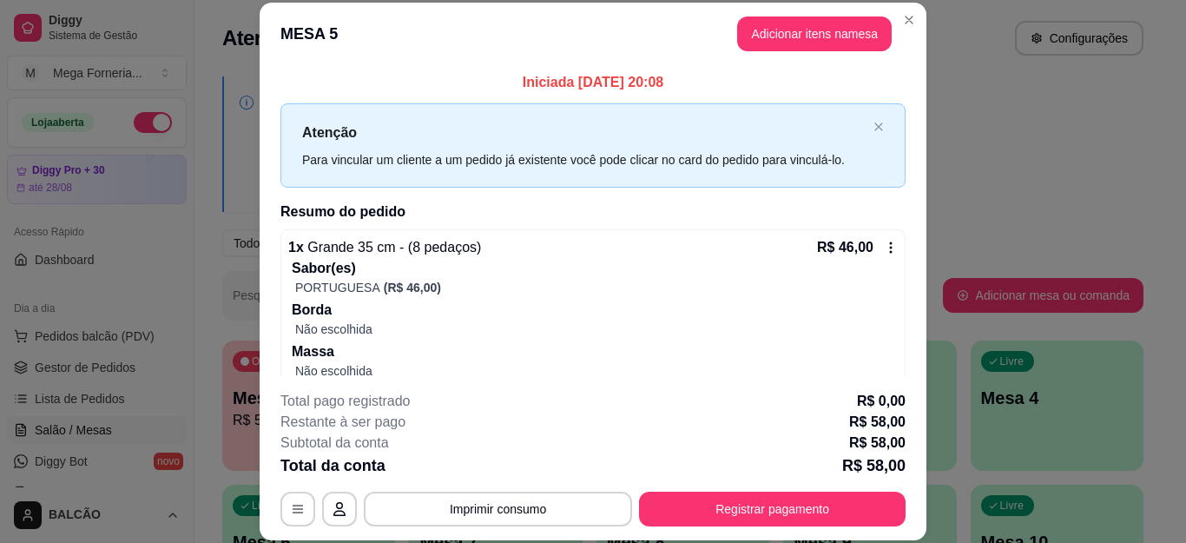
scroll to position [209, 0]
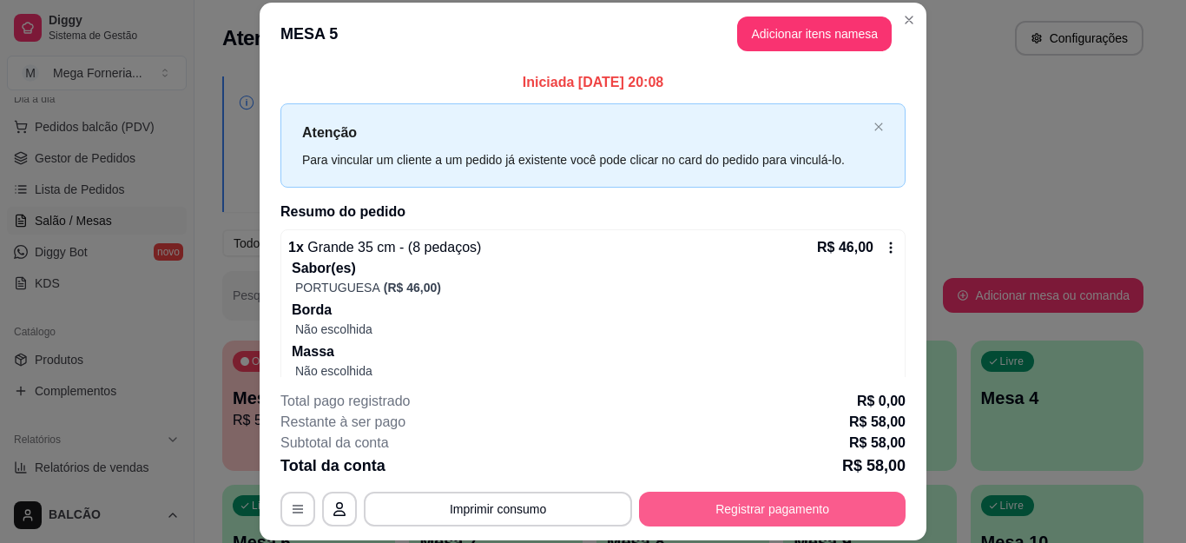
click at [688, 515] on button "Registrar pagamento" at bounding box center [772, 509] width 267 height 35
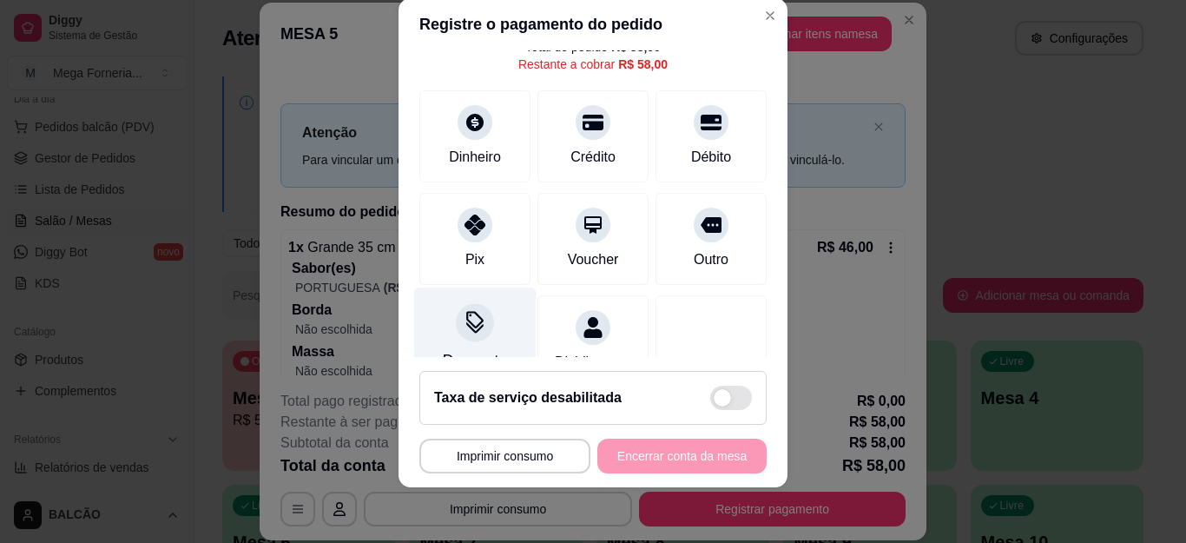
scroll to position [87, 0]
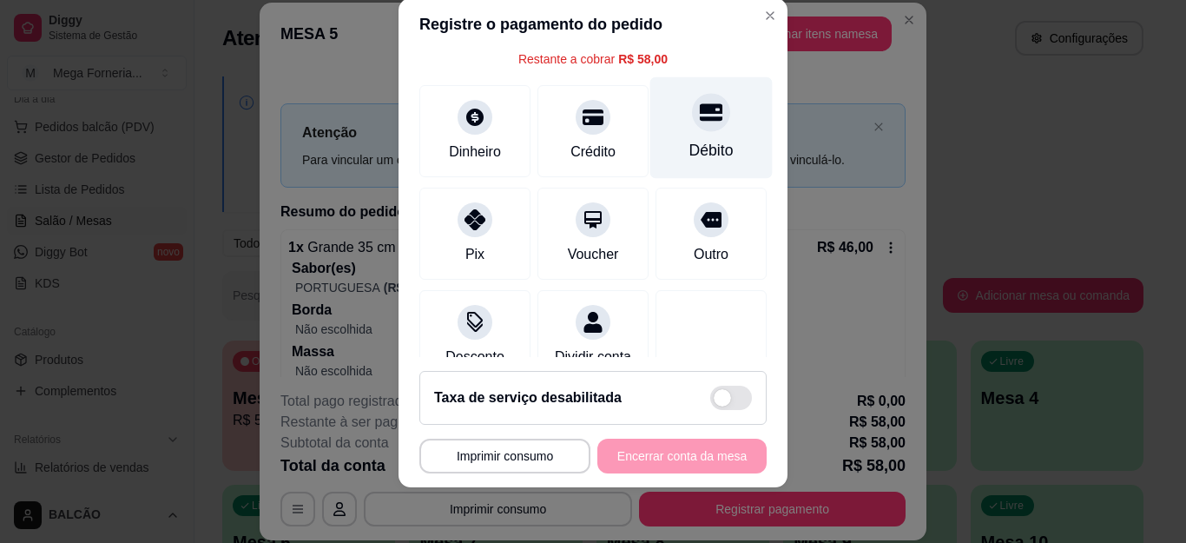
drag, startPoint x: 639, startPoint y: 110, endPoint x: 664, endPoint y: 135, distance: 35.6
click at [651, 110] on div "Débito" at bounding box center [712, 128] width 122 height 102
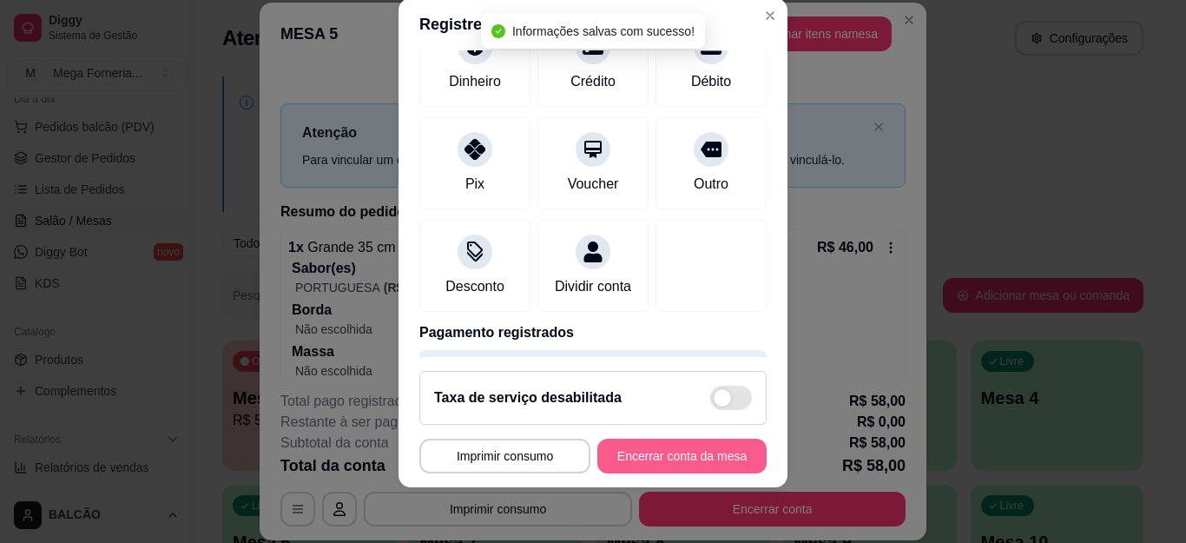
type input "R$ 0,00"
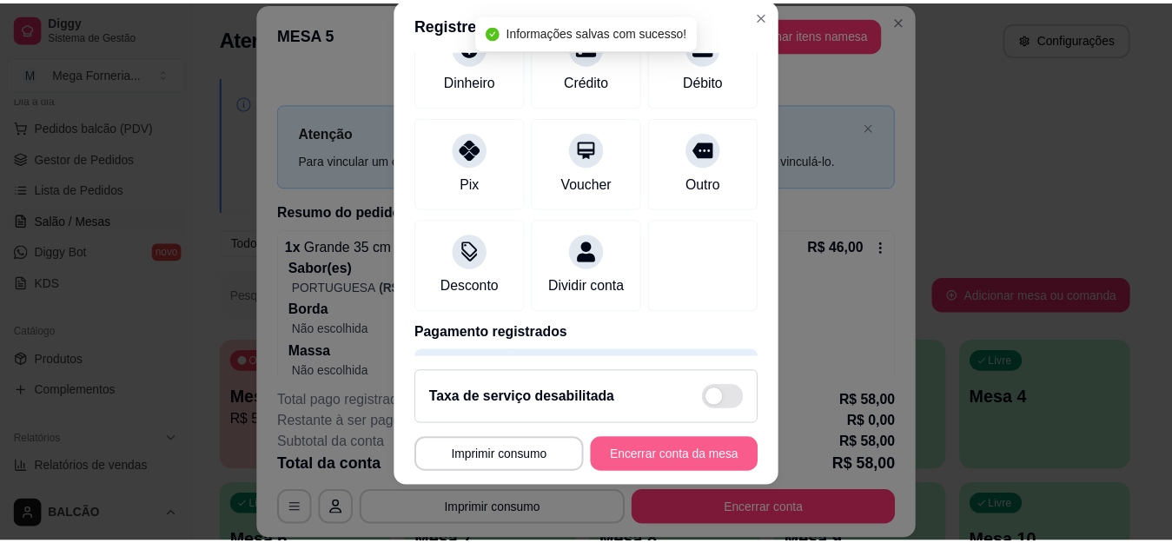
scroll to position [122, 0]
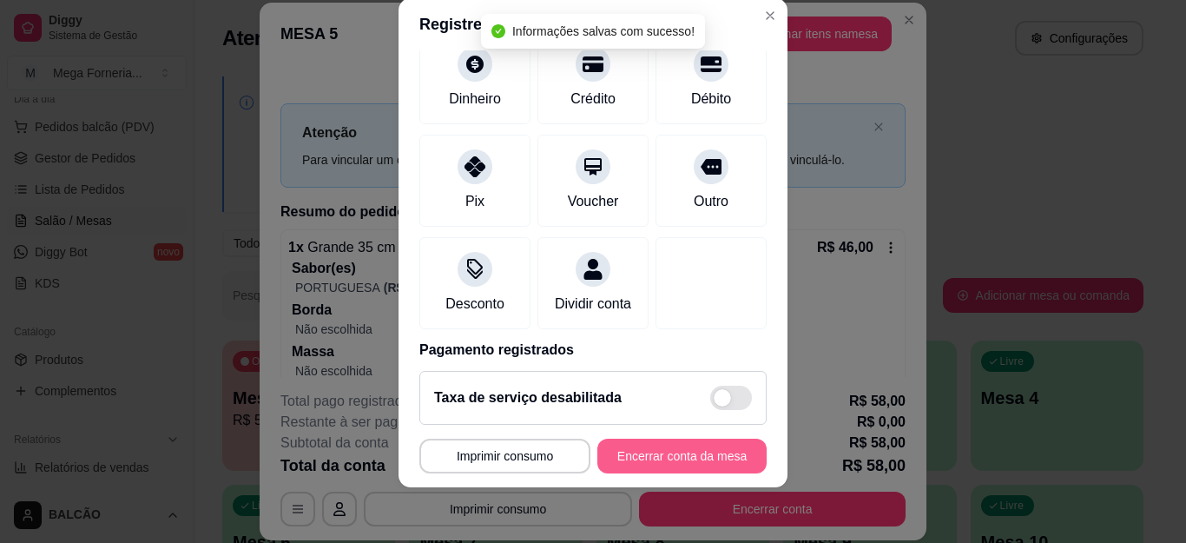
click at [672, 452] on button "Encerrar conta da mesa" at bounding box center [682, 456] width 169 height 35
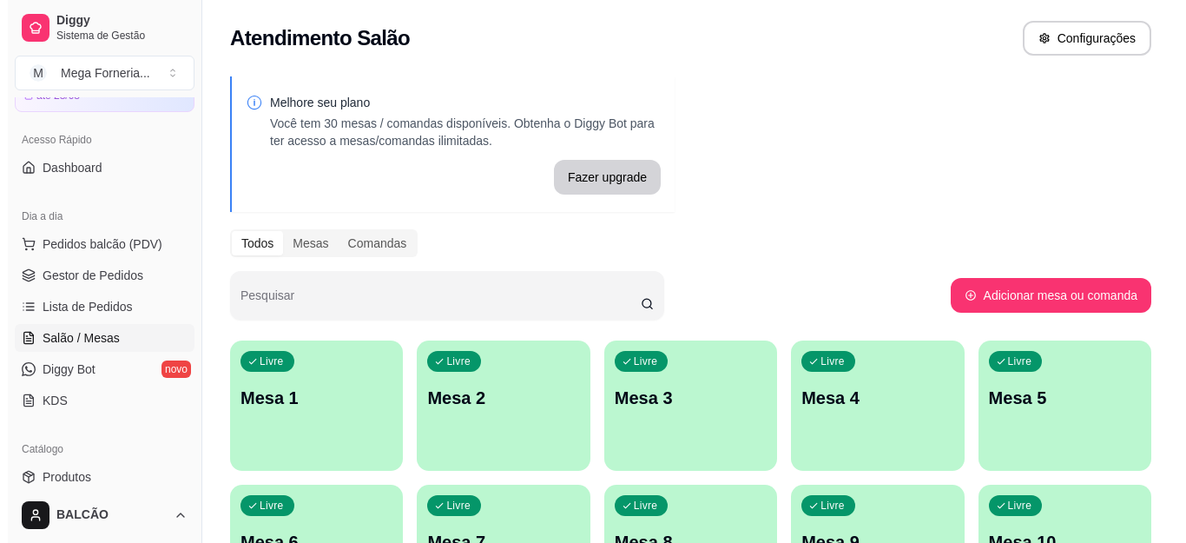
scroll to position [36, 0]
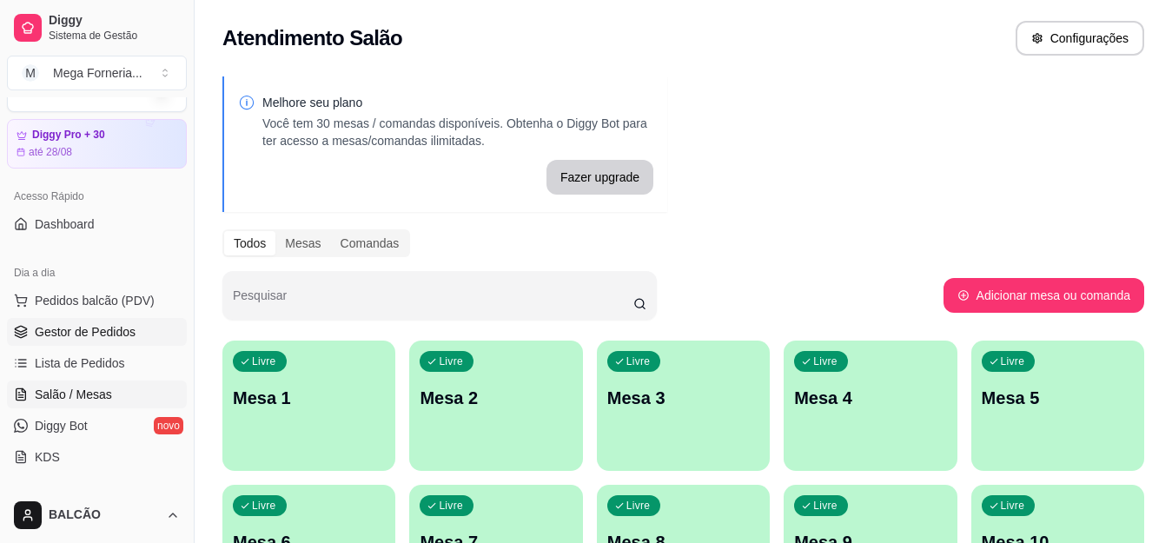
click at [74, 336] on span "Gestor de Pedidos" at bounding box center [85, 331] width 101 height 17
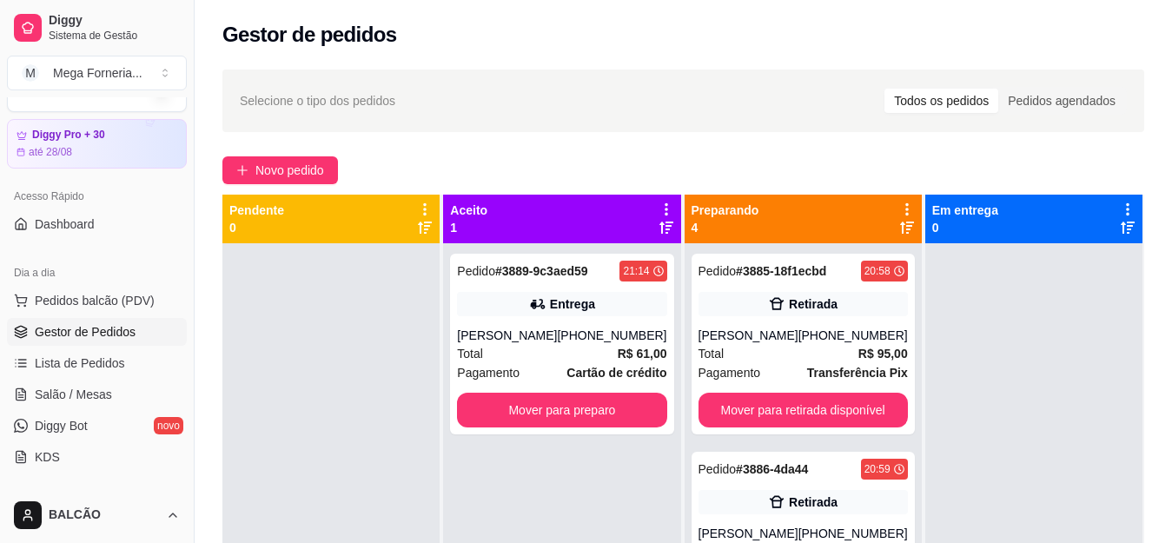
click at [317, 184] on div "Selecione o tipo dos pedidos Todos os pedidos Pedidos agendados Novo pedido Pen…" at bounding box center [683, 408] width 977 height 699
click at [316, 174] on span "Novo pedido" at bounding box center [289, 170] width 69 height 19
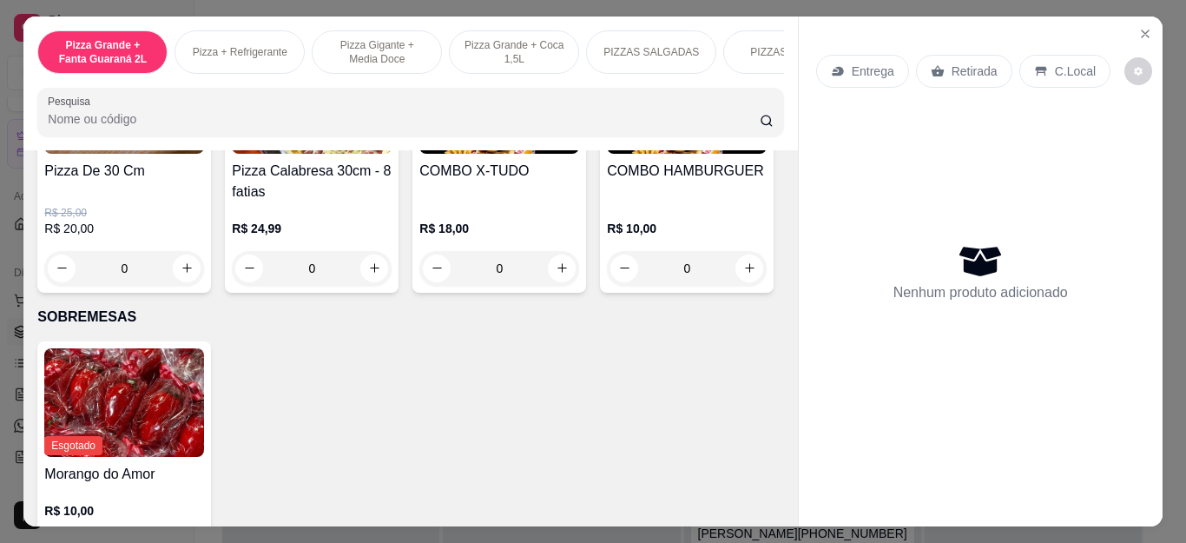
scroll to position [1911, 0]
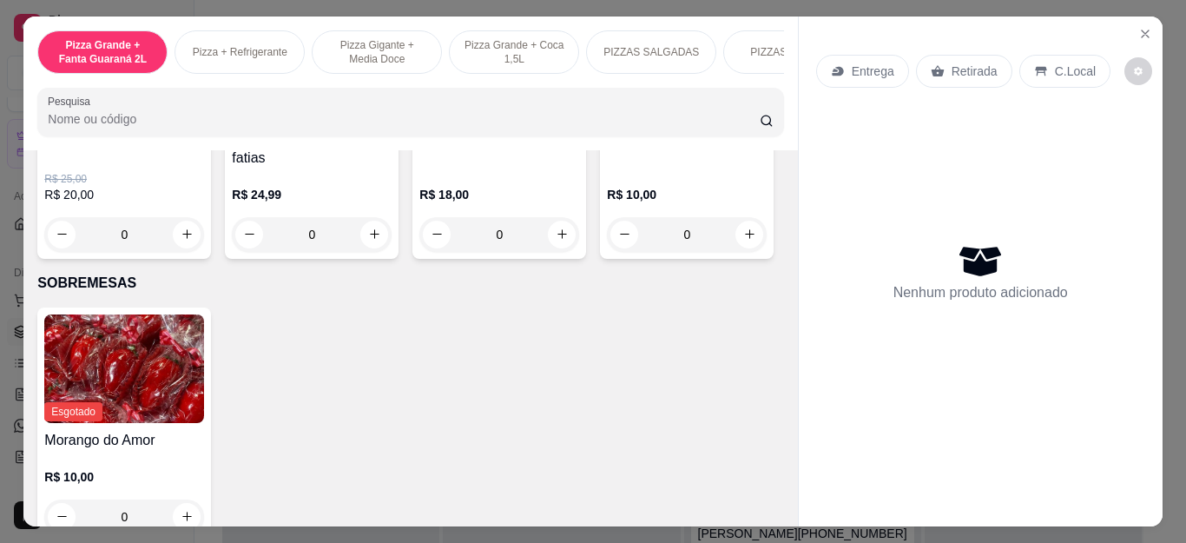
click at [607, 252] on div "0" at bounding box center [687, 234] width 160 height 35
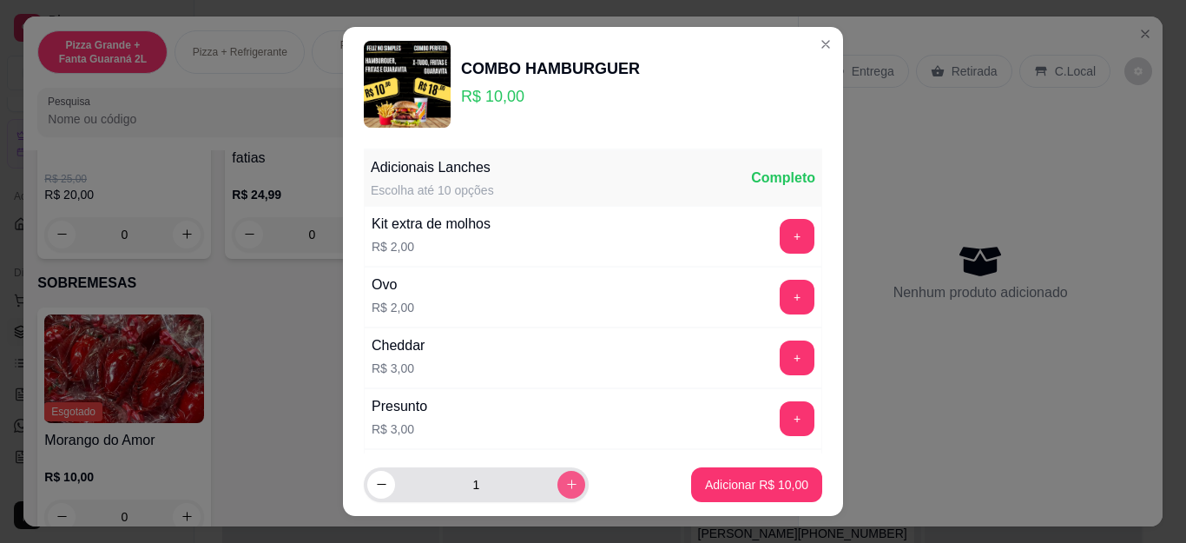
click at [558, 489] on button "increase-product-quantity" at bounding box center [572, 485] width 28 height 28
type input "3"
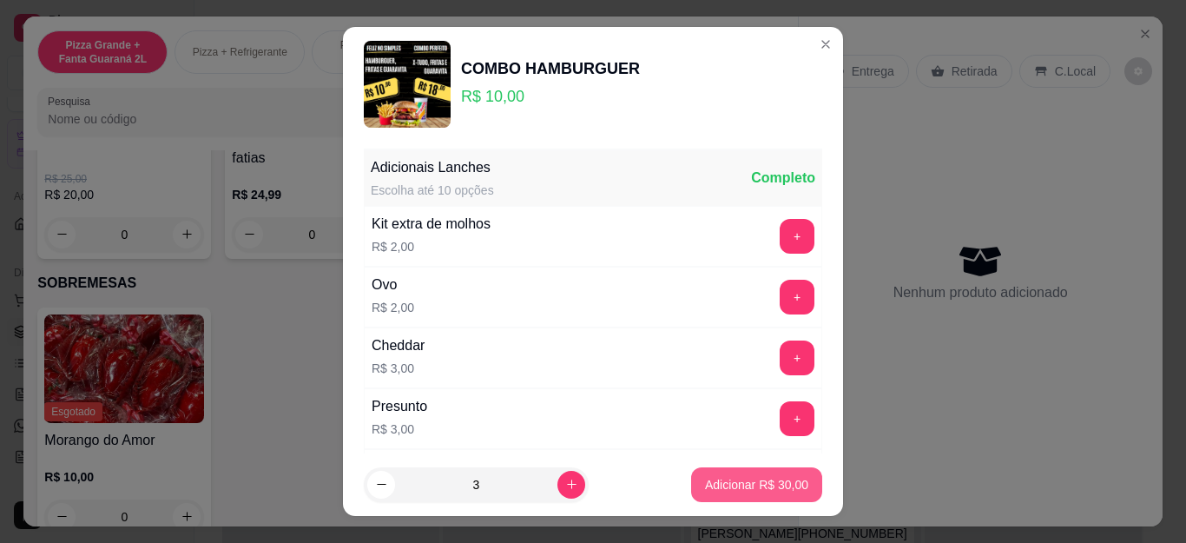
click at [691, 486] on button "Adicionar R$ 30,00" at bounding box center [756, 484] width 131 height 35
type input "3"
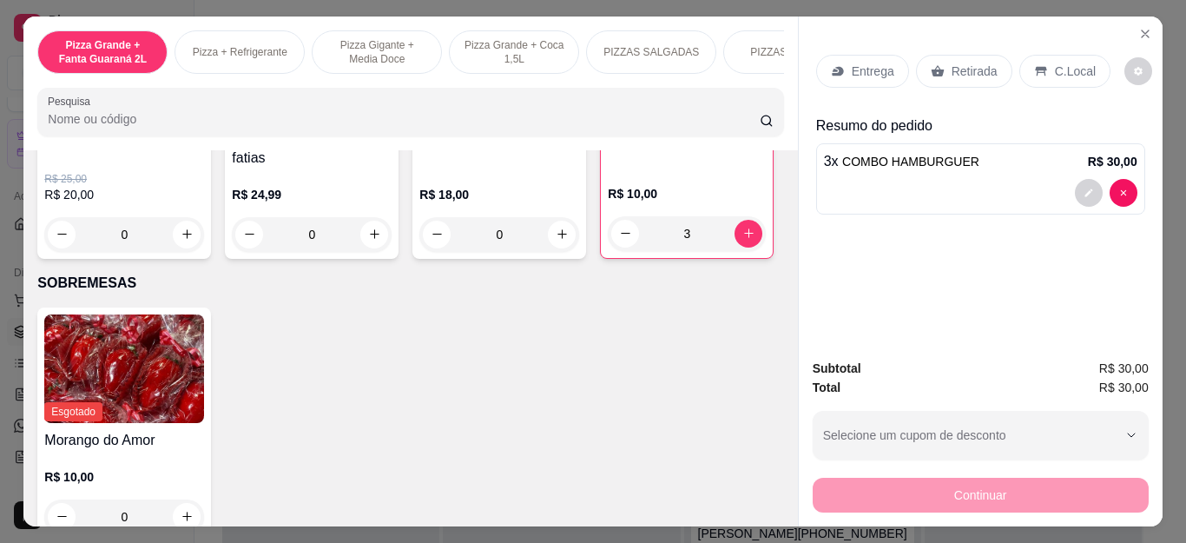
click at [853, 63] on p "Entrega" at bounding box center [873, 71] width 43 height 17
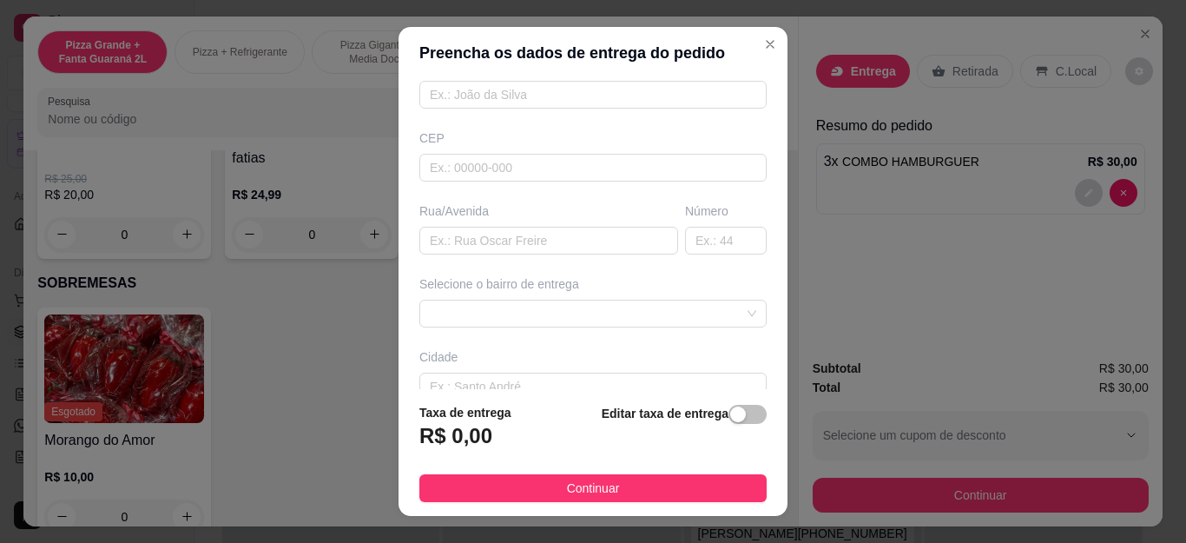
scroll to position [0, 0]
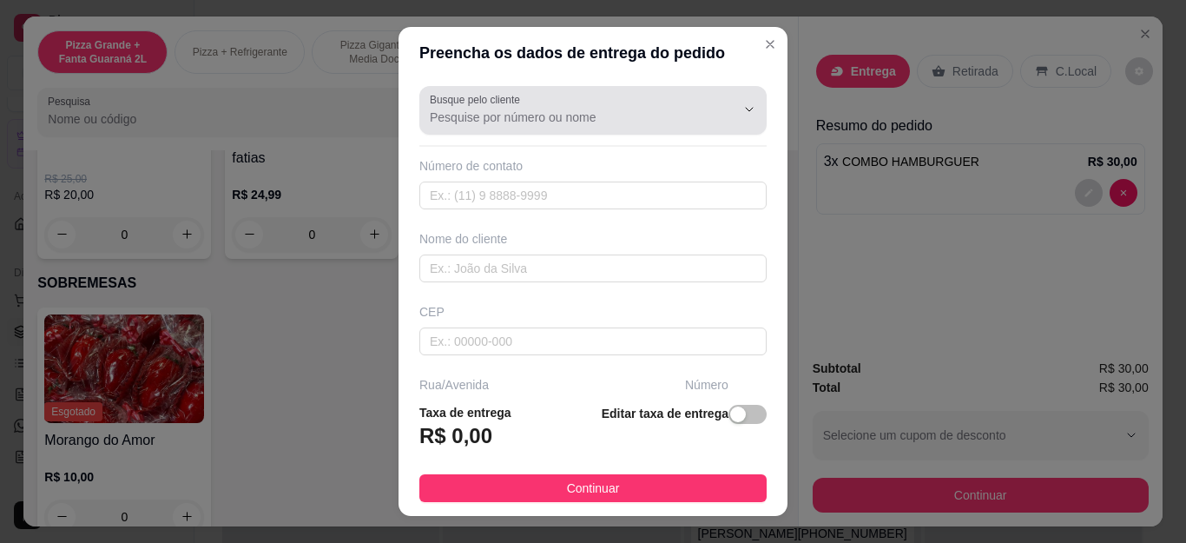
click at [493, 124] on input "Busque pelo cliente" at bounding box center [569, 117] width 278 height 17
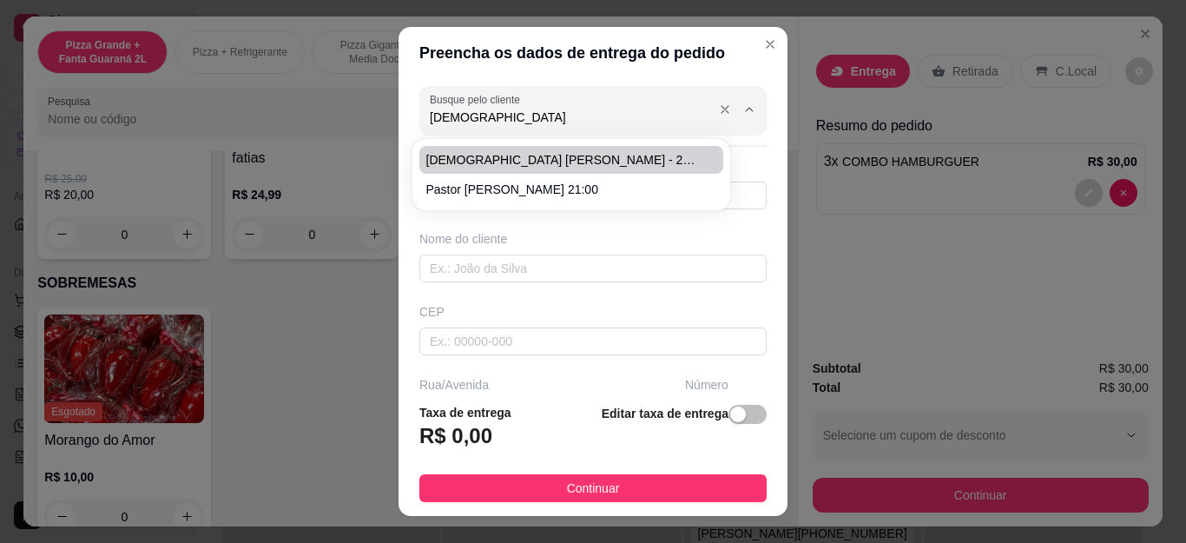
click at [517, 122] on input "[DEMOGRAPHIC_DATA]" at bounding box center [569, 117] width 278 height 17
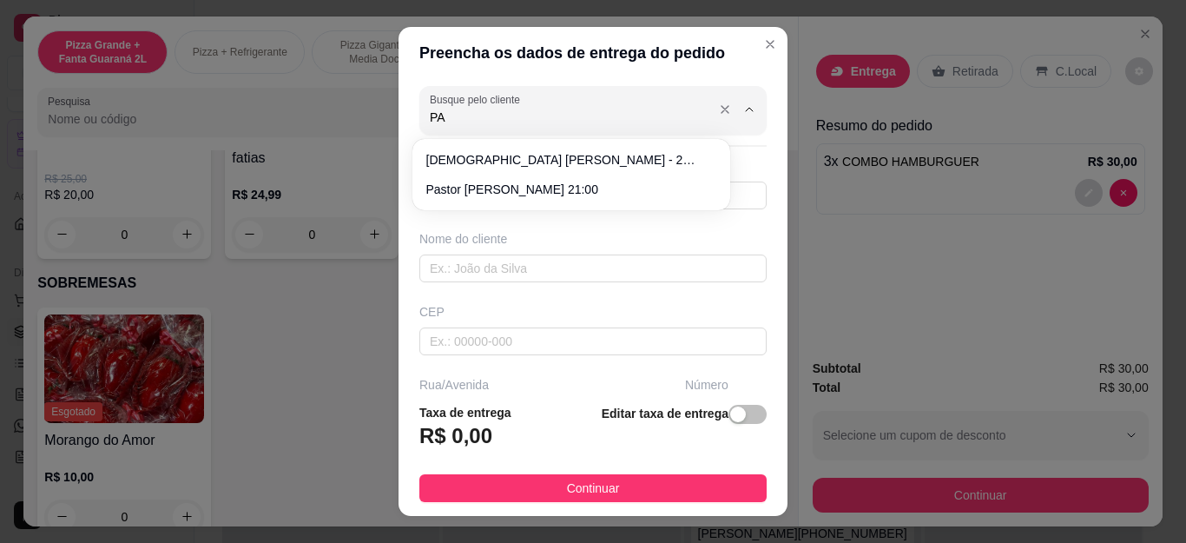
type input "P"
type input "a"
type input "[PERSON_NAME]"
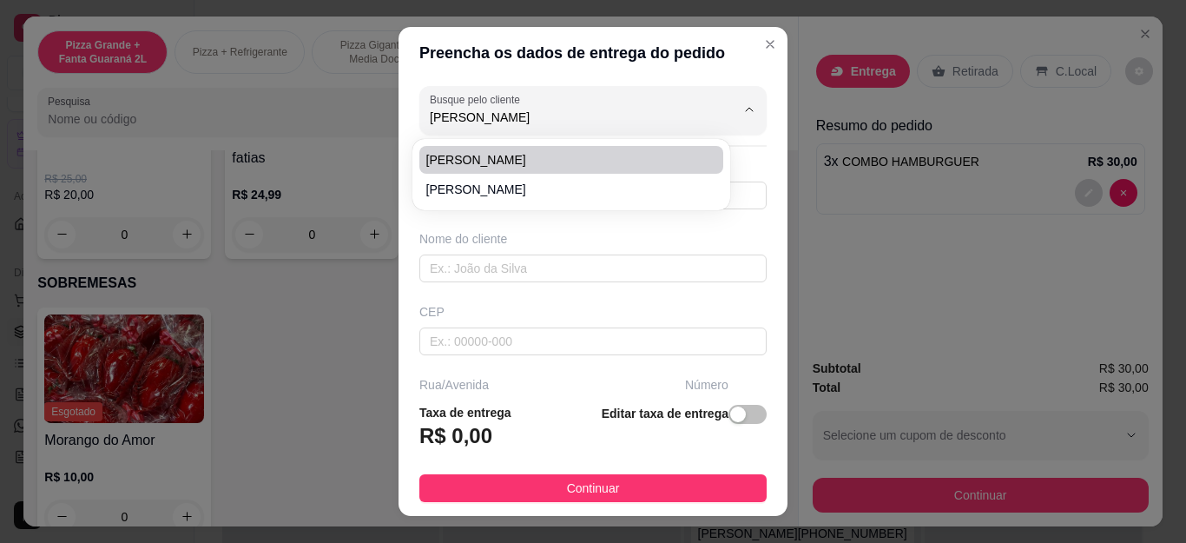
click at [492, 158] on span "[PERSON_NAME]" at bounding box center [562, 159] width 273 height 17
type input "22988154597"
type input "[PERSON_NAME]"
type input "Cabo Frio"
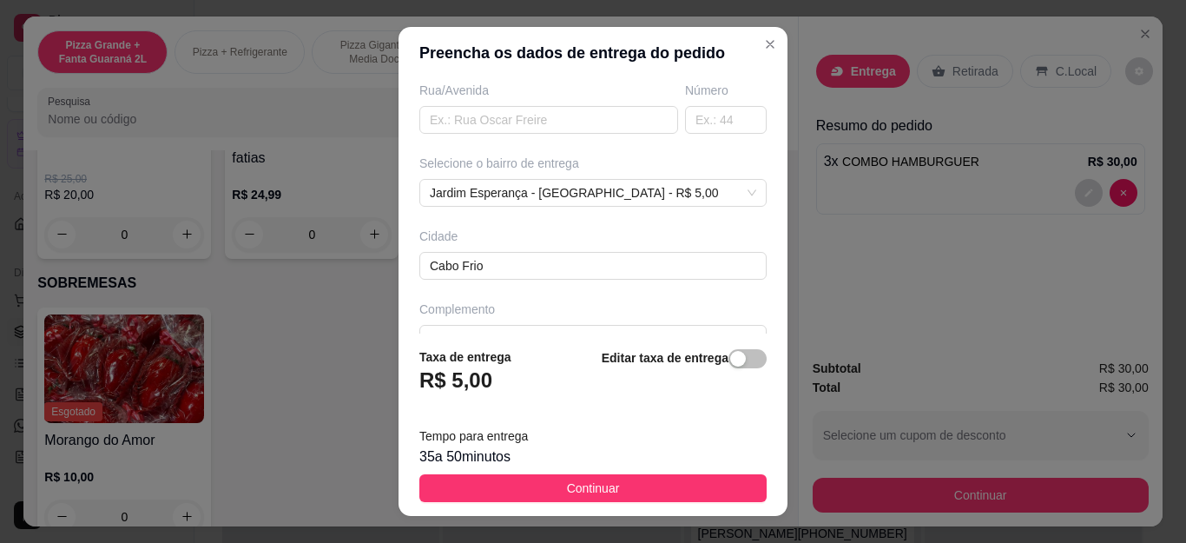
scroll to position [331, 0]
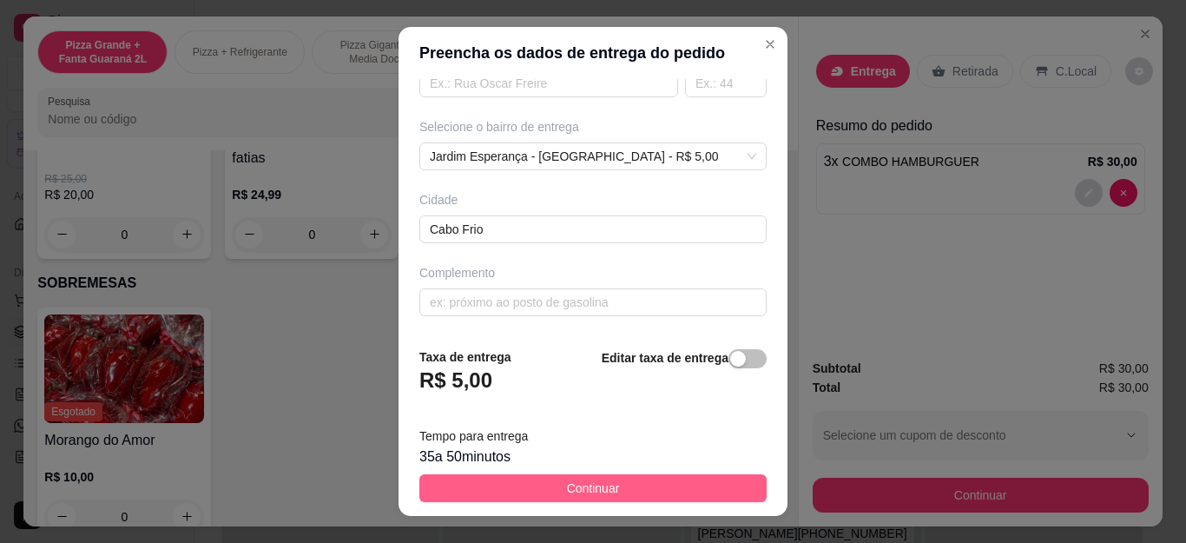
type input "[PERSON_NAME]"
click at [583, 474] on button "Continuar" at bounding box center [592, 488] width 347 height 28
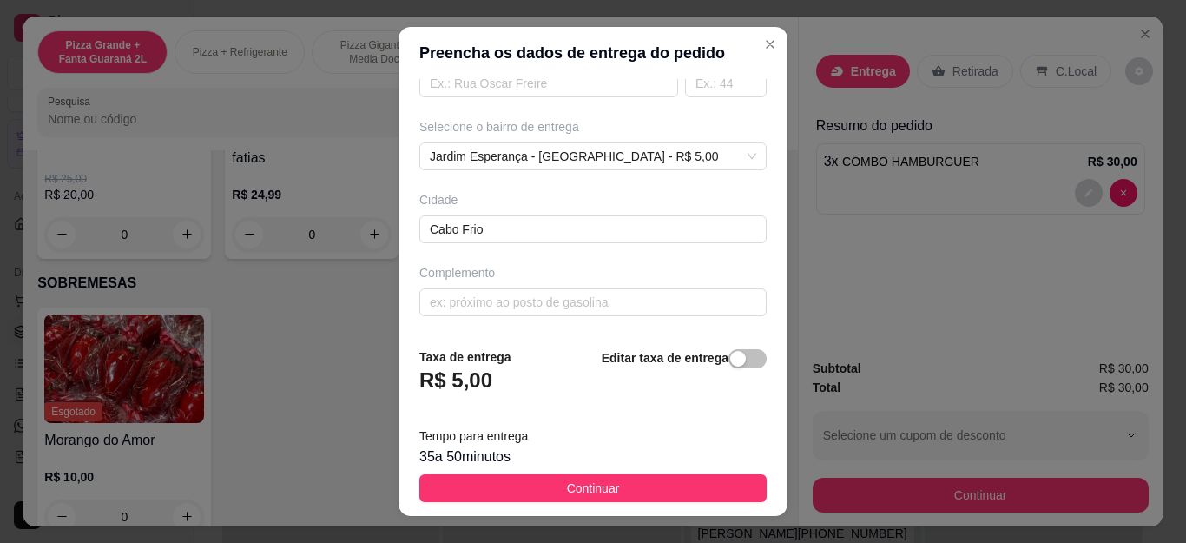
click at [591, 259] on div "Pizza De 30 Cm R$ 25,00 R$ 20,00 0 Pizza Calabresa 30cm - 8 fatias R$ 24,99 0 C…" at bounding box center [410, 131] width 746 height 254
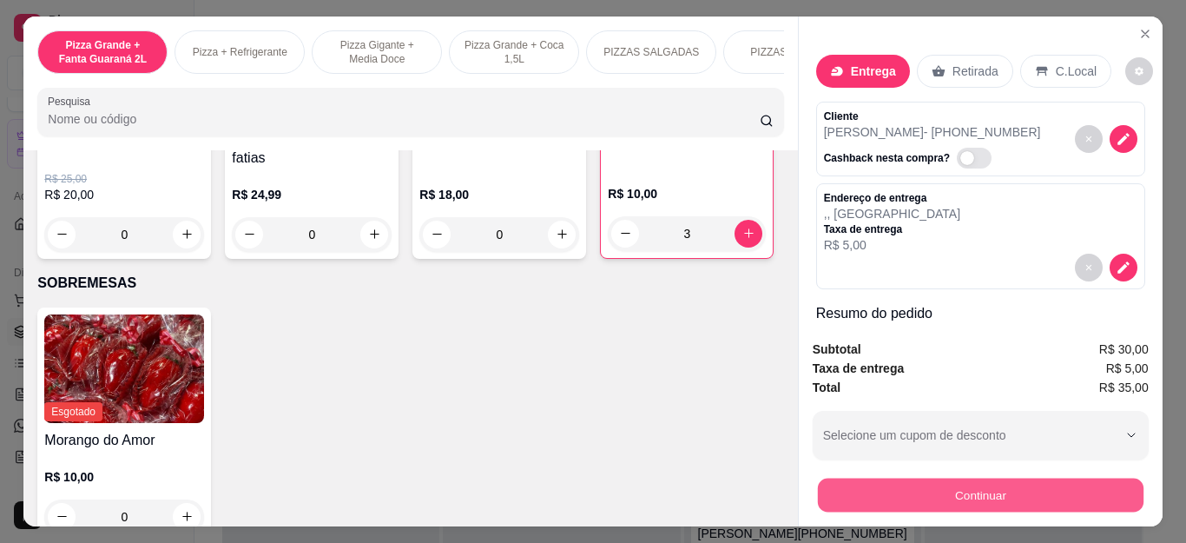
click at [842, 490] on button "Continuar" at bounding box center [980, 496] width 326 height 34
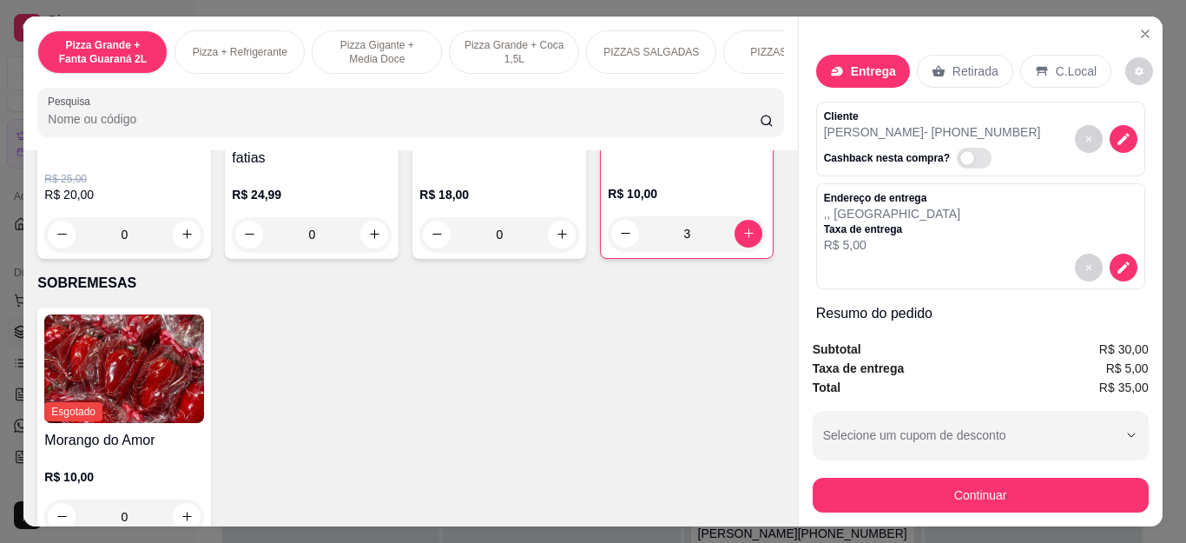
click at [456, 325] on div at bounding box center [475, 313] width 38 height 38
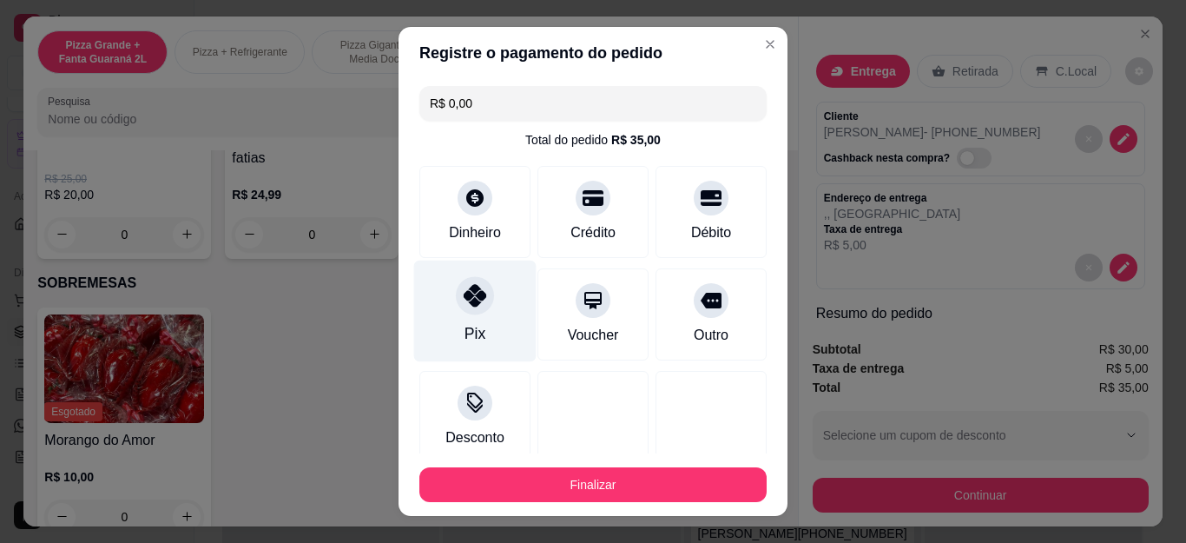
type input "R$ 0,00"
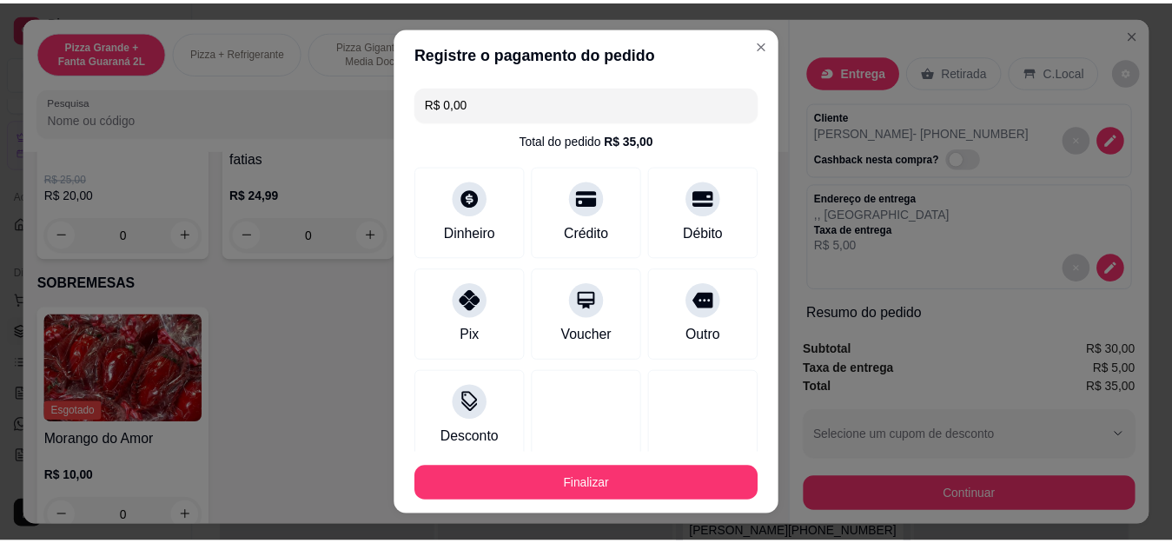
scroll to position [107, 0]
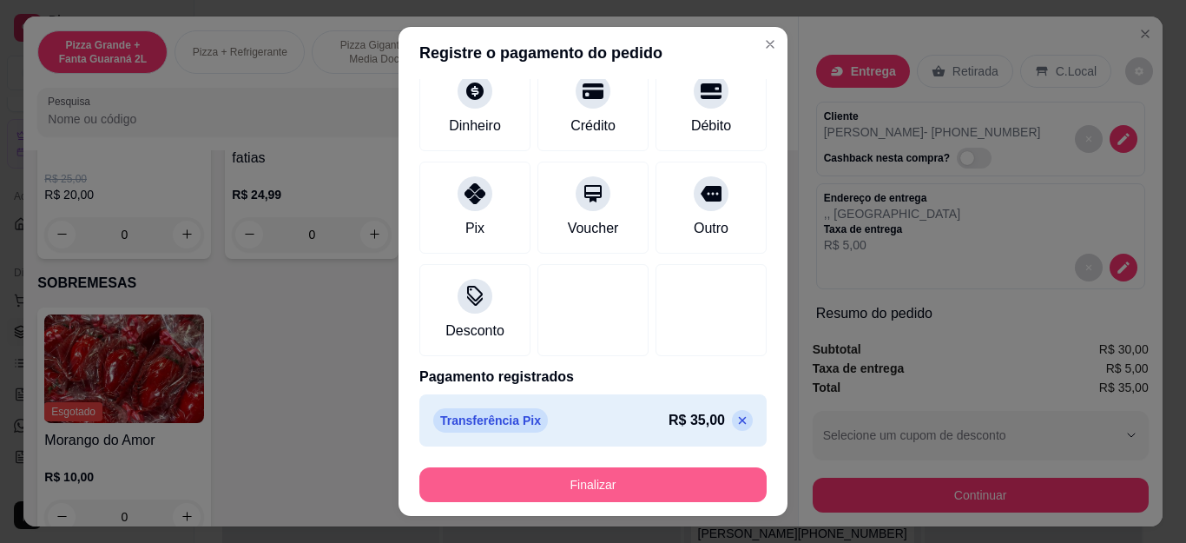
click at [502, 482] on button "Finalizar" at bounding box center [592, 484] width 347 height 35
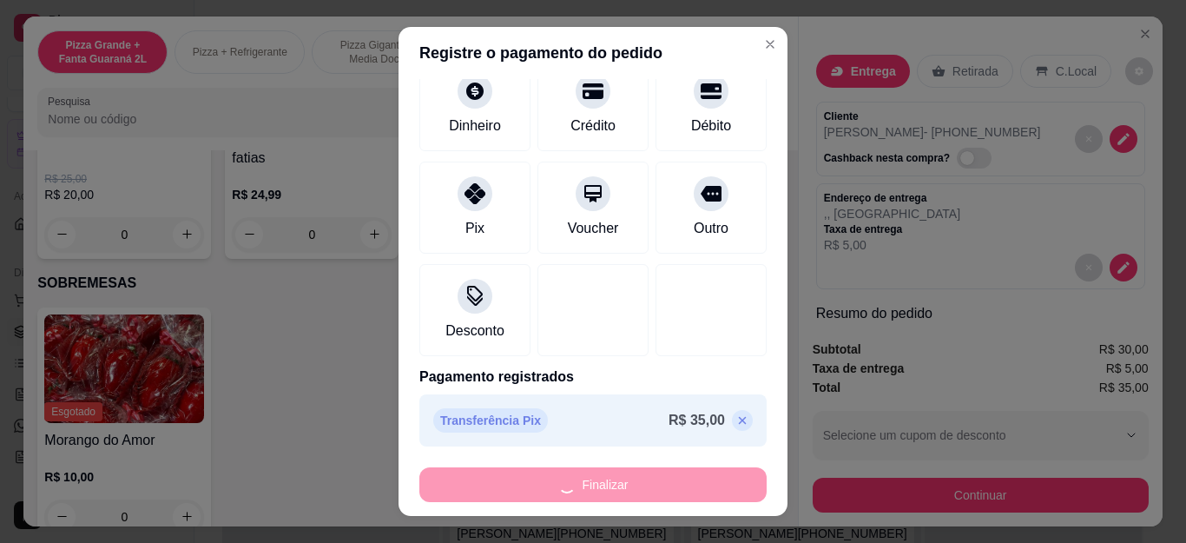
type input "0"
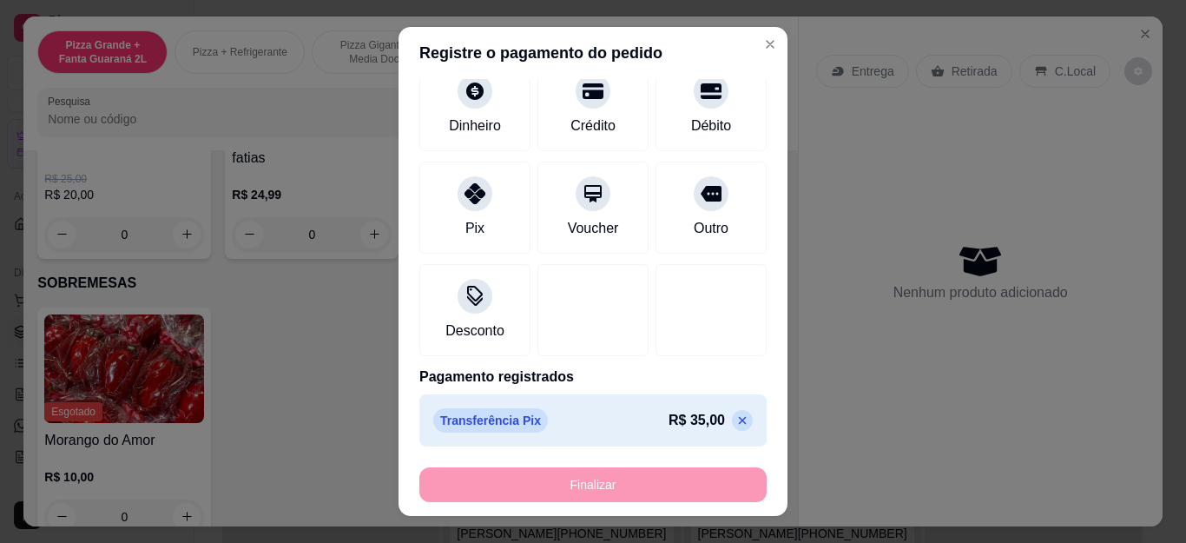
type input "-R$ 35,00"
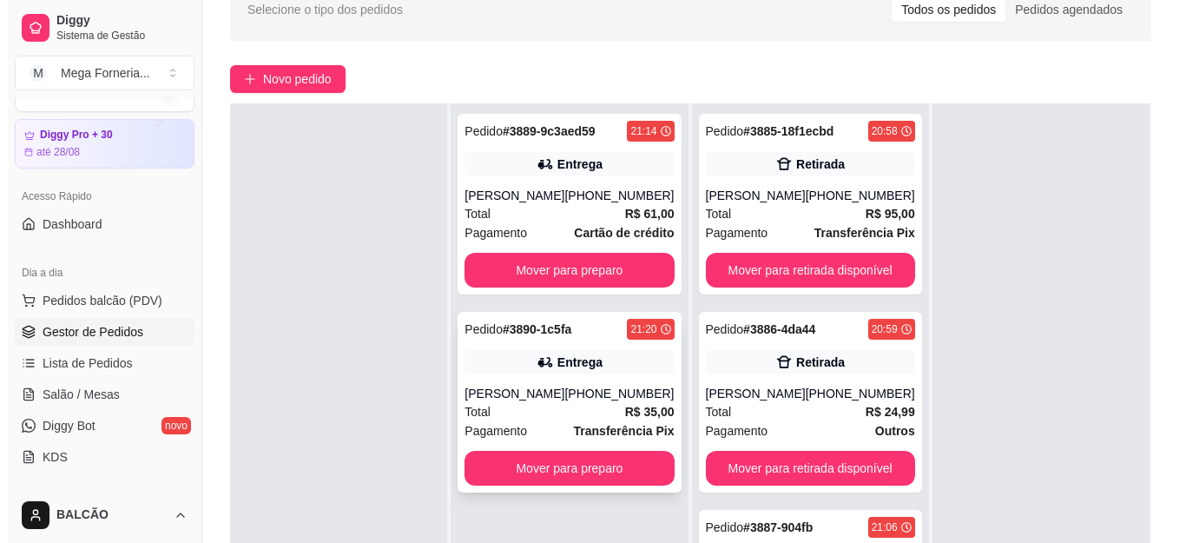
scroll to position [174, 0]
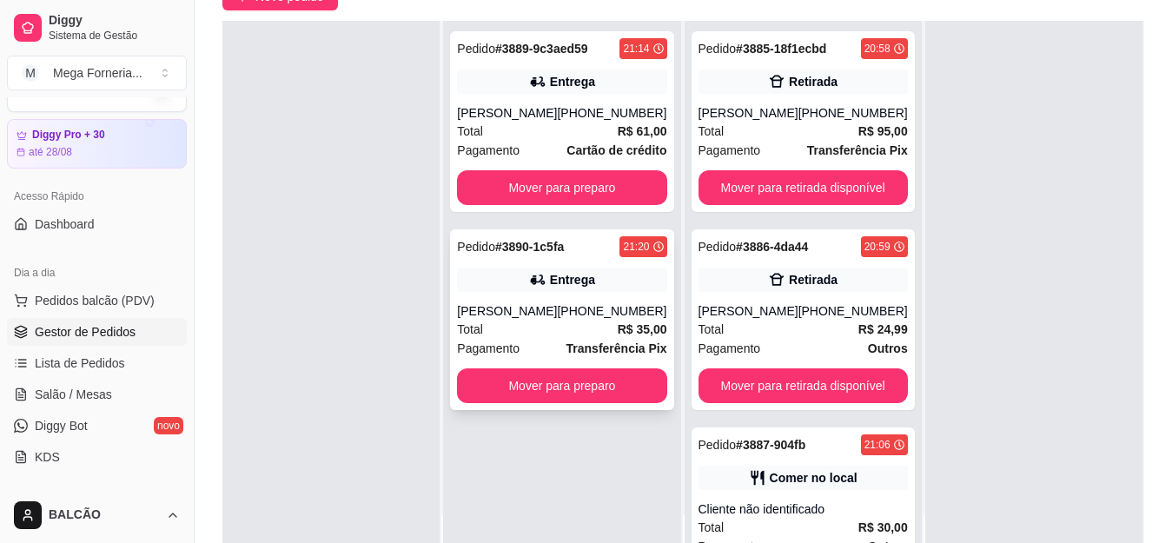
click at [540, 335] on div "Total R$ 35,00" at bounding box center [561, 329] width 209 height 19
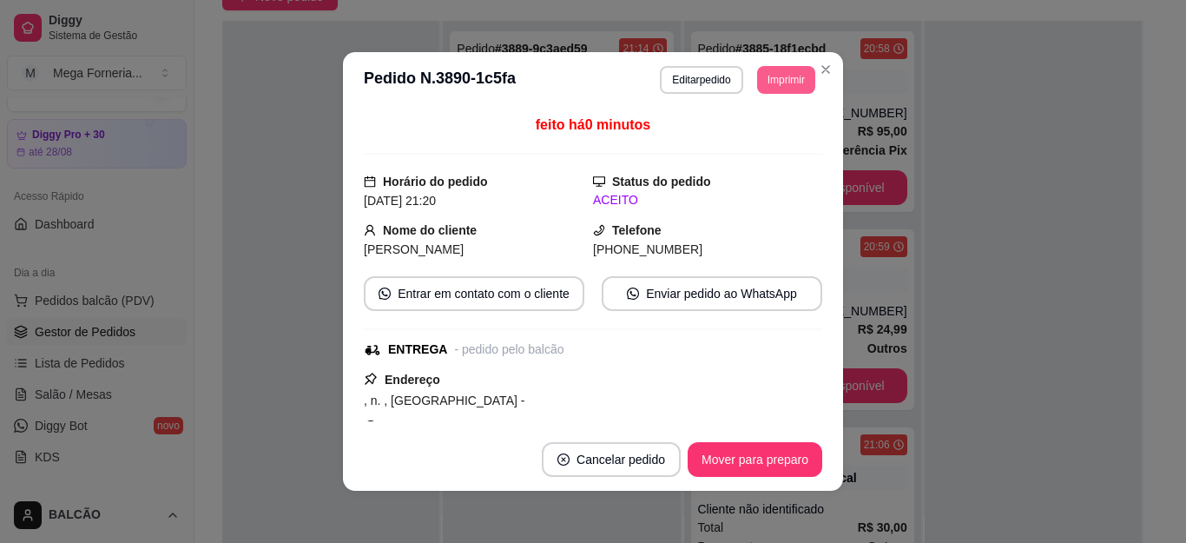
click at [763, 79] on button "Imprimir" at bounding box center [786, 80] width 58 height 28
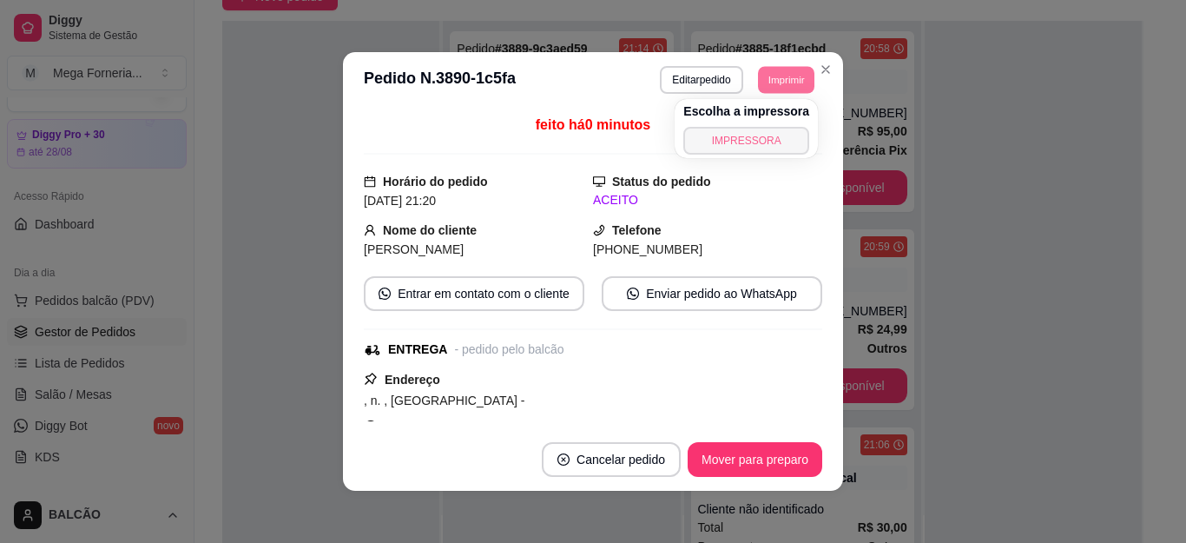
click at [752, 144] on button "IMPRESSORA" at bounding box center [747, 141] width 126 height 28
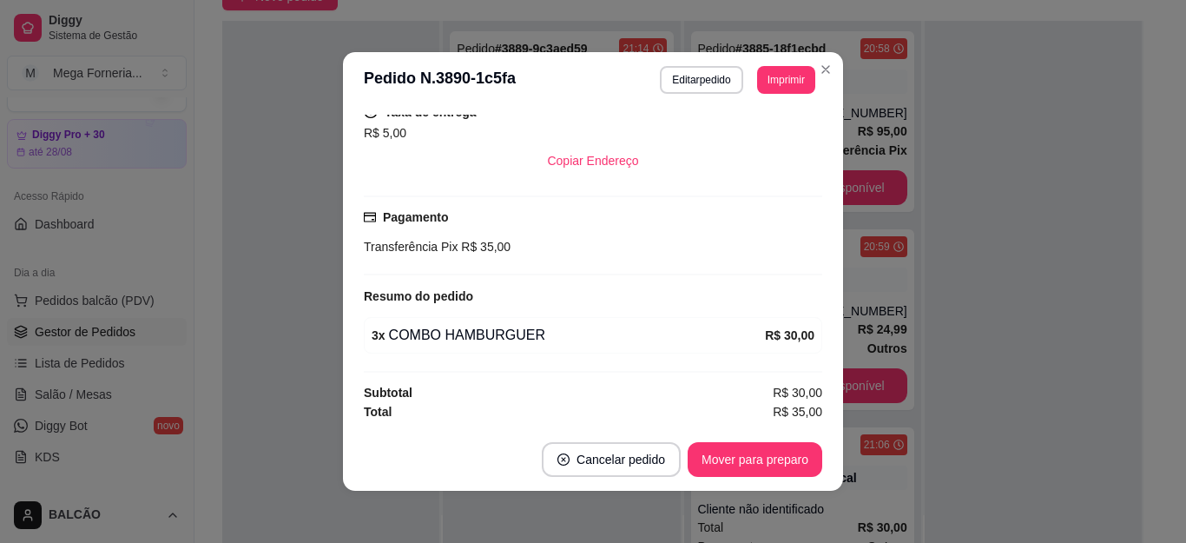
scroll to position [3, 0]
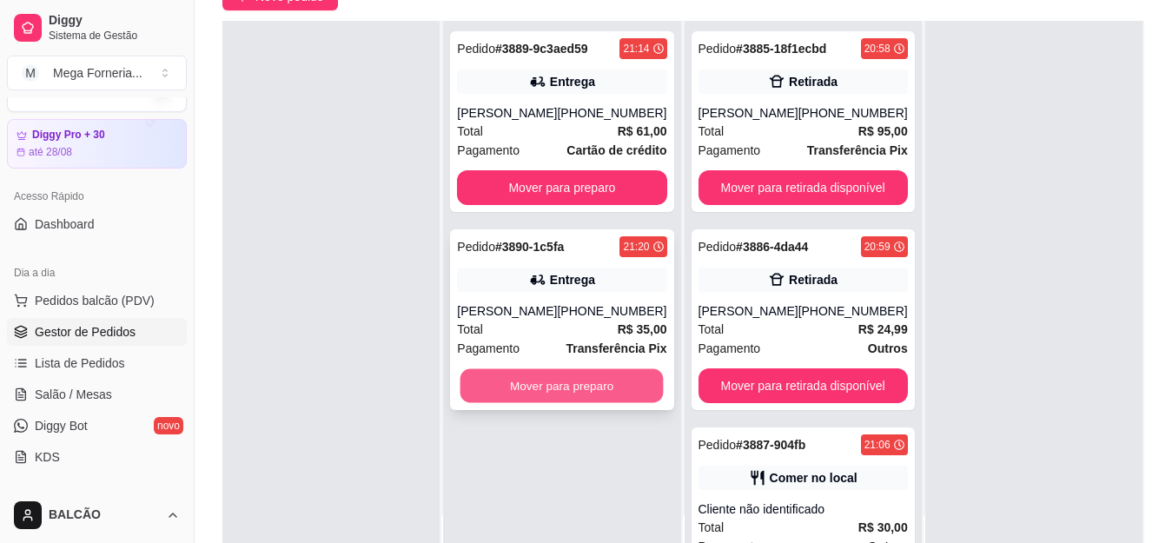
click at [573, 391] on button "Mover para preparo" at bounding box center [561, 386] width 203 height 34
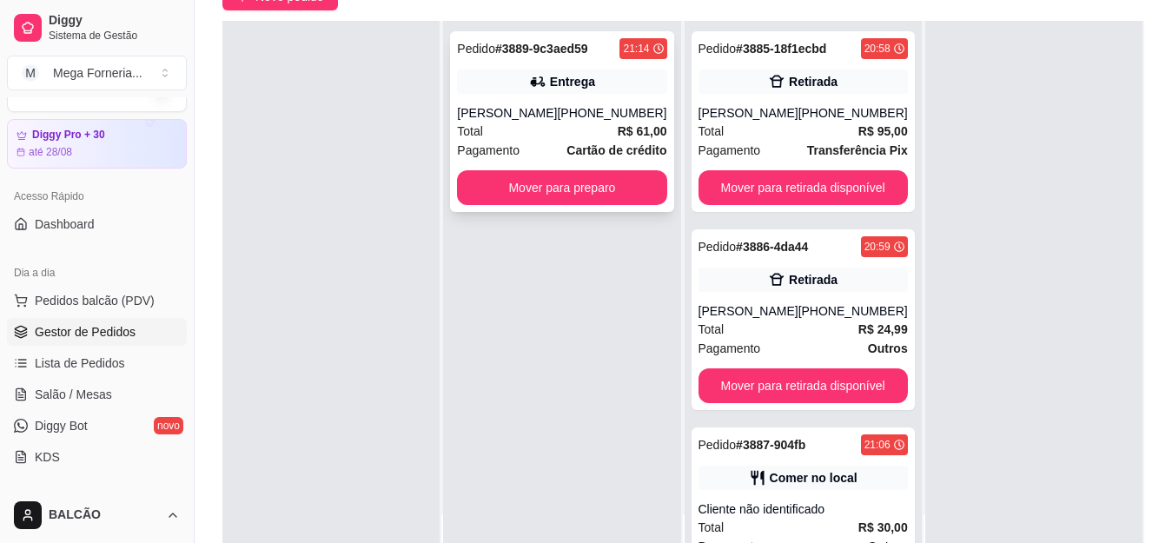
click at [513, 99] on div "Pedido # 3889-9c3aed59 21:14 Entrega Joelbert [PHONE_NUMBER] Total R$ 61,00 Pag…" at bounding box center [561, 121] width 223 height 181
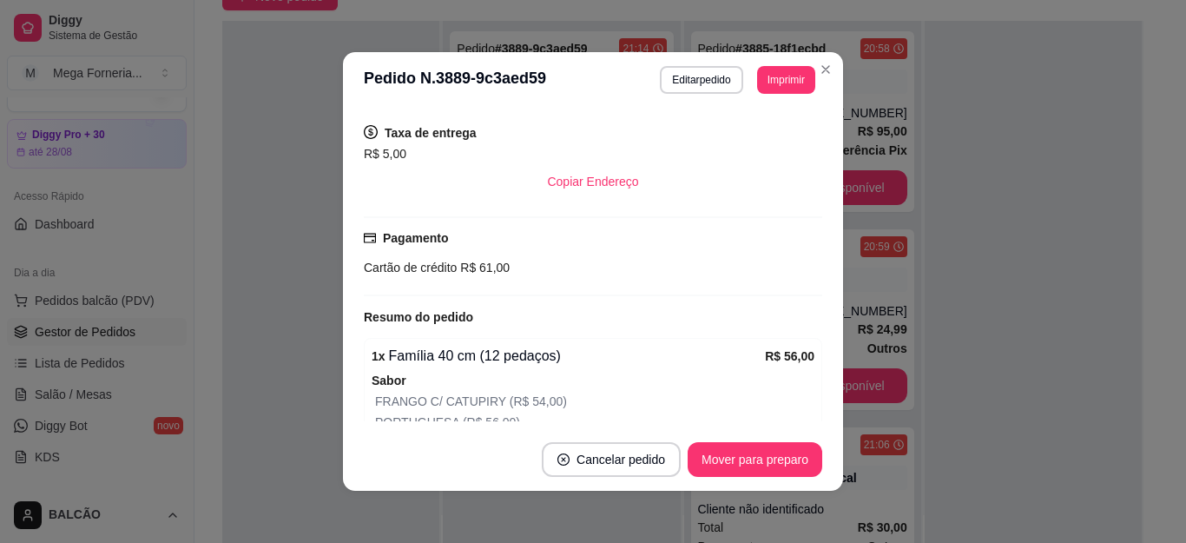
scroll to position [540, 0]
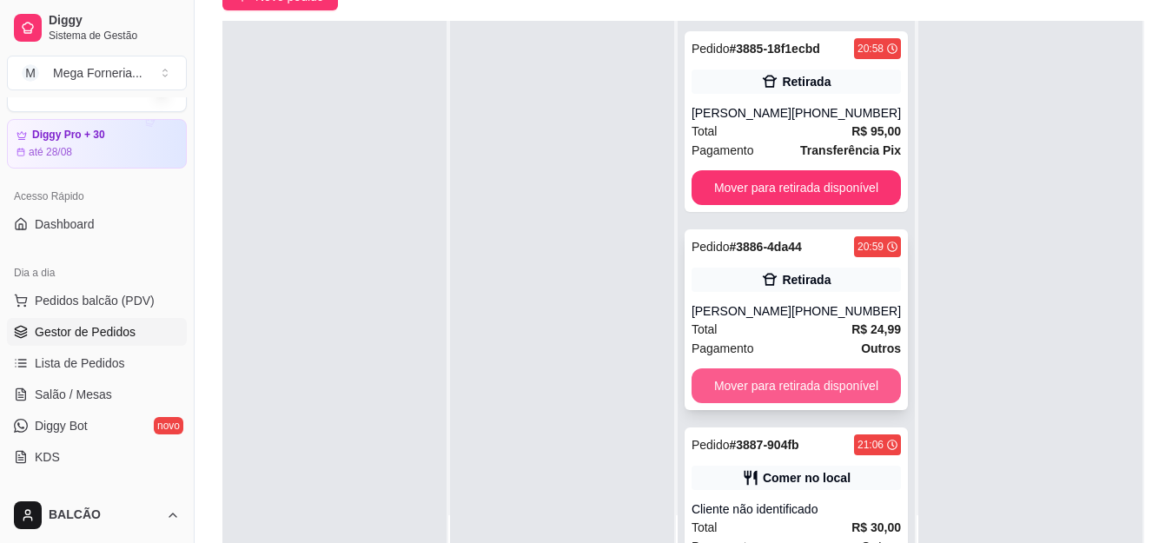
click at [789, 394] on button "Mover para retirada disponível" at bounding box center [795, 385] width 209 height 35
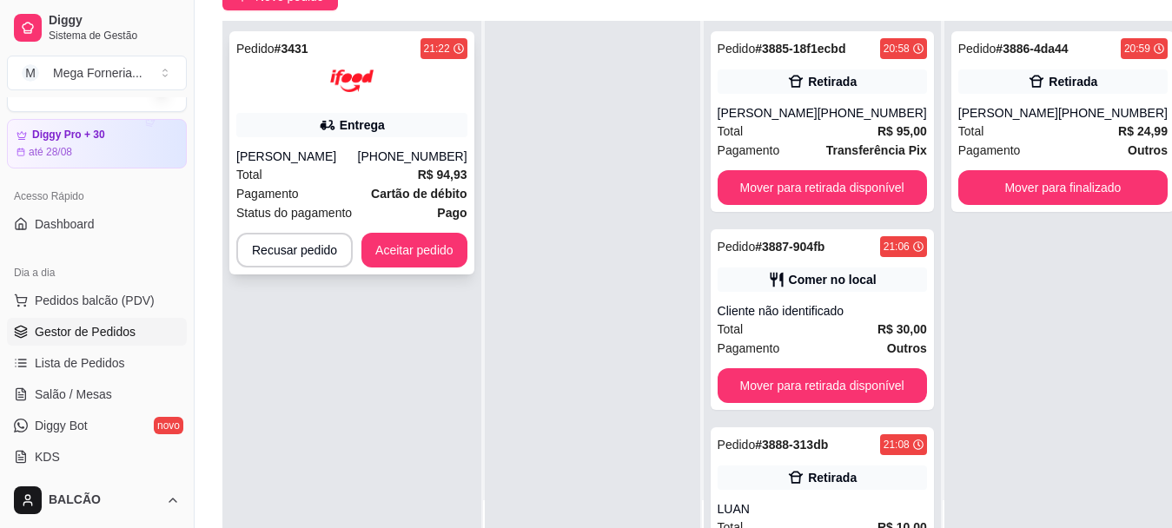
click at [392, 158] on div "[PHONE_NUMBER]" at bounding box center [412, 156] width 109 height 17
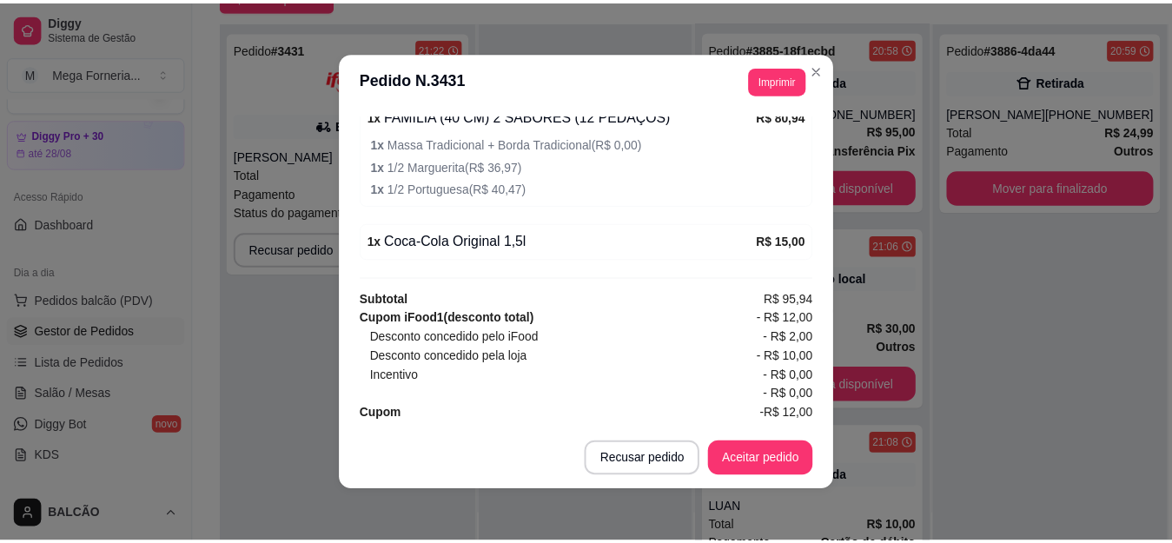
scroll to position [3, 0]
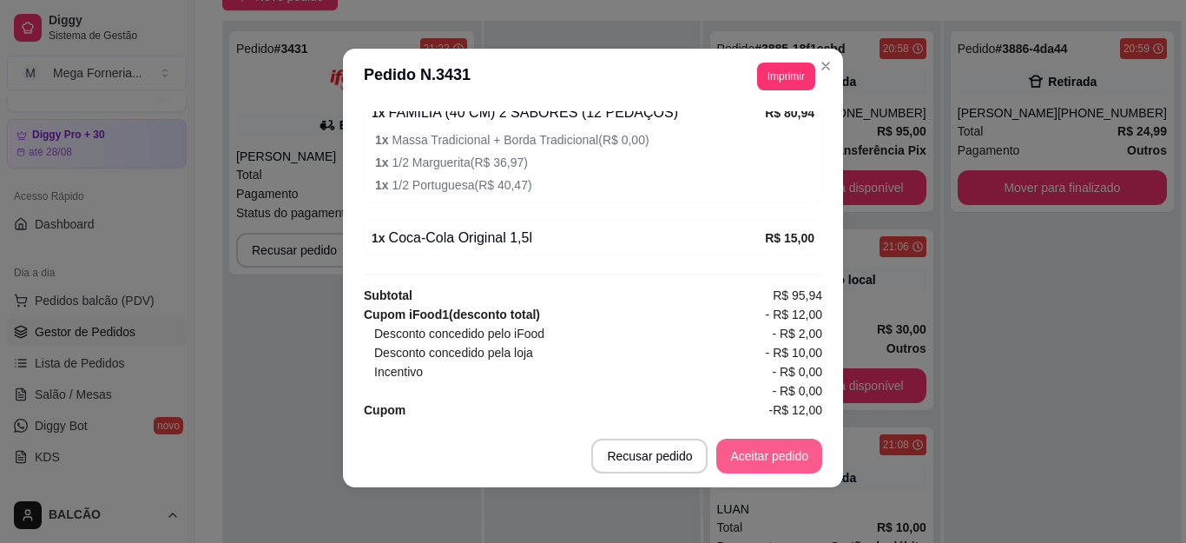
click at [776, 468] on button "Aceitar pedido" at bounding box center [770, 456] width 106 height 35
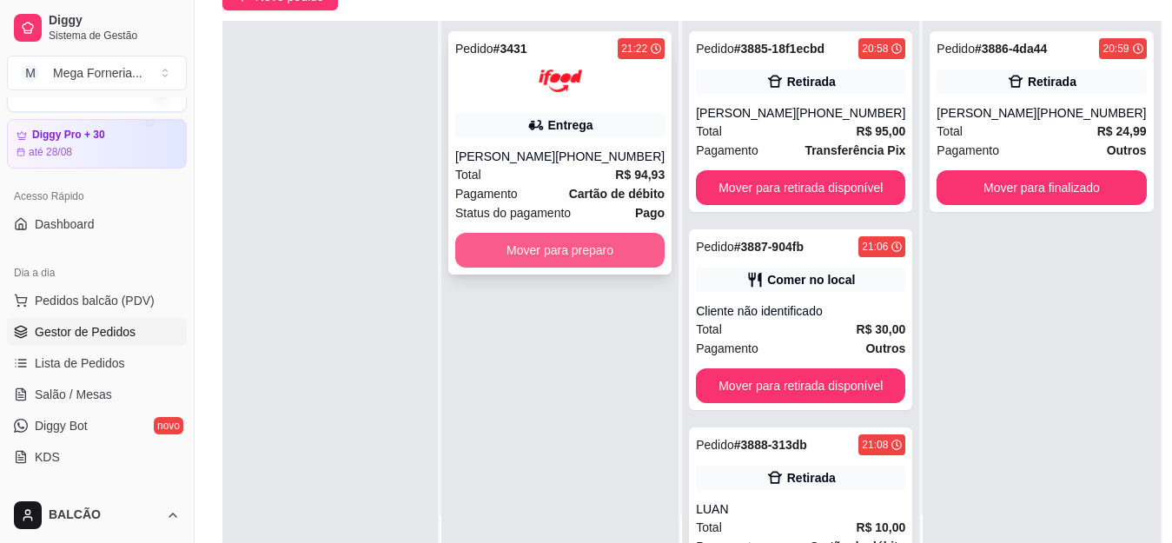
click at [549, 268] on button "Mover para preparo" at bounding box center [559, 250] width 209 height 35
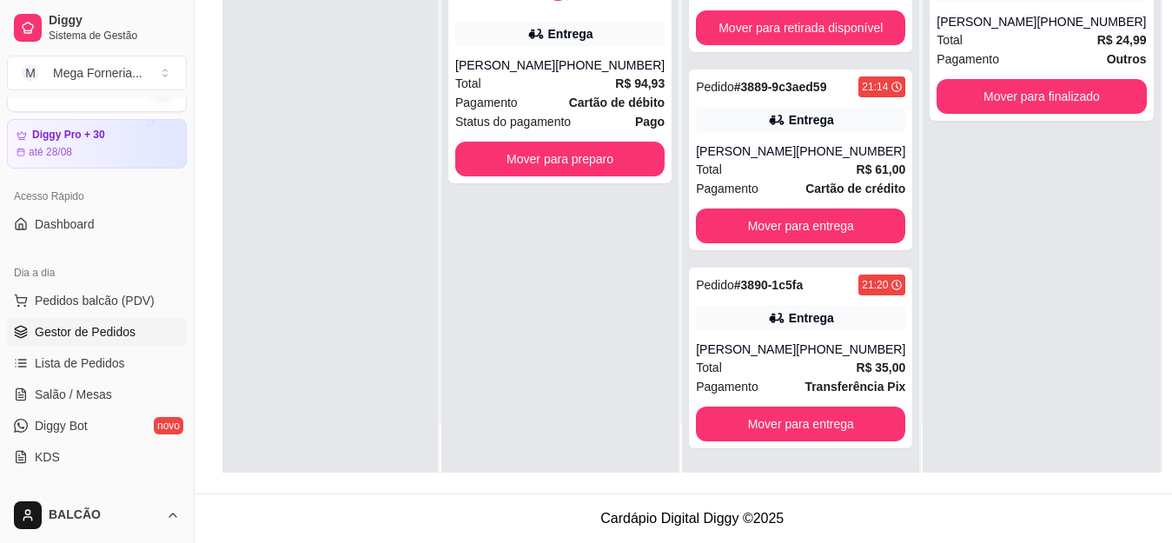
scroll to position [0, 0]
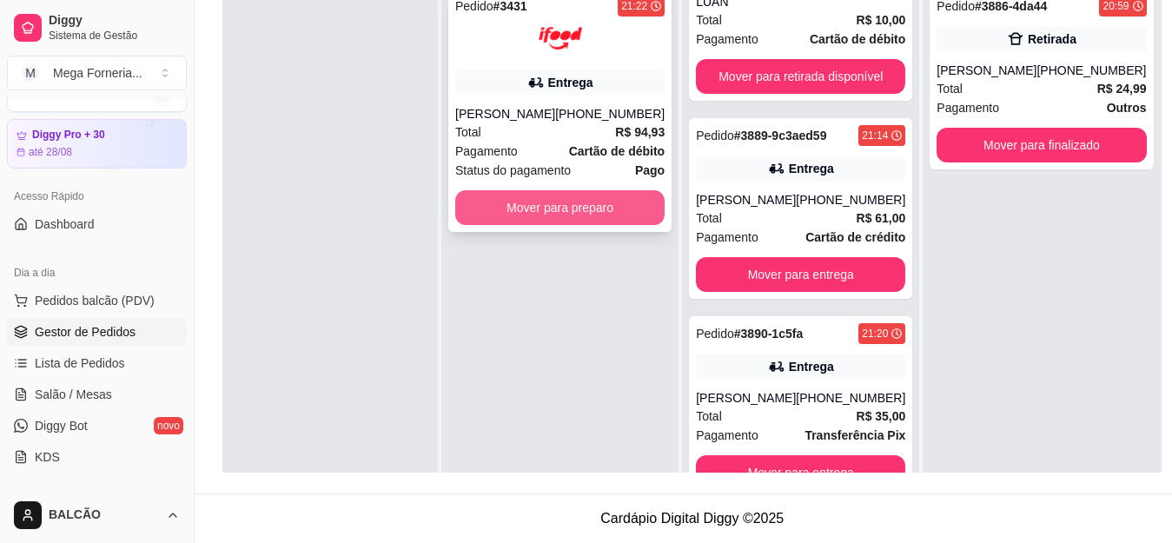
click at [556, 225] on button "Mover para preparo" at bounding box center [559, 207] width 209 height 35
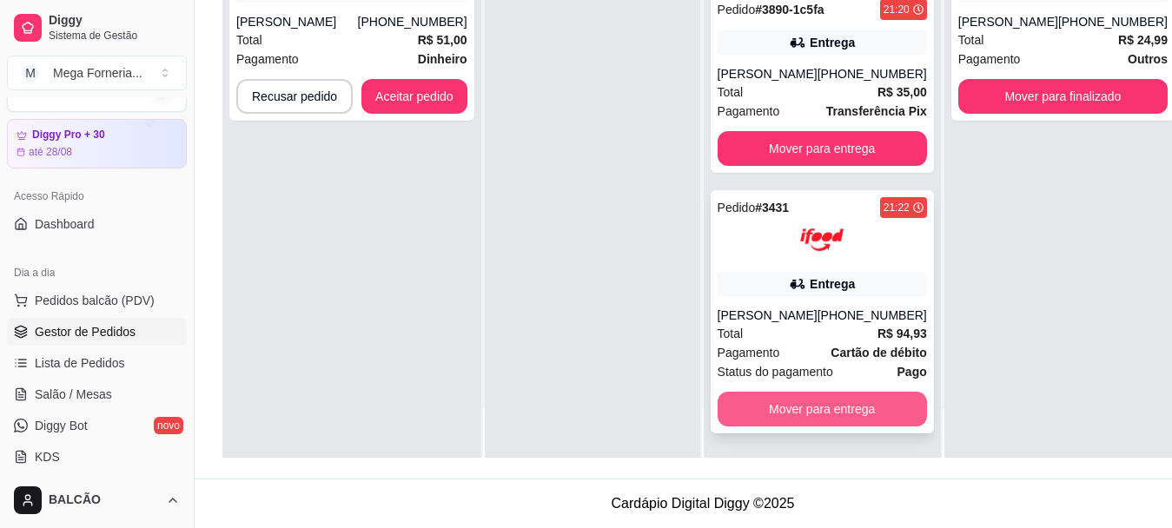
scroll to position [743, 0]
click at [799, 248] on div "Pedido # 3431 21:22 Entrega [PERSON_NAME] [PHONE_NUMBER] Total R$ 94,93 Pagamen…" at bounding box center [821, 311] width 223 height 243
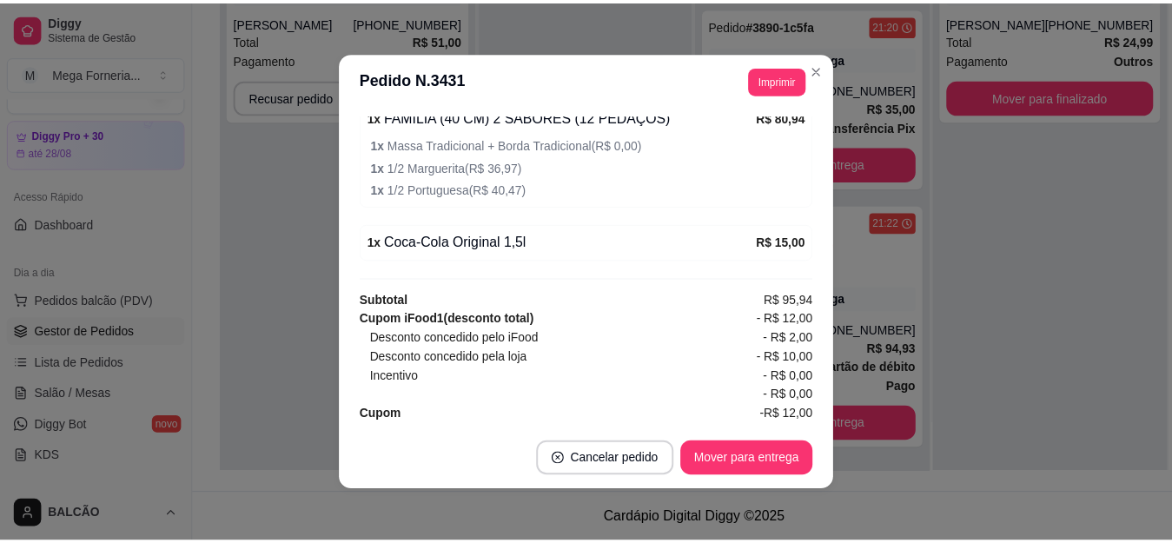
scroll to position [672, 0]
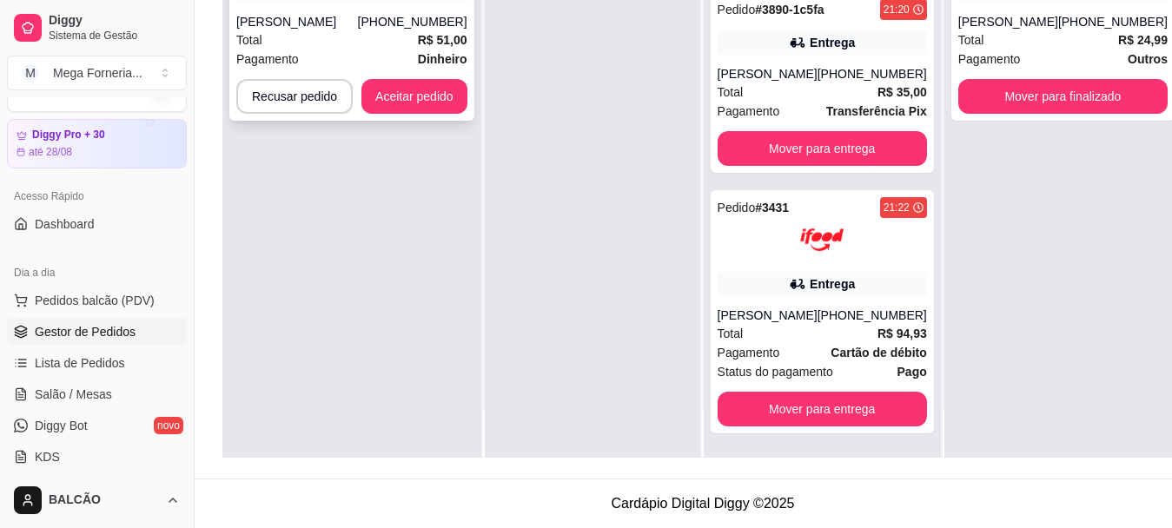
click at [429, 97] on button "Aceitar pedido" at bounding box center [414, 96] width 106 height 35
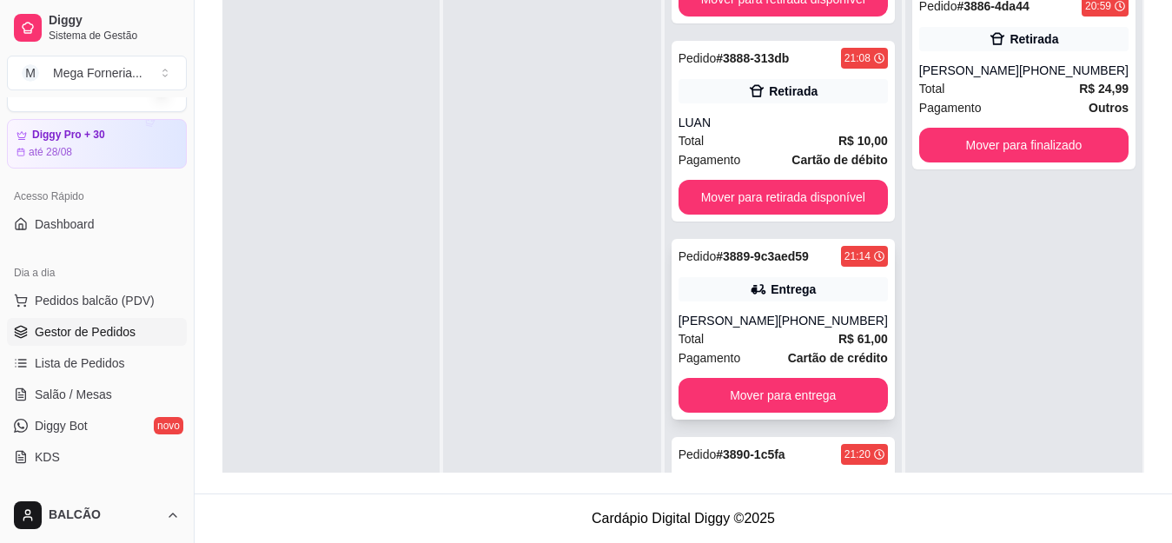
scroll to position [347, 0]
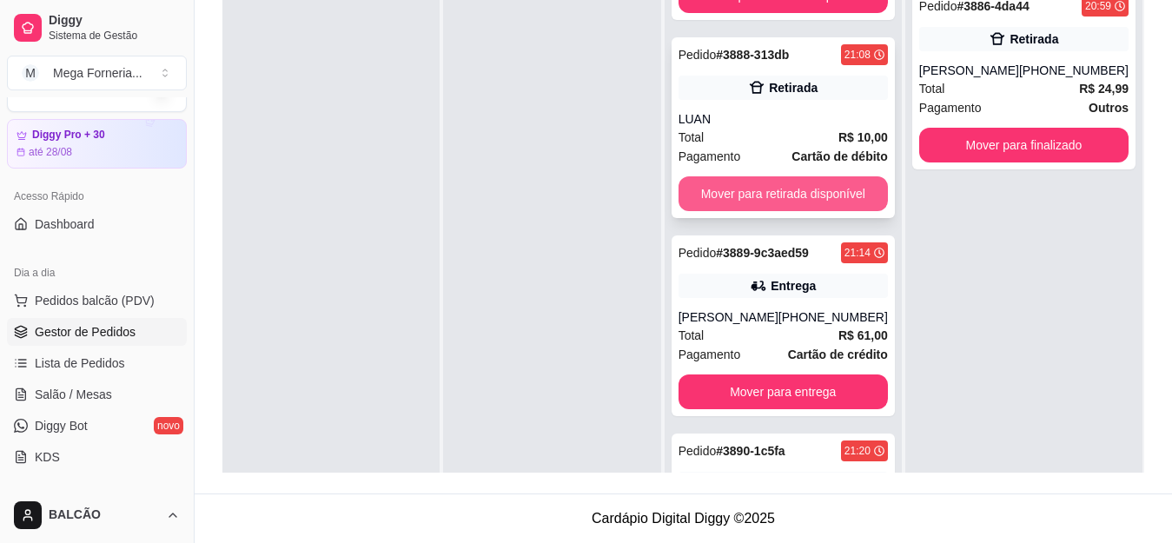
click at [796, 194] on button "Mover para retirada disponível" at bounding box center [782, 193] width 209 height 35
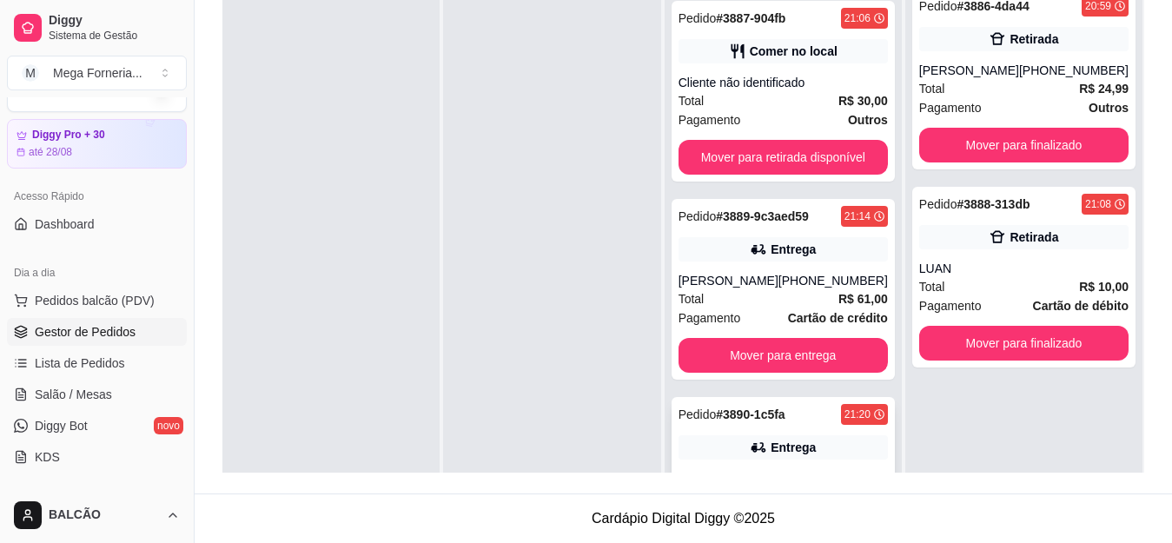
scroll to position [0, 0]
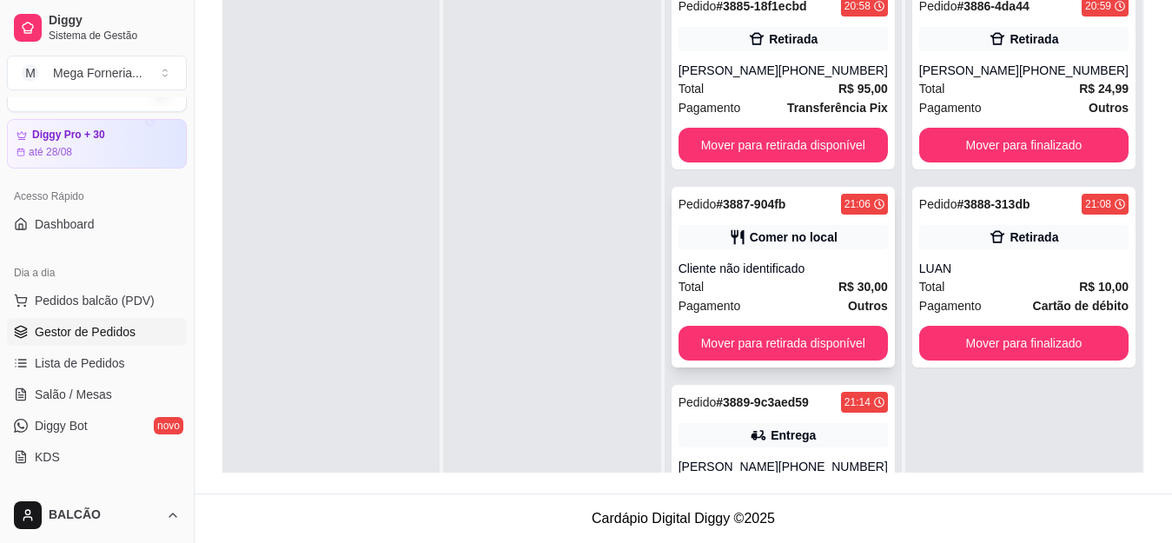
click at [763, 246] on div "Comer no local" at bounding box center [782, 237] width 209 height 24
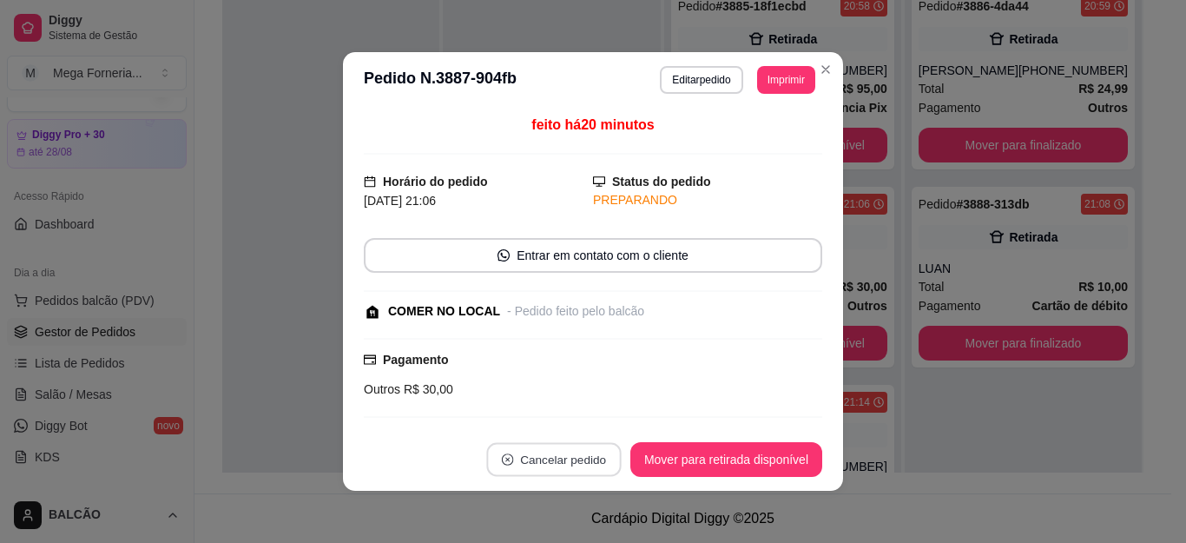
click at [559, 456] on button "Cancelar pedido" at bounding box center [553, 460] width 135 height 34
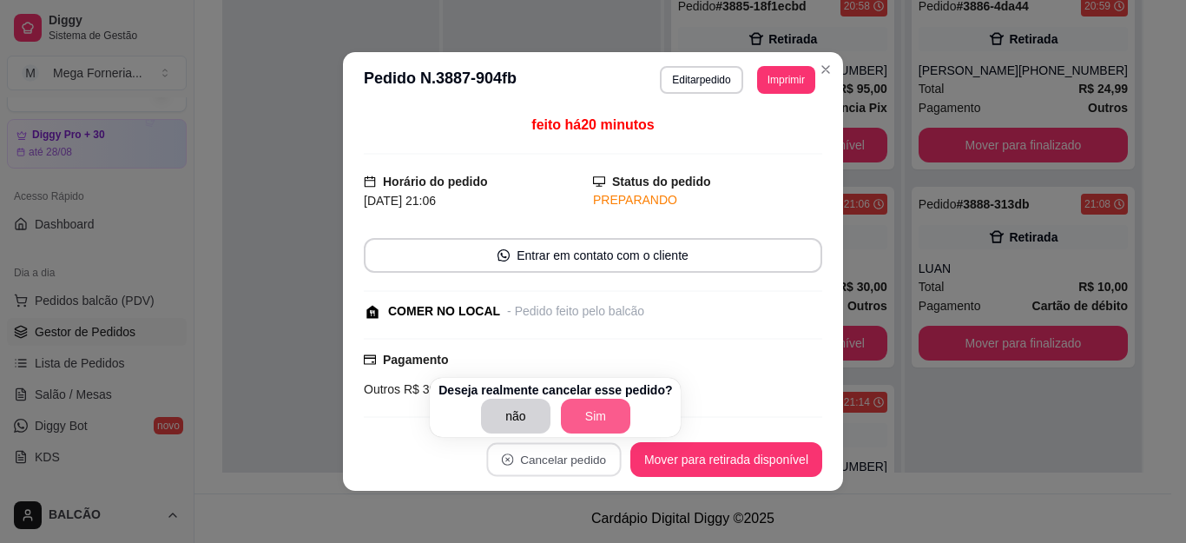
click at [599, 416] on button "Sim" at bounding box center [595, 416] width 69 height 35
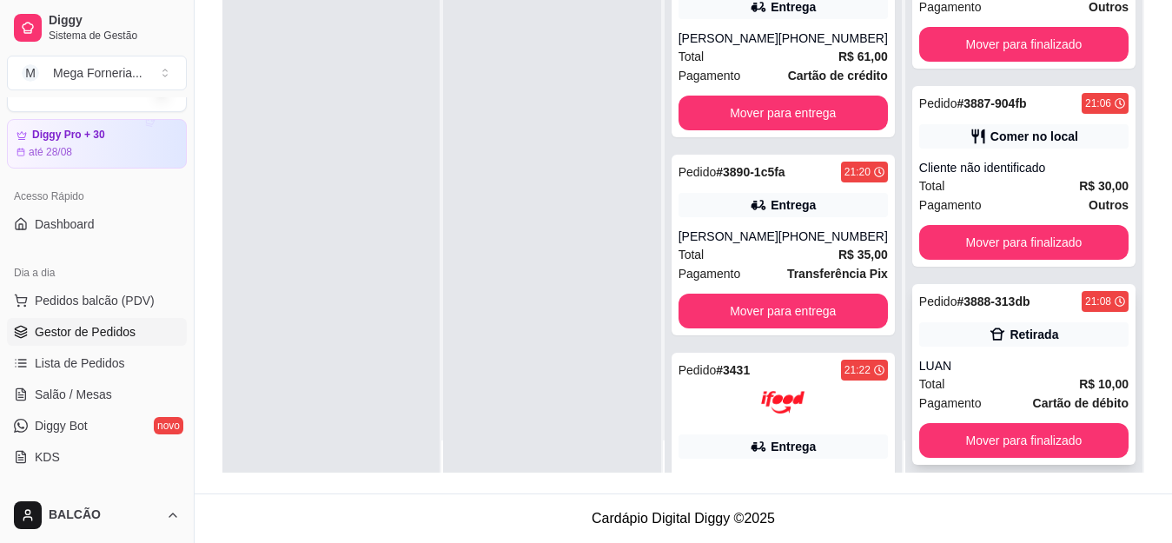
scroll to position [49, 0]
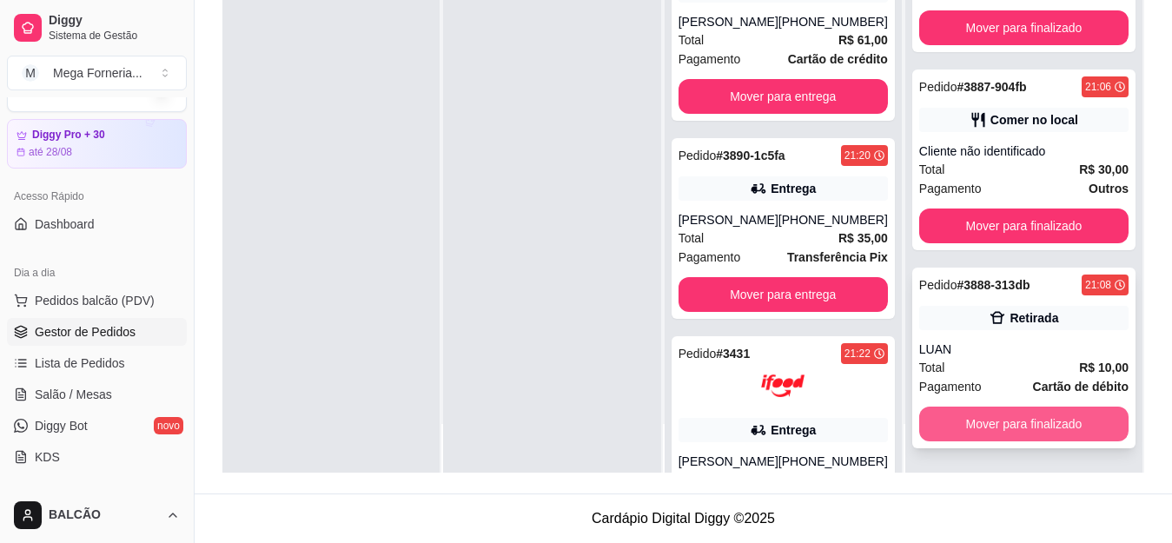
click at [1009, 435] on button "Mover para finalizado" at bounding box center [1023, 423] width 209 height 35
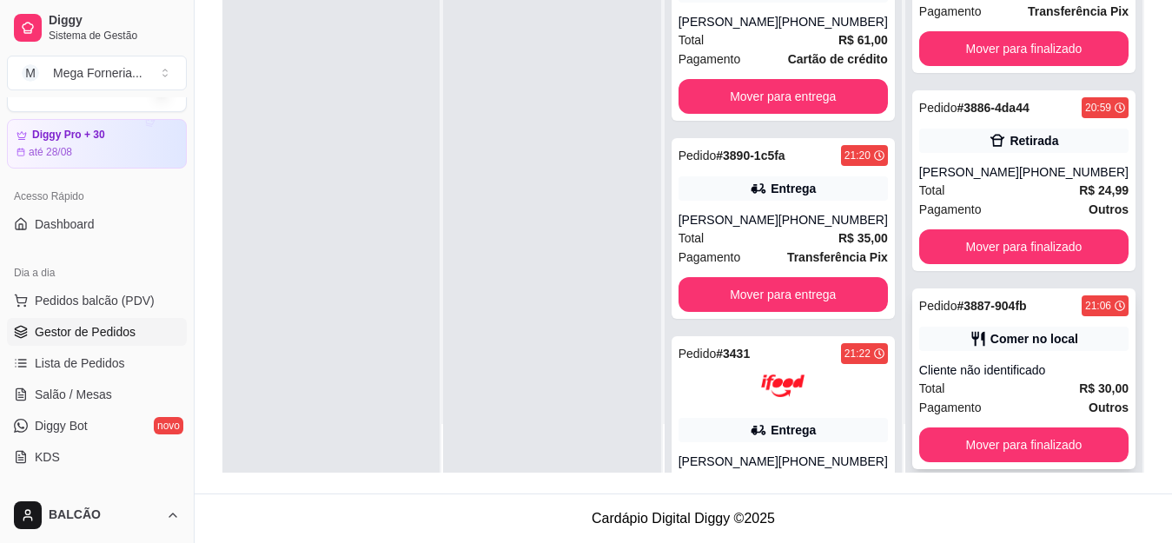
scroll to position [69, 0]
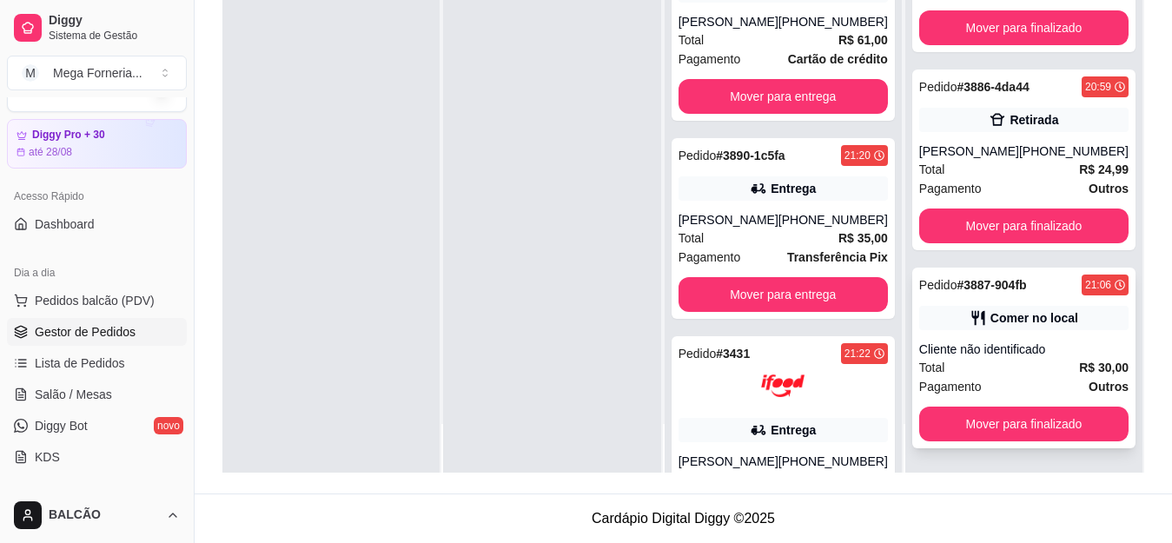
click at [994, 307] on div "Comer no local" at bounding box center [1023, 318] width 209 height 24
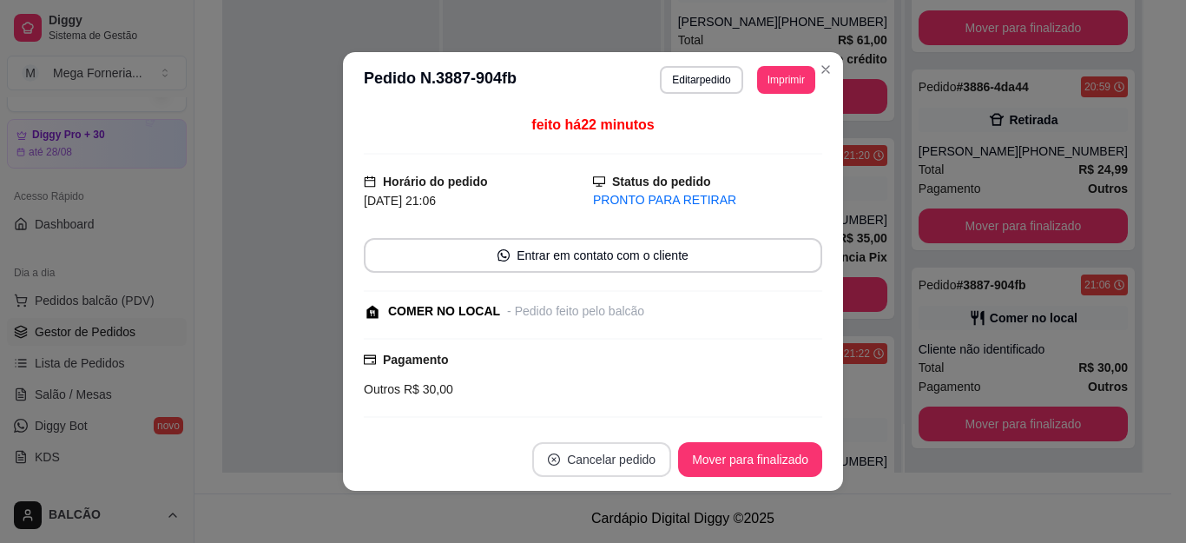
click at [609, 452] on button "Cancelar pedido" at bounding box center [601, 459] width 139 height 35
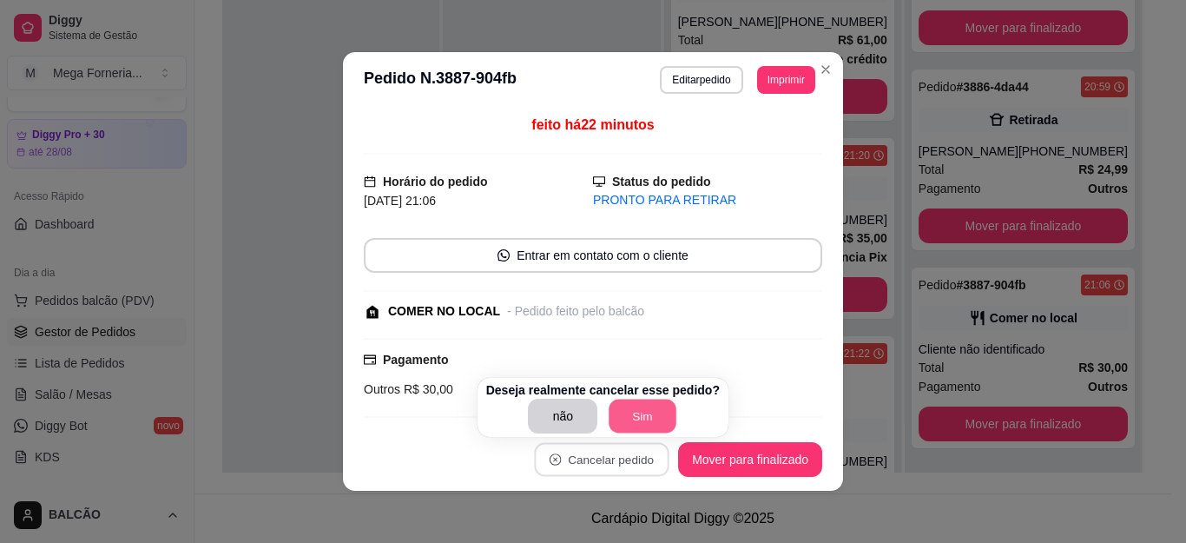
click at [637, 411] on button "Sim" at bounding box center [644, 417] width 68 height 34
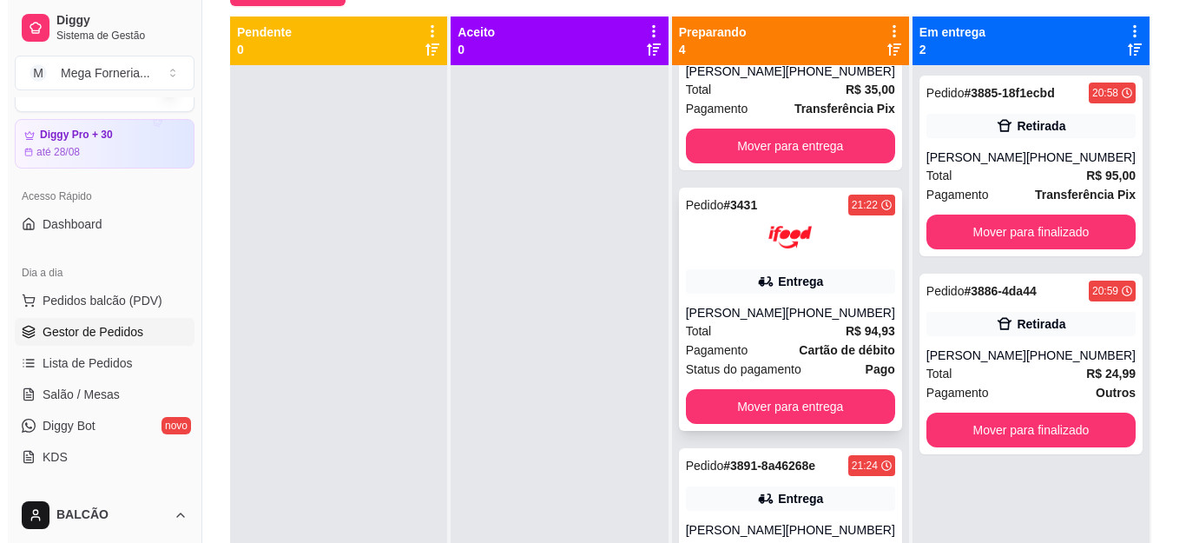
scroll to position [347, 0]
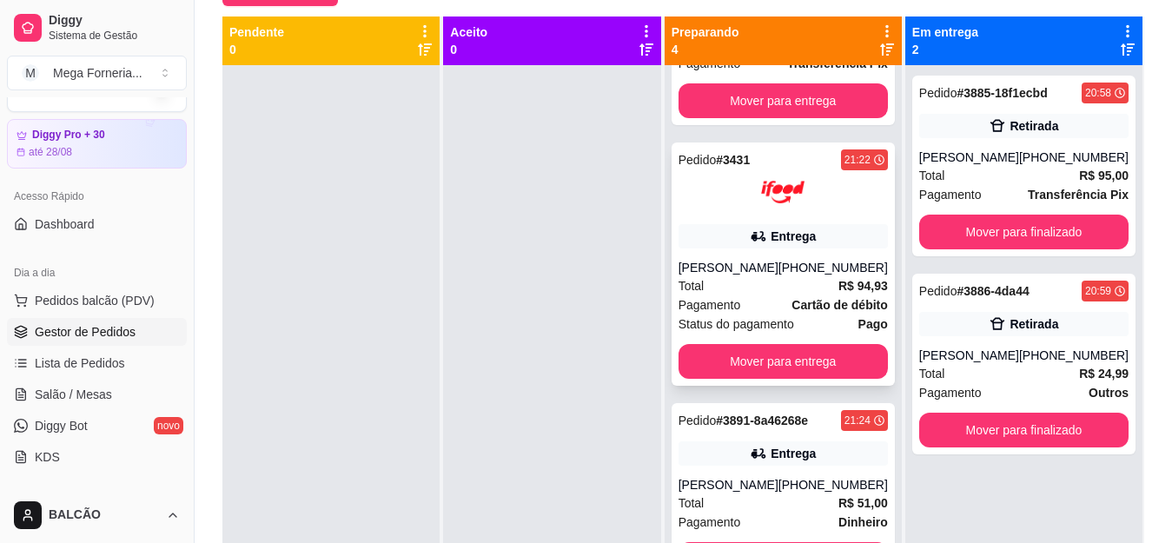
click at [702, 200] on div "Pedido # 3431 21:22 Entrega [PERSON_NAME] [PHONE_NUMBER] Total R$ 94,93 Pagamen…" at bounding box center [782, 263] width 223 height 243
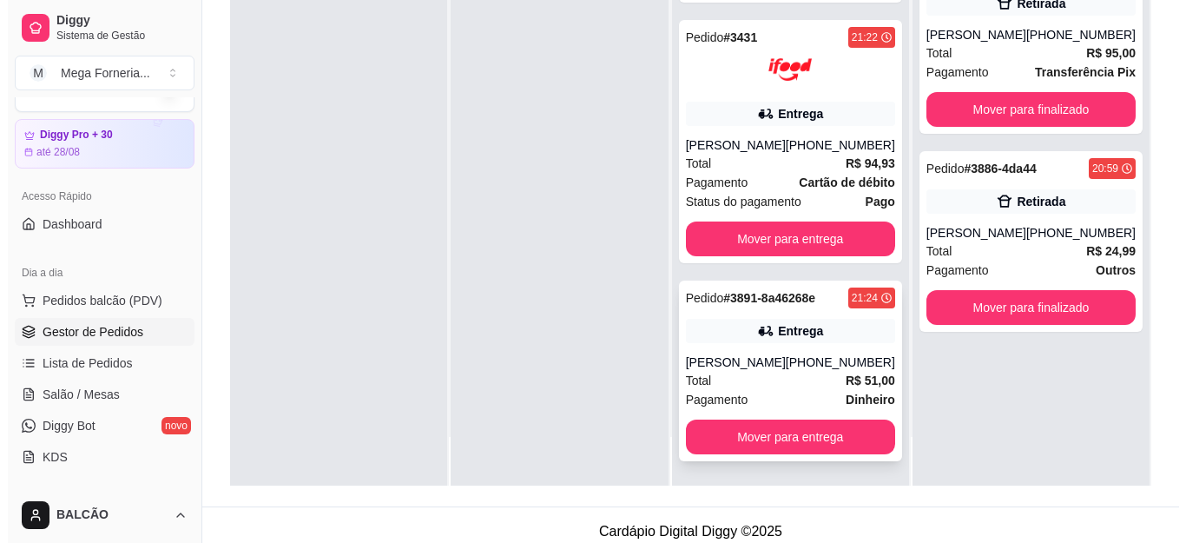
scroll to position [265, 0]
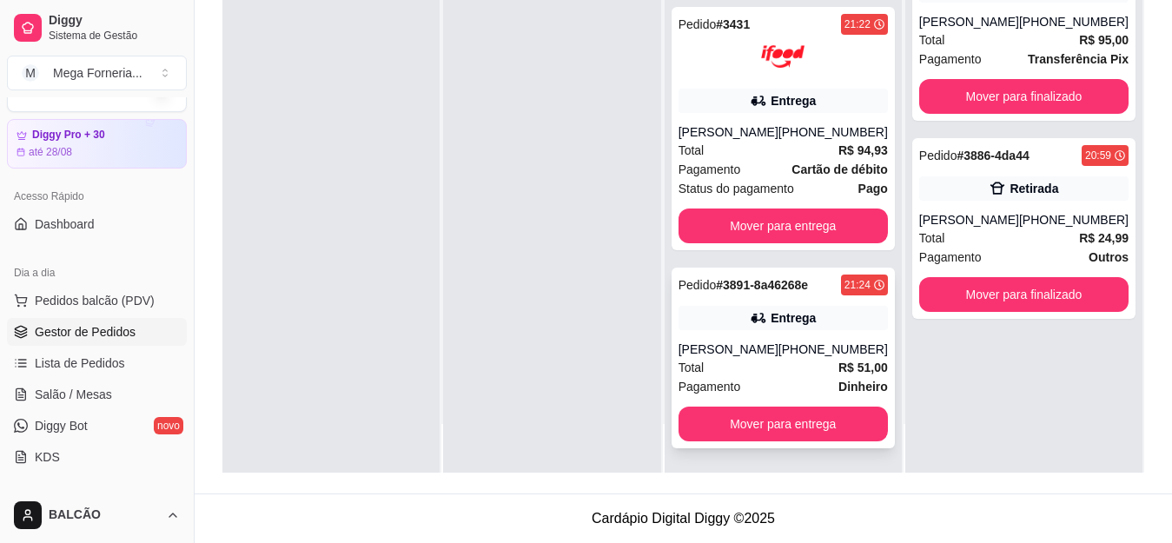
click at [776, 286] on strong "# 3891-8a46268e" at bounding box center [762, 285] width 92 height 14
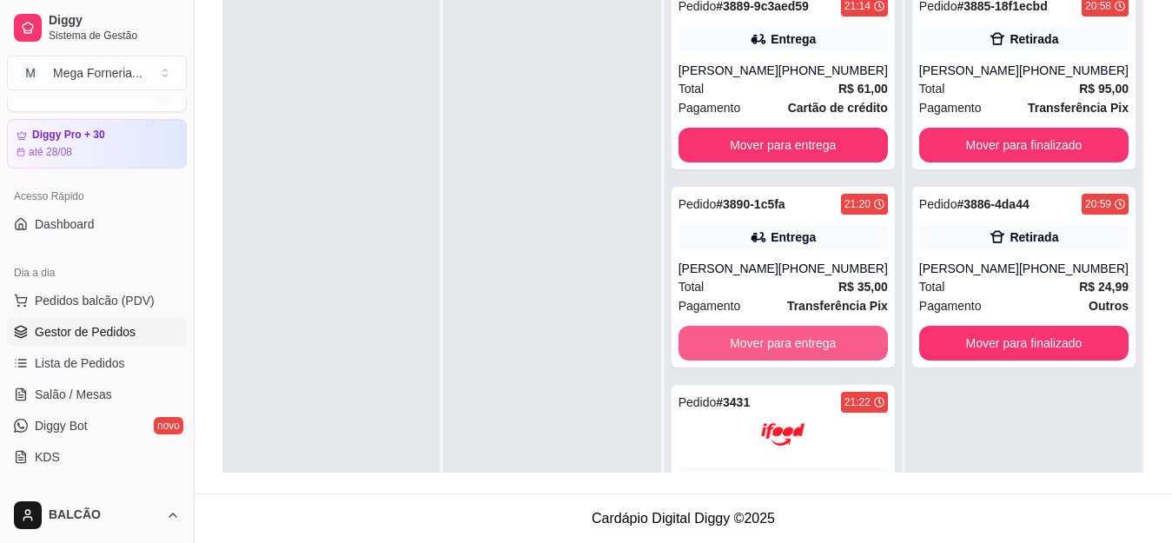
scroll to position [261, 0]
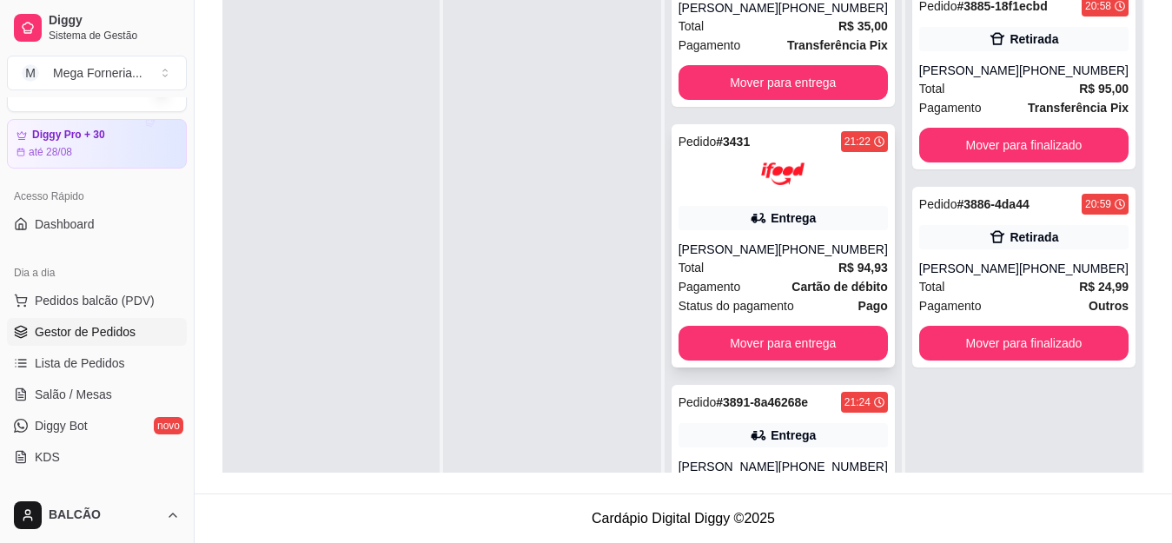
click at [756, 254] on div "[PERSON_NAME]" at bounding box center [728, 249] width 100 height 17
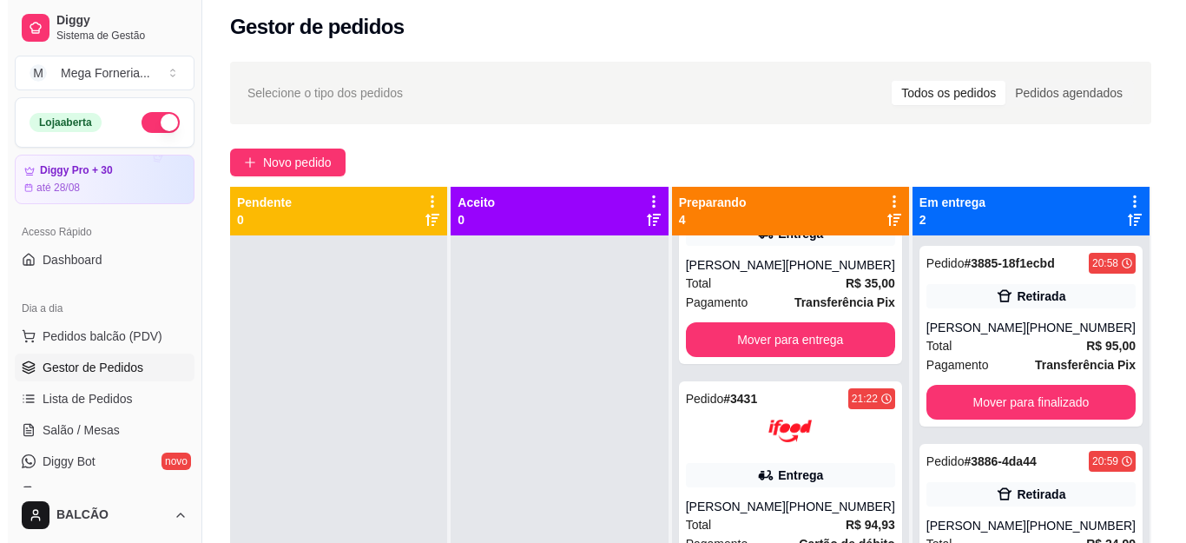
scroll to position [4, 0]
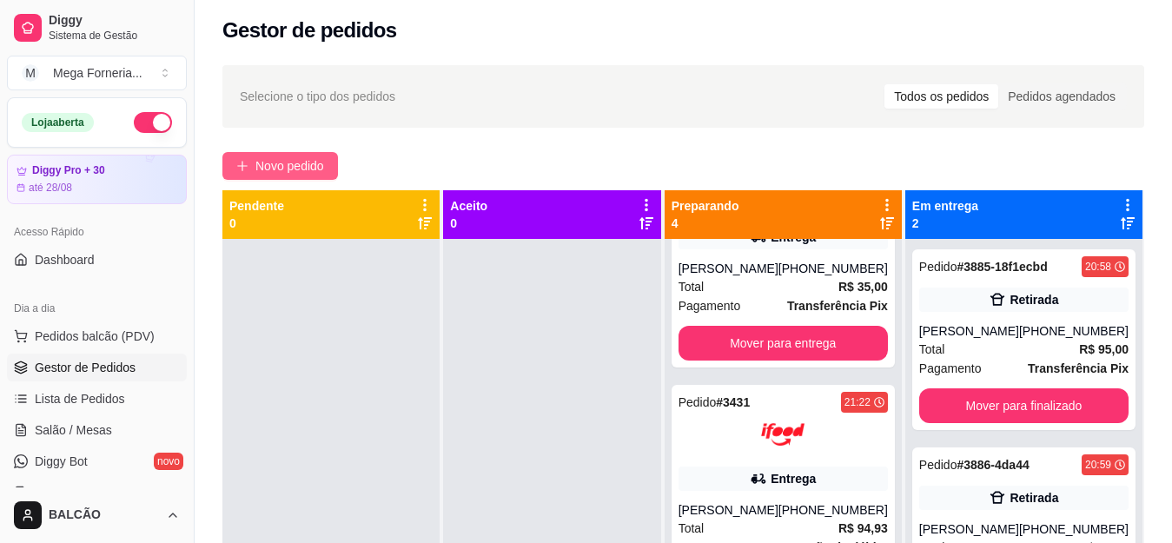
click at [287, 165] on span "Novo pedido" at bounding box center [289, 165] width 69 height 19
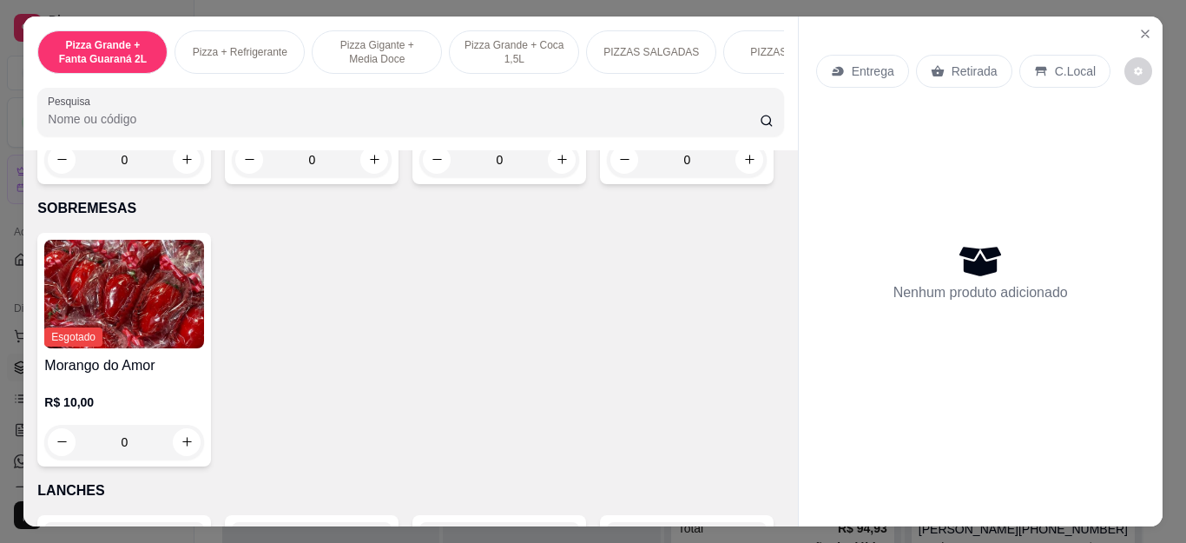
scroll to position [2084, 0]
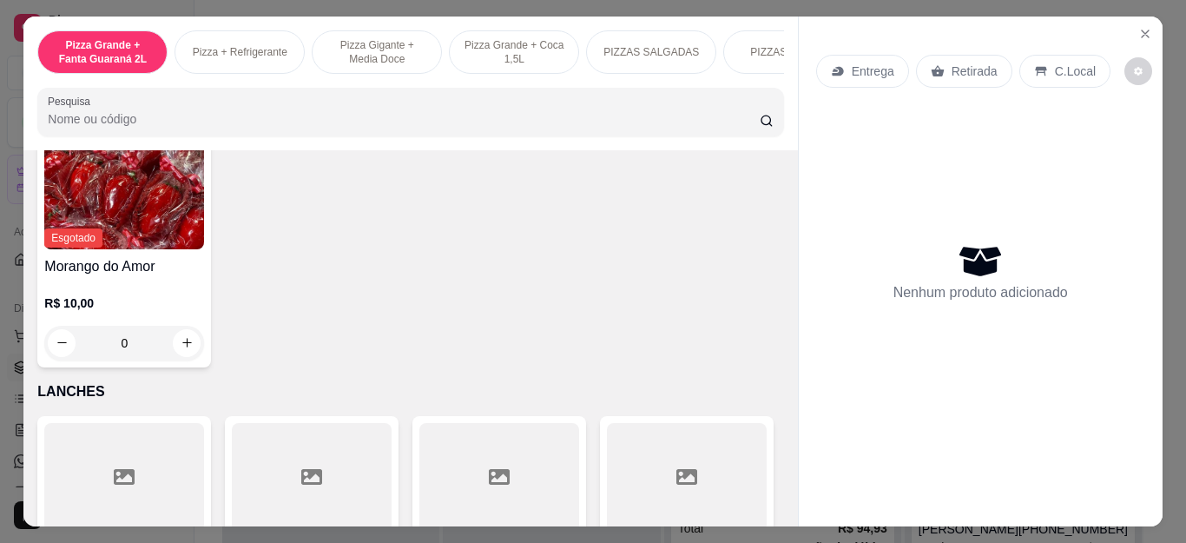
click at [607, 78] on div "0" at bounding box center [687, 60] width 160 height 35
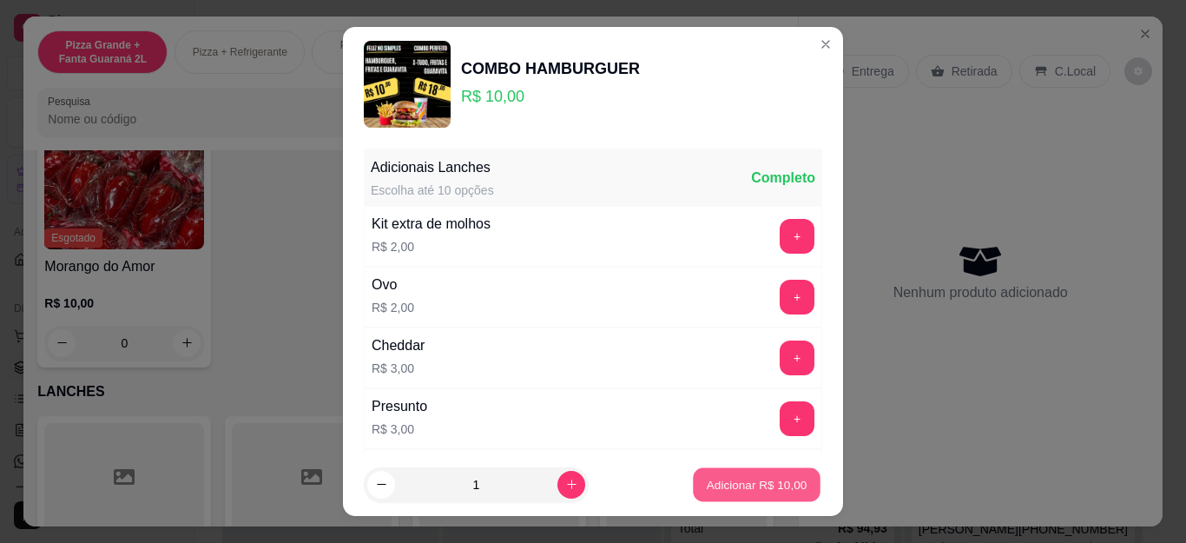
click at [711, 486] on p "Adicionar R$ 10,00" at bounding box center [757, 484] width 101 height 17
type input "1"
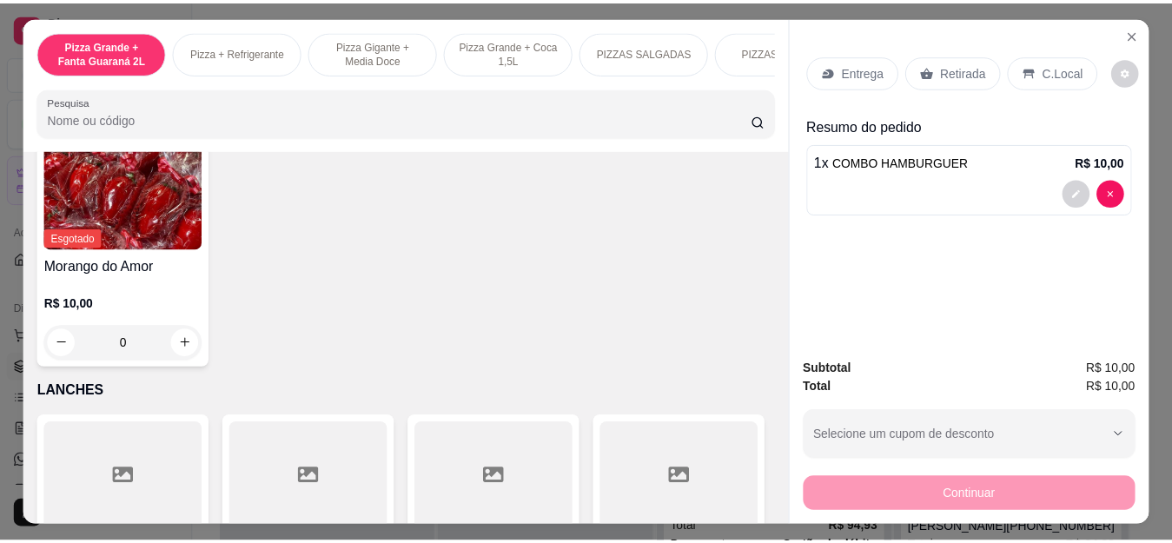
scroll to position [2085, 0]
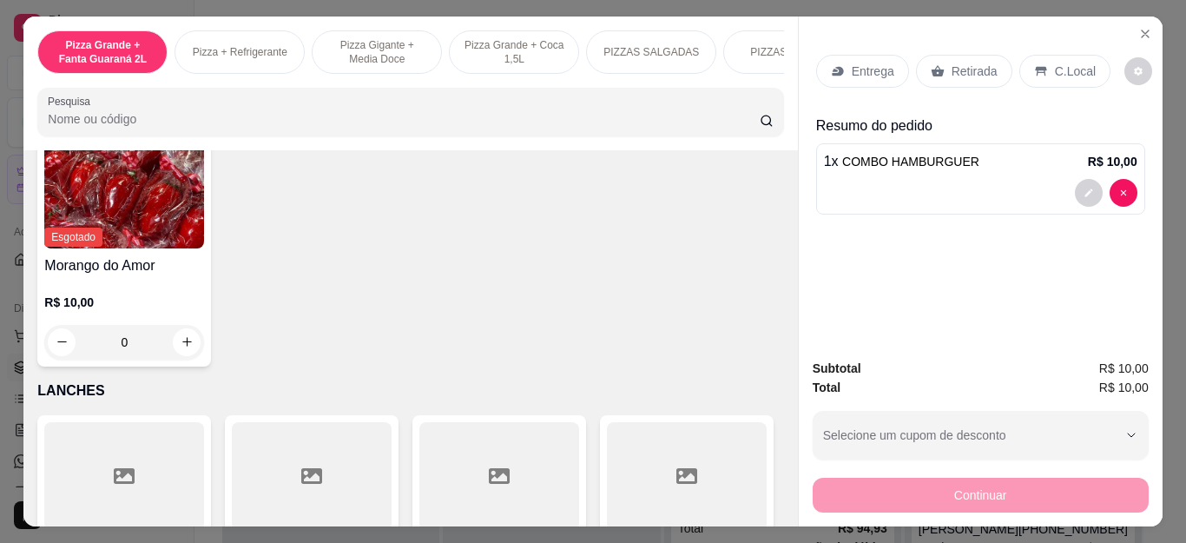
click at [974, 63] on p "Retirada" at bounding box center [975, 71] width 46 height 17
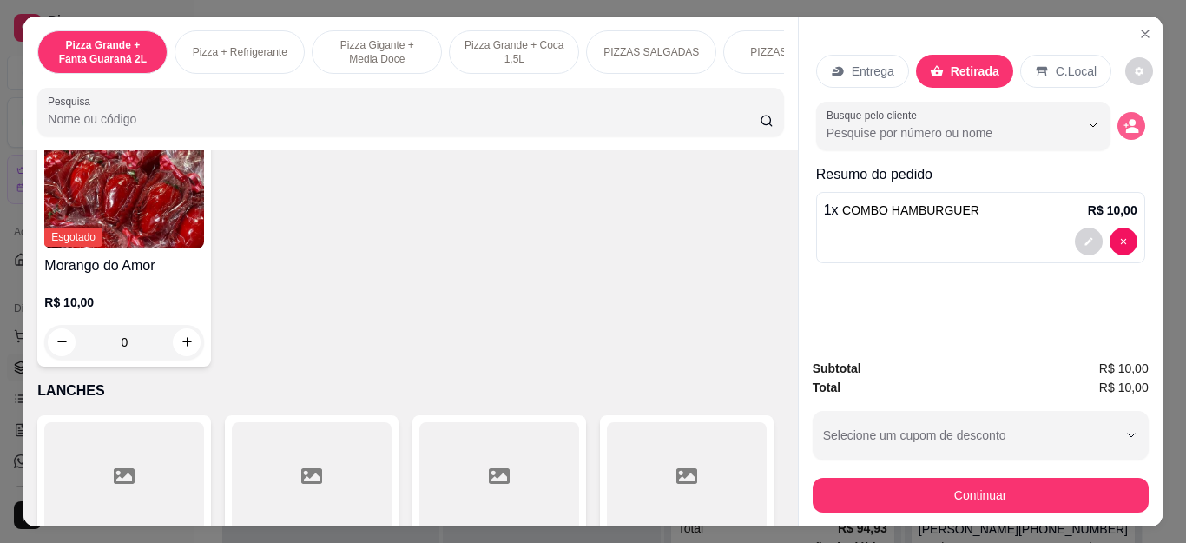
click at [1118, 112] on button "decrease-product-quantity" at bounding box center [1132, 126] width 28 height 28
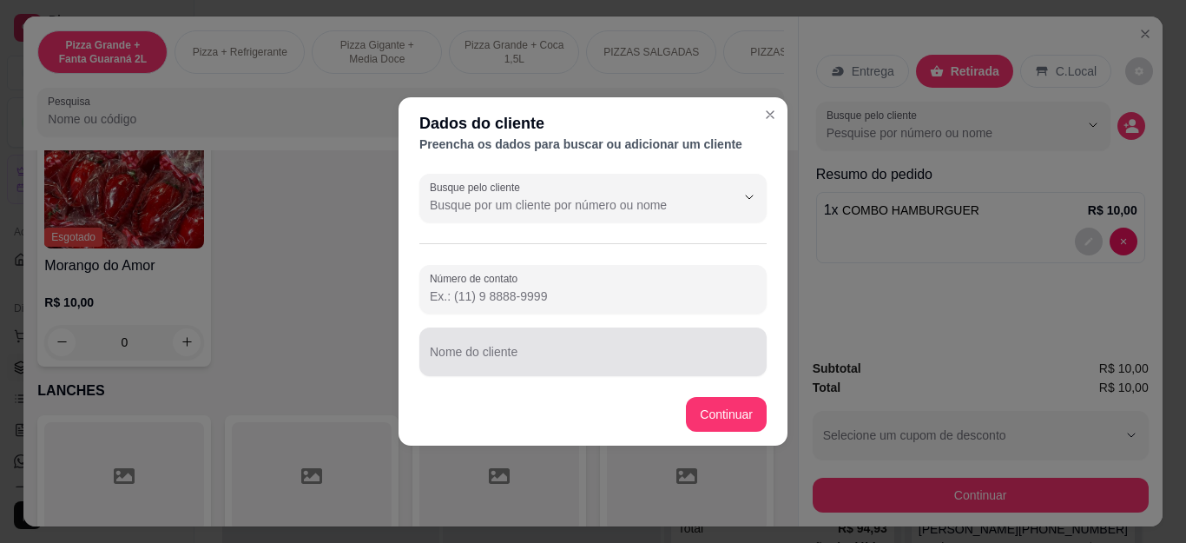
click at [474, 350] on div at bounding box center [593, 351] width 327 height 35
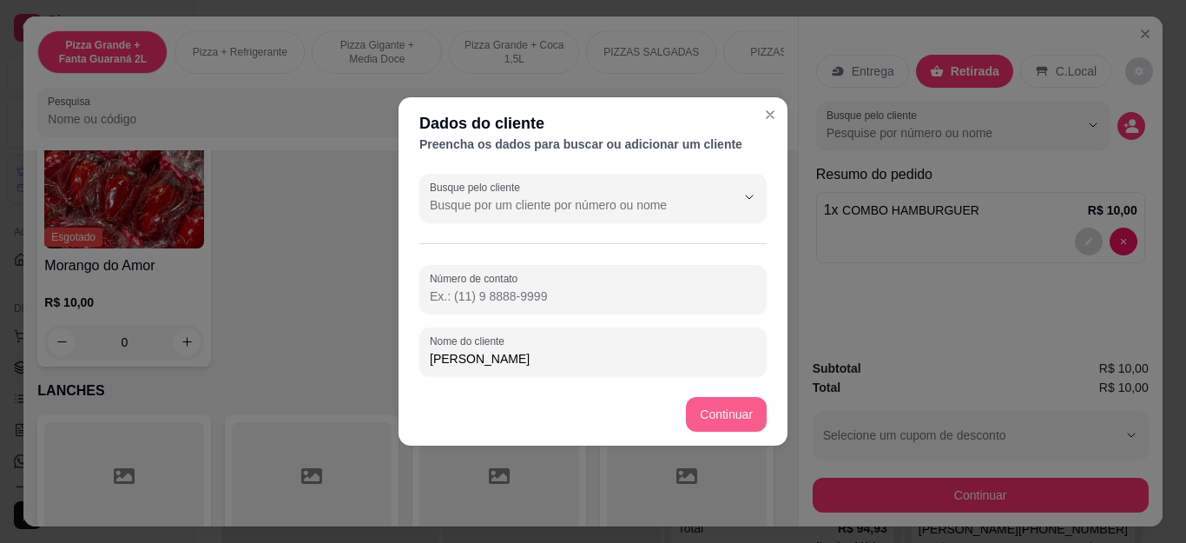
type input "[PERSON_NAME]"
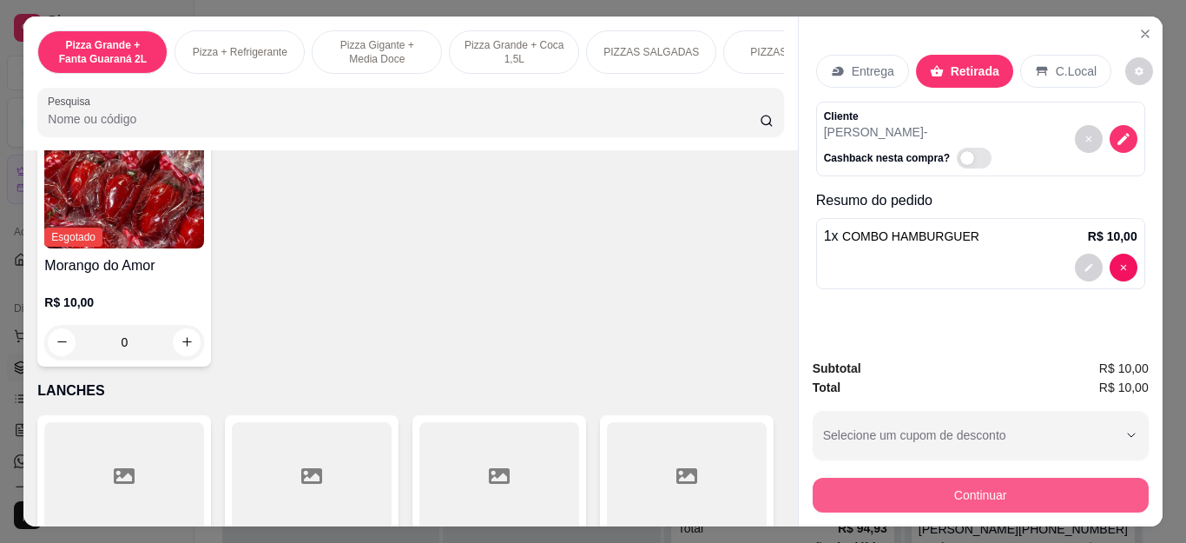
click at [1031, 496] on button "Continuar" at bounding box center [981, 495] width 336 height 35
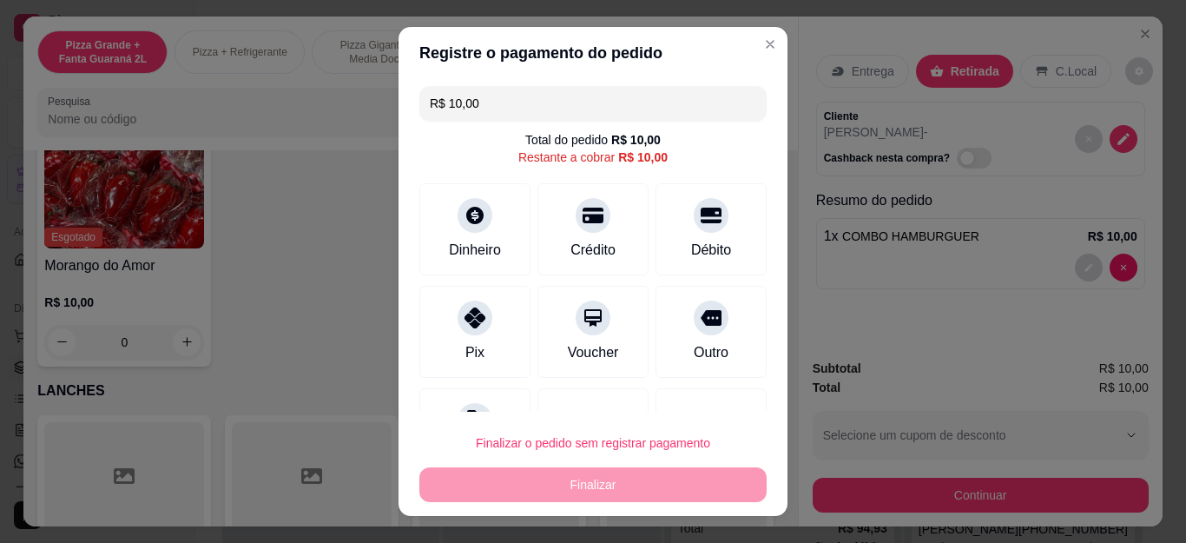
click at [437, 96] on input "R$ 10,00" at bounding box center [593, 103] width 327 height 35
click at [448, 101] on input "R$ 10,00" at bounding box center [593, 103] width 327 height 35
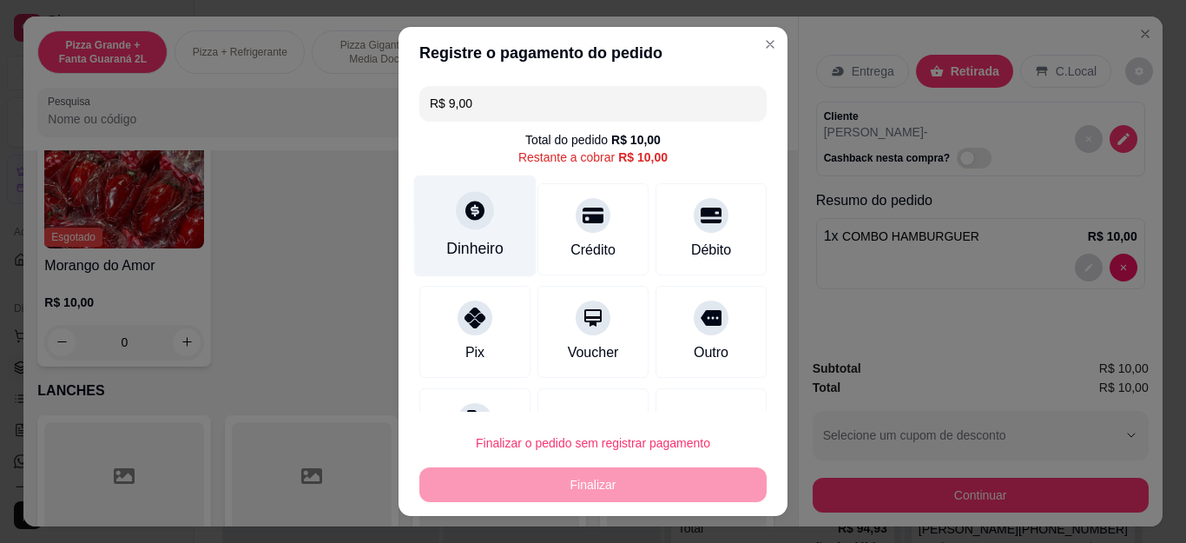
click at [464, 201] on icon at bounding box center [475, 210] width 23 height 23
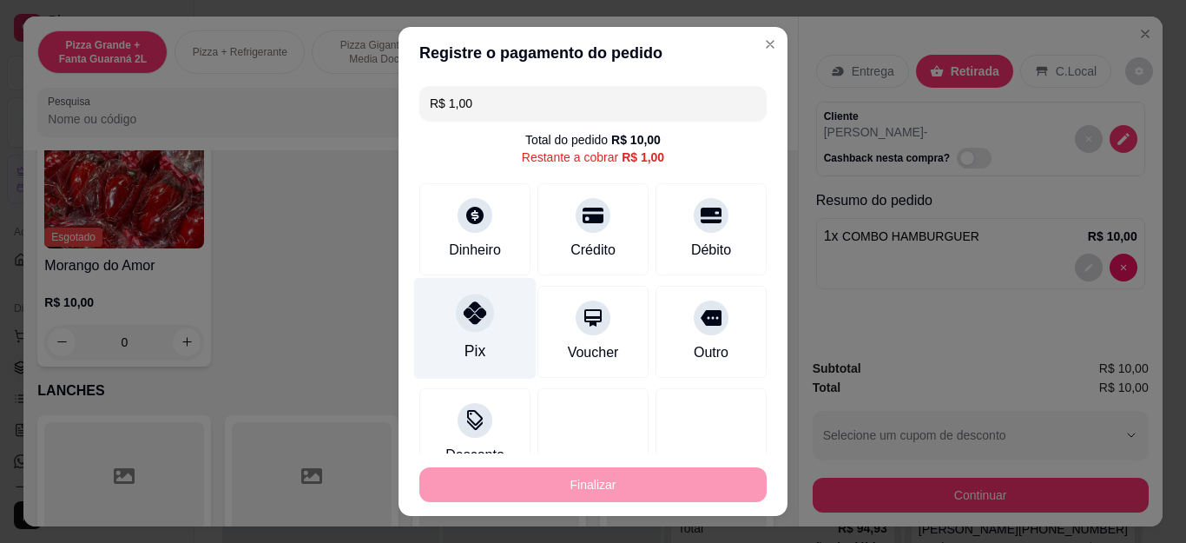
click at [452, 334] on div "Pix" at bounding box center [475, 329] width 122 height 102
type input "R$ 0,00"
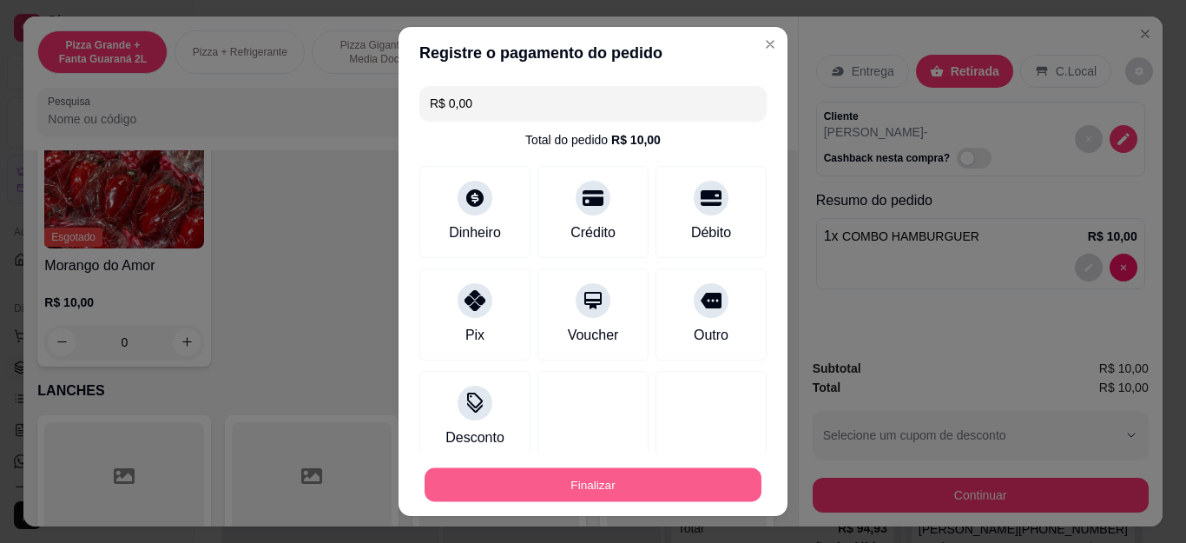
click at [655, 495] on button "Finalizar" at bounding box center [593, 484] width 337 height 34
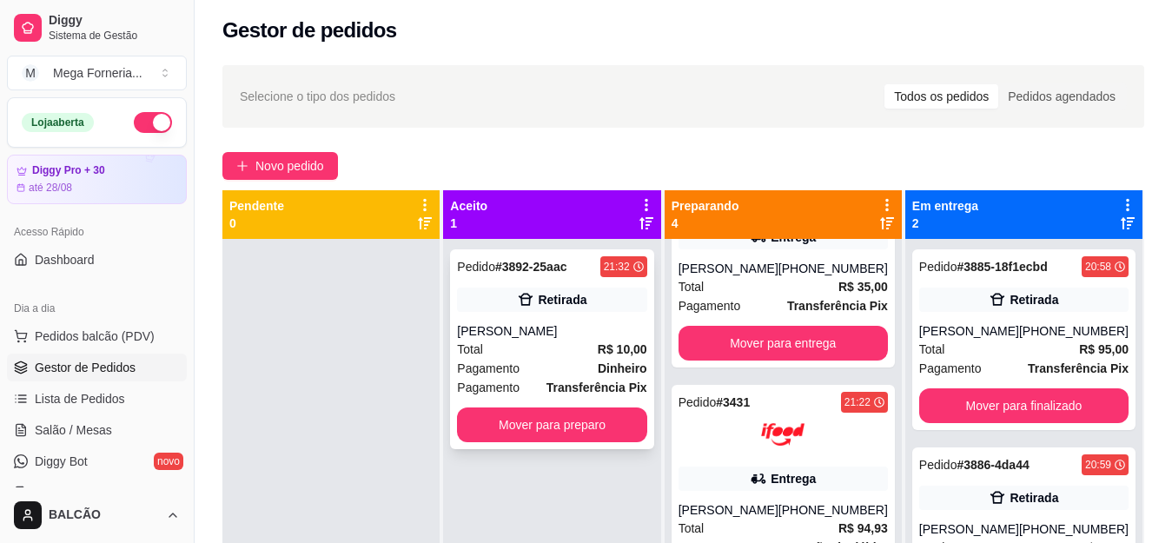
click at [562, 330] on div "[PERSON_NAME]" at bounding box center [551, 330] width 189 height 17
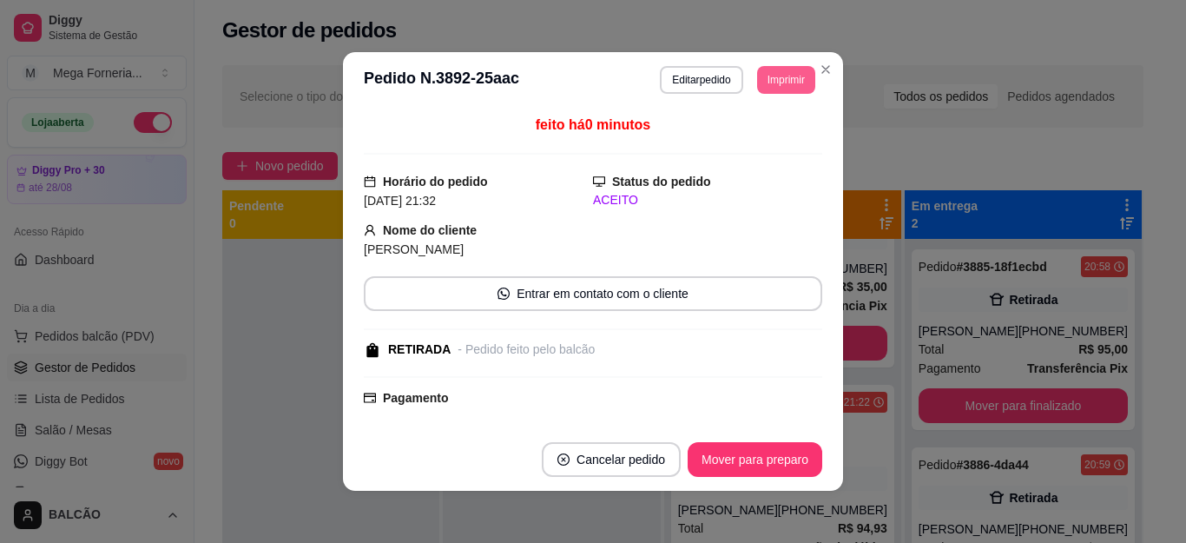
click at [757, 88] on button "Imprimir" at bounding box center [786, 80] width 58 height 28
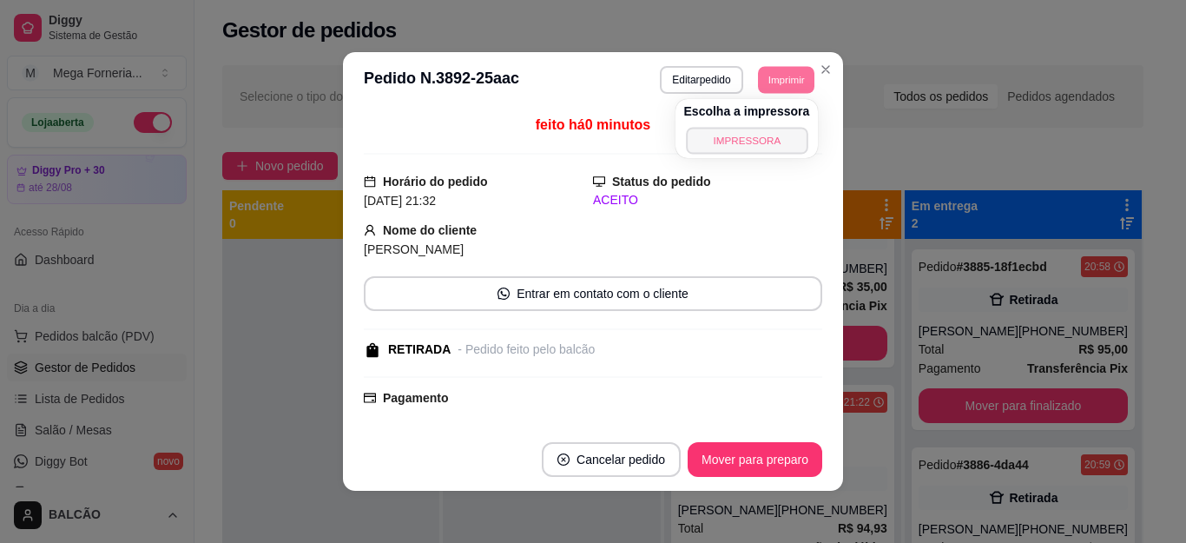
click at [752, 130] on button "IMPRESSORA" at bounding box center [747, 140] width 122 height 27
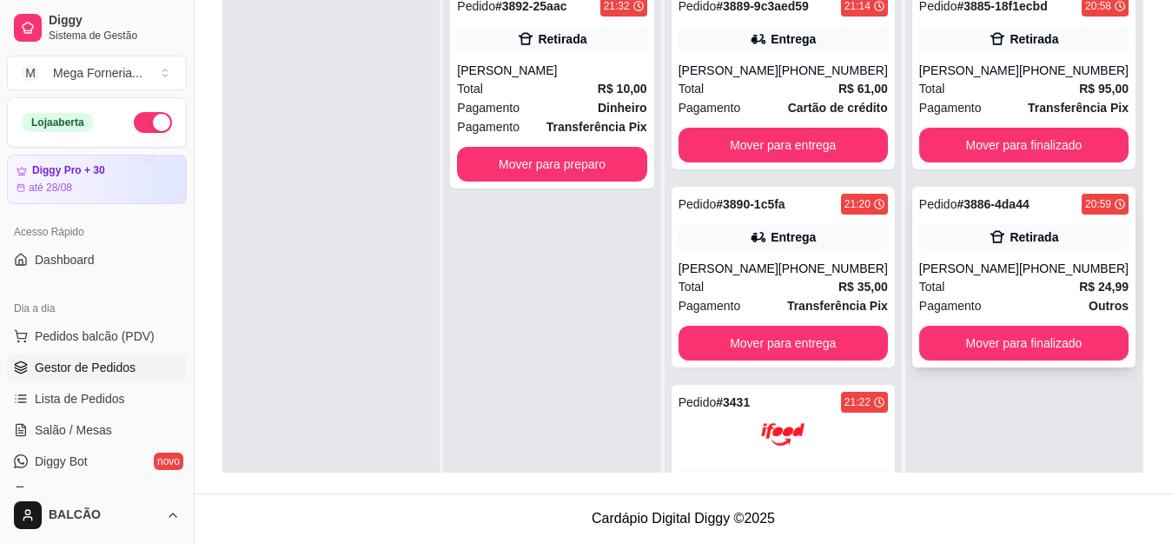
click at [987, 262] on div "[PERSON_NAME]" at bounding box center [969, 268] width 100 height 17
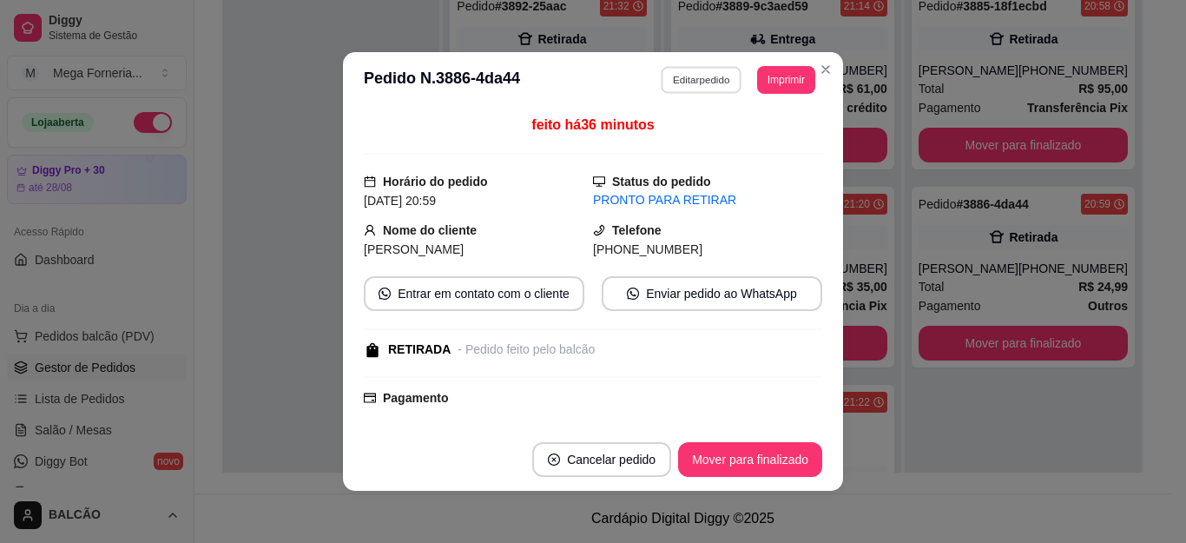
click at [662, 76] on button "Editar pedido" at bounding box center [702, 79] width 81 height 27
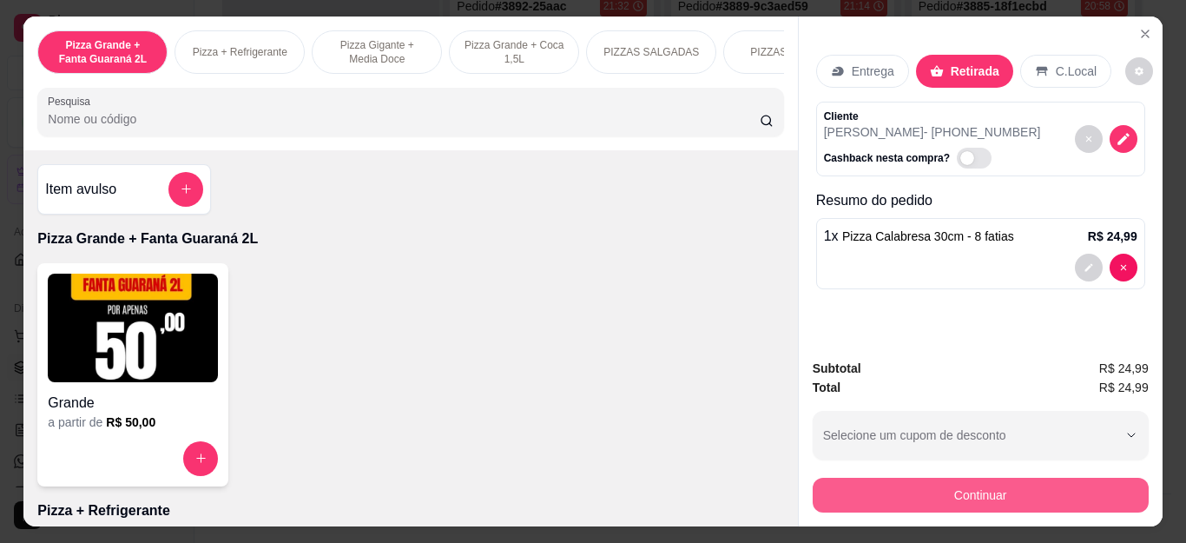
click at [989, 492] on button "Continuar" at bounding box center [981, 495] width 336 height 35
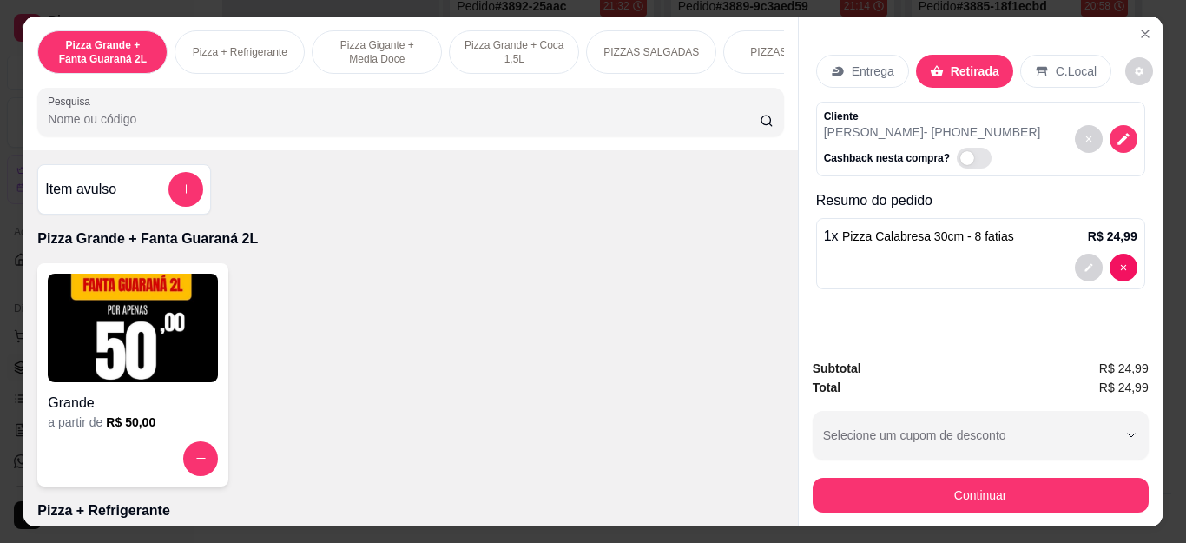
click at [432, 191] on div "Dinheiro" at bounding box center [475, 226] width 122 height 102
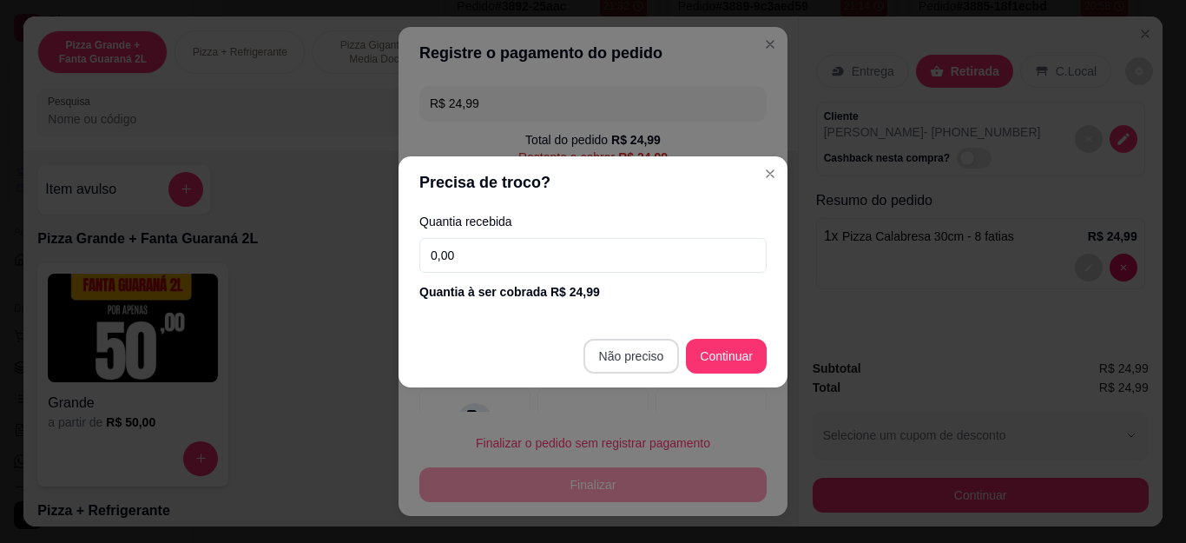
click at [651, 357] on div "Outro" at bounding box center [712, 329] width 122 height 102
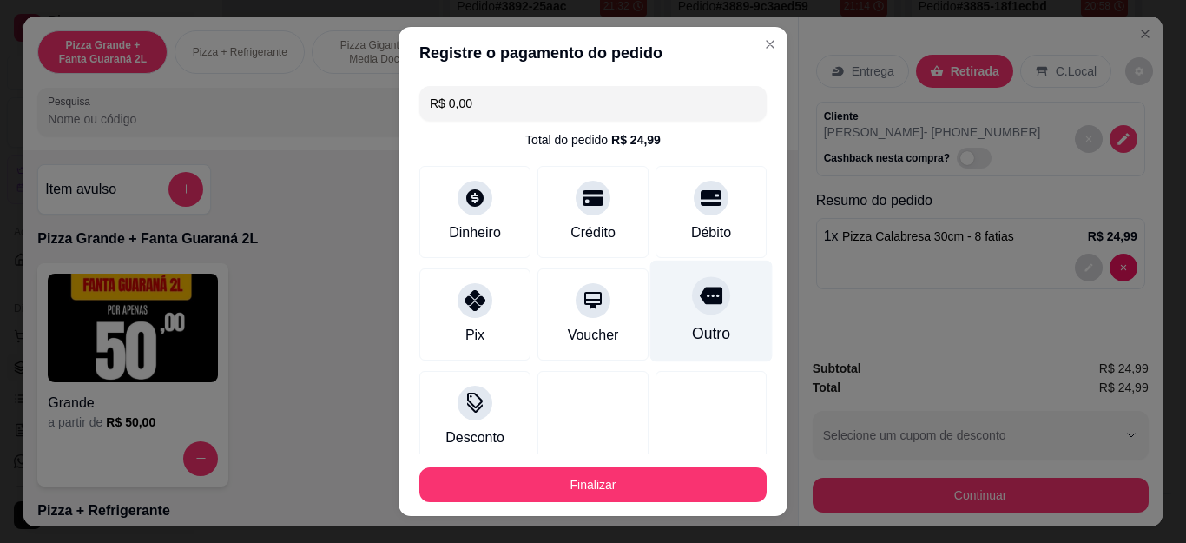
type input "R$ 0,00"
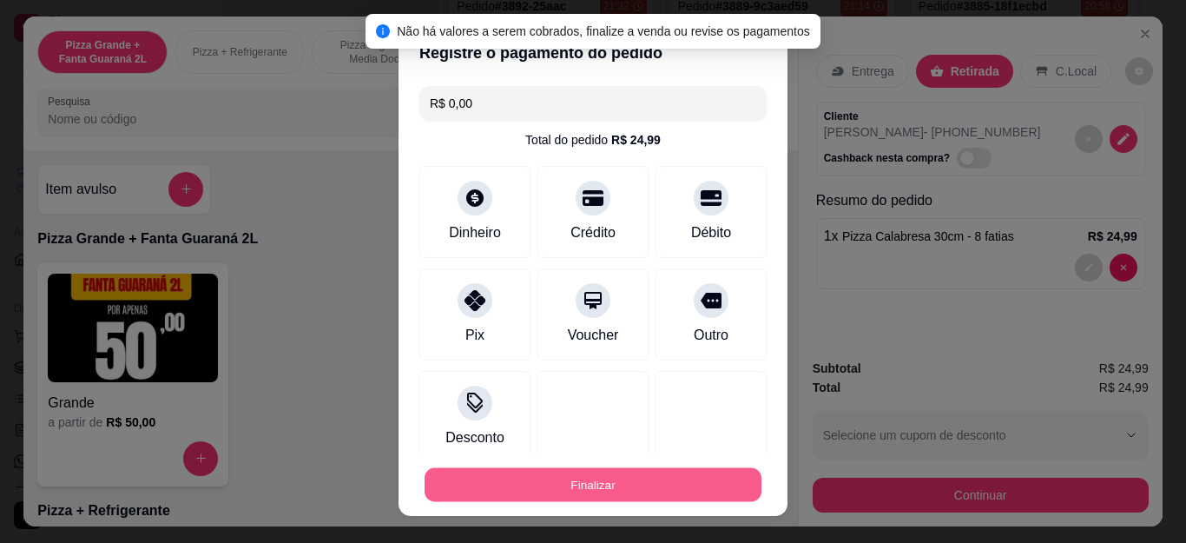
click at [690, 489] on button "Finalizar" at bounding box center [593, 484] width 337 height 34
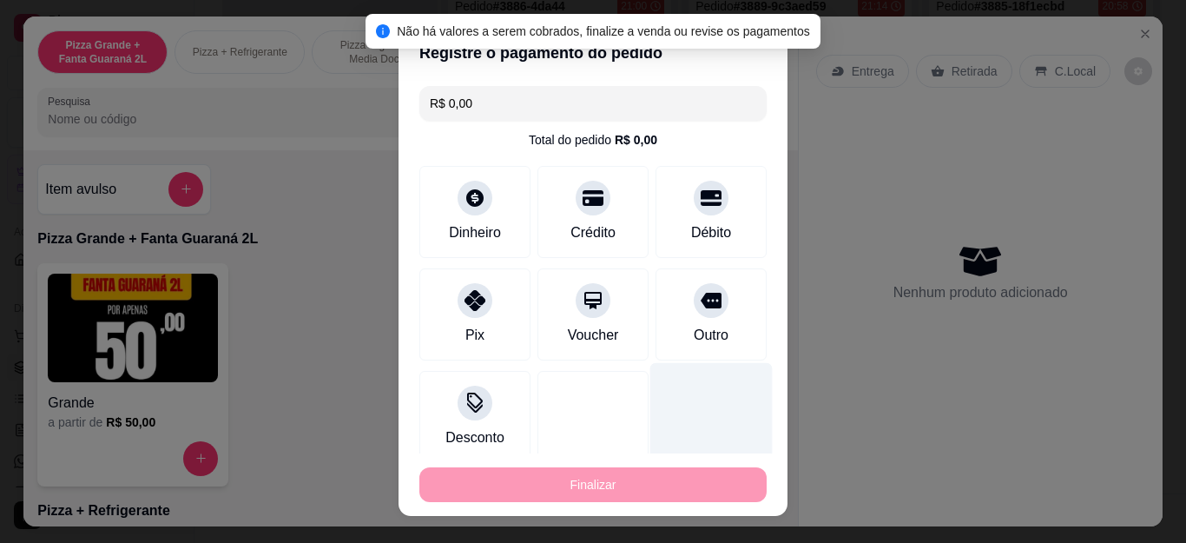
type input "0"
type input "-R$ 24,99"
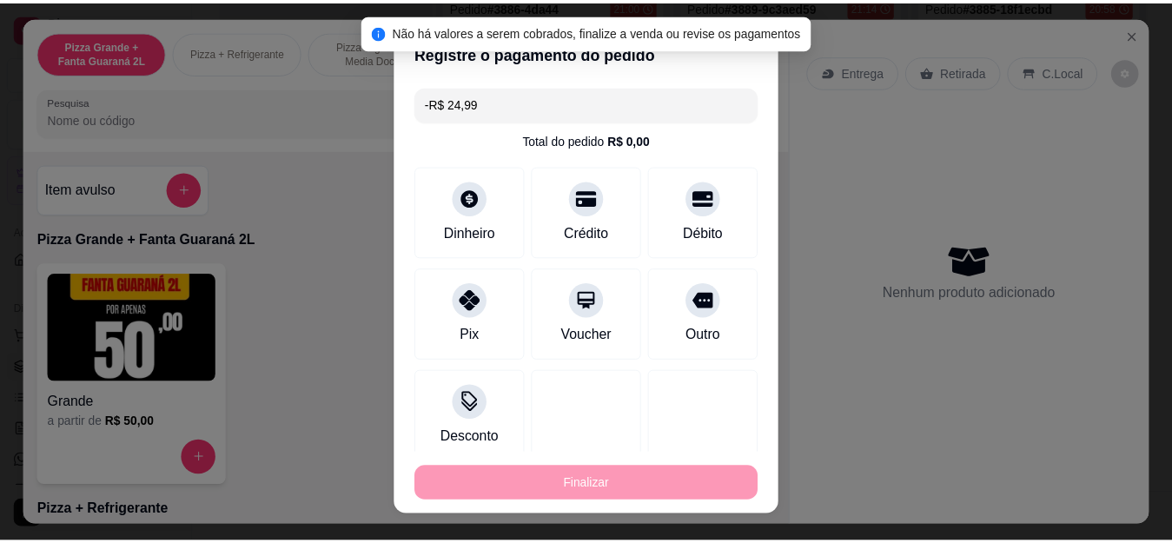
scroll to position [87, 0]
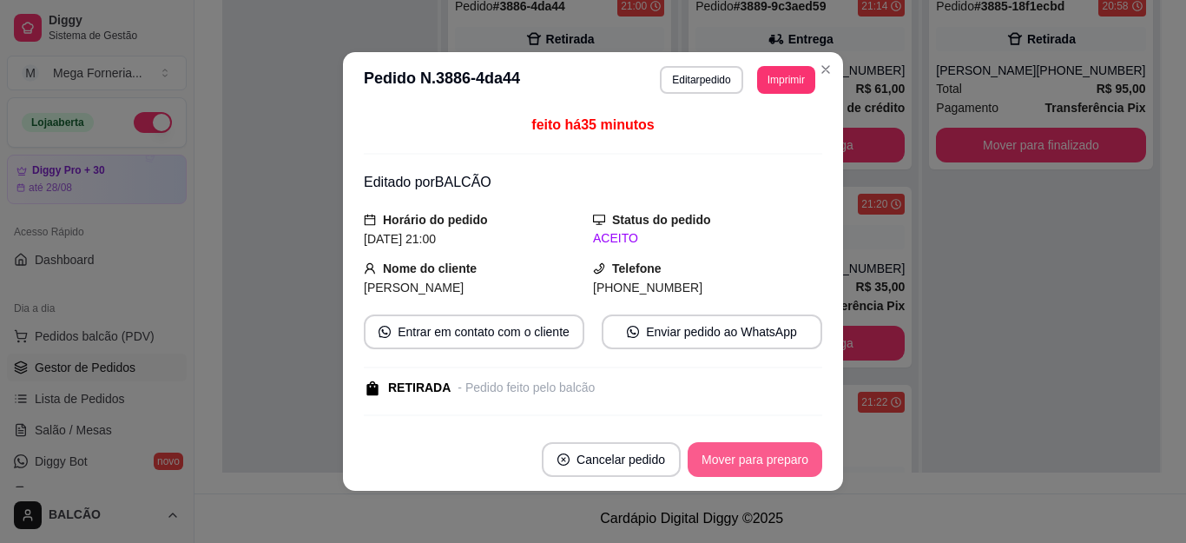
click at [761, 460] on button "Mover para preparo" at bounding box center [755, 459] width 135 height 35
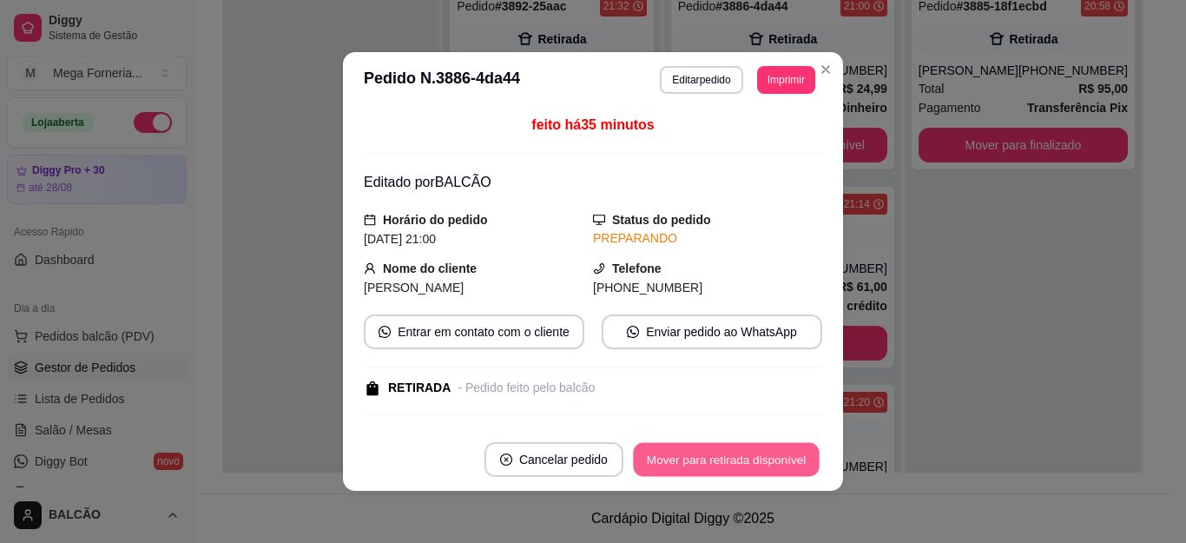
click at [761, 460] on button "Mover para retirada disponível" at bounding box center [726, 460] width 186 height 34
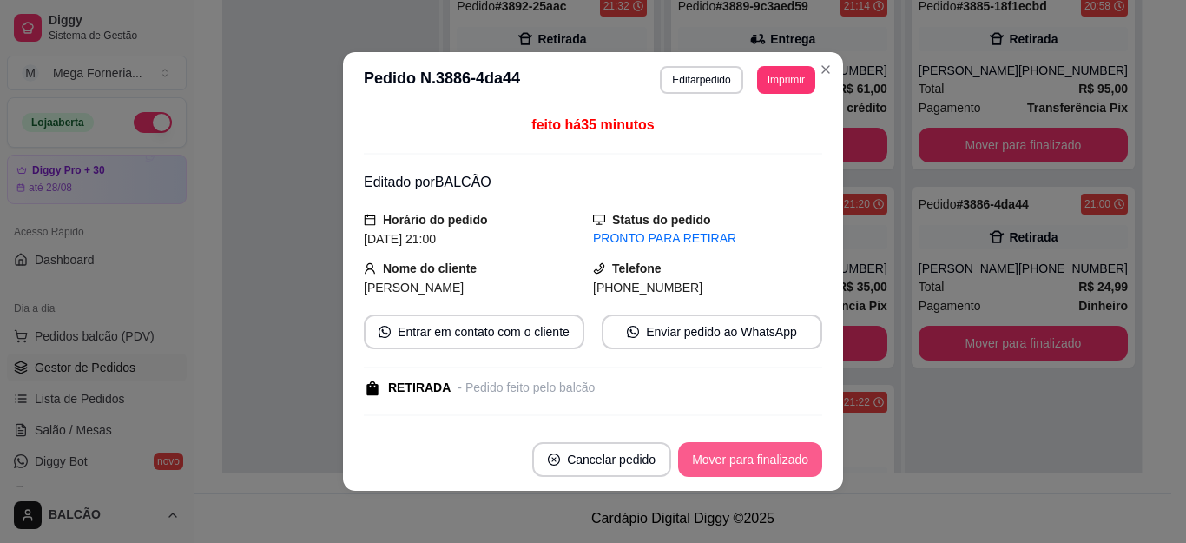
click at [761, 460] on button "Mover para finalizado" at bounding box center [750, 459] width 144 height 35
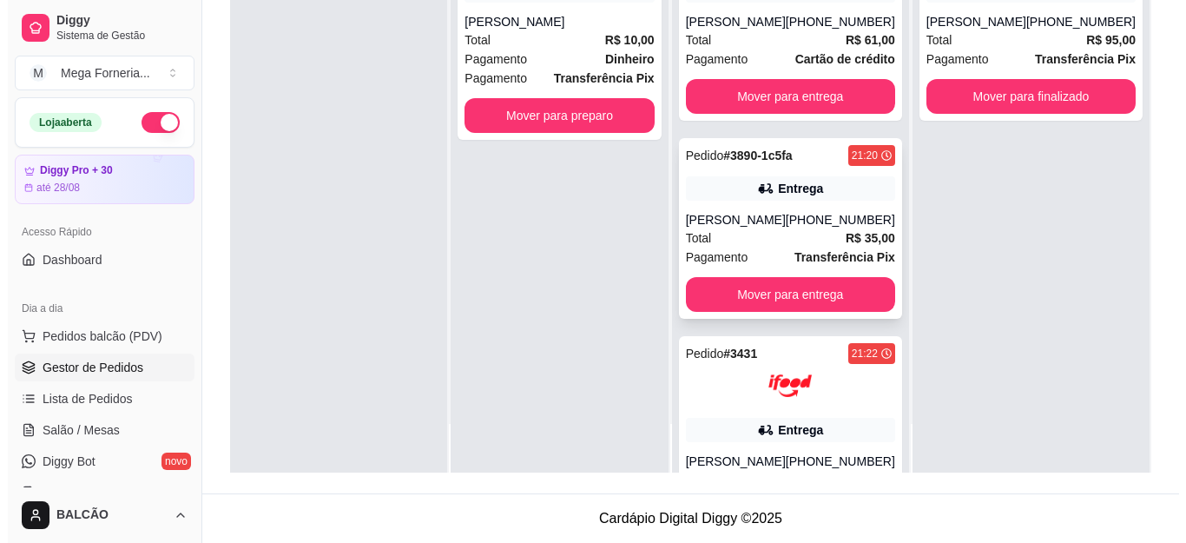
scroll to position [0, 0]
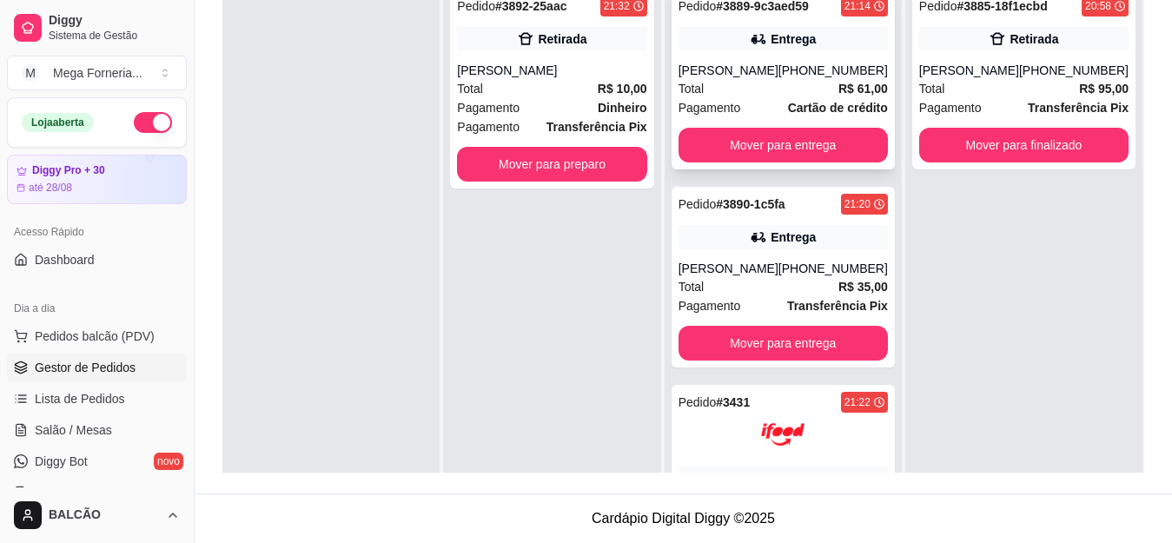
click at [727, 69] on div "[PERSON_NAME]" at bounding box center [728, 70] width 100 height 17
click at [750, 41] on icon at bounding box center [758, 38] width 17 height 17
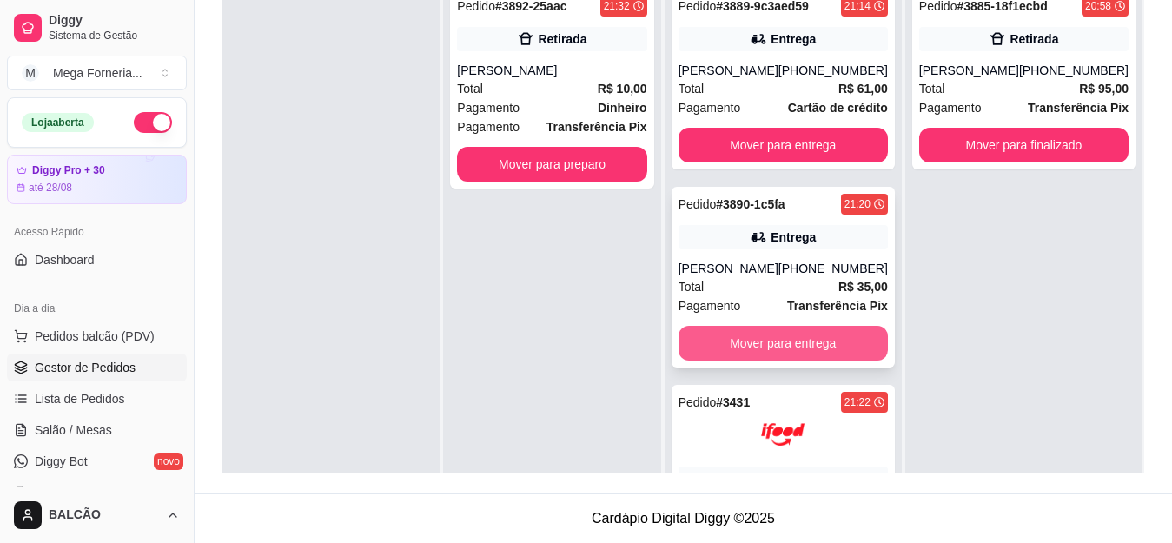
click at [789, 350] on button "Mover para entrega" at bounding box center [782, 343] width 209 height 35
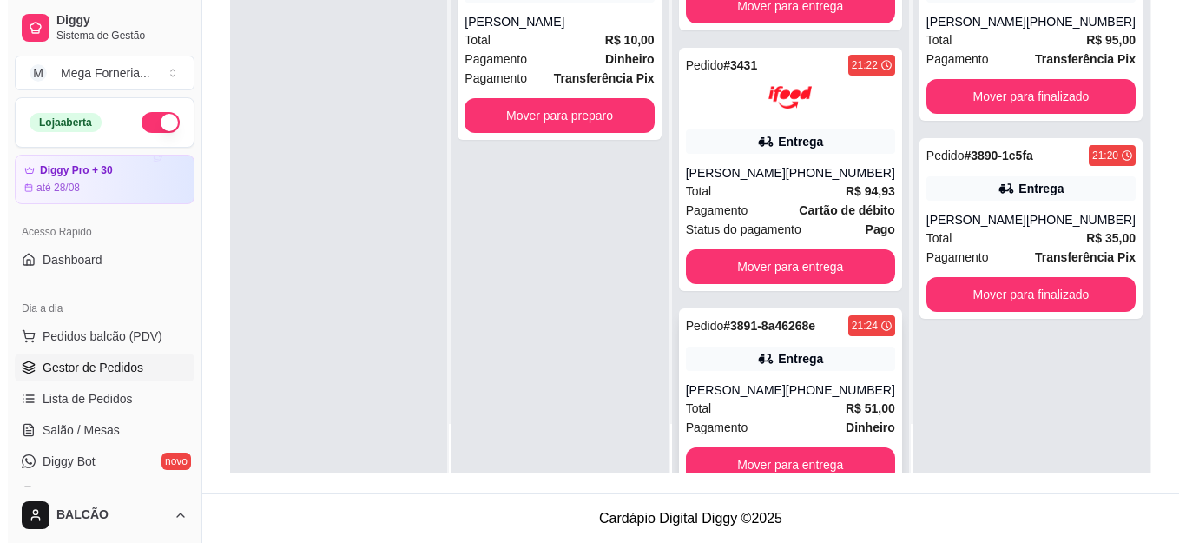
scroll to position [149, 0]
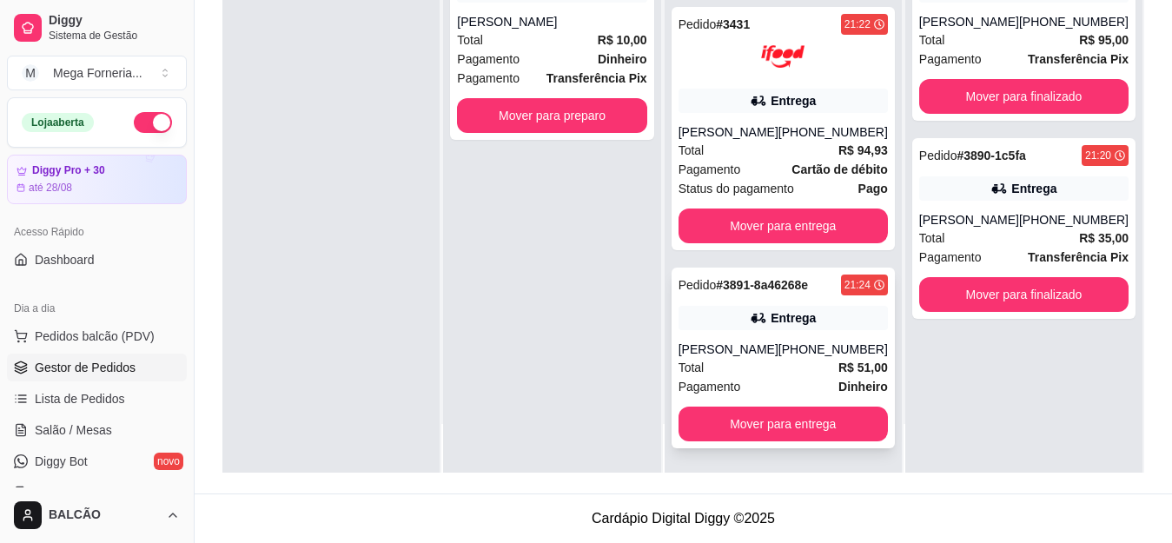
click at [786, 390] on div "Pagamento Dinheiro" at bounding box center [782, 386] width 209 height 19
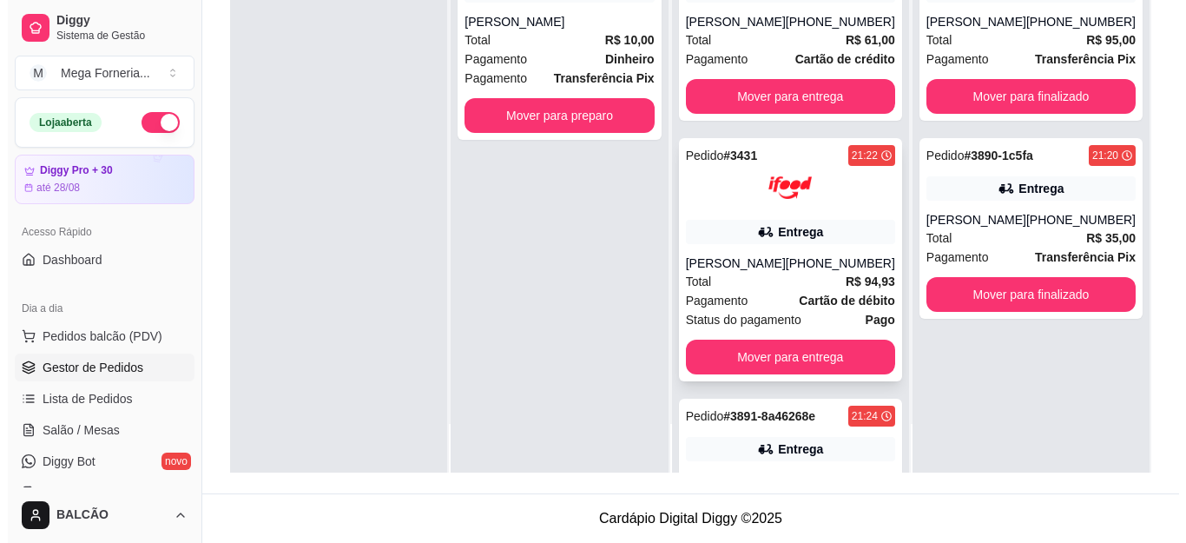
scroll to position [0, 0]
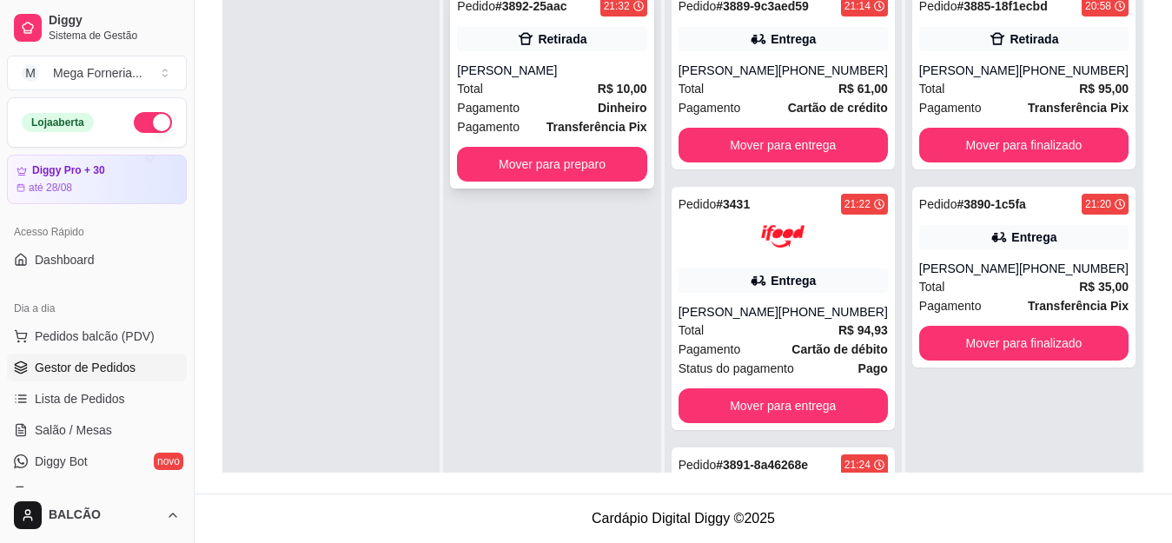
click at [515, 63] on div "[PERSON_NAME]" at bounding box center [551, 70] width 189 height 17
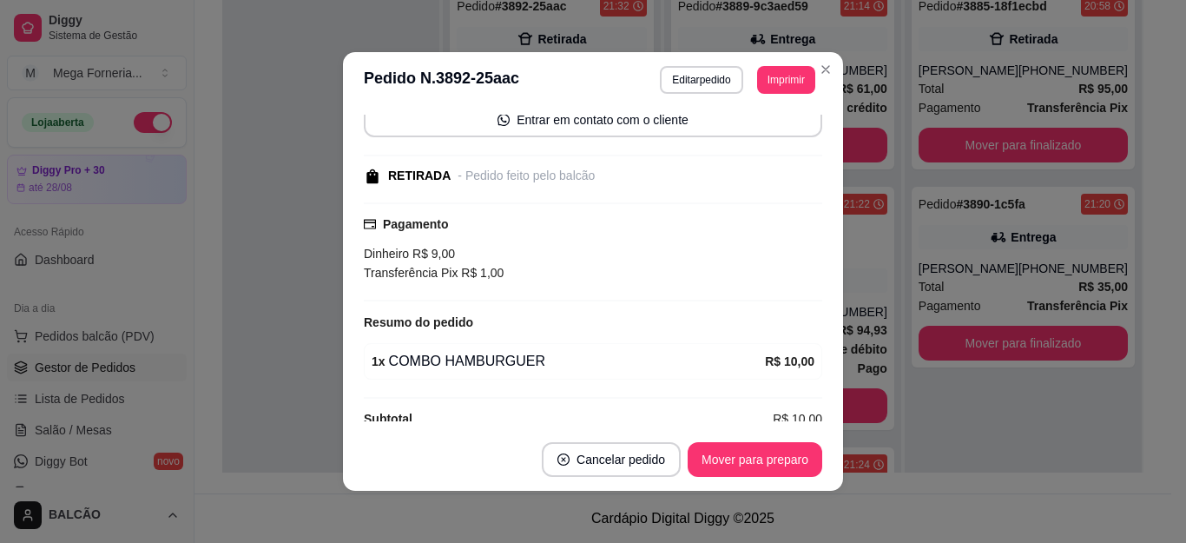
scroll to position [200, 0]
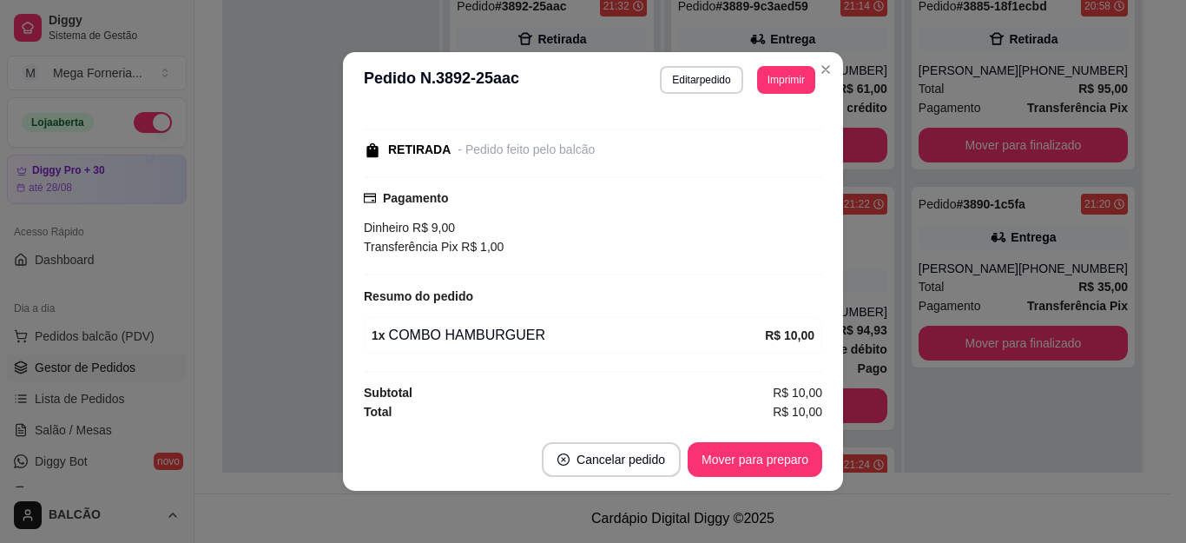
drag, startPoint x: 710, startPoint y: 439, endPoint x: 716, endPoint y: 450, distance: 12.8
click at [710, 439] on footer "Cancelar pedido Mover para preparo" at bounding box center [593, 459] width 500 height 63
click at [717, 452] on button "Mover para preparo" at bounding box center [755, 459] width 135 height 35
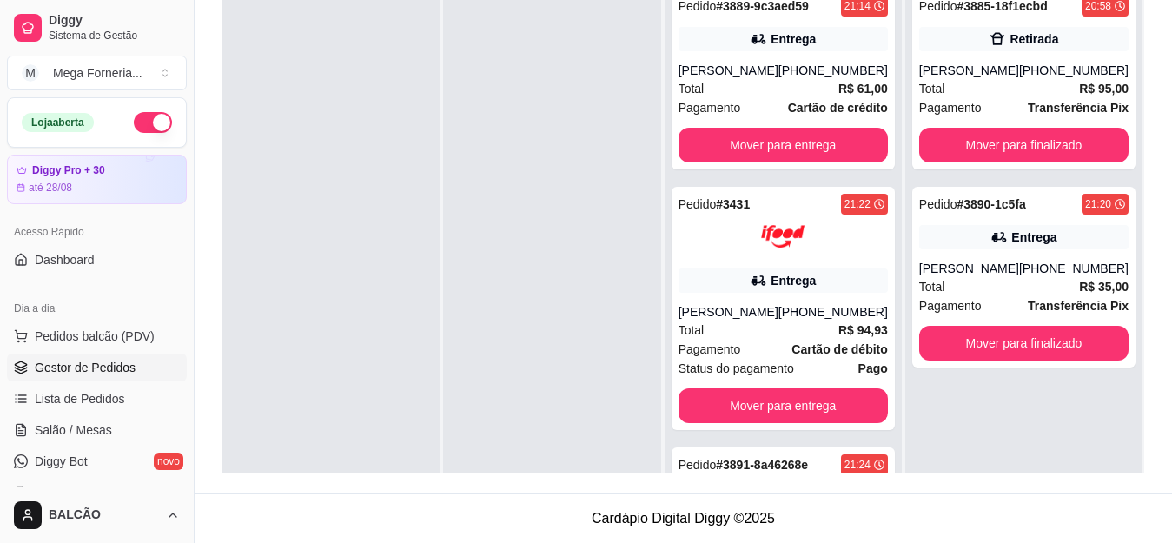
click at [814, 80] on div "Total R$ 61,00" at bounding box center [782, 88] width 209 height 19
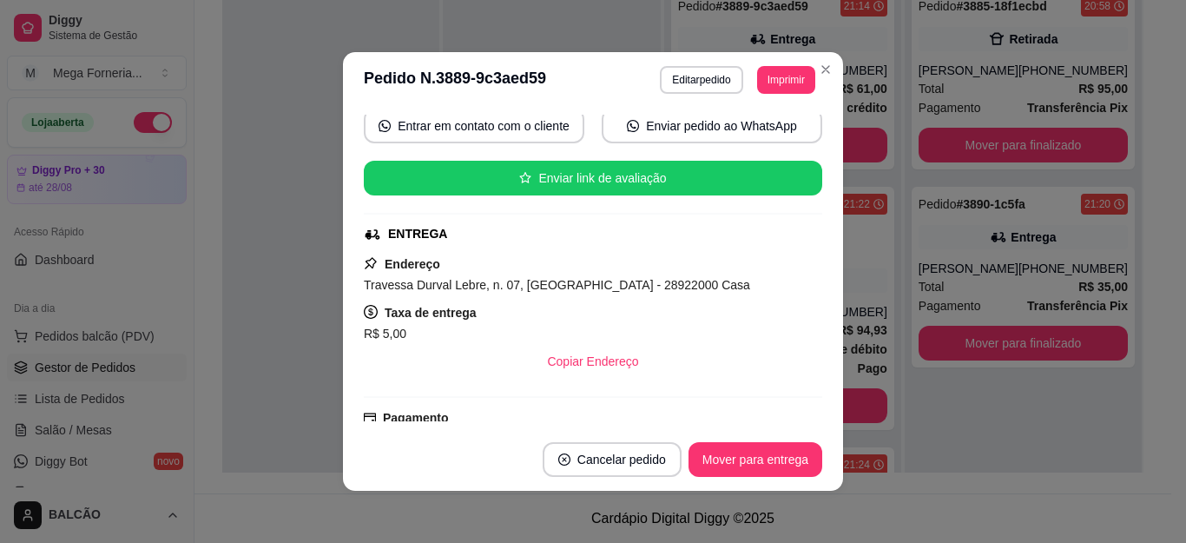
scroll to position [193, 0]
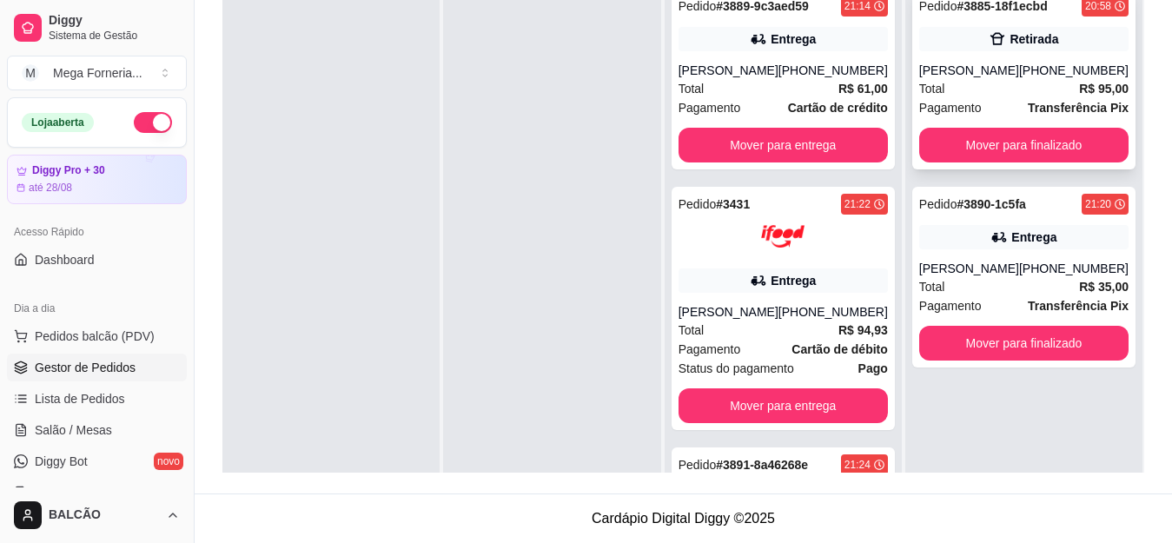
click at [961, 76] on div "[PERSON_NAME]" at bounding box center [969, 70] width 100 height 17
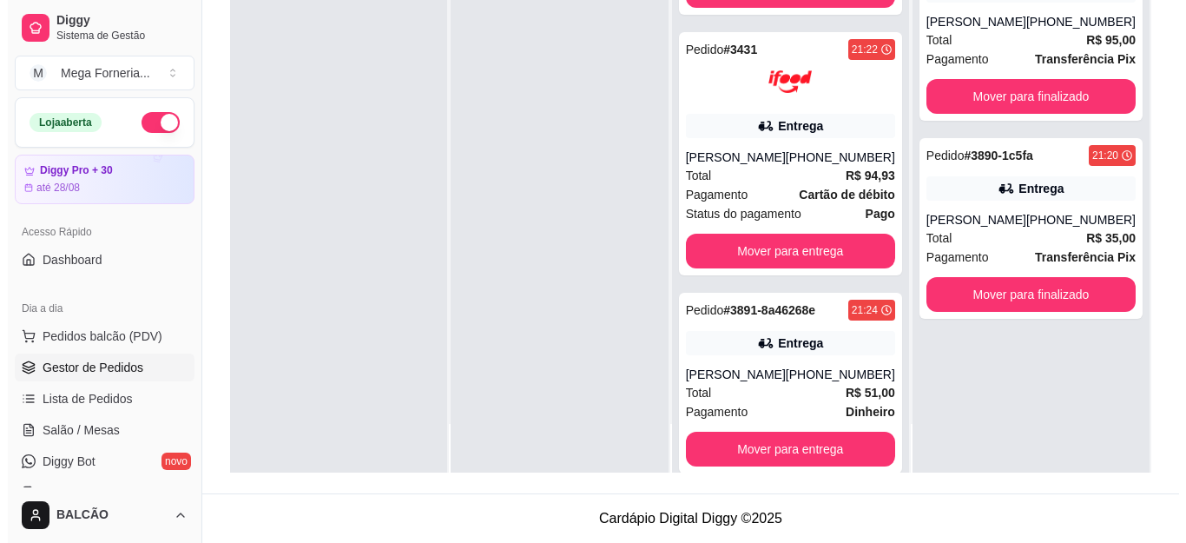
scroll to position [105, 0]
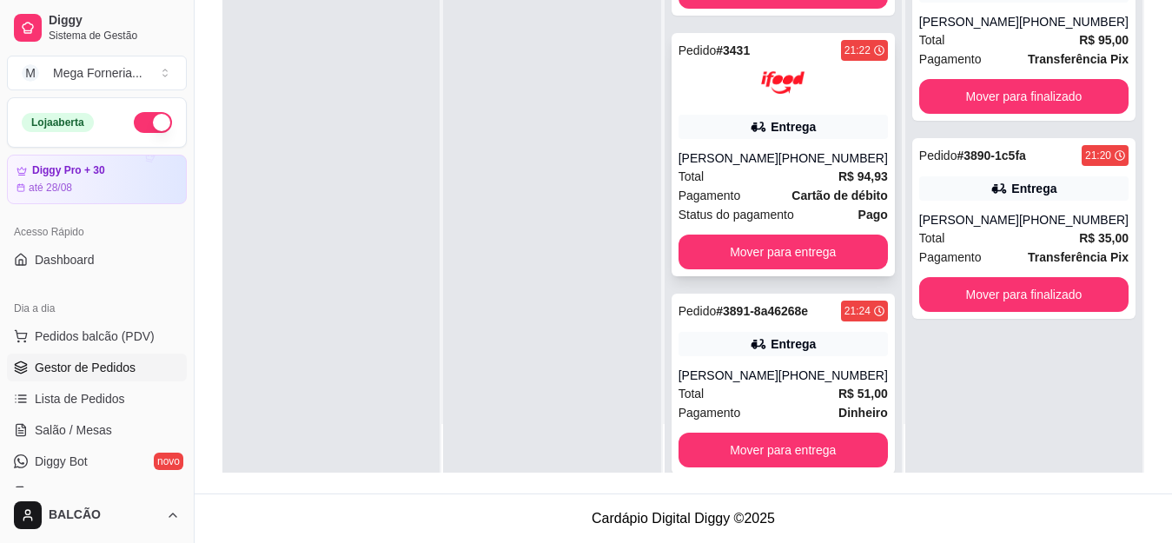
click at [681, 142] on div "Pedido # 3431 21:22 Entrega [PERSON_NAME] [PHONE_NUMBER] Total R$ 94,93 Pagamen…" at bounding box center [782, 154] width 223 height 243
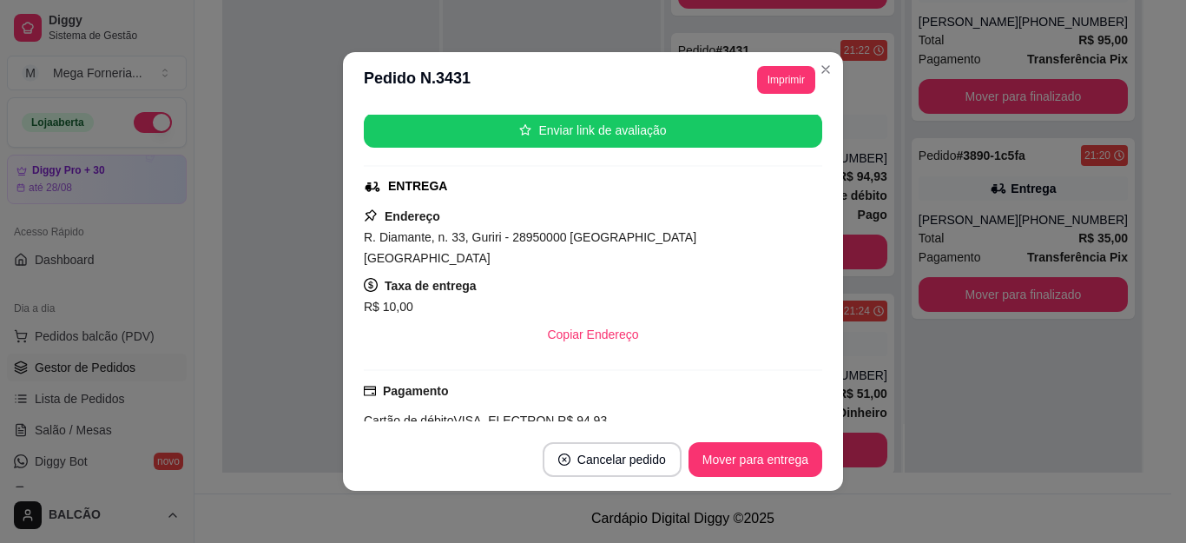
scroll to position [434, 0]
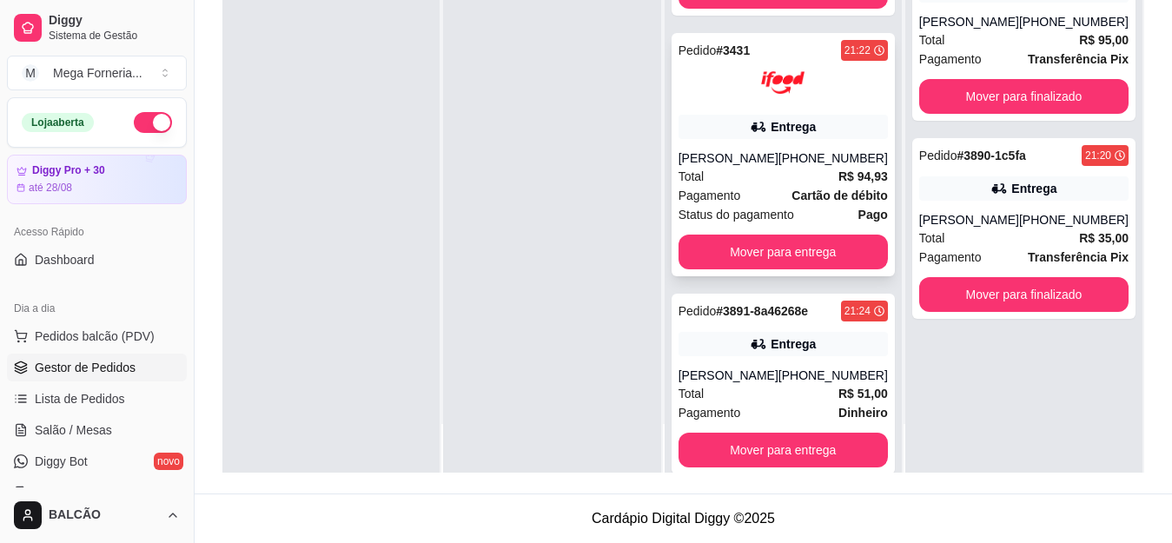
click at [788, 112] on div "Pedido # 3431 21:22 Entrega [PERSON_NAME] [PHONE_NUMBER] Total R$ 94,93 Pagamen…" at bounding box center [782, 154] width 223 height 243
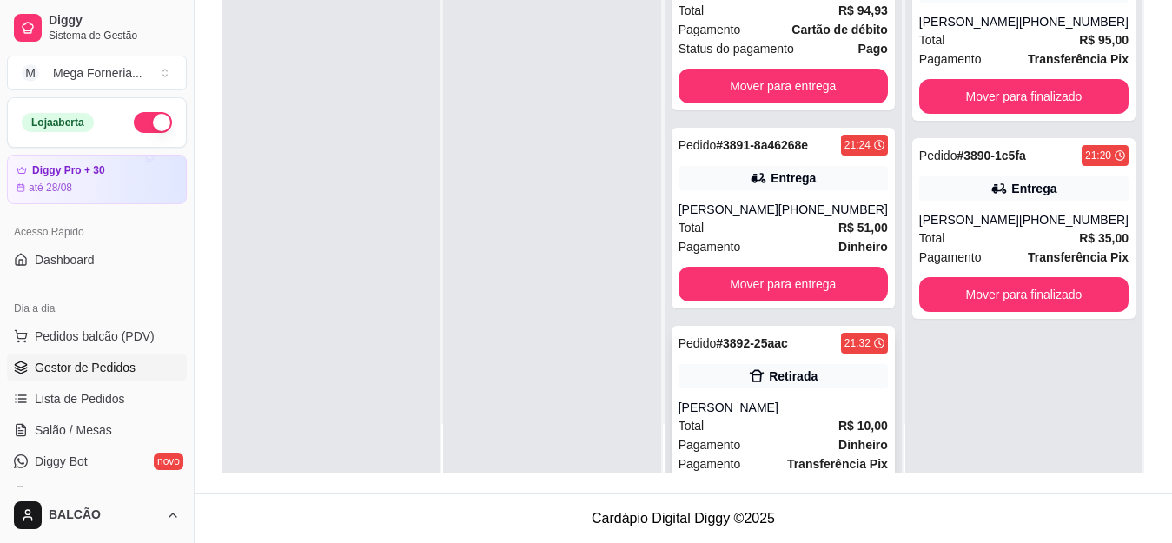
scroll to position [366, 0]
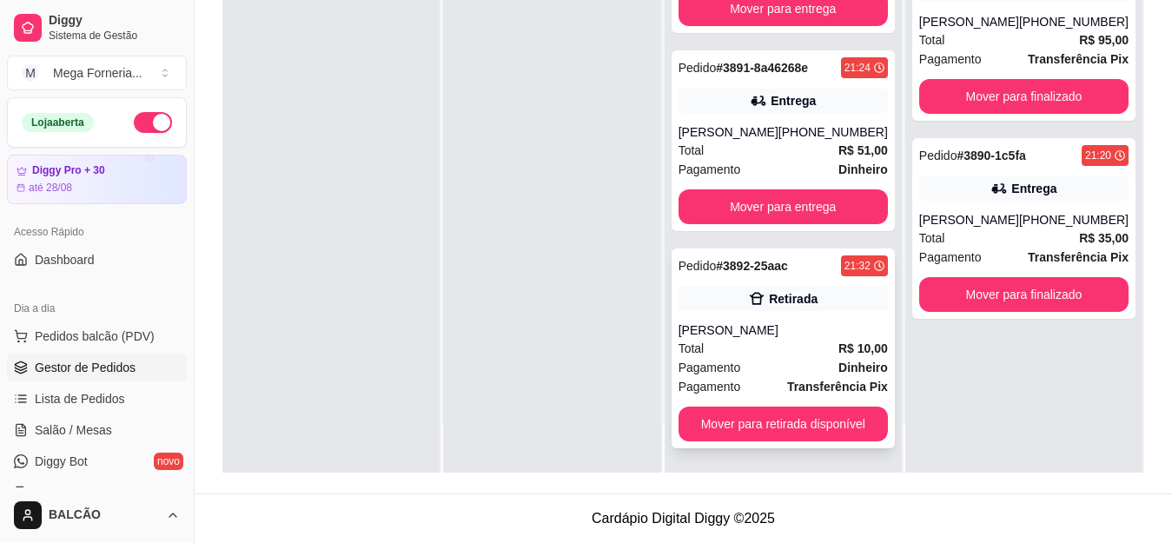
click at [838, 341] on strong "R$ 10,00" at bounding box center [863, 348] width 50 height 14
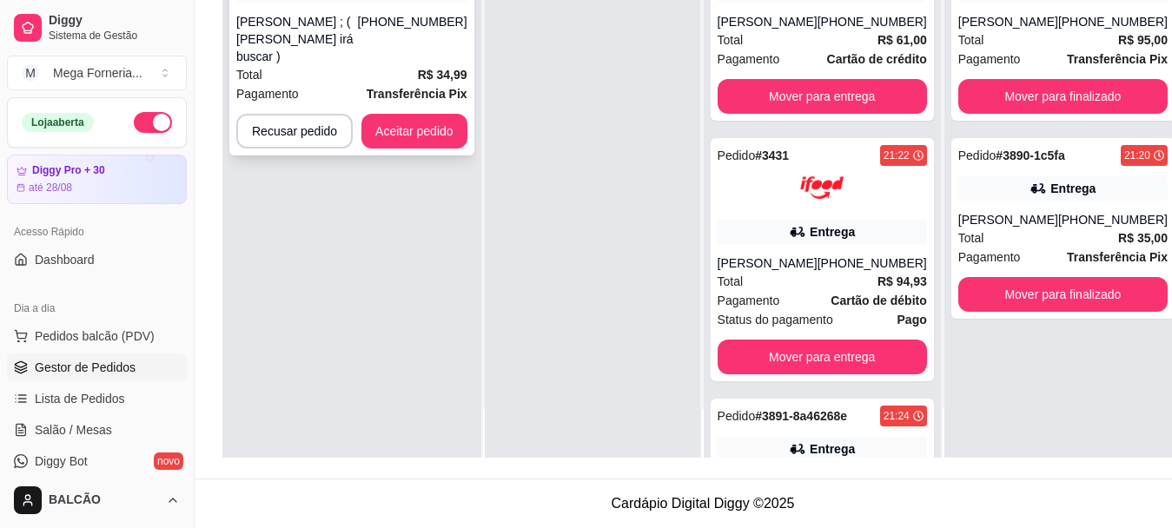
scroll to position [0, 0]
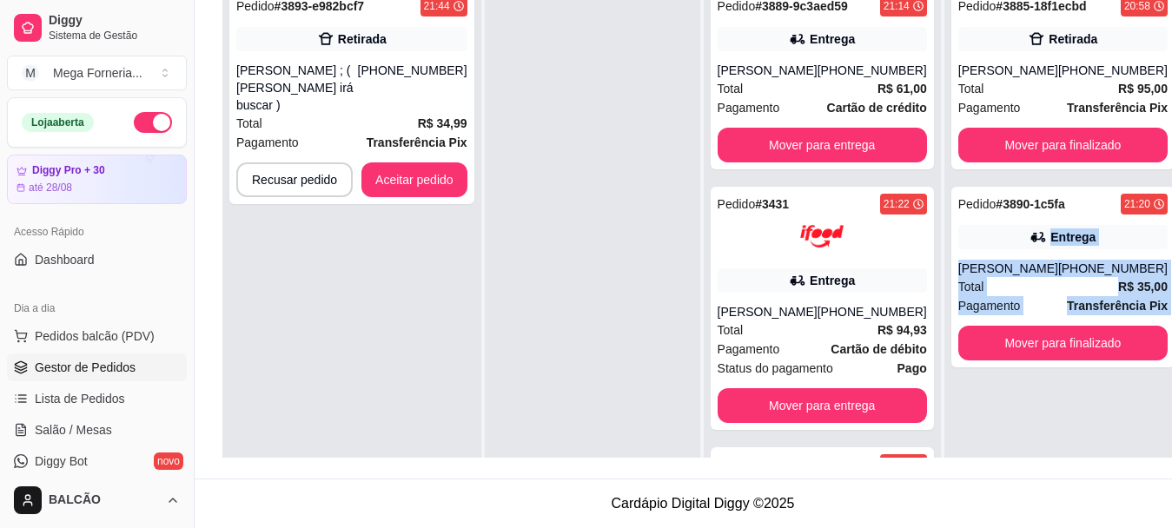
drag, startPoint x: 938, startPoint y: 244, endPoint x: 959, endPoint y: 373, distance: 130.2
click at [959, 373] on div "Pedido # 3885-18f1ecbd 20:58 Retirada [PERSON_NAME] [PHONE_NUMBER] Total R$ 95,…" at bounding box center [1062, 242] width 237 height 528
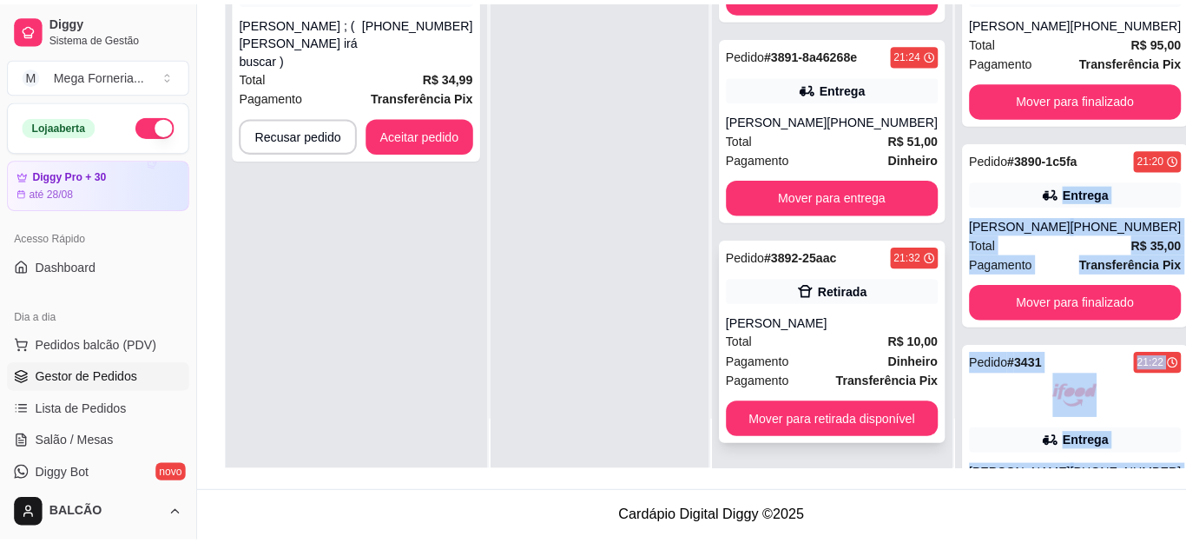
scroll to position [88, 0]
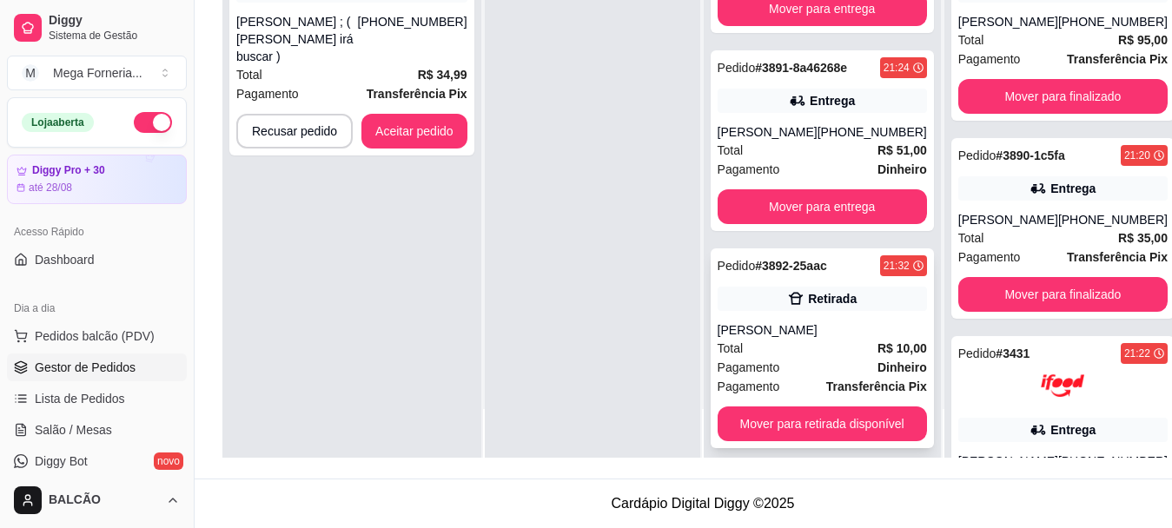
click at [841, 349] on div "Total R$ 10,00" at bounding box center [821, 348] width 209 height 19
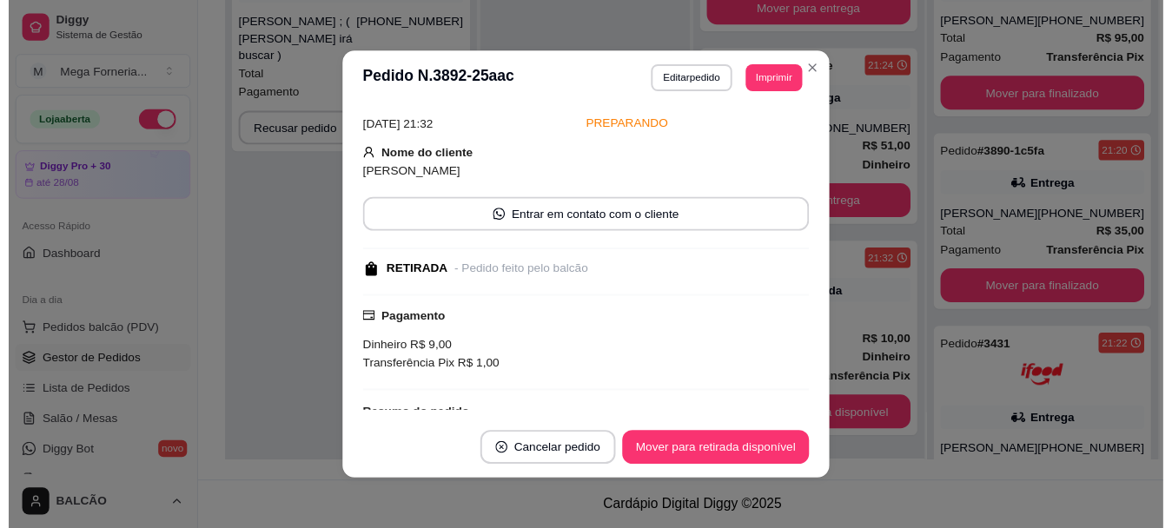
scroll to position [200, 0]
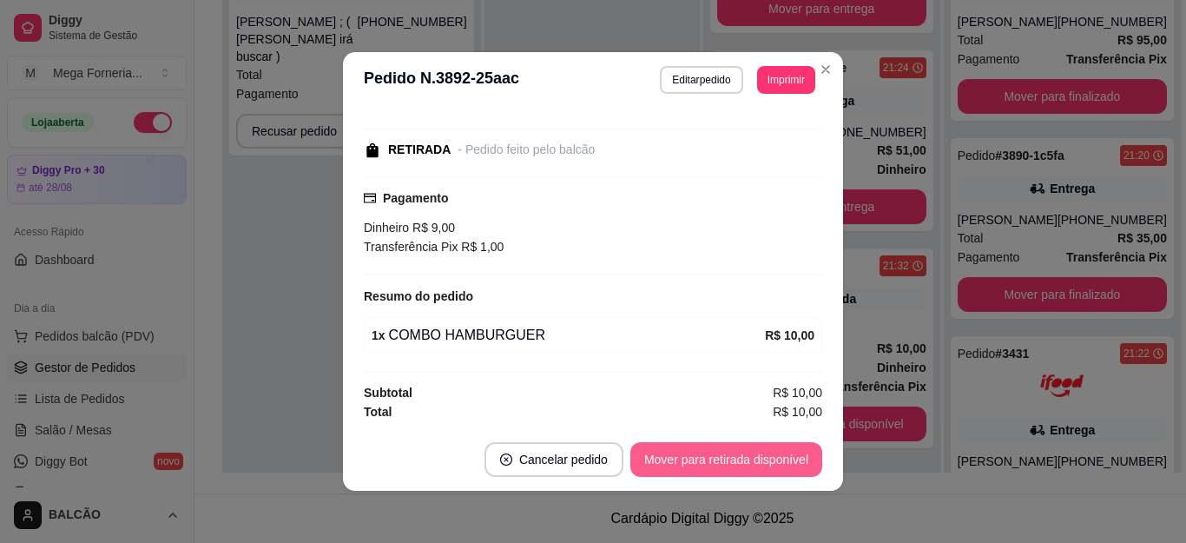
click at [769, 454] on button "Mover para retirada disponível" at bounding box center [727, 459] width 192 height 35
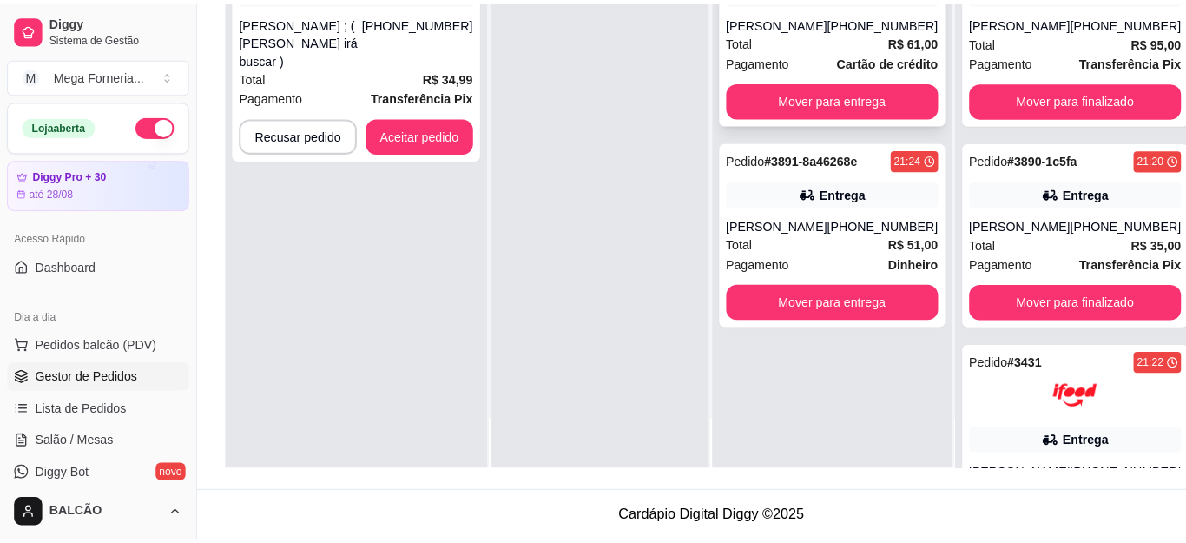
scroll to position [0, 0]
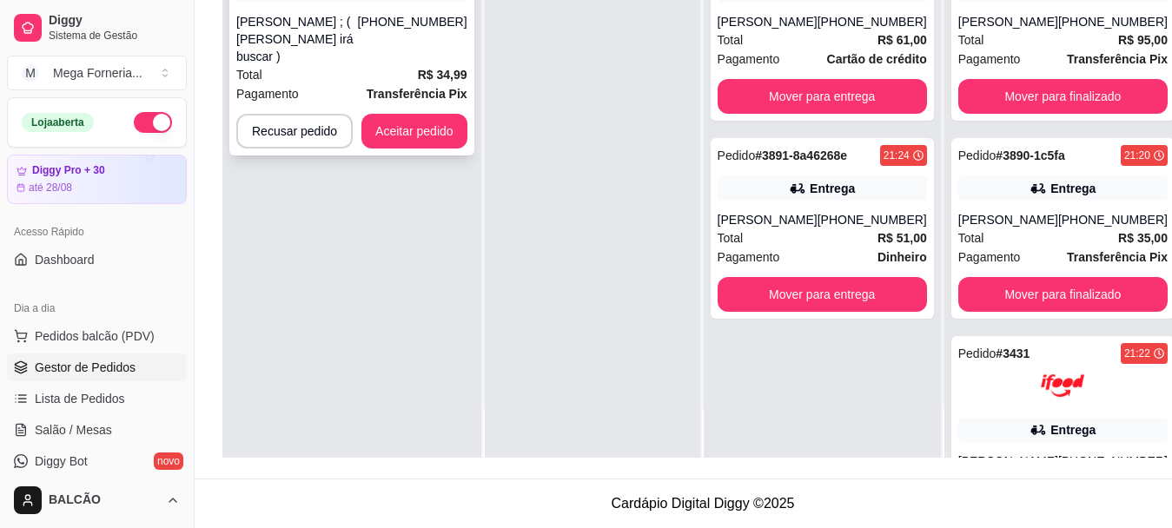
click at [404, 47] on div "[PHONE_NUMBER]" at bounding box center [412, 39] width 109 height 52
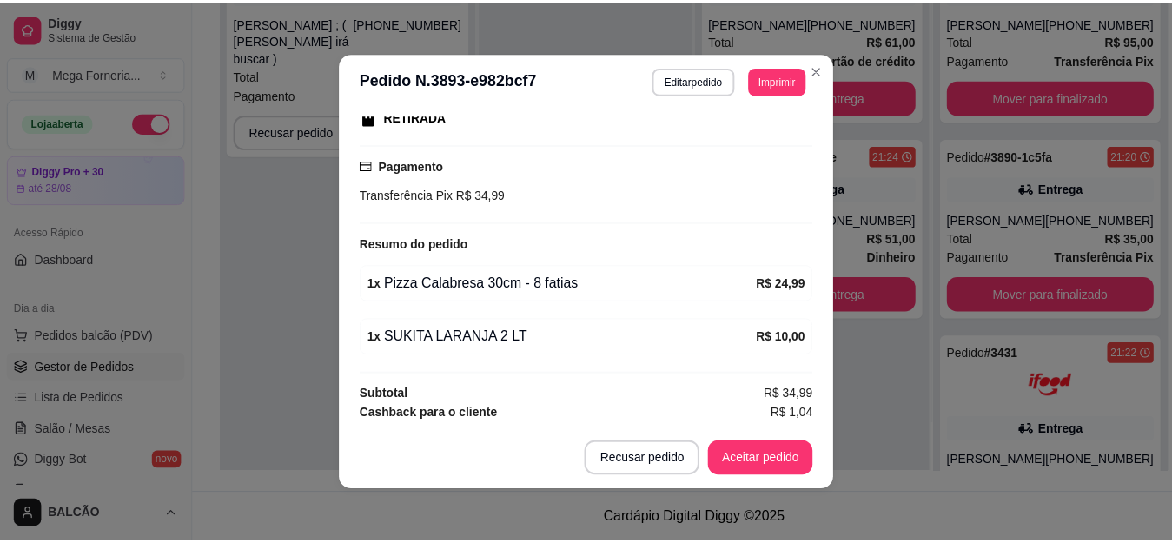
scroll to position [306, 0]
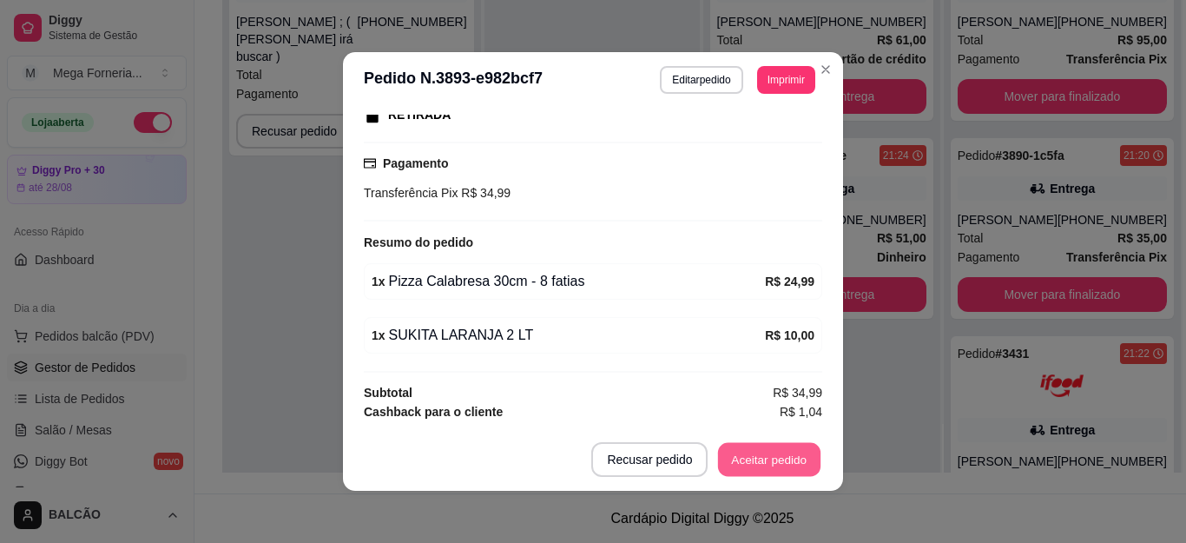
click at [743, 453] on button "Aceitar pedido" at bounding box center [769, 460] width 102 height 34
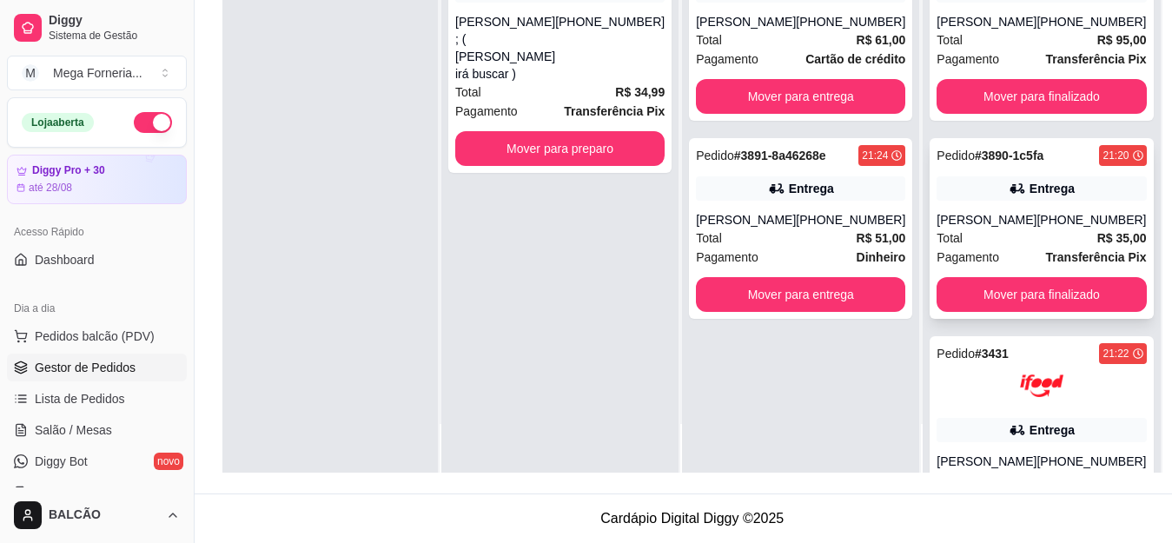
scroll to position [0, 0]
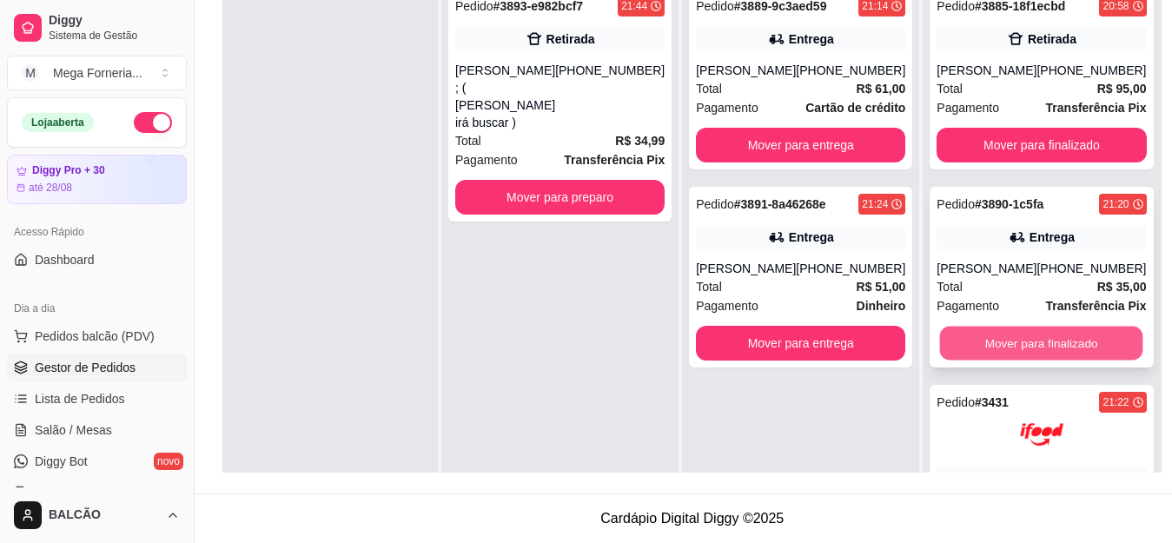
click at [968, 350] on button "Mover para finalizado" at bounding box center [1041, 344] width 203 height 34
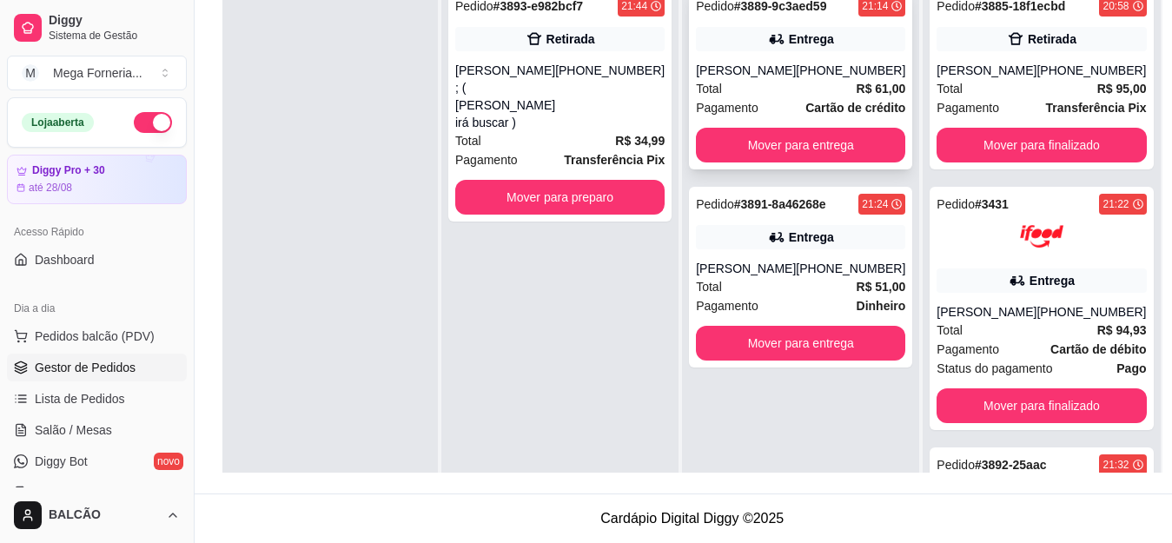
click at [724, 65] on div "[PERSON_NAME]" at bounding box center [746, 70] width 100 height 17
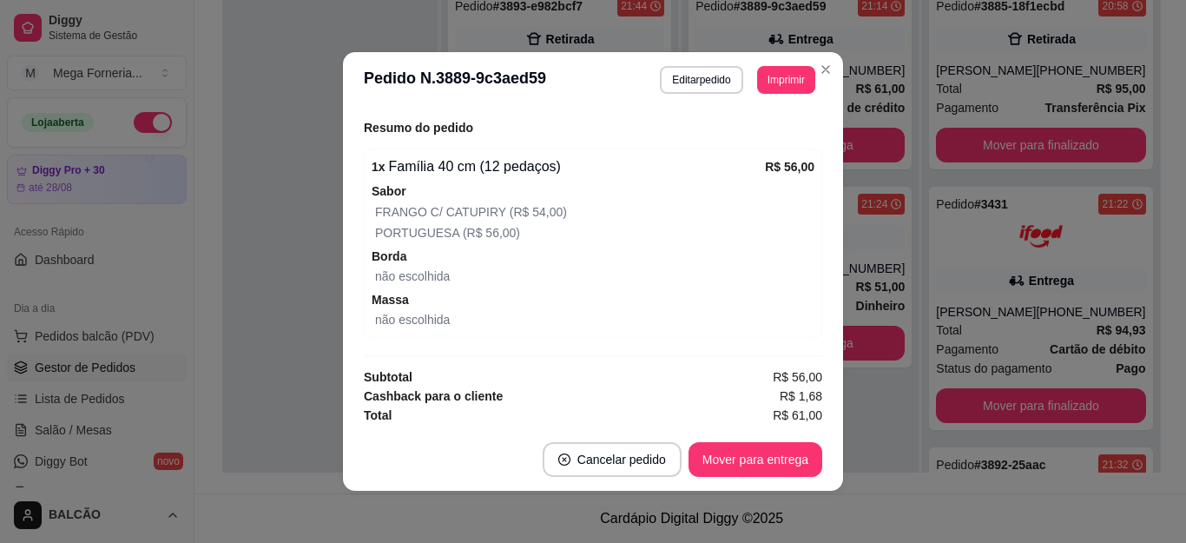
scroll to position [540, 0]
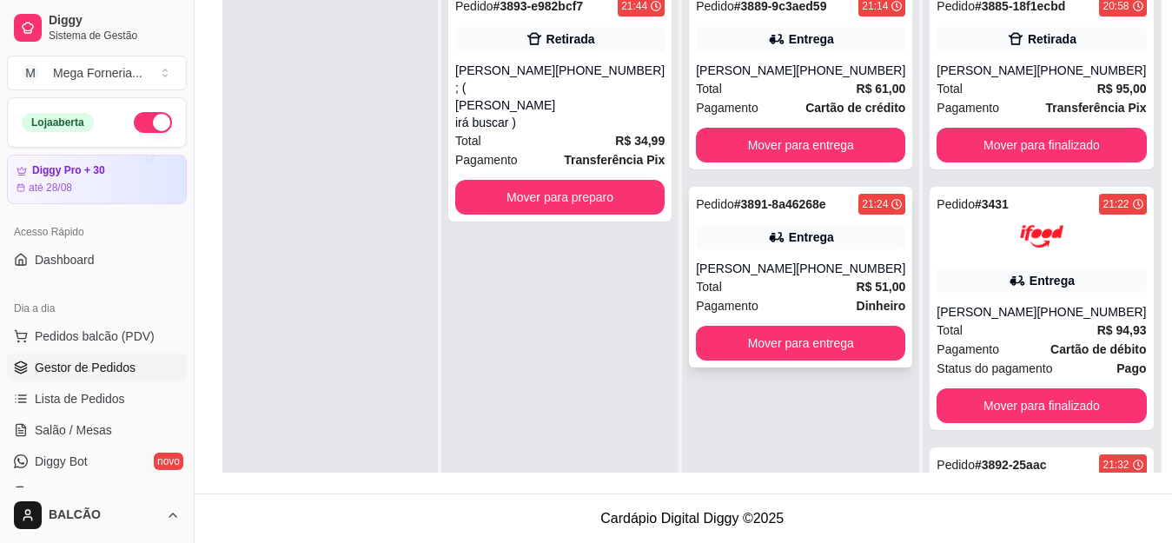
click at [835, 248] on div "Entrega" at bounding box center [800, 237] width 209 height 24
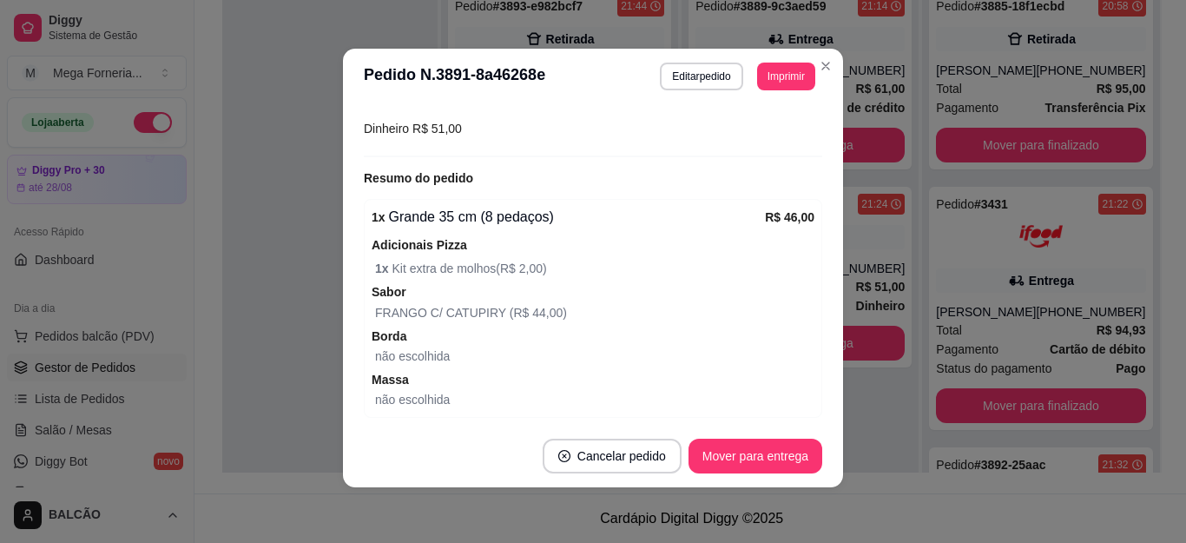
scroll to position [591, 0]
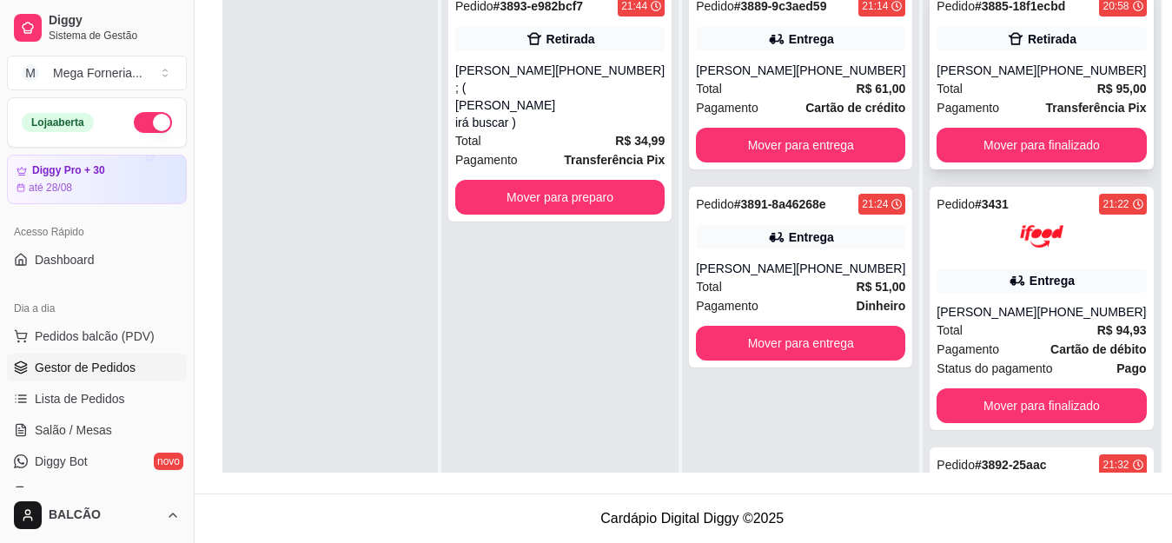
click at [1040, 77] on div "[PHONE_NUMBER]" at bounding box center [1090, 70] width 109 height 17
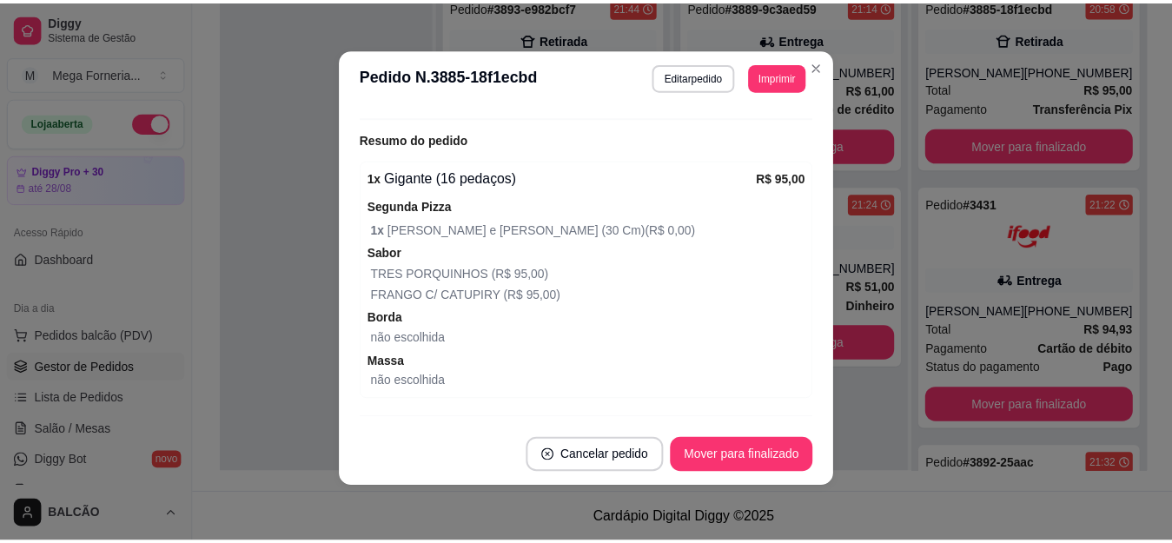
scroll to position [455, 0]
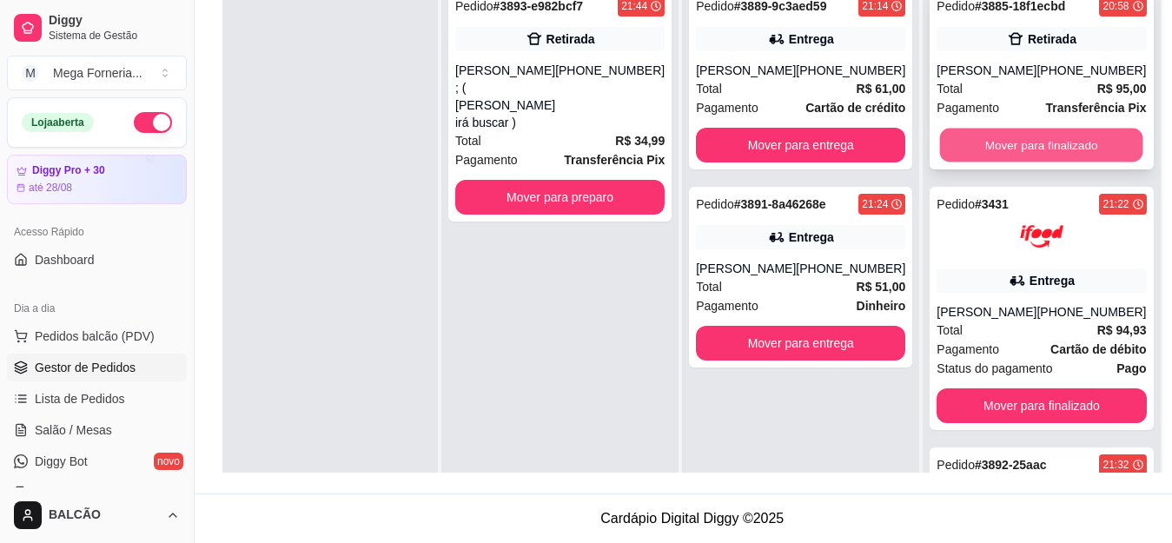
click at [1014, 144] on button "Mover para finalizado" at bounding box center [1041, 146] width 203 height 34
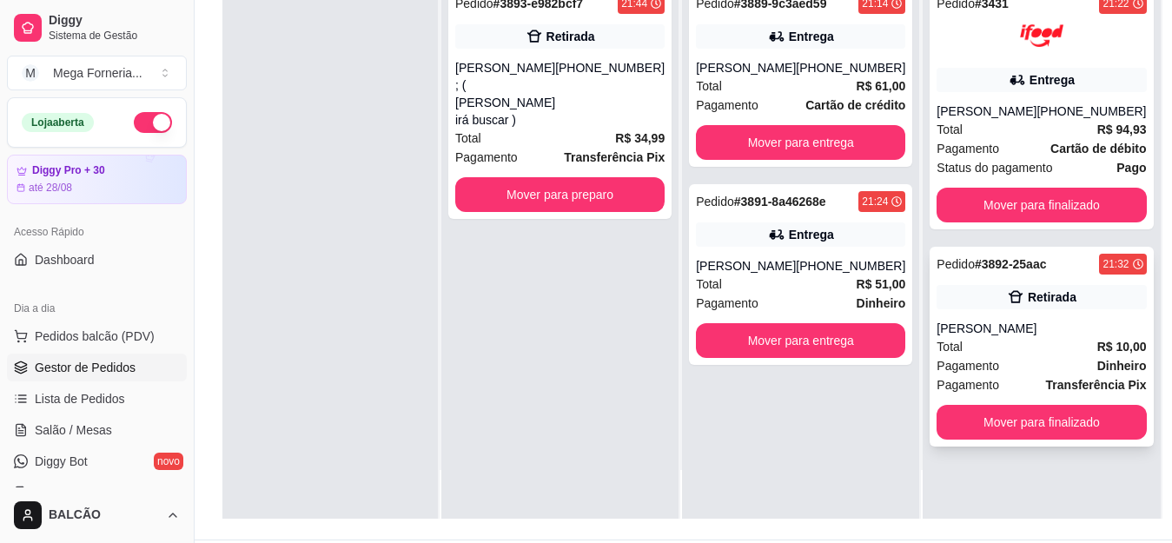
scroll to position [265, 0]
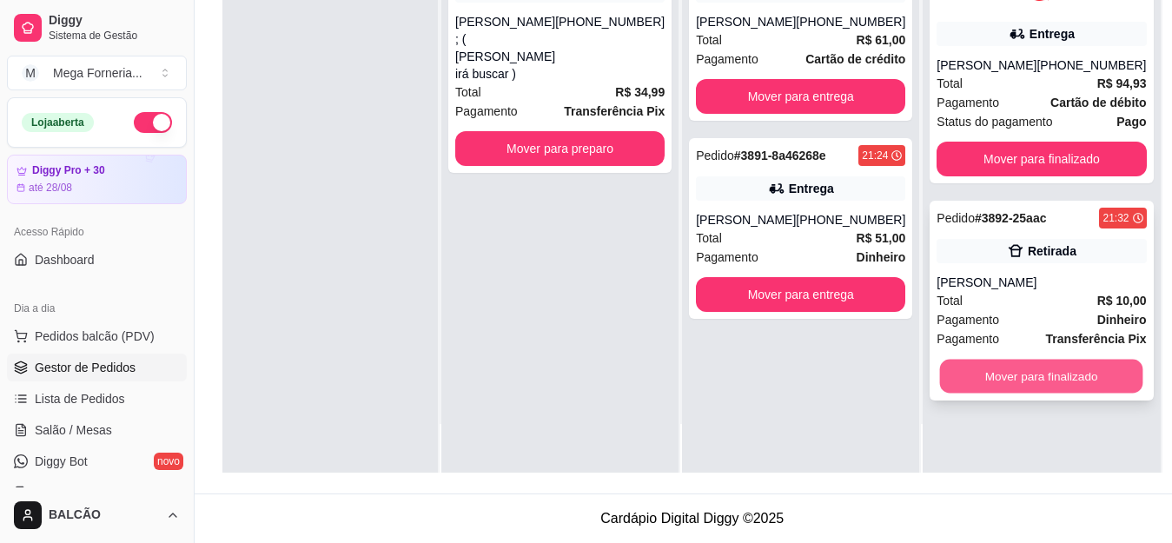
click at [1019, 377] on button "Mover para finalizado" at bounding box center [1041, 377] width 203 height 34
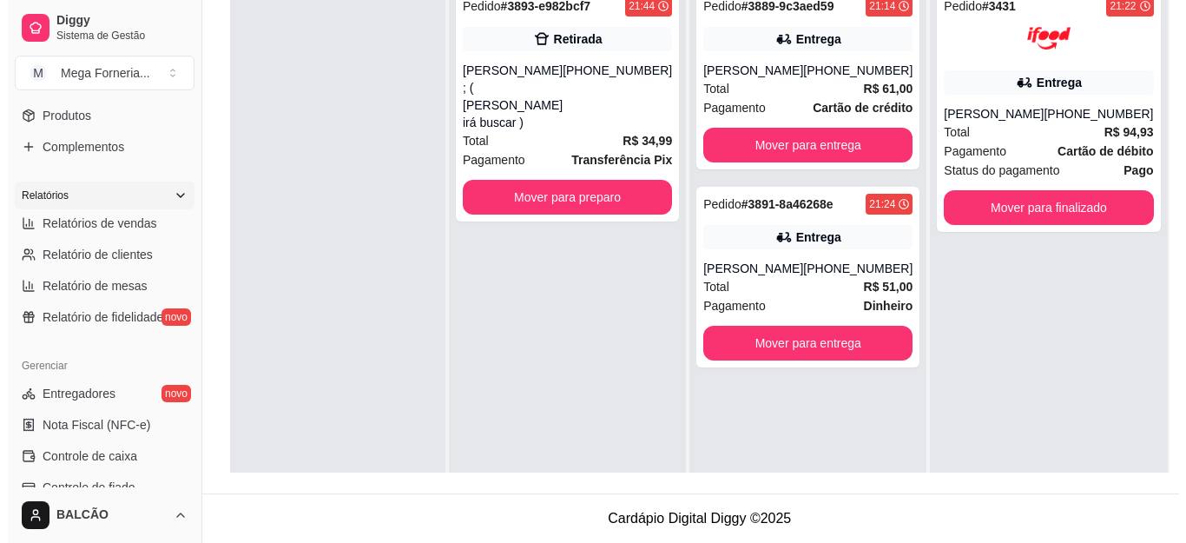
scroll to position [434, 0]
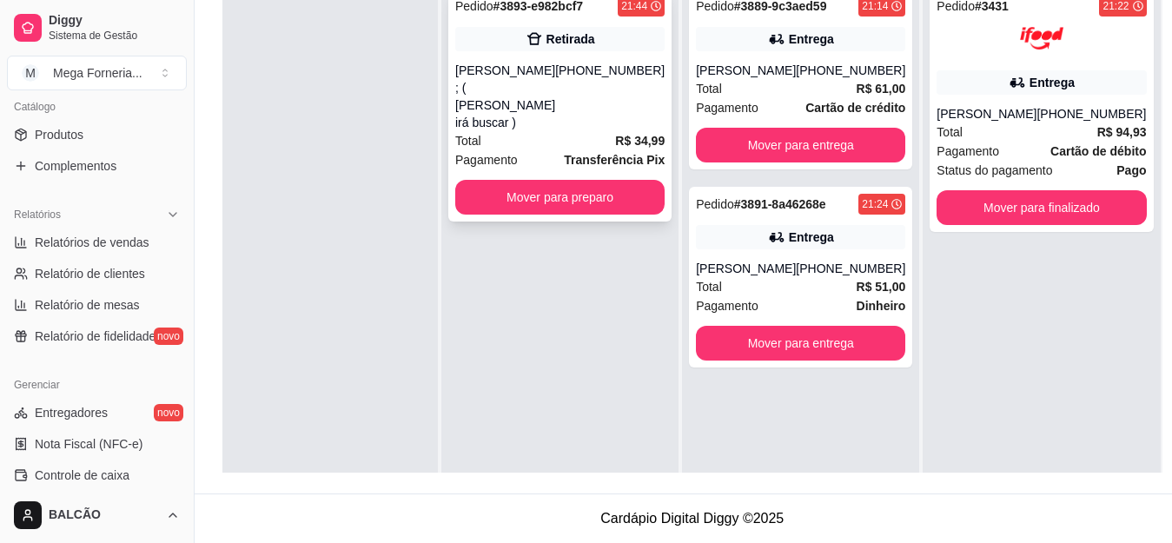
click at [546, 131] on div "Total R$ 34,99" at bounding box center [559, 140] width 209 height 19
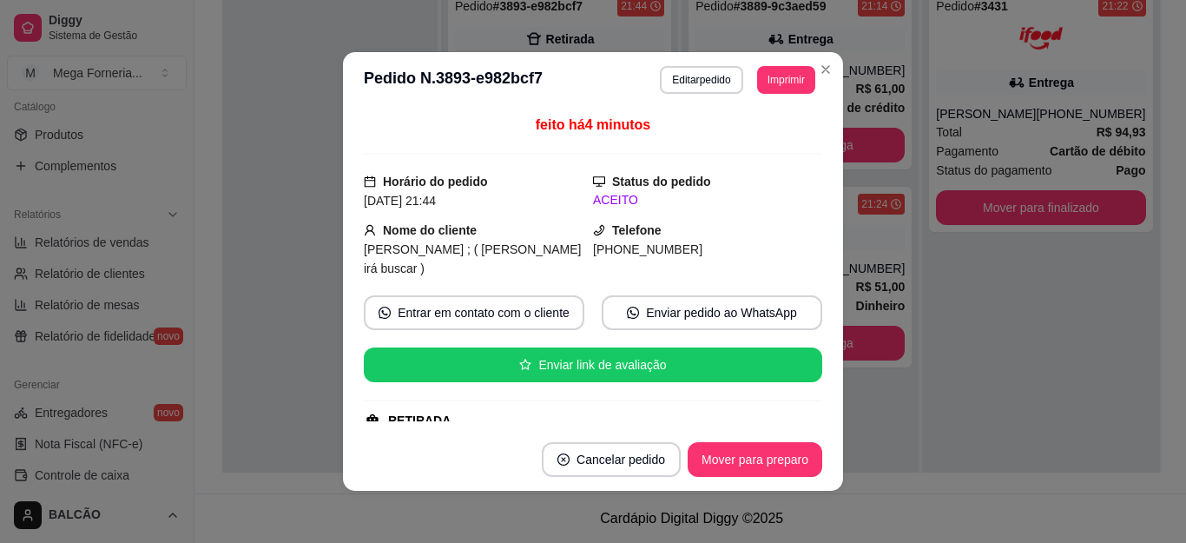
click at [682, 79] on button "Editar pedido" at bounding box center [701, 80] width 83 height 28
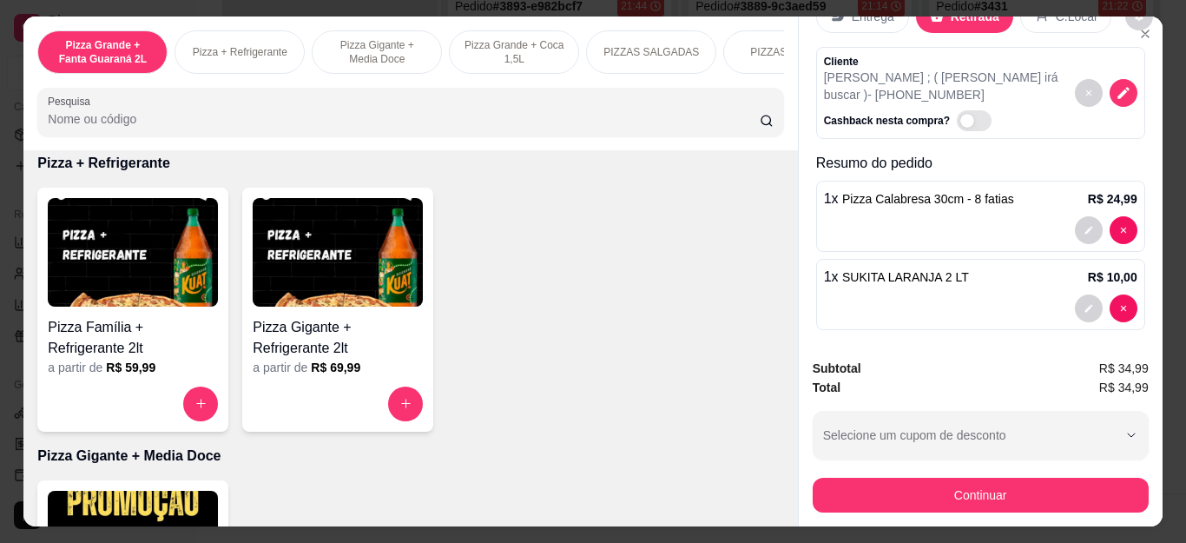
scroll to position [63, 0]
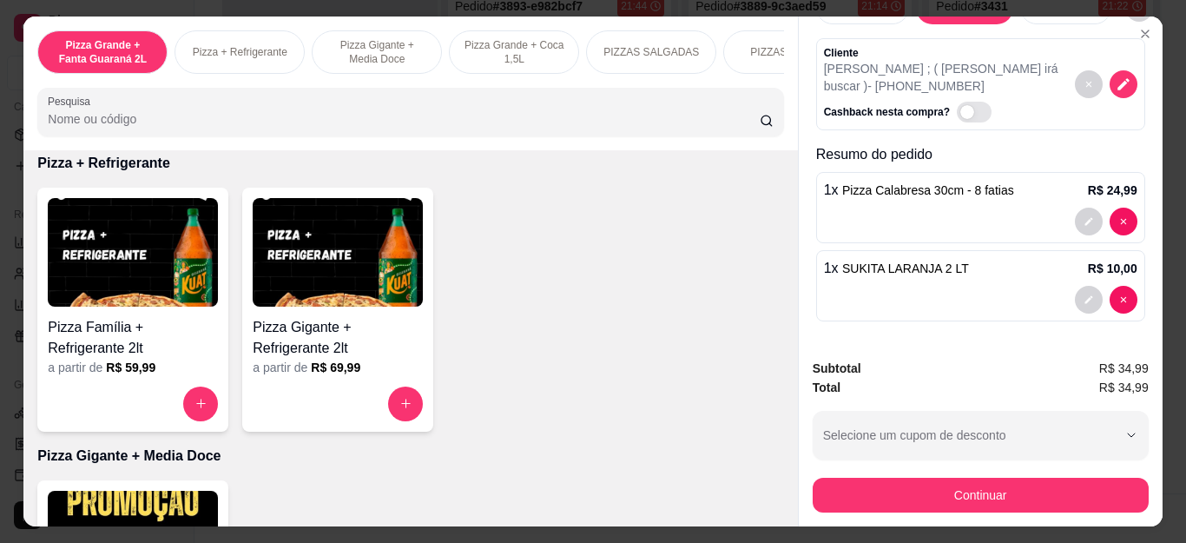
click at [1092, 286] on div at bounding box center [1106, 300] width 63 height 28
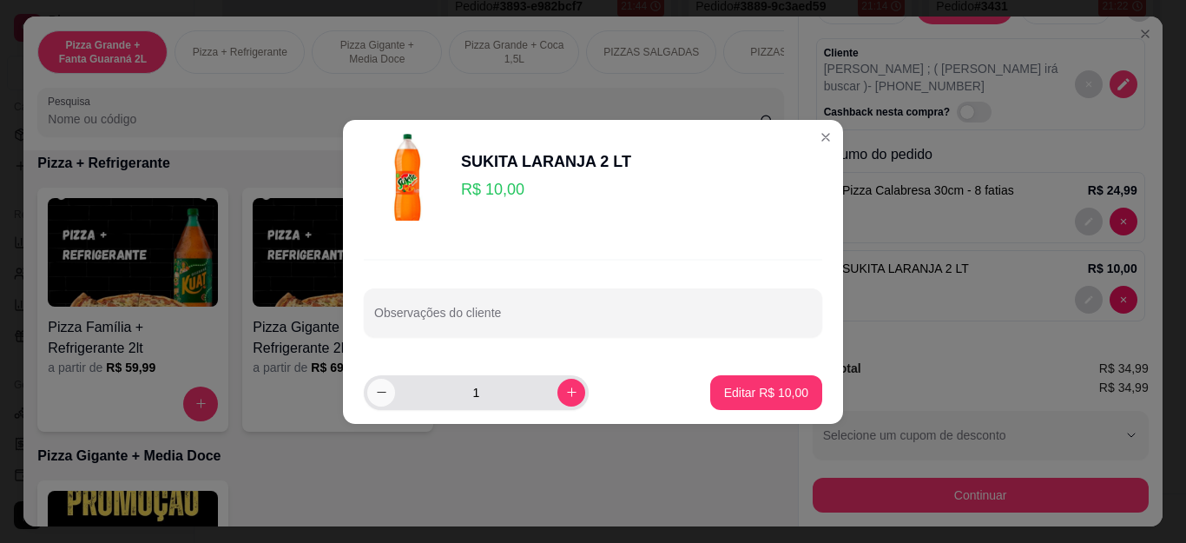
click at [386, 392] on icon "decrease-product-quantity" at bounding box center [381, 392] width 13 height 13
type input "0"
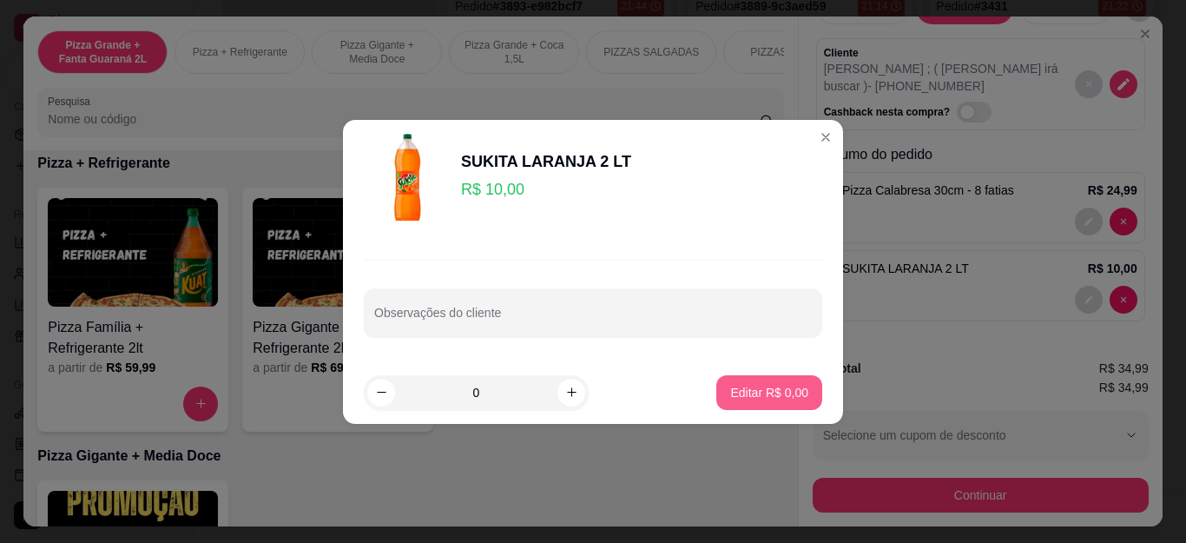
click at [792, 391] on p "Editar R$ 0,00" at bounding box center [769, 392] width 78 height 17
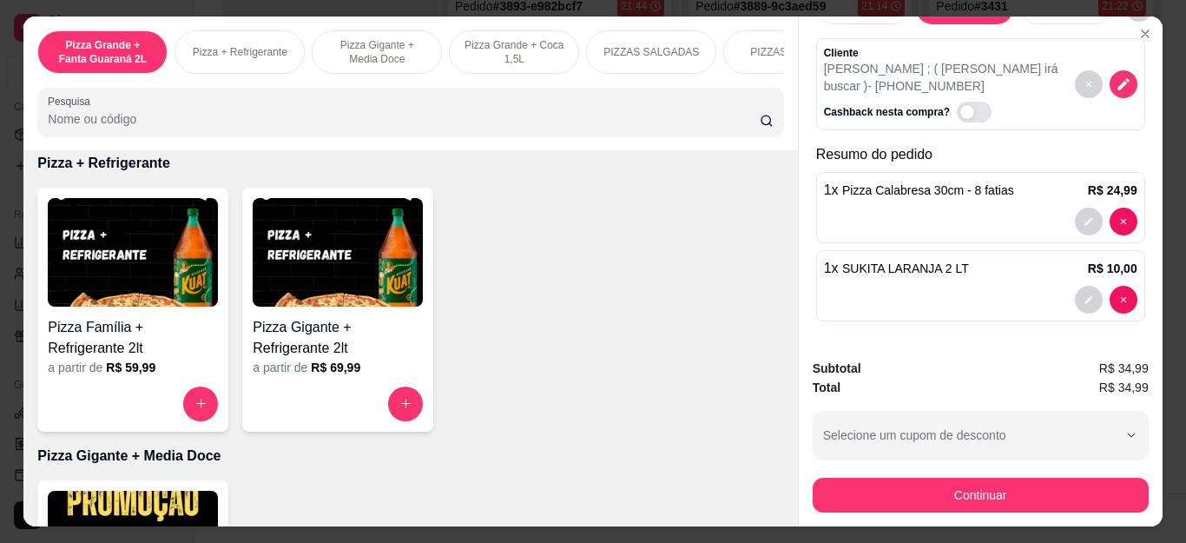
click at [816, 148] on p "Resumo do pedido" at bounding box center [980, 154] width 329 height 21
type input "0"
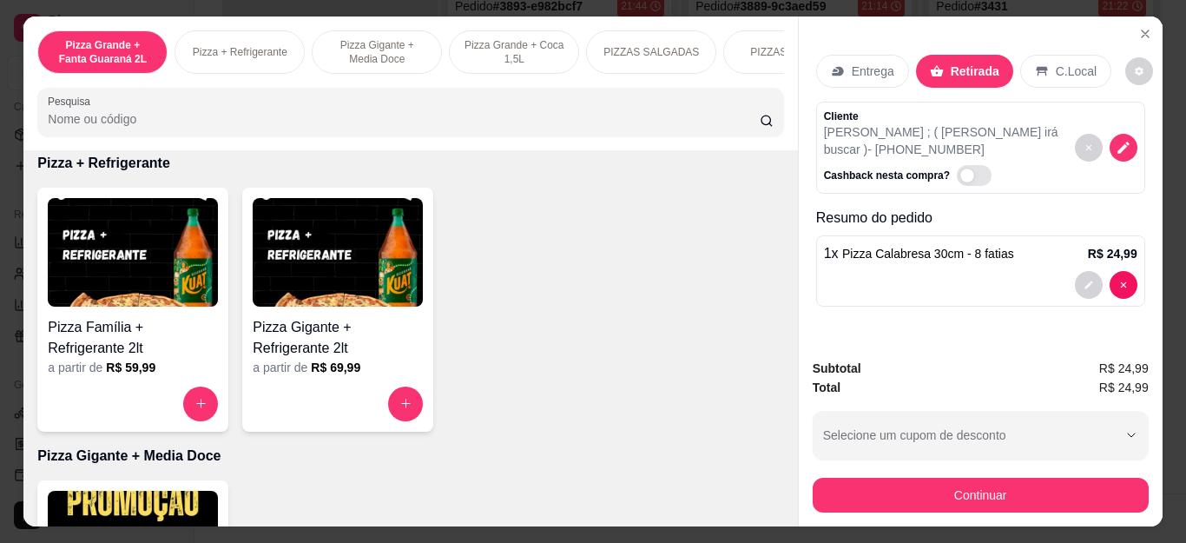
scroll to position [0, 0]
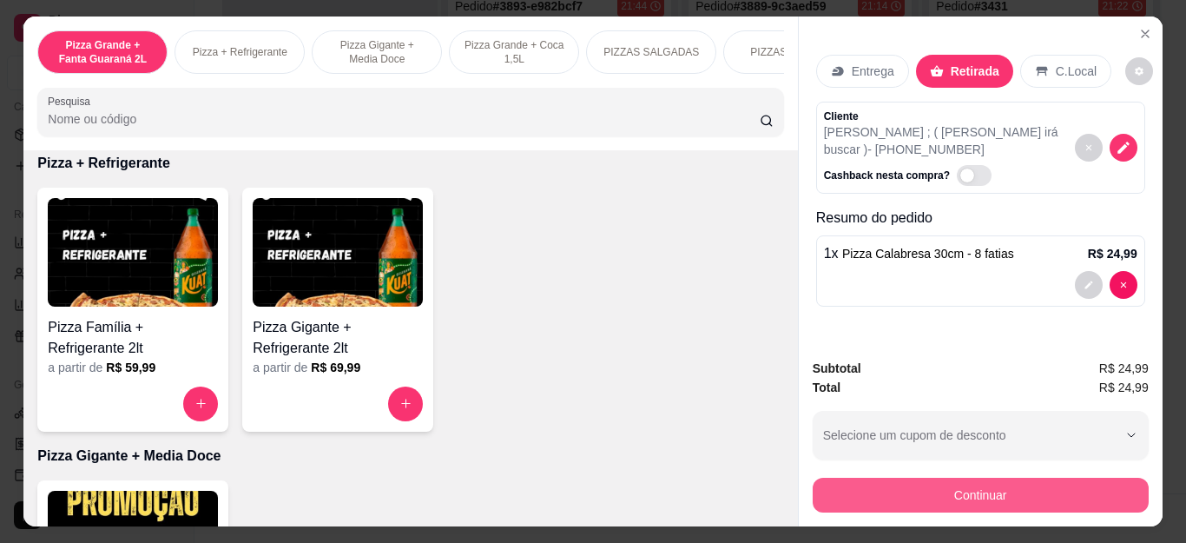
click at [903, 490] on button "Continuar" at bounding box center [981, 495] width 336 height 35
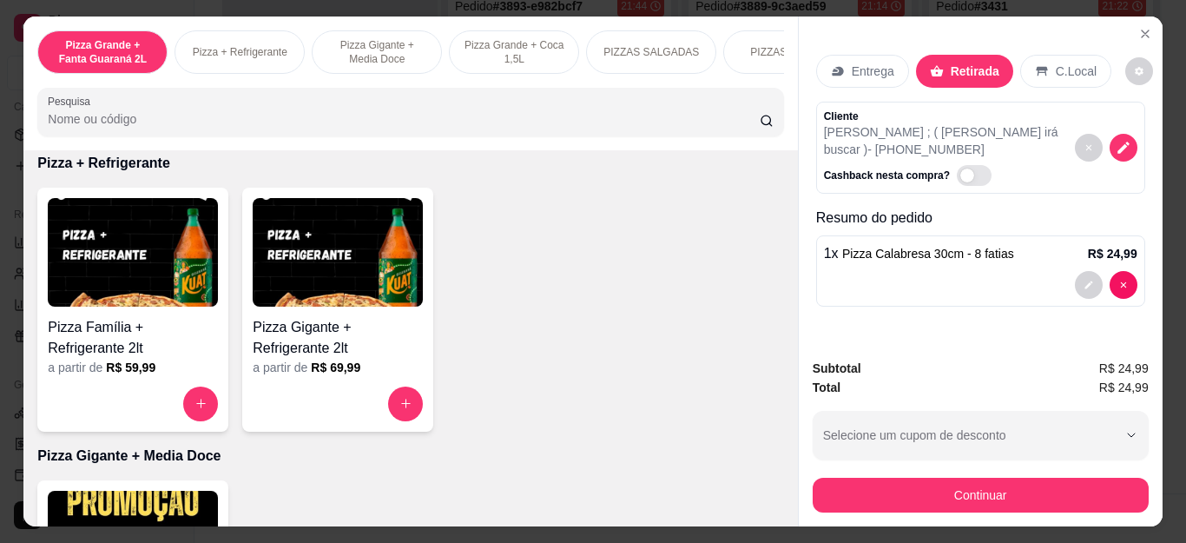
click at [458, 329] on div at bounding box center [475, 318] width 35 height 35
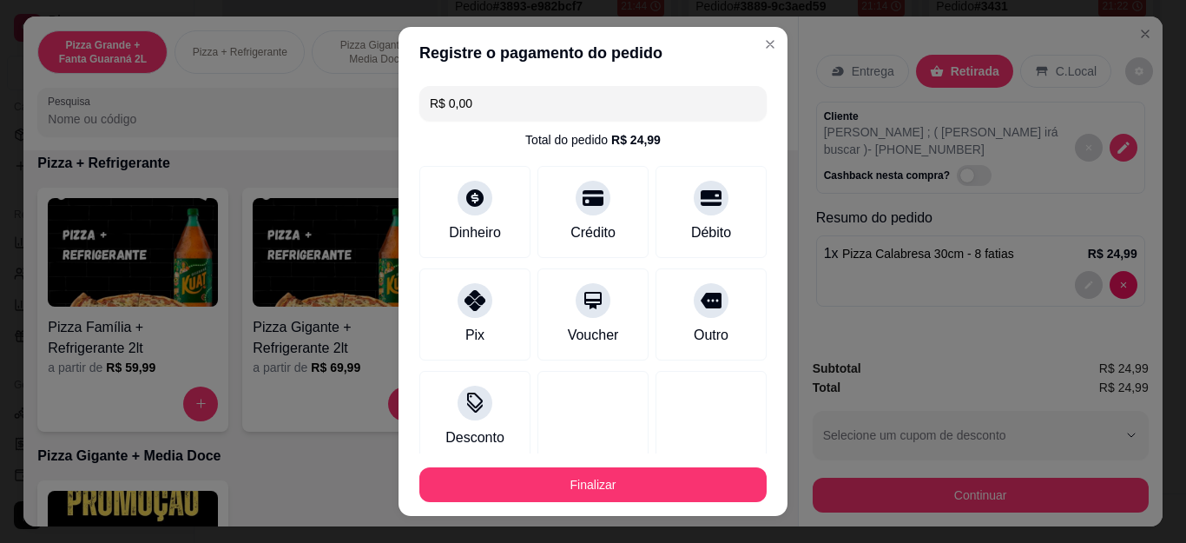
type input "R$ 0,00"
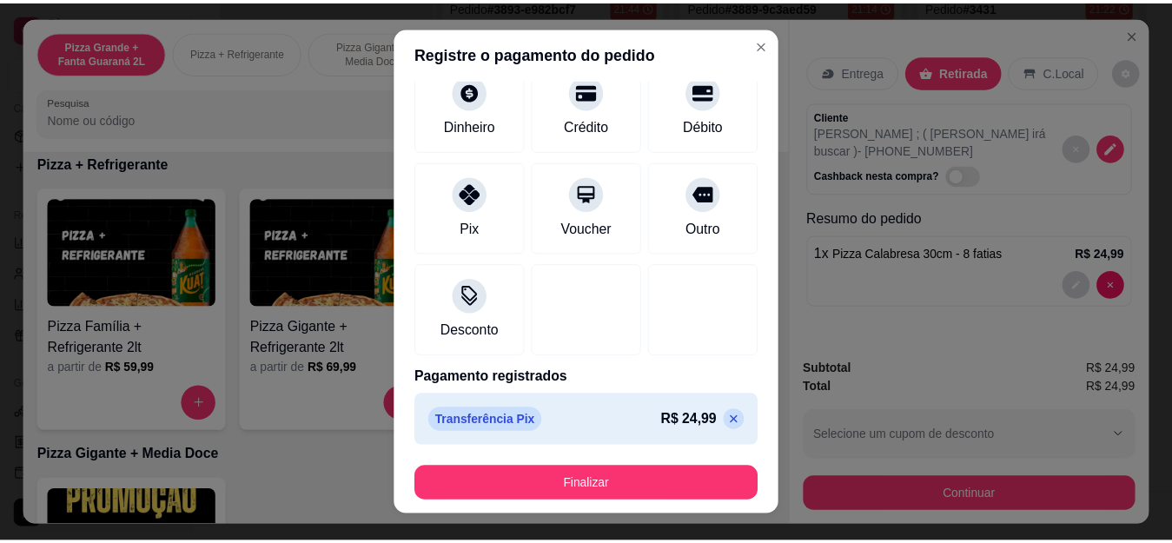
scroll to position [29, 0]
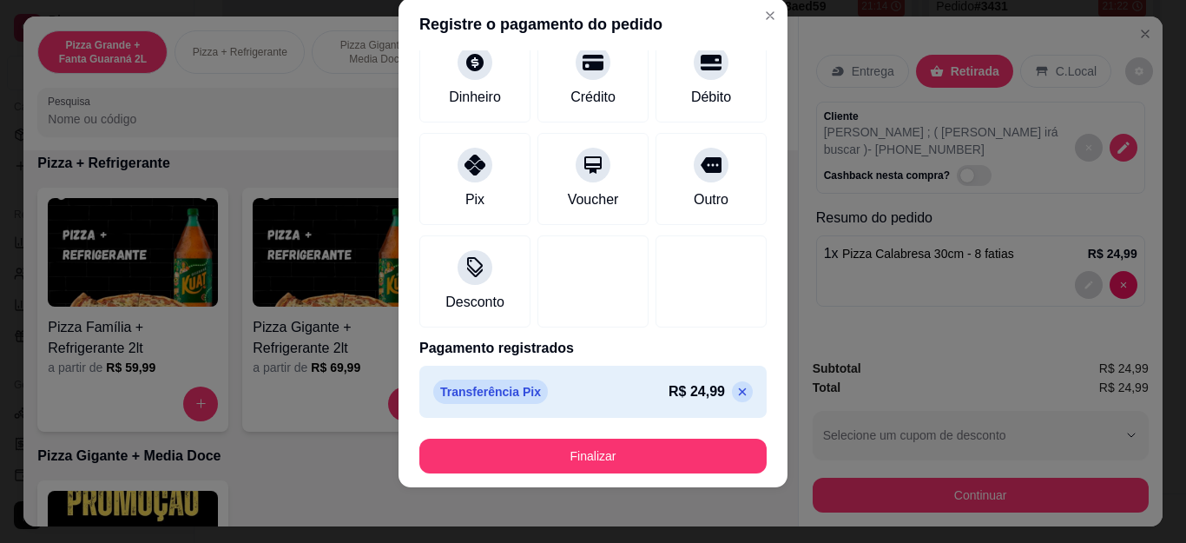
click at [636, 436] on footer "Finalizar" at bounding box center [593, 456] width 389 height 63
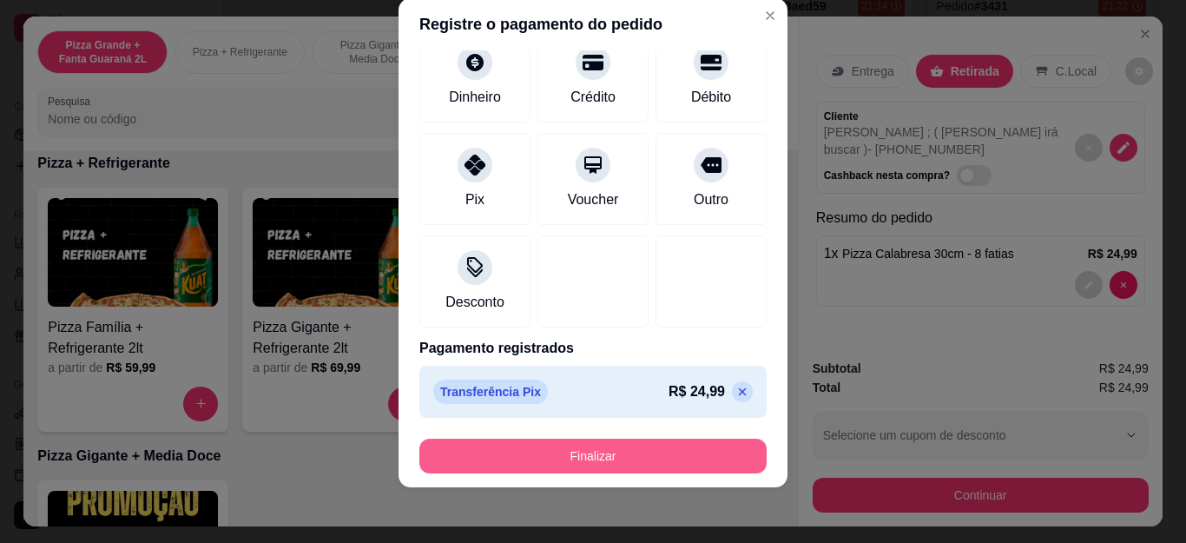
click at [636, 455] on button "Finalizar" at bounding box center [592, 456] width 347 height 35
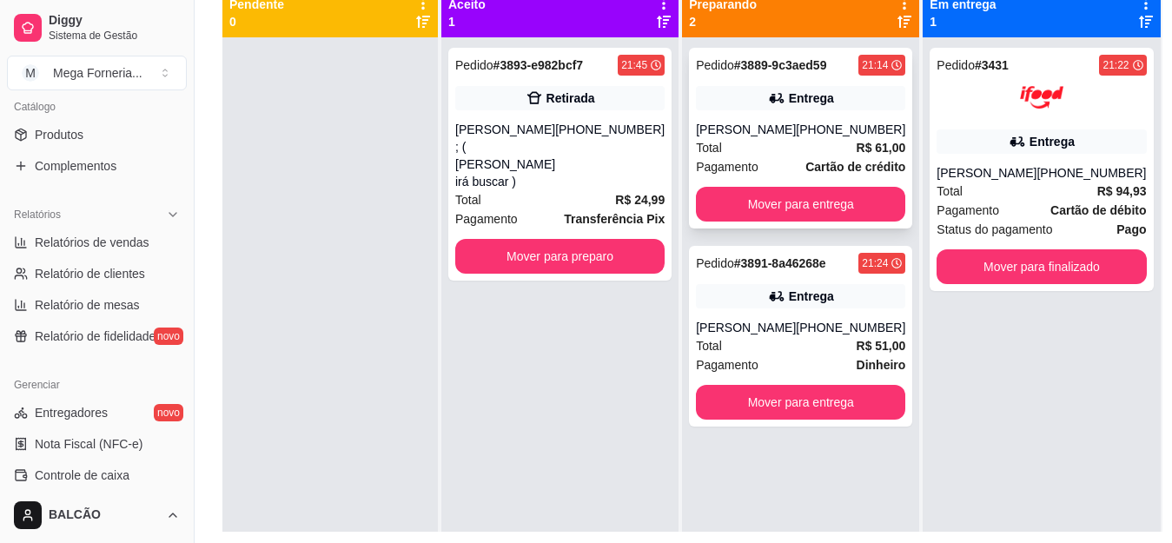
scroll to position [178, 0]
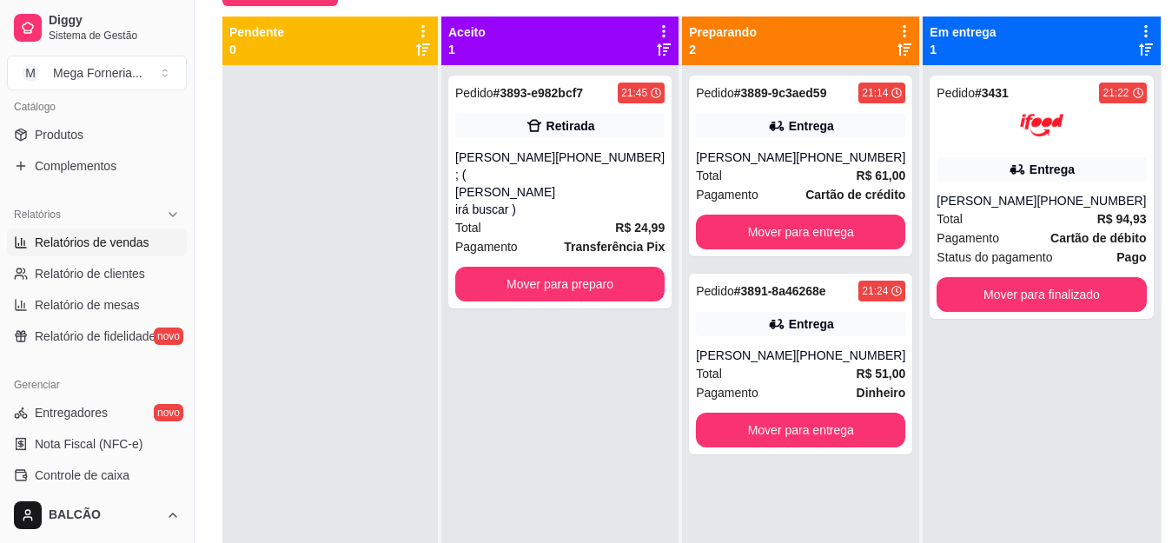
click at [122, 254] on link "Relatórios de vendas" at bounding box center [97, 242] width 180 height 28
select select "ALL"
select select "0"
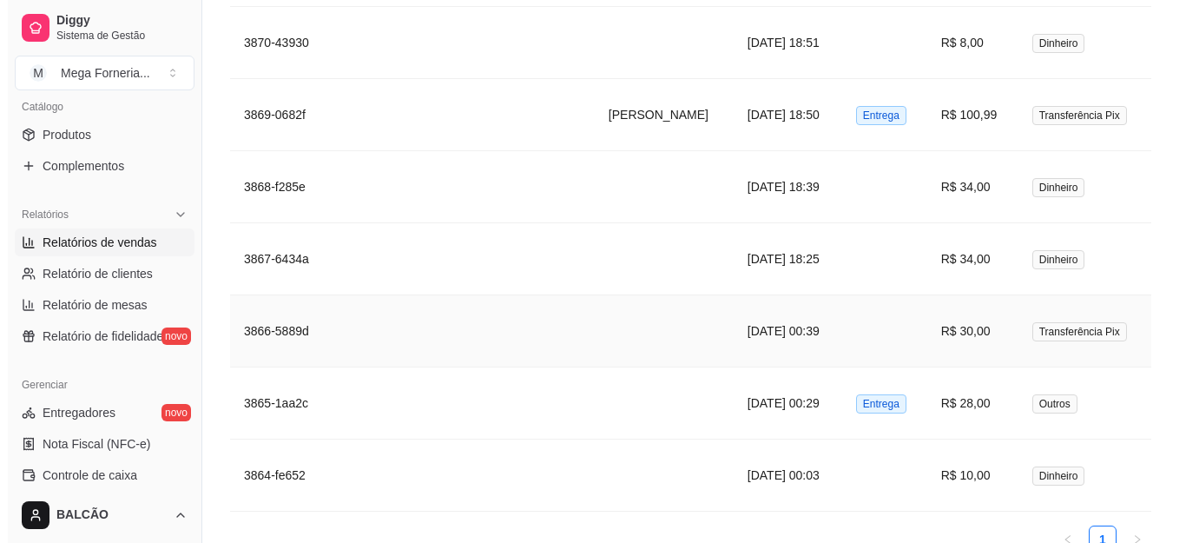
scroll to position [3656, 0]
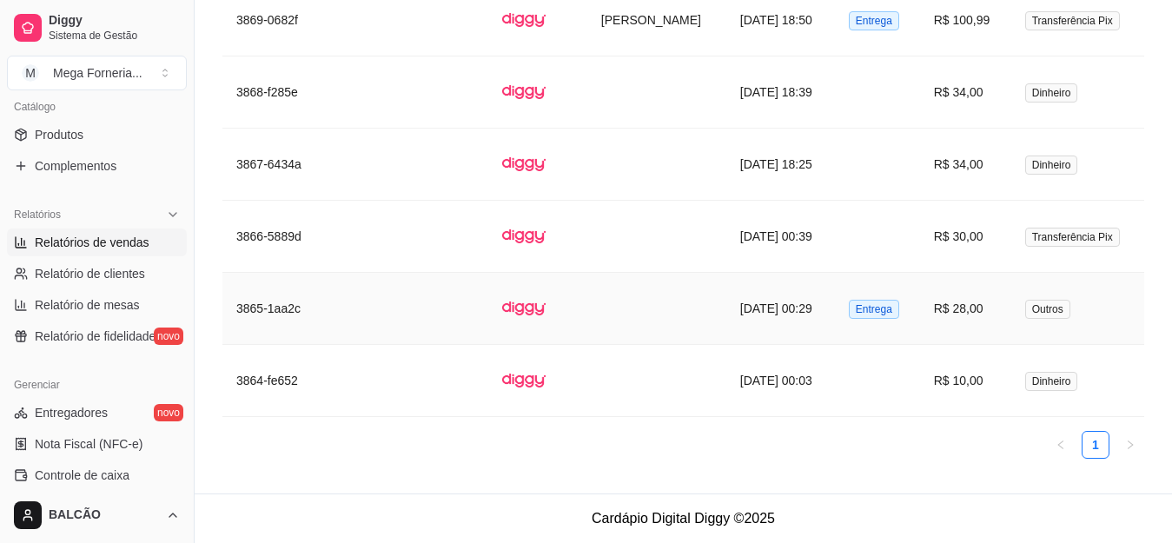
click at [594, 328] on td at bounding box center [656, 309] width 139 height 72
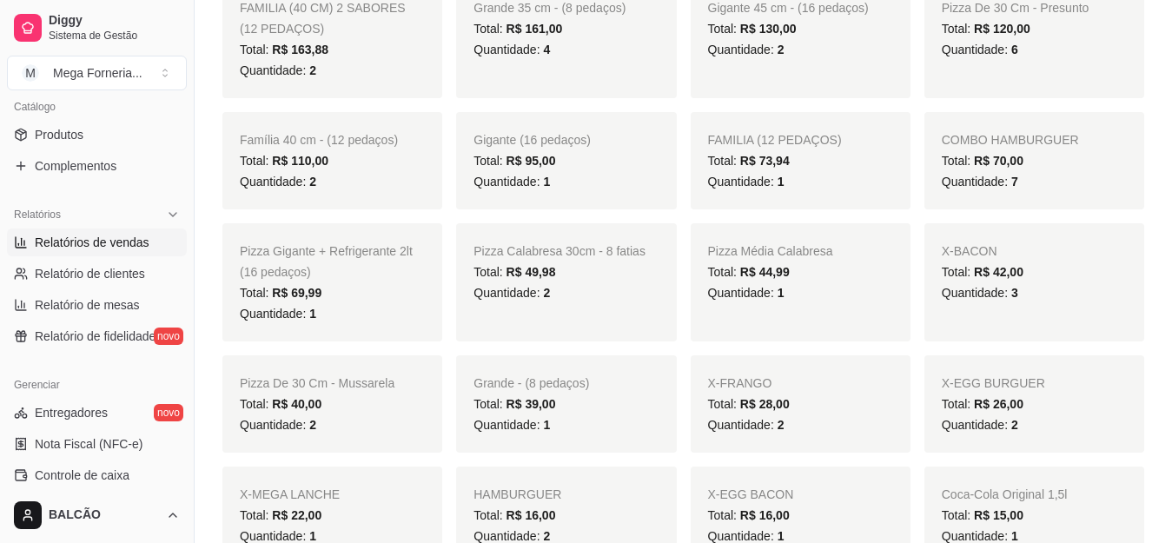
scroll to position [0, 0]
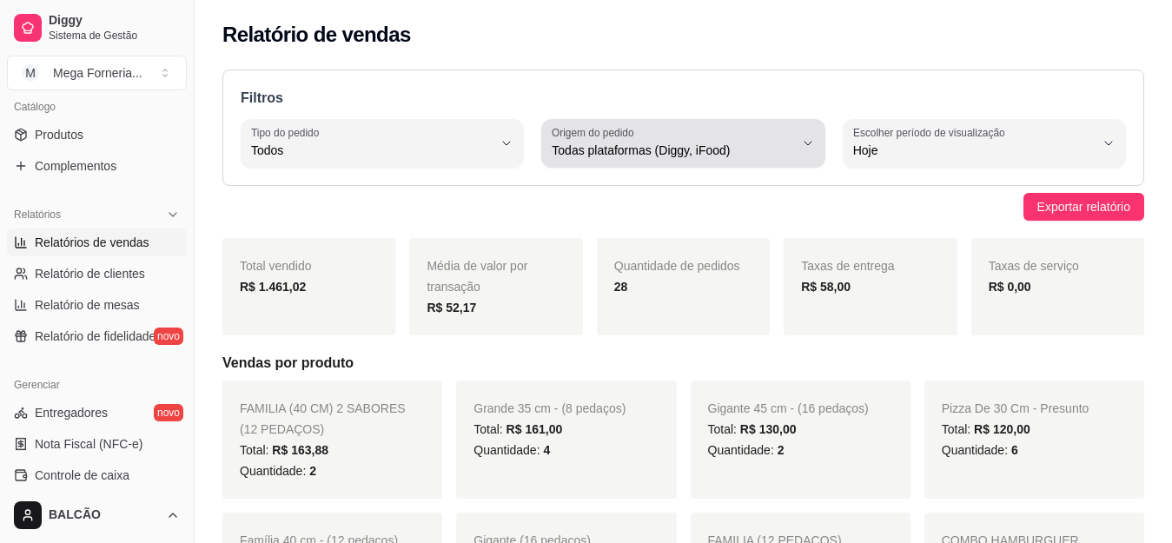
click at [744, 157] on span "Todas plataformas (Diggy, iFood)" at bounding box center [672, 150] width 241 height 17
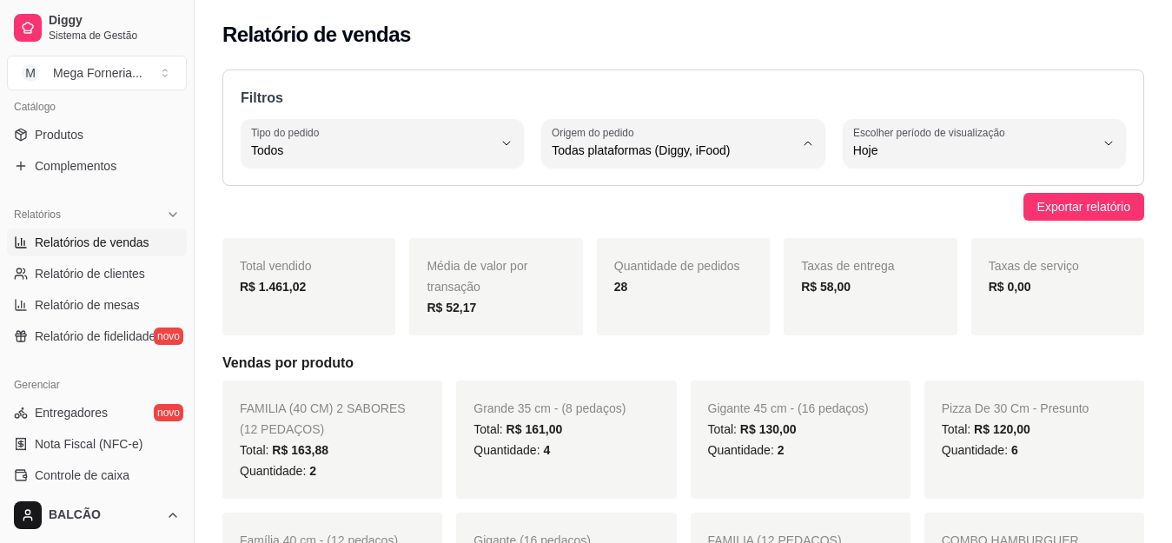
click at [681, 249] on span "iFood" at bounding box center [674, 249] width 228 height 17
type input "IFOOD"
select select "IFOOD"
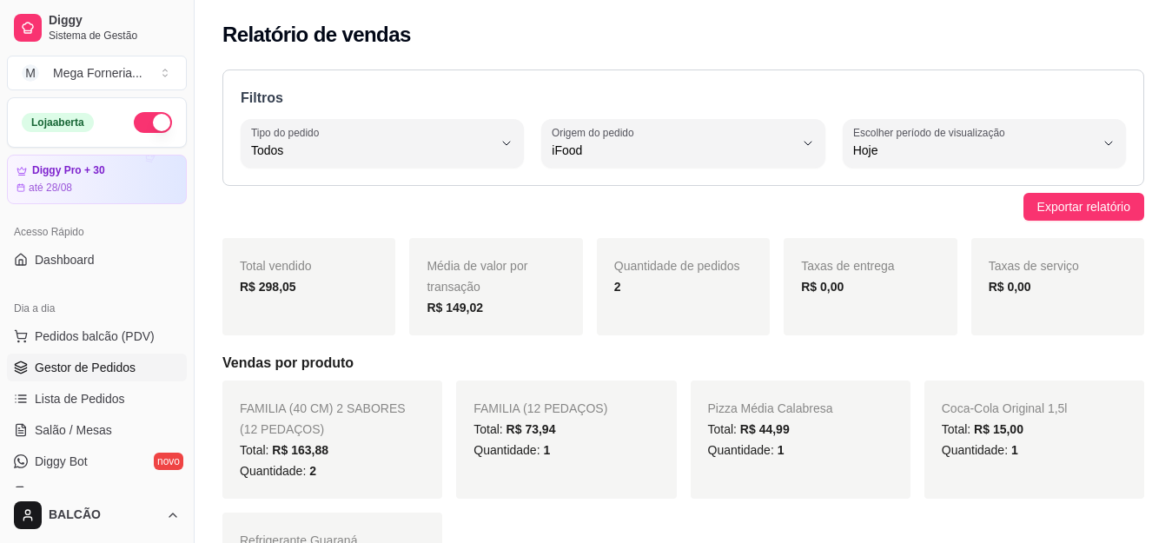
click at [116, 360] on span "Gestor de Pedidos" at bounding box center [85, 367] width 101 height 17
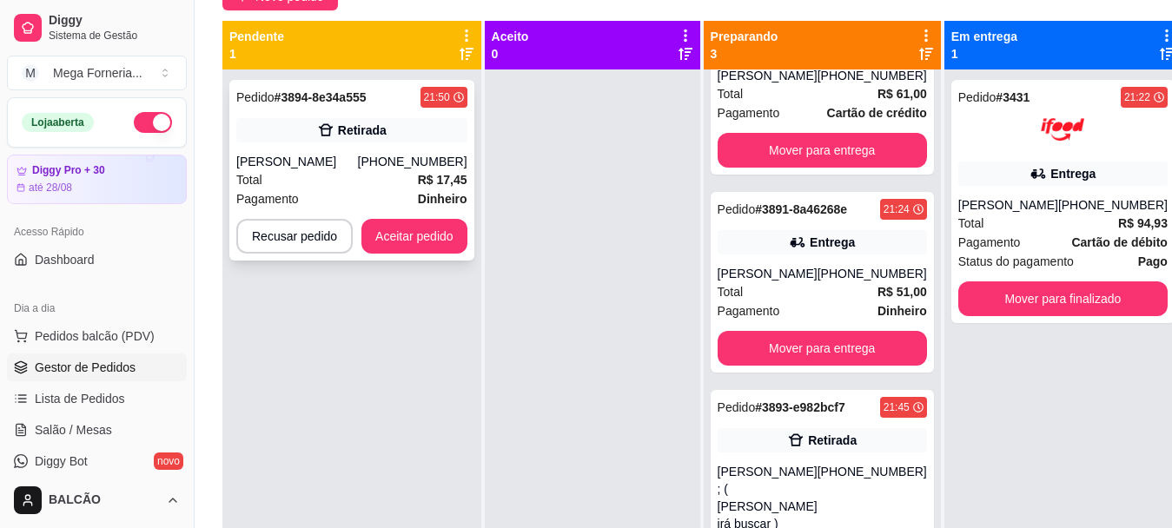
click at [381, 162] on div "[PHONE_NUMBER]" at bounding box center [412, 161] width 109 height 17
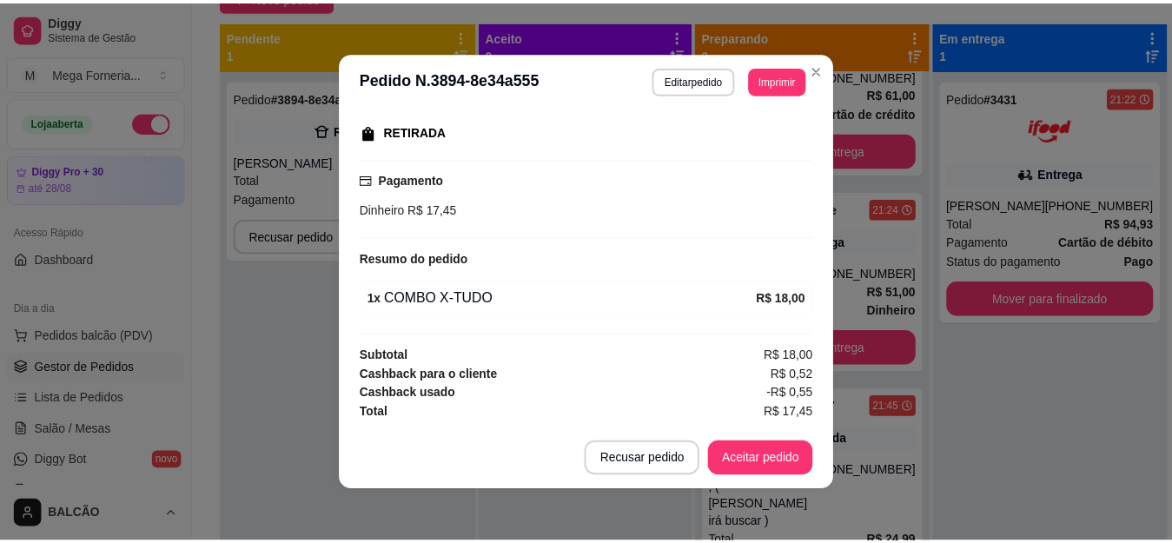
scroll to position [271, 0]
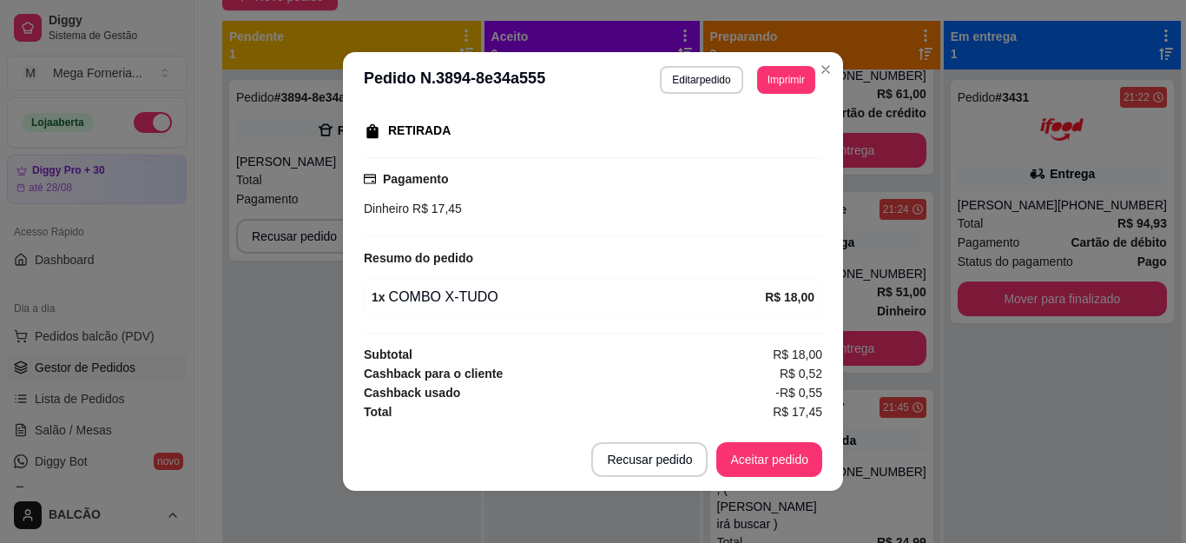
click at [763, 83] on button "Imprimir" at bounding box center [786, 80] width 58 height 28
click at [783, 89] on button "Imprimir" at bounding box center [786, 80] width 58 height 28
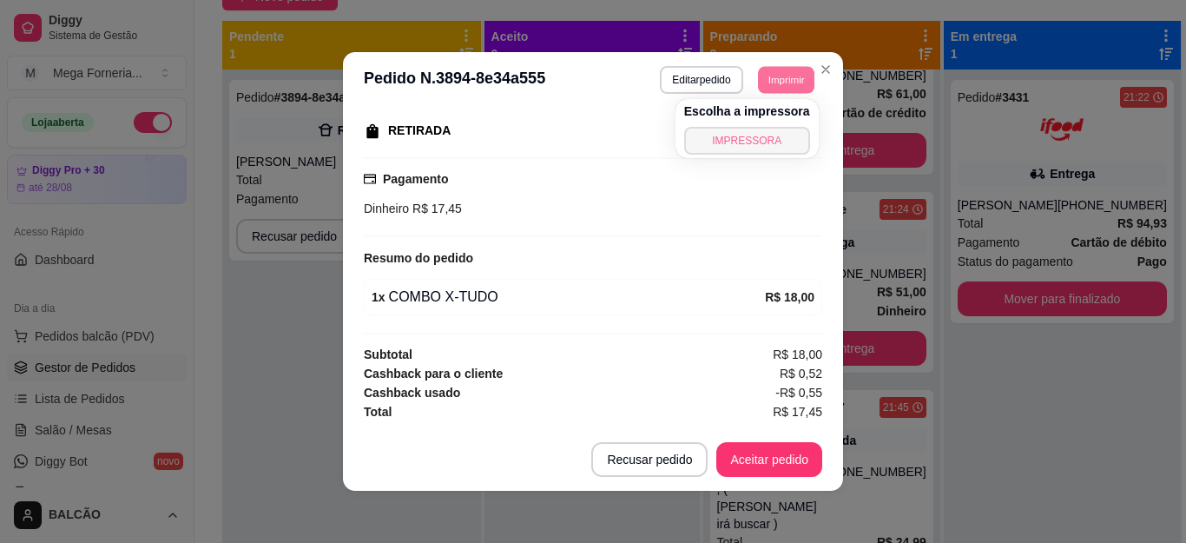
click at [767, 131] on button "IMPRESSORA" at bounding box center [747, 141] width 126 height 28
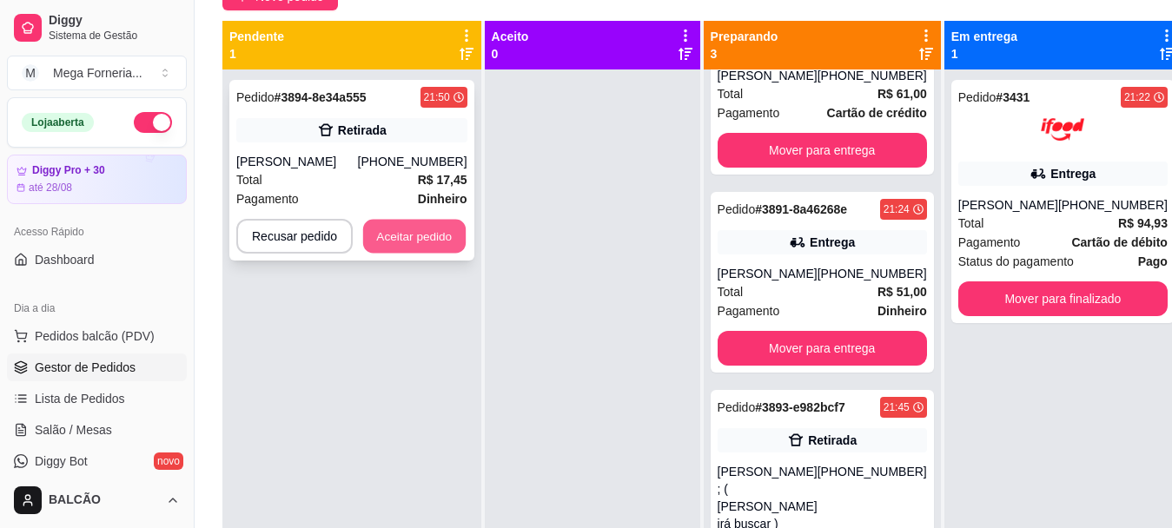
click at [431, 241] on button "Aceitar pedido" at bounding box center [414, 237] width 102 height 34
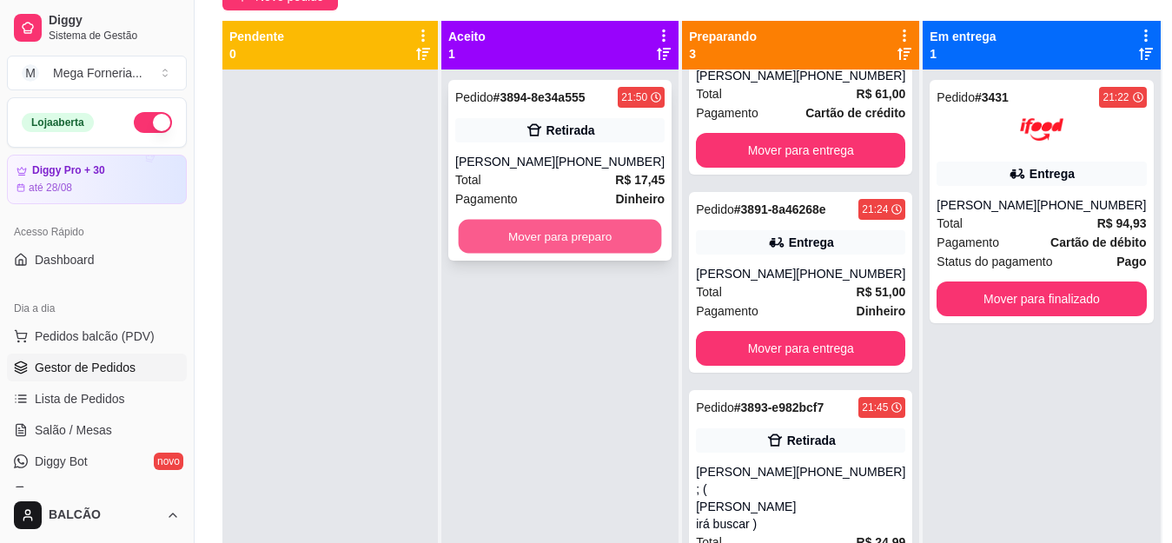
click at [549, 238] on button "Mover para preparo" at bounding box center [560, 237] width 203 height 34
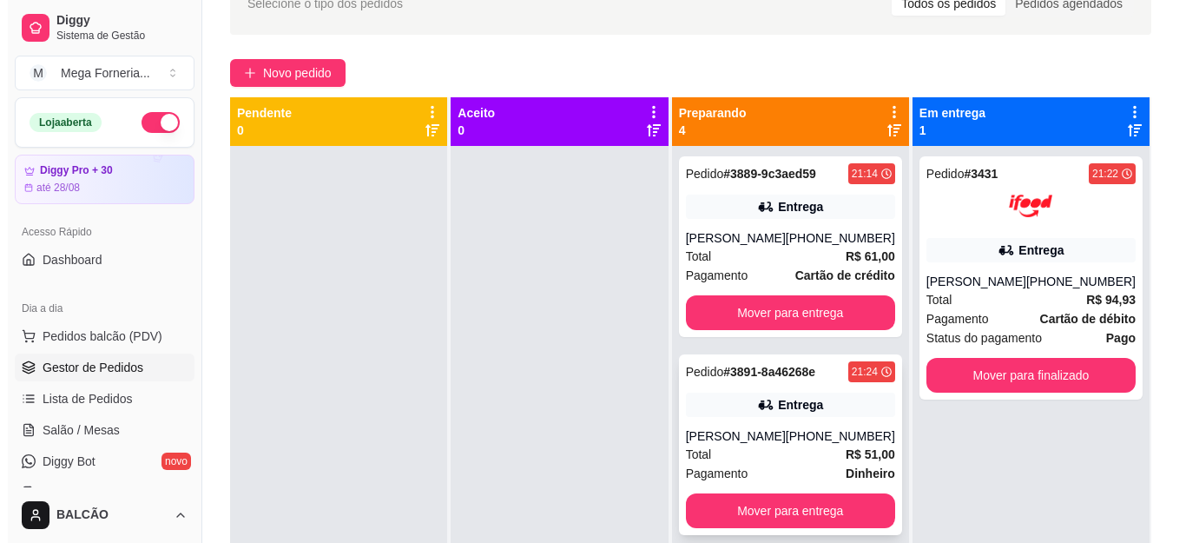
scroll to position [91, 0]
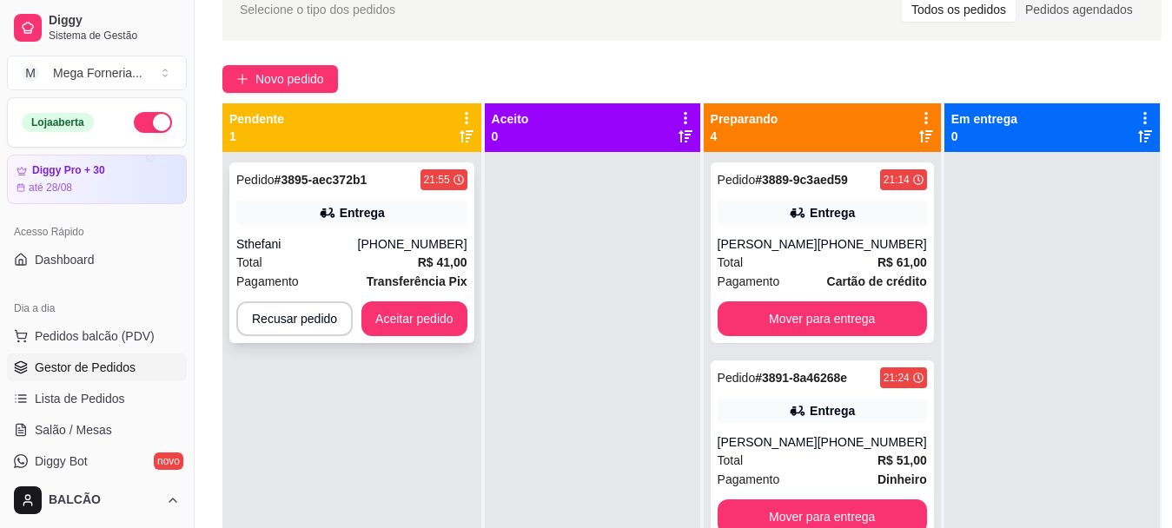
click at [389, 216] on div "Entrega" at bounding box center [351, 213] width 231 height 24
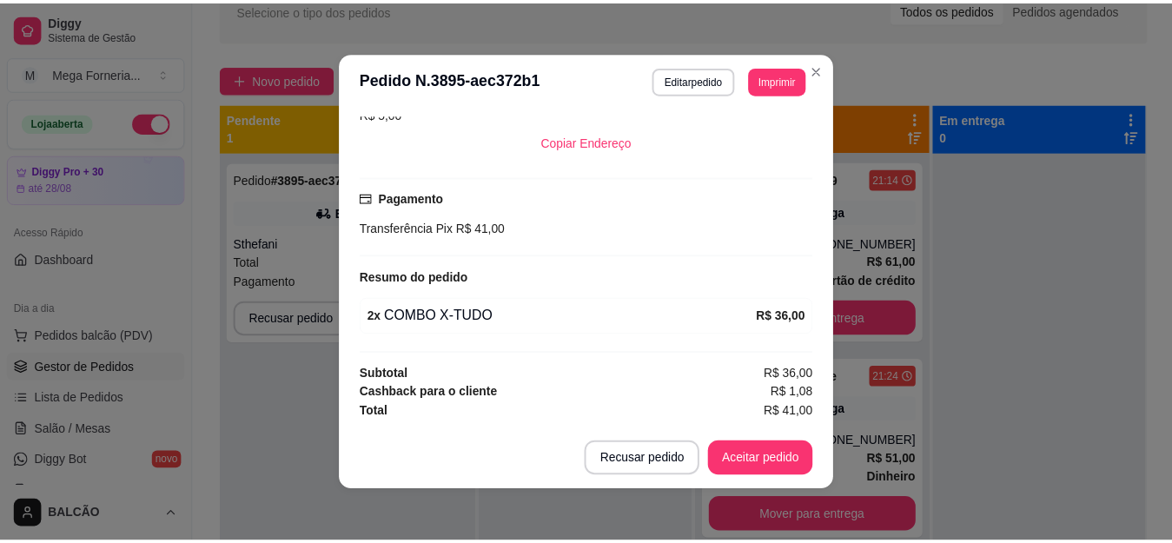
scroll to position [3, 0]
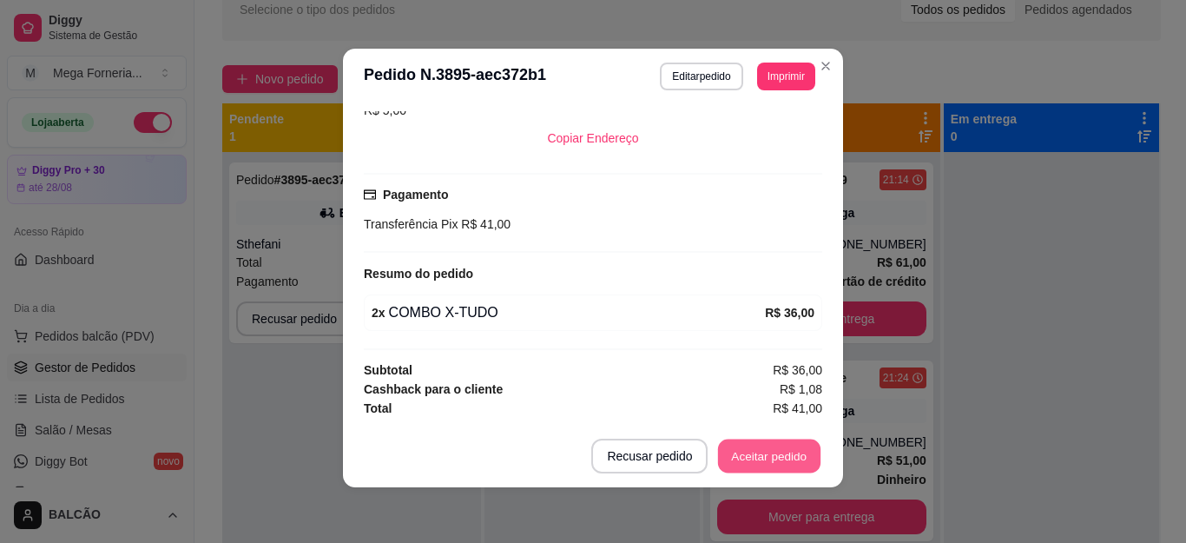
click at [789, 450] on button "Aceitar pedido" at bounding box center [769, 456] width 102 height 34
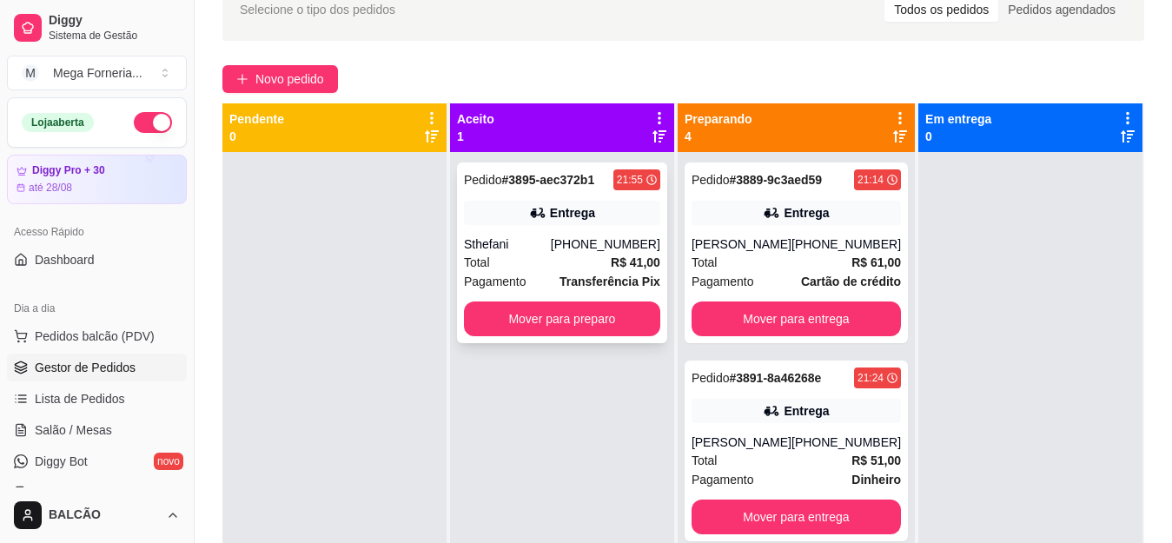
click at [522, 238] on div "Sthefani" at bounding box center [507, 243] width 87 height 17
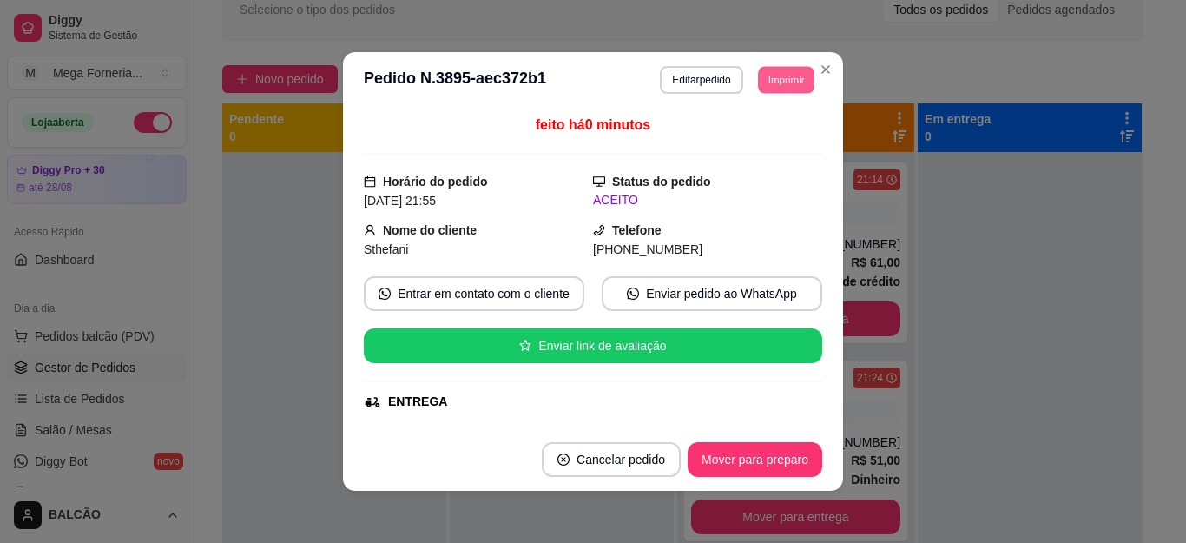
click at [790, 71] on button "Imprimir" at bounding box center [786, 79] width 56 height 27
click at [778, 132] on button "IMPRESSORA" at bounding box center [747, 141] width 126 height 28
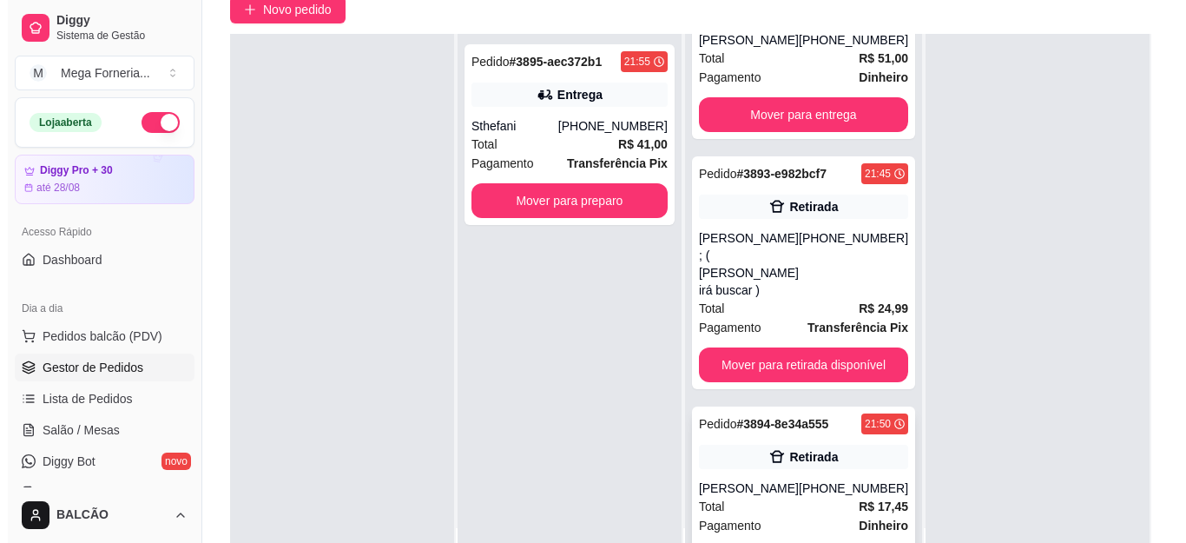
scroll to position [178, 0]
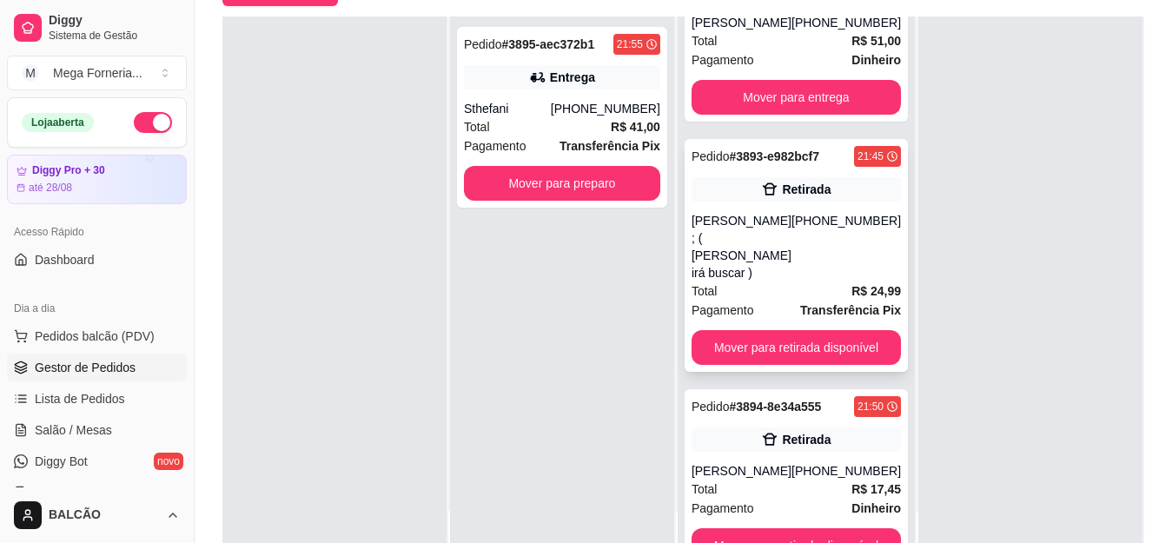
click at [697, 221] on div "[PERSON_NAME] ; ( [PERSON_NAME] irá buscar )" at bounding box center [741, 246] width 100 height 69
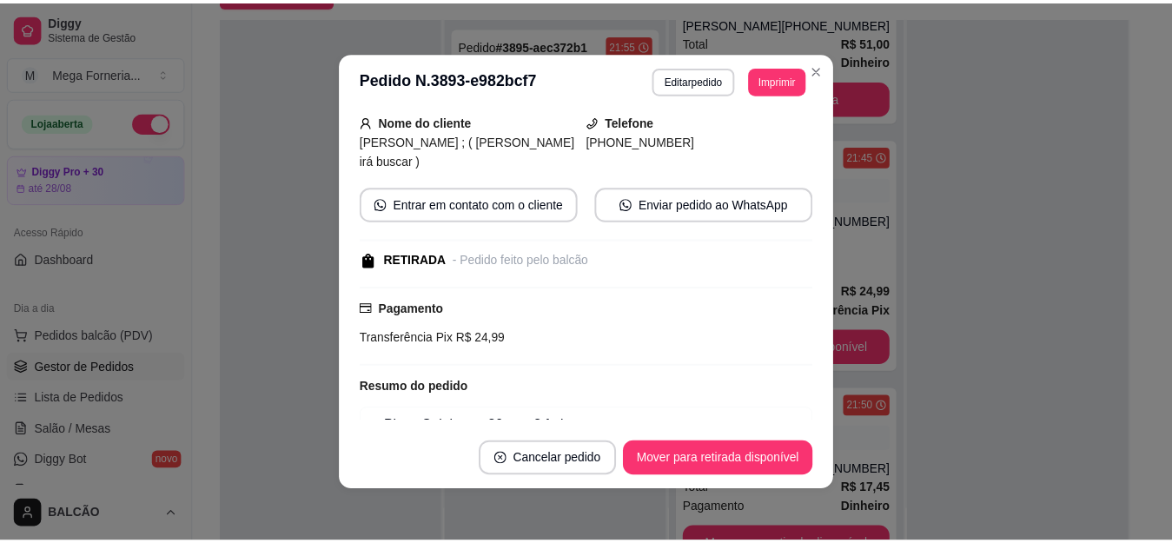
scroll to position [219, 0]
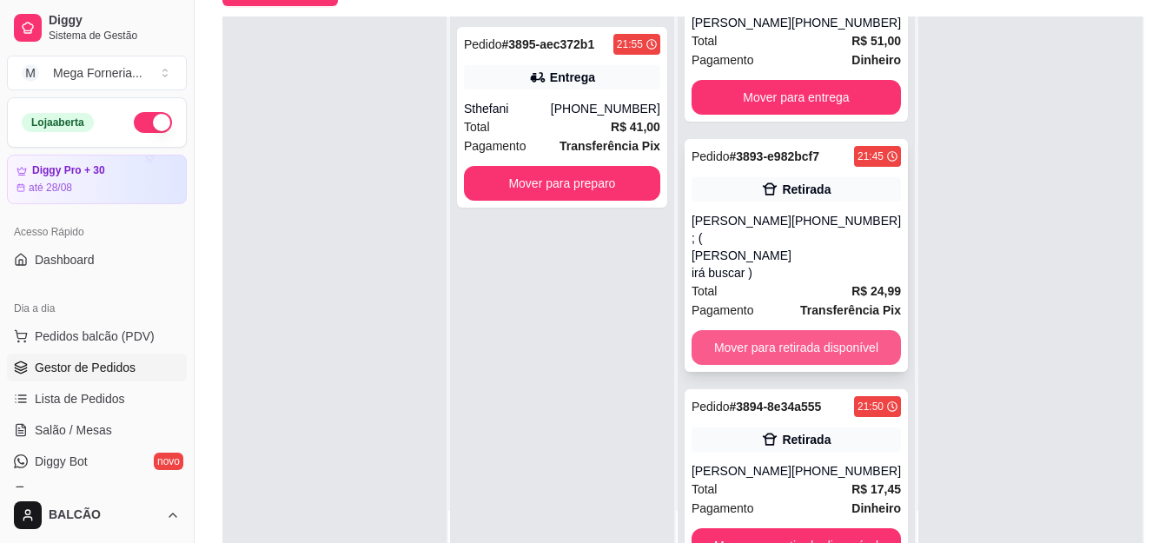
click at [840, 330] on button "Mover para retirada disponível" at bounding box center [795, 347] width 209 height 35
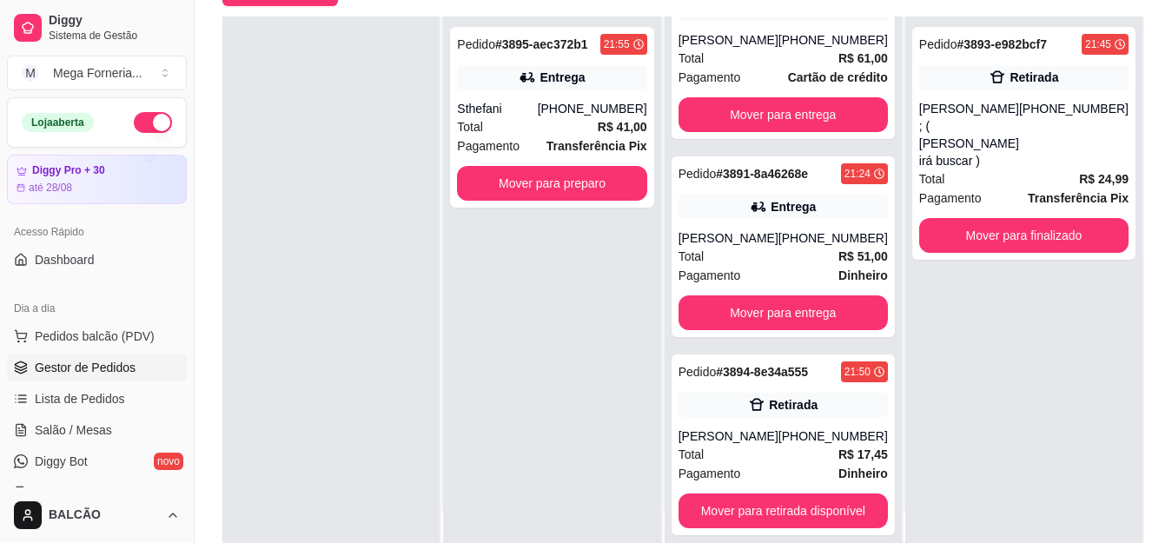
scroll to position [69, 0]
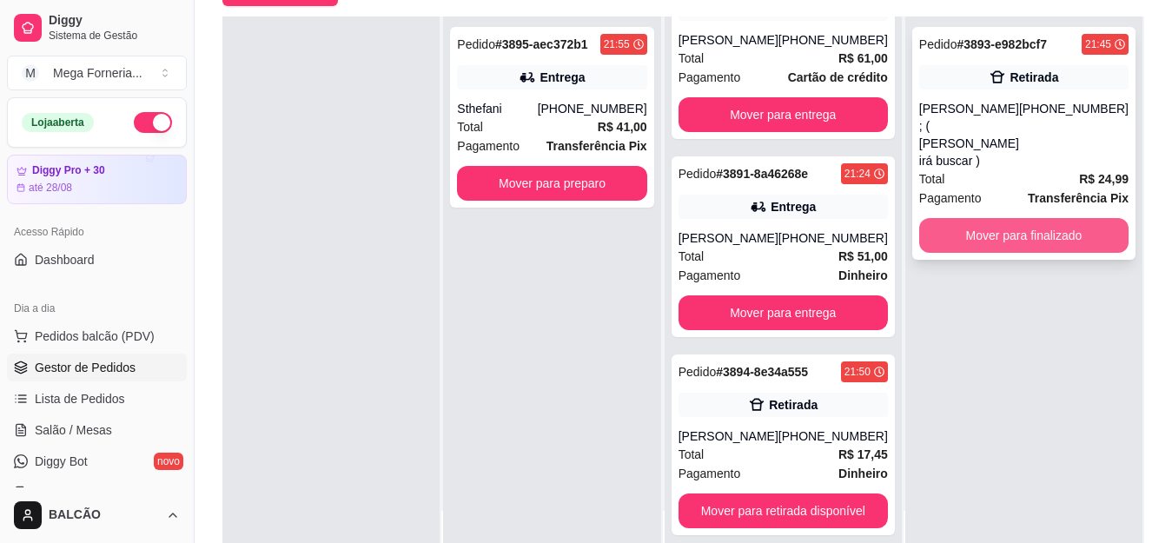
click at [984, 218] on button "Mover para finalizado" at bounding box center [1023, 235] width 209 height 35
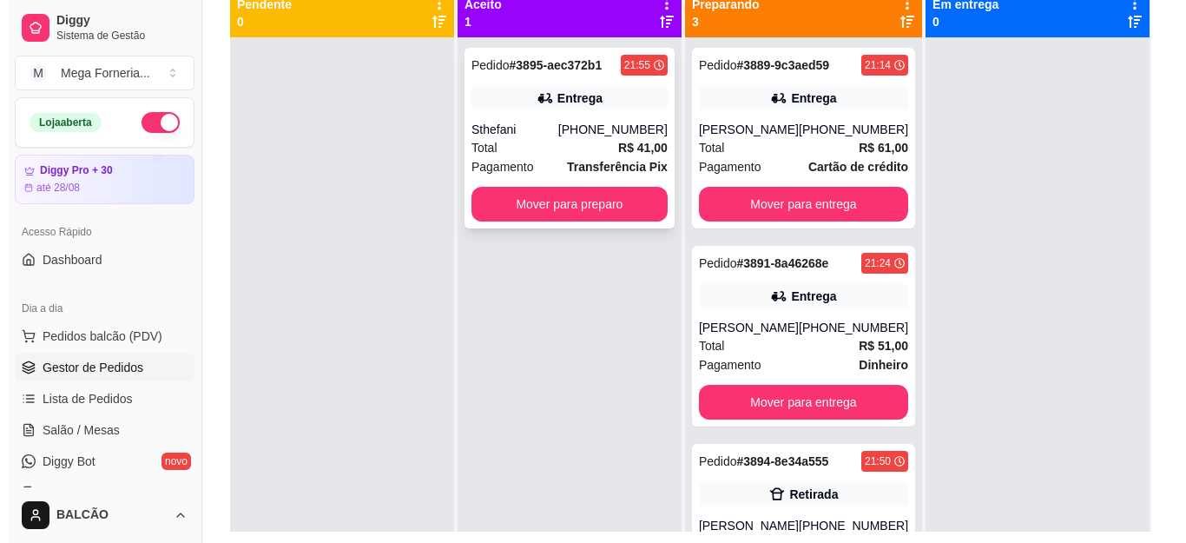
scroll to position [178, 0]
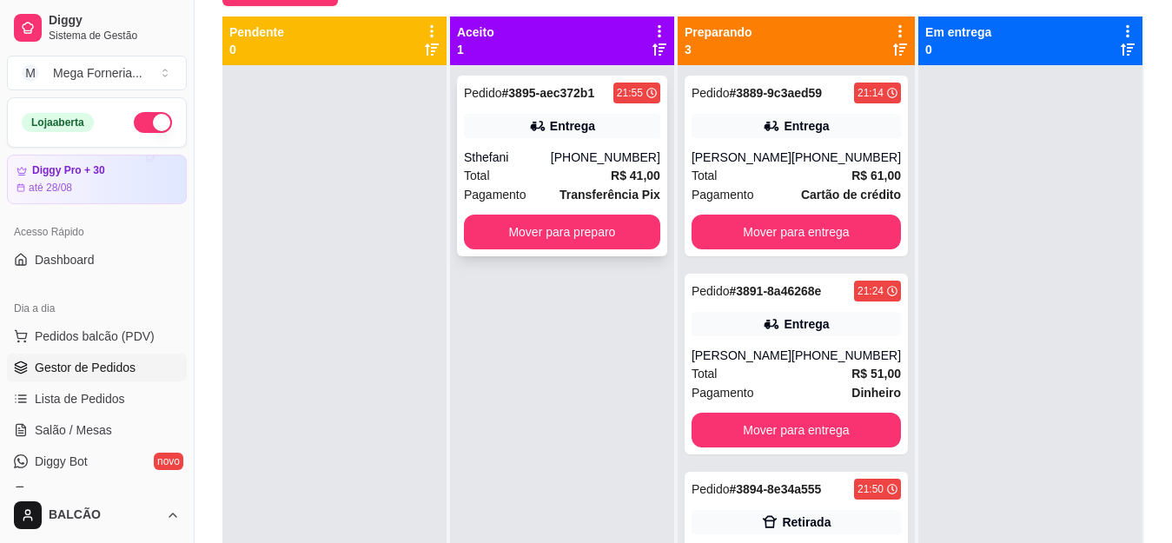
click at [552, 133] on div "Entrega" at bounding box center [572, 125] width 45 height 17
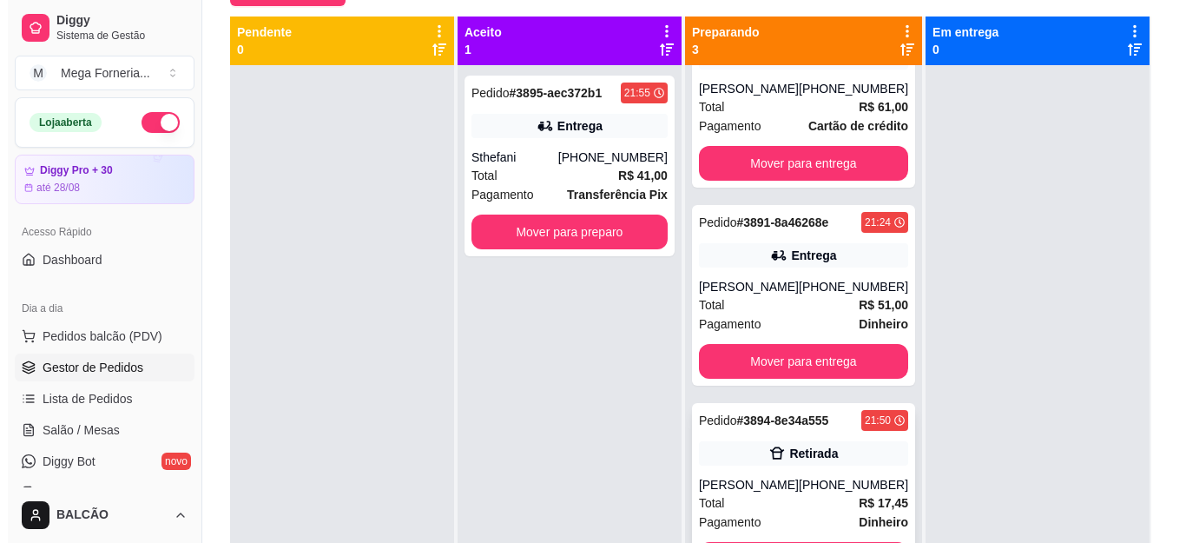
scroll to position [49, 0]
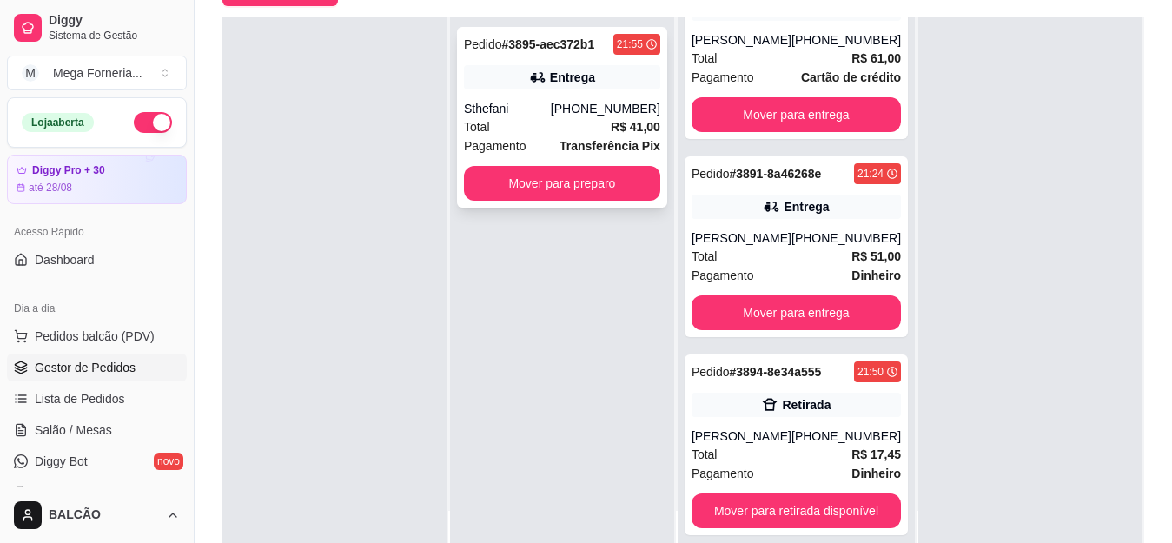
click at [551, 110] on div "Sthefani" at bounding box center [507, 108] width 87 height 17
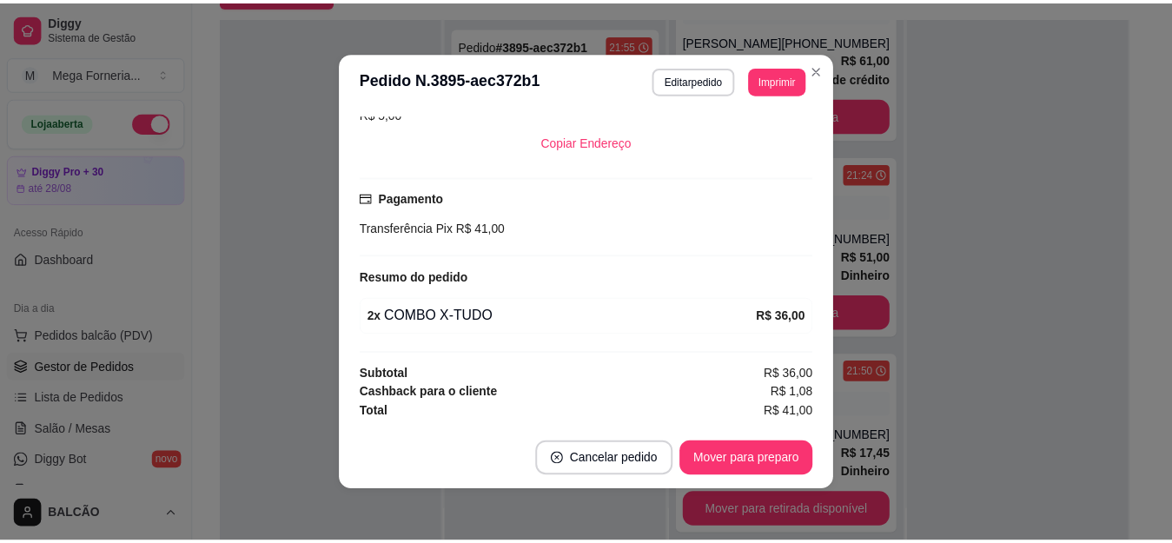
scroll to position [321, 0]
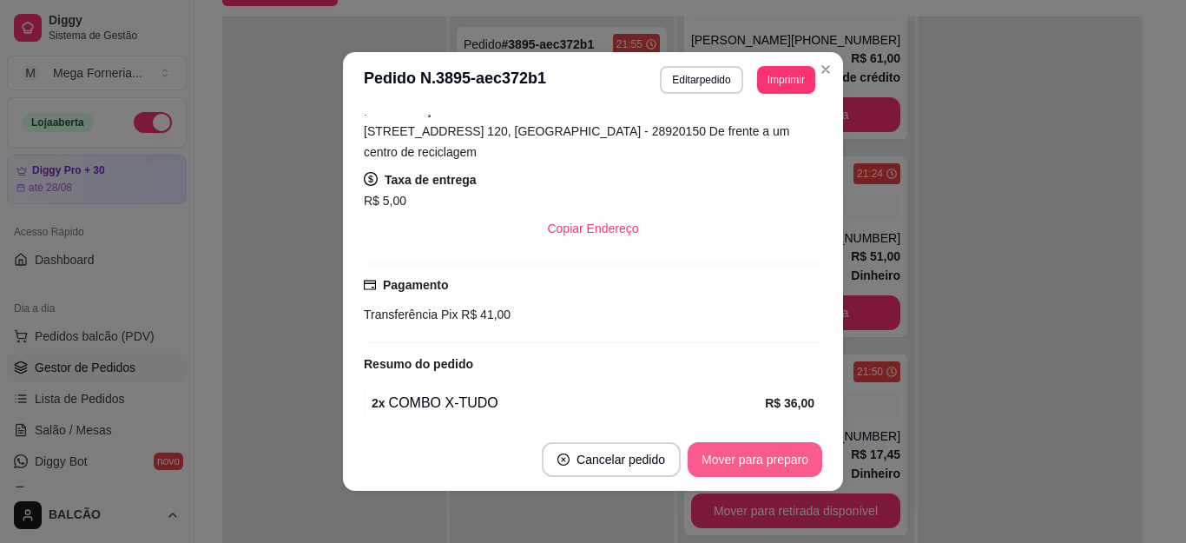
click at [763, 465] on button "Mover para preparo" at bounding box center [755, 459] width 135 height 35
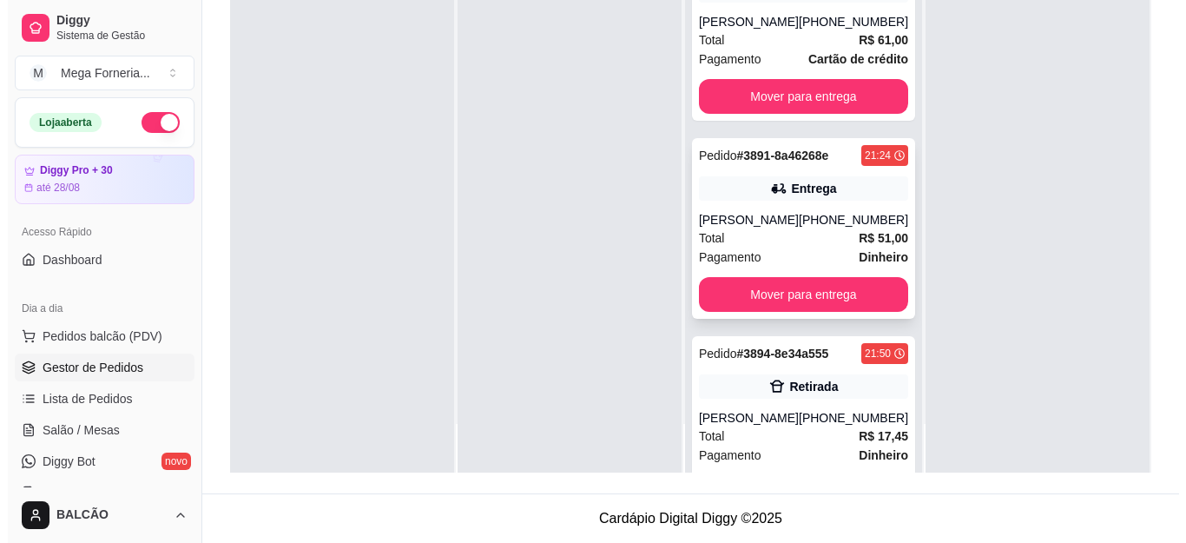
scroll to position [0, 0]
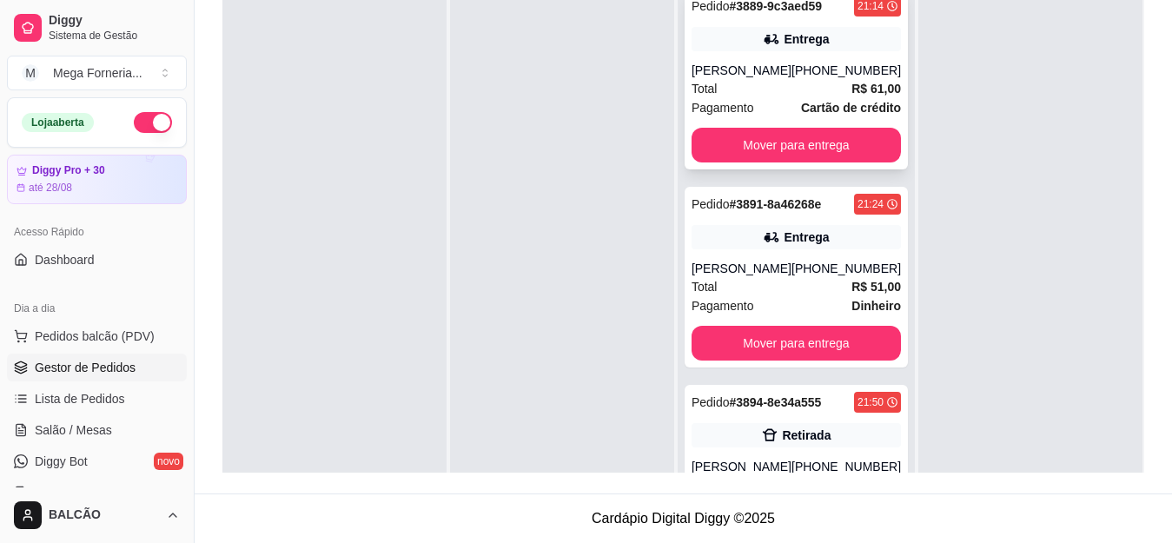
click at [758, 91] on div "Total R$ 61,00" at bounding box center [795, 88] width 209 height 19
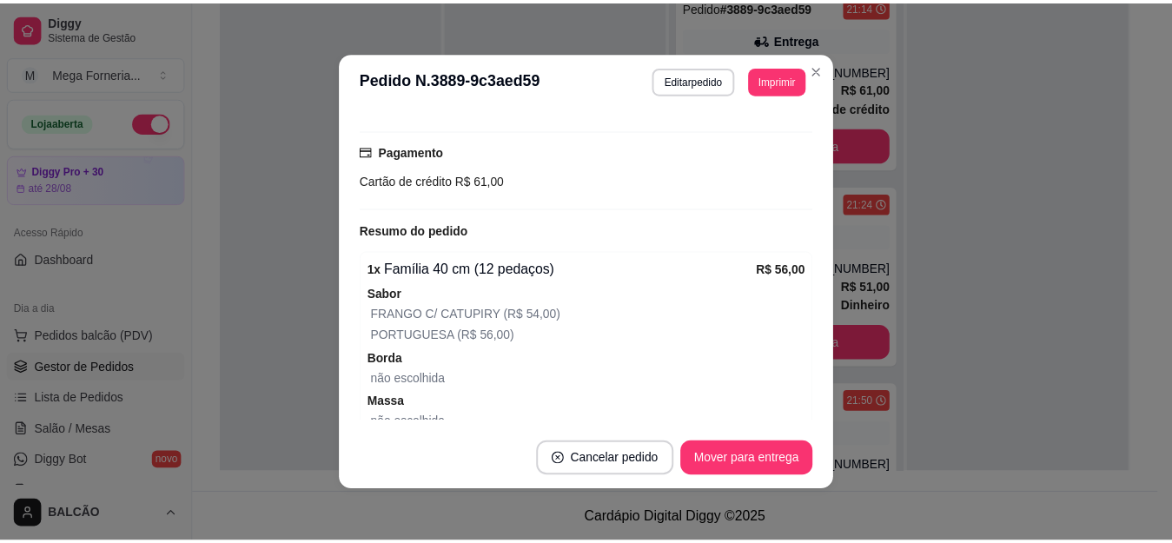
scroll to position [280, 0]
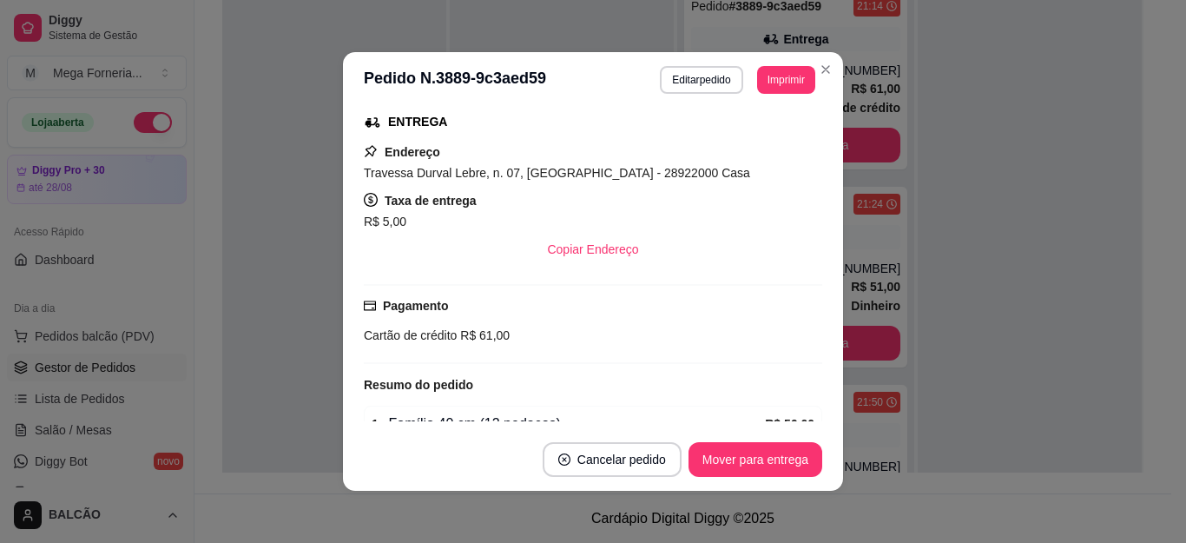
click at [767, 470] on button "Mover para entrega" at bounding box center [756, 459] width 134 height 35
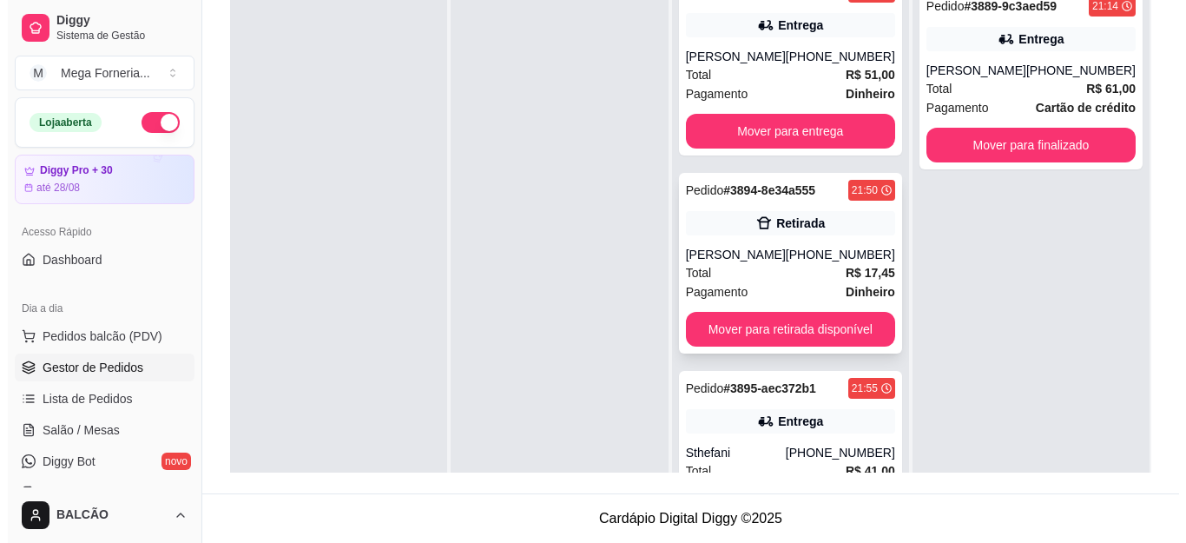
scroll to position [0, 0]
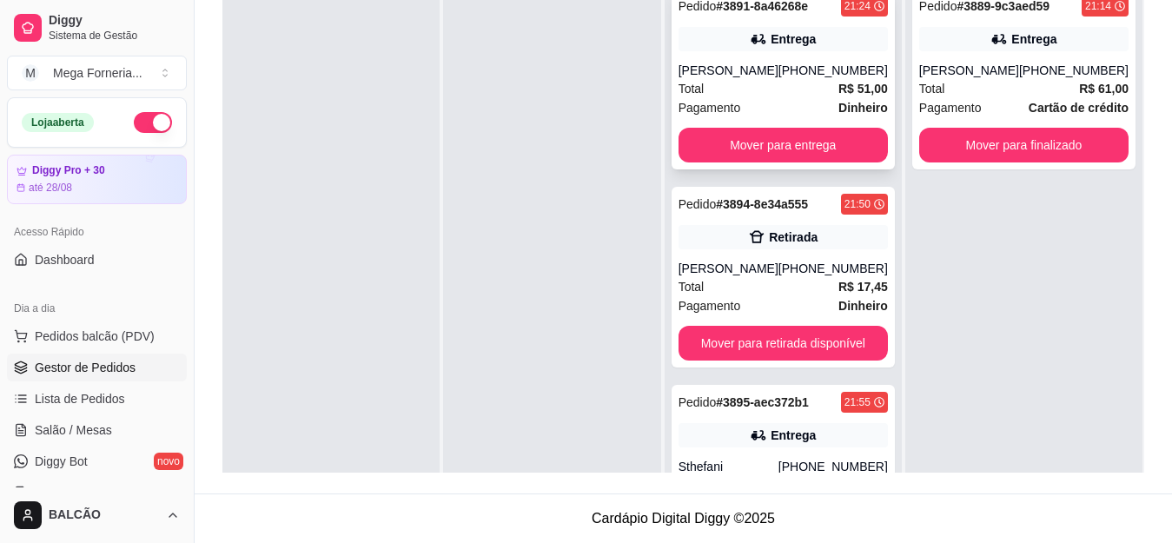
click at [771, 77] on div "[PERSON_NAME]" at bounding box center [728, 70] width 100 height 17
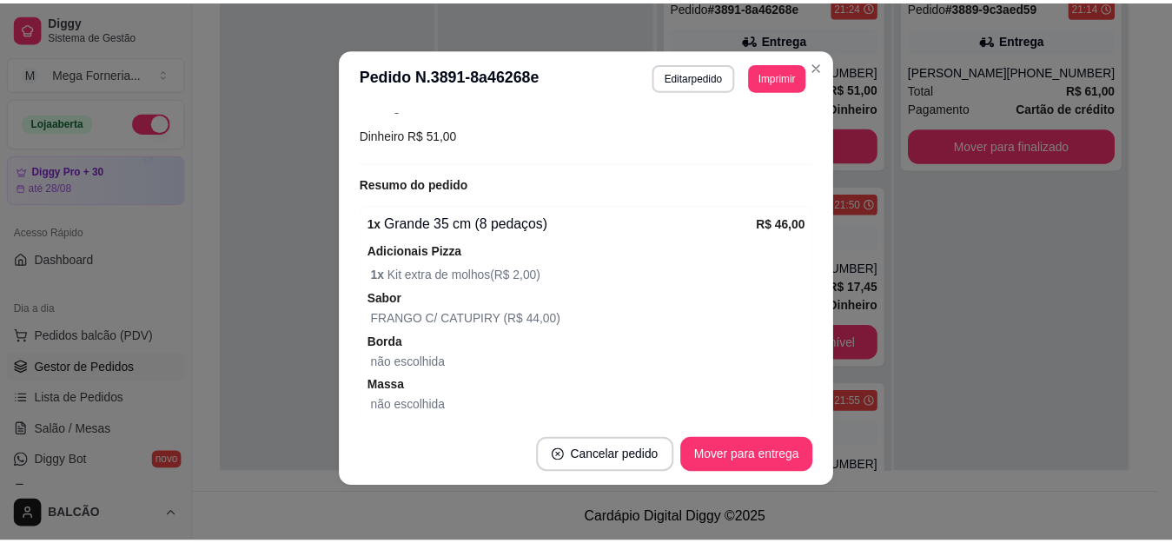
scroll to position [591, 0]
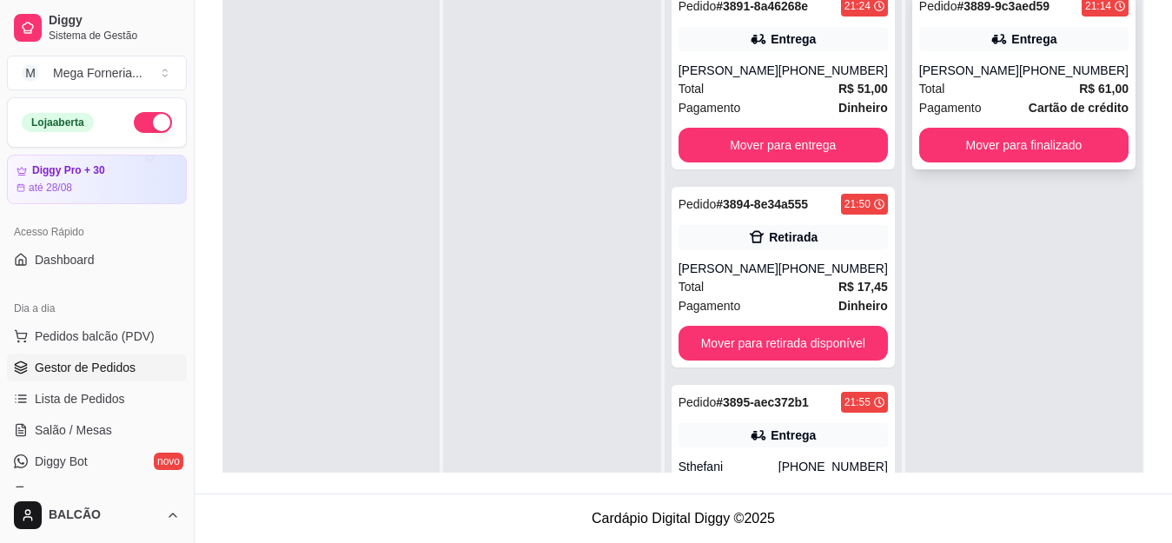
click at [1009, 79] on div "Total R$ 61,00" at bounding box center [1023, 88] width 209 height 19
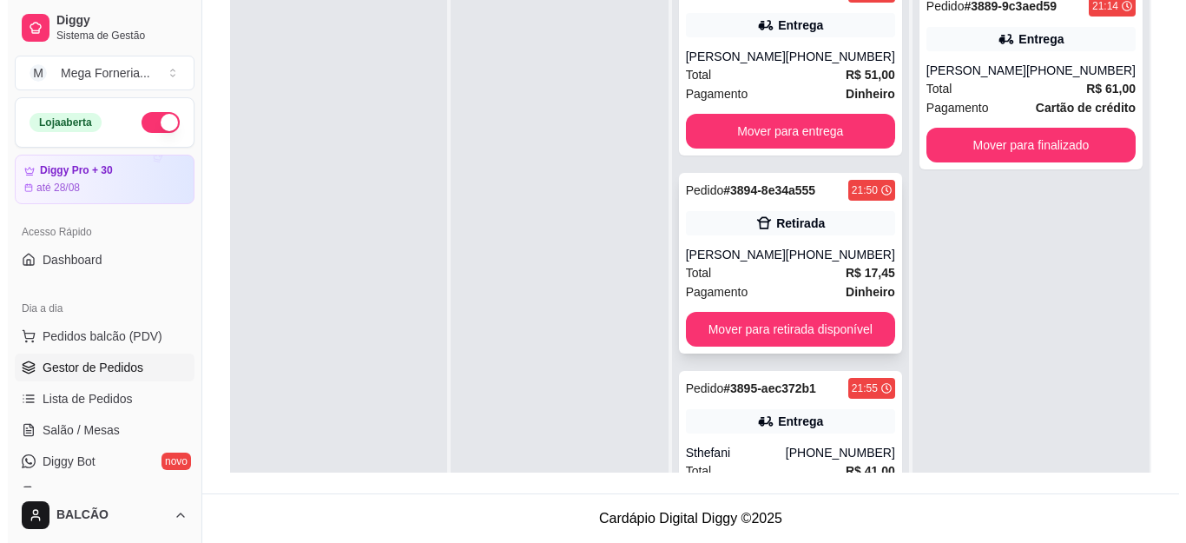
scroll to position [0, 0]
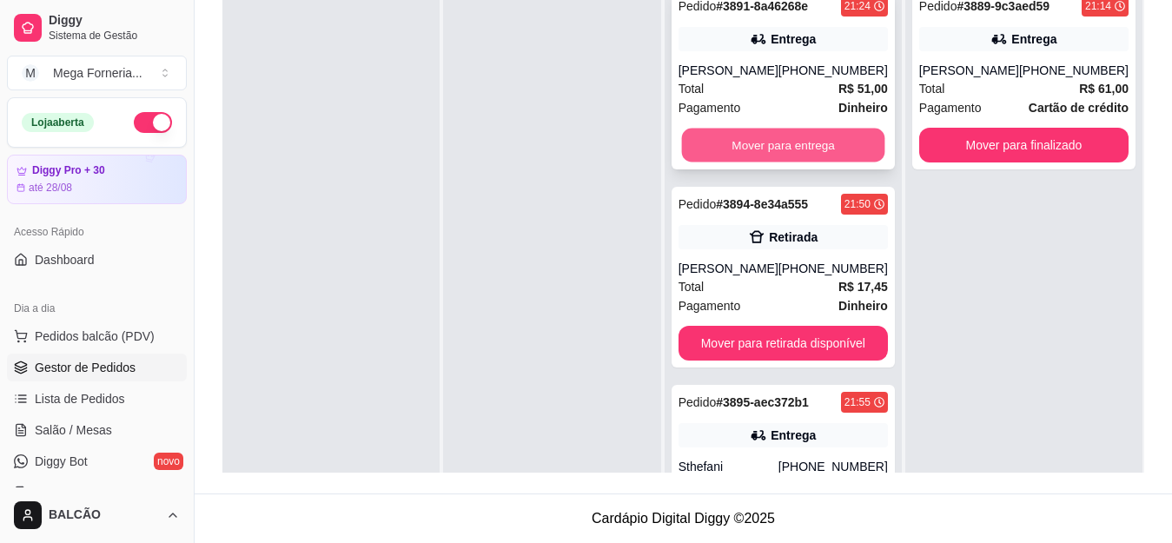
click at [813, 161] on button "Mover para entrega" at bounding box center [782, 146] width 203 height 34
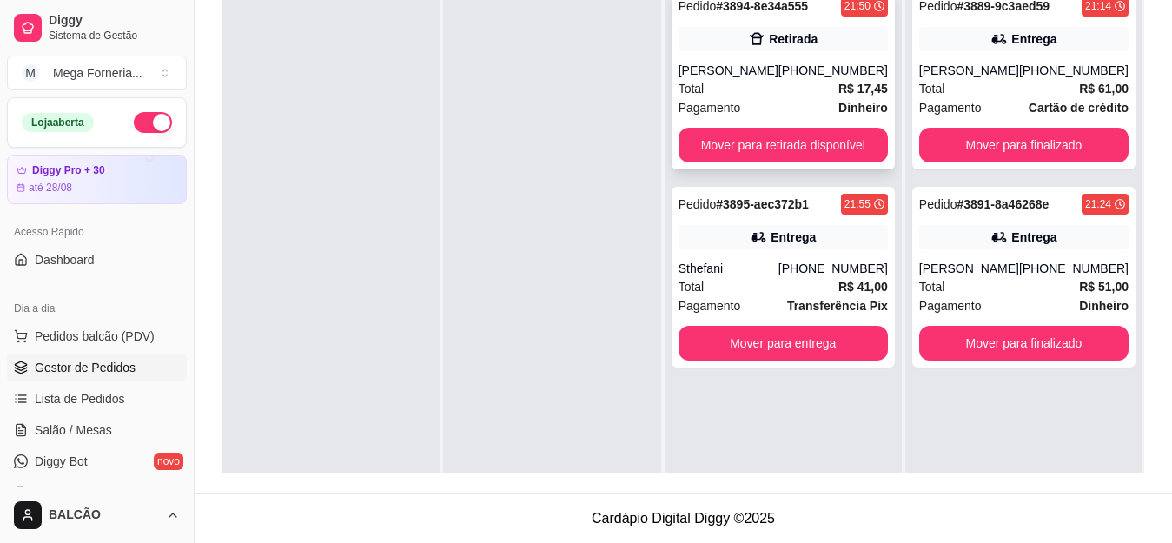
click at [774, 85] on div "Total R$ 17,45" at bounding box center [782, 88] width 209 height 19
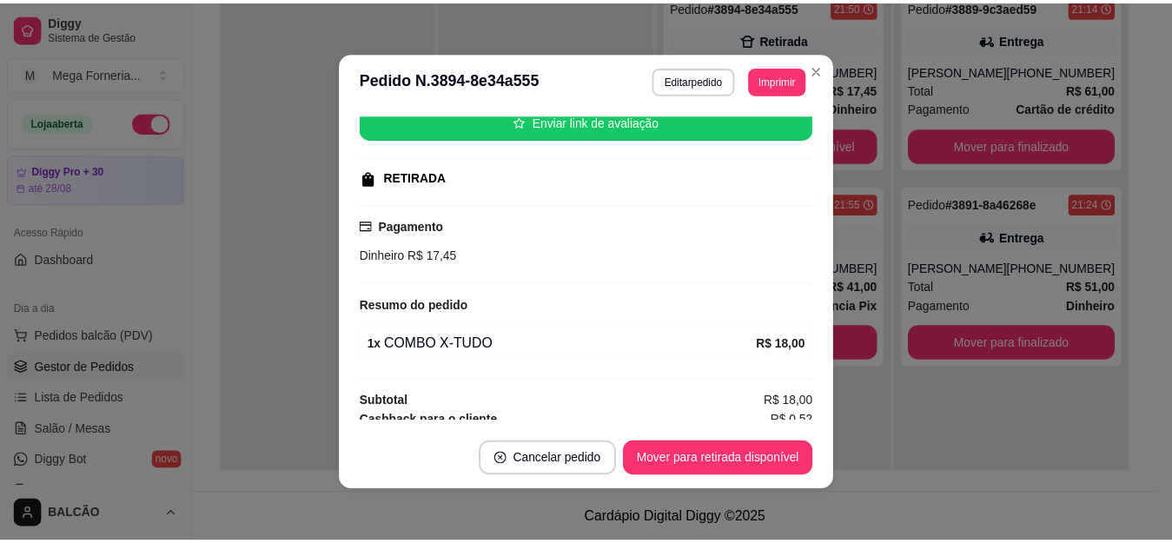
scroll to position [271, 0]
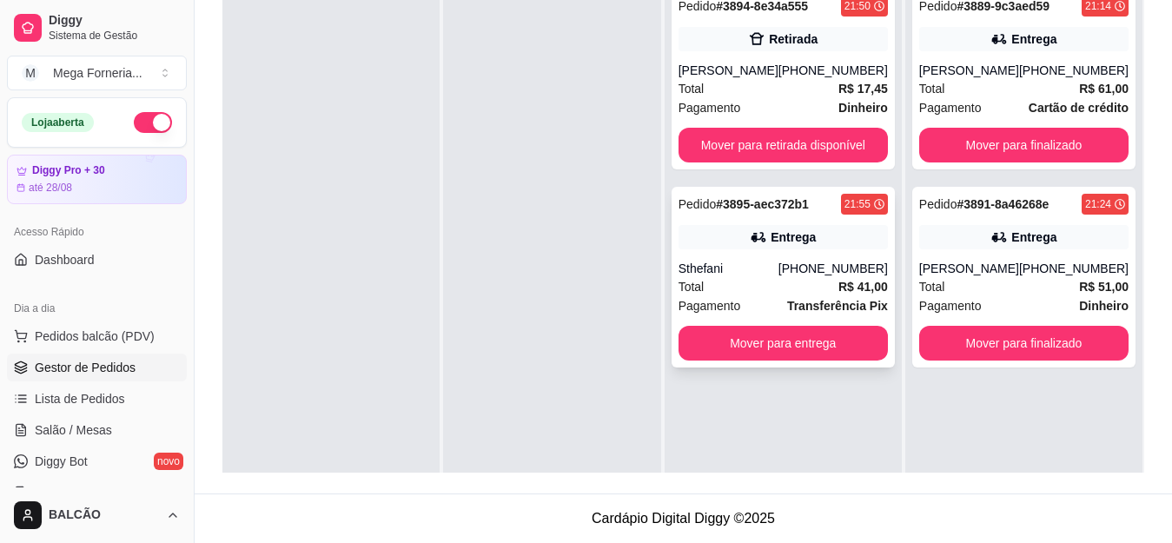
click at [864, 233] on div "Entrega" at bounding box center [782, 237] width 209 height 24
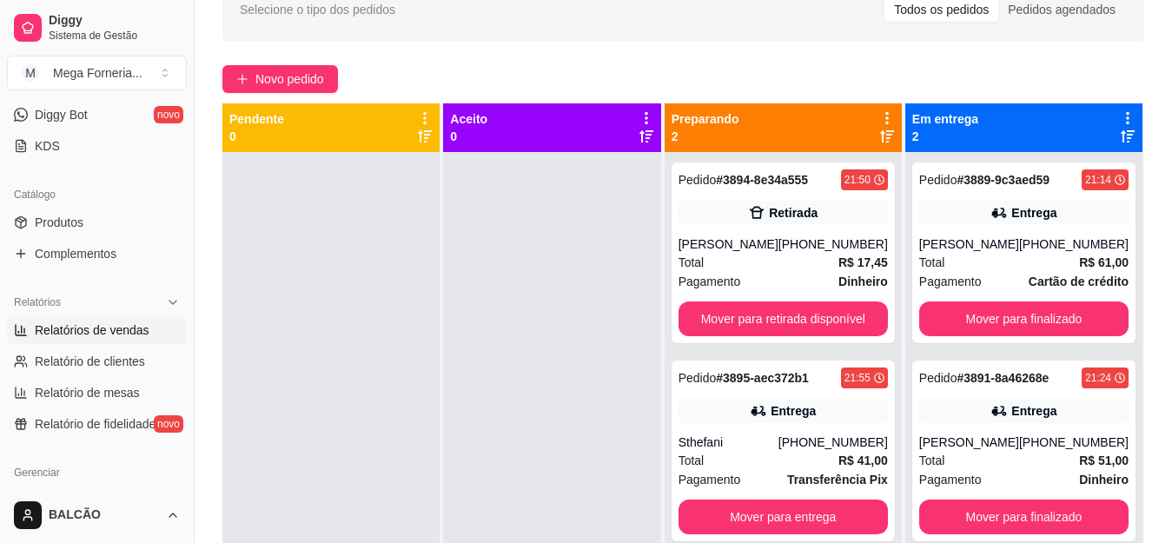
scroll to position [347, 0]
click at [43, 327] on span "Relatórios de vendas" at bounding box center [92, 328] width 115 height 17
select select "ALL"
select select "0"
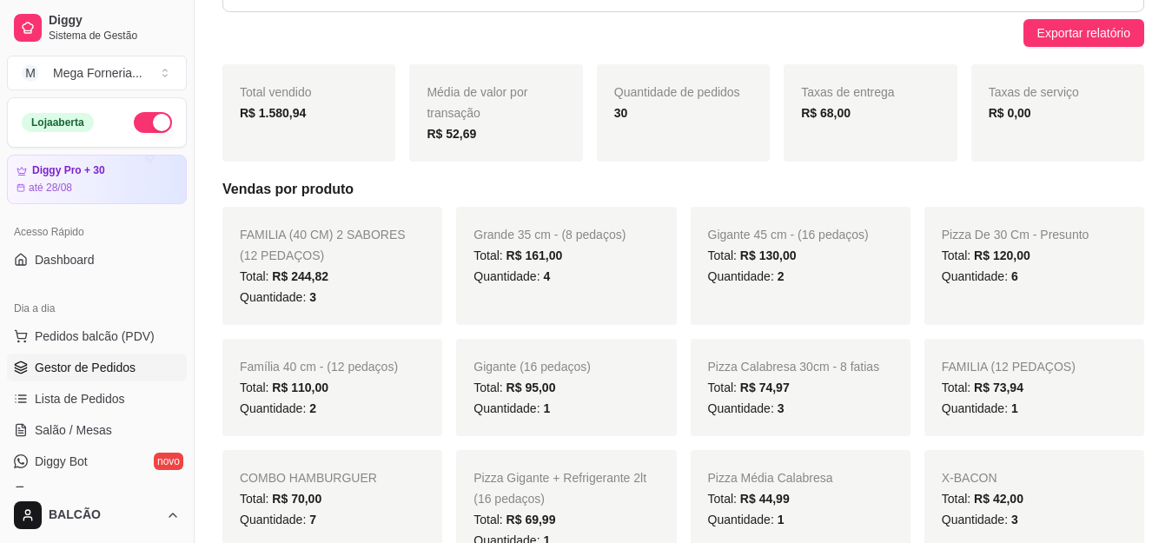
click at [72, 373] on span "Gestor de Pedidos" at bounding box center [85, 367] width 101 height 17
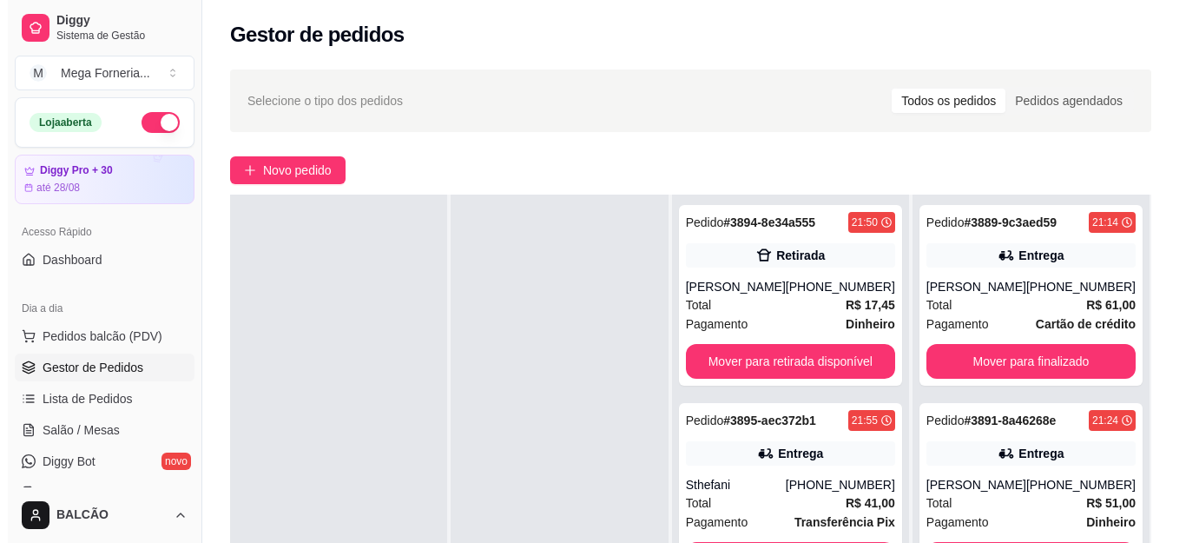
scroll to position [87, 0]
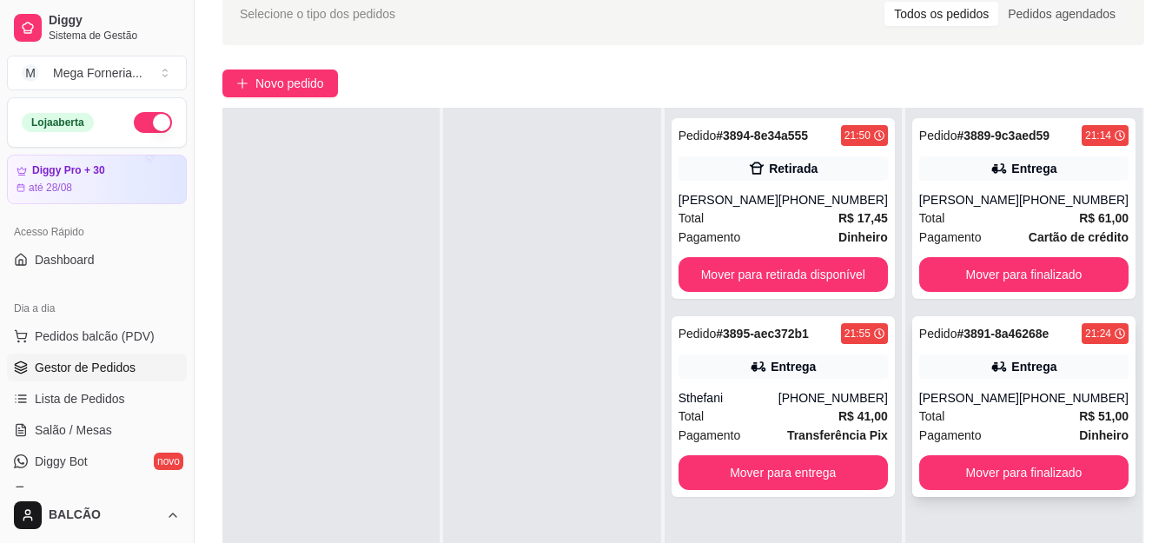
click at [997, 413] on div "Total R$ 51,00" at bounding box center [1023, 415] width 209 height 19
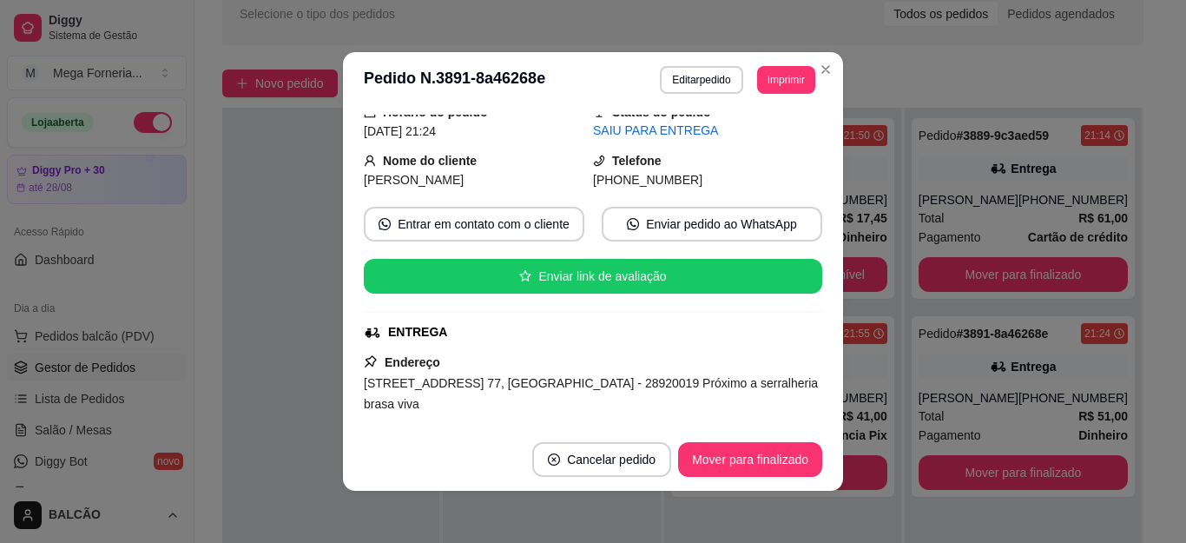
scroll to position [0, 0]
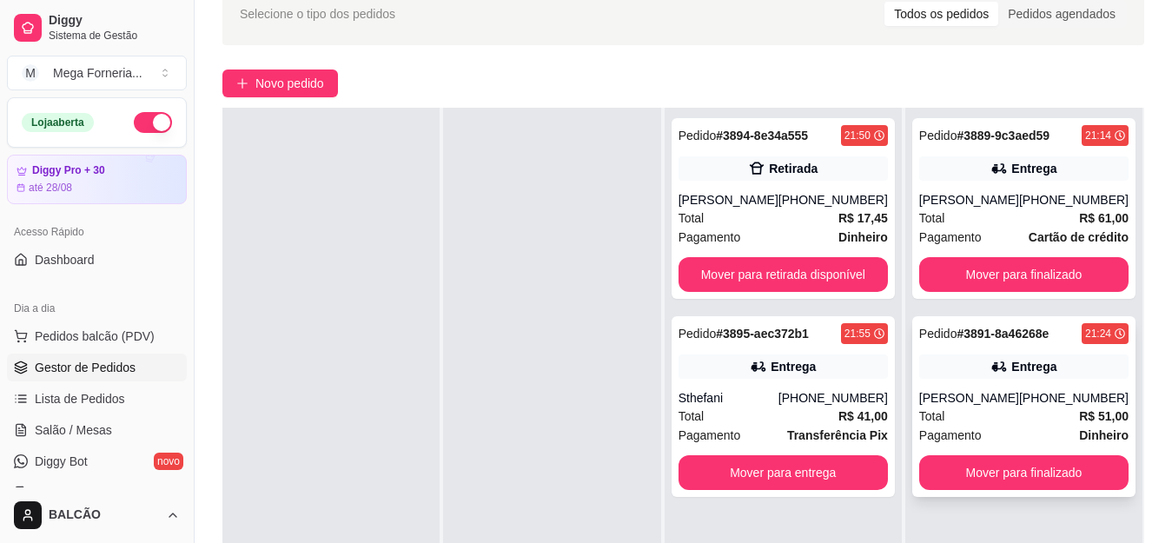
click at [919, 370] on div "Entrega" at bounding box center [1023, 366] width 209 height 24
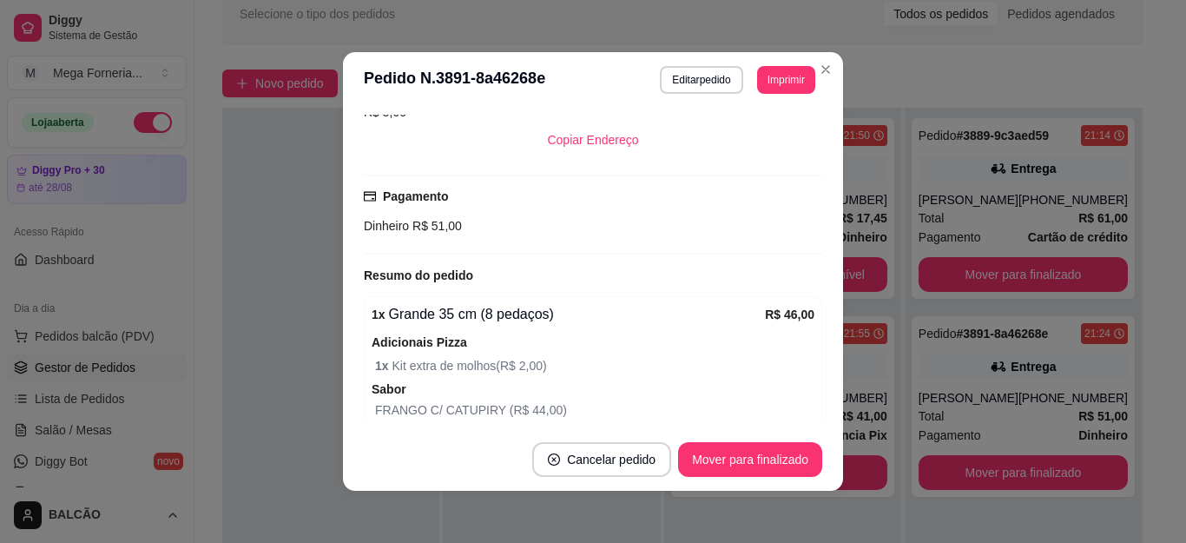
scroll to position [521, 0]
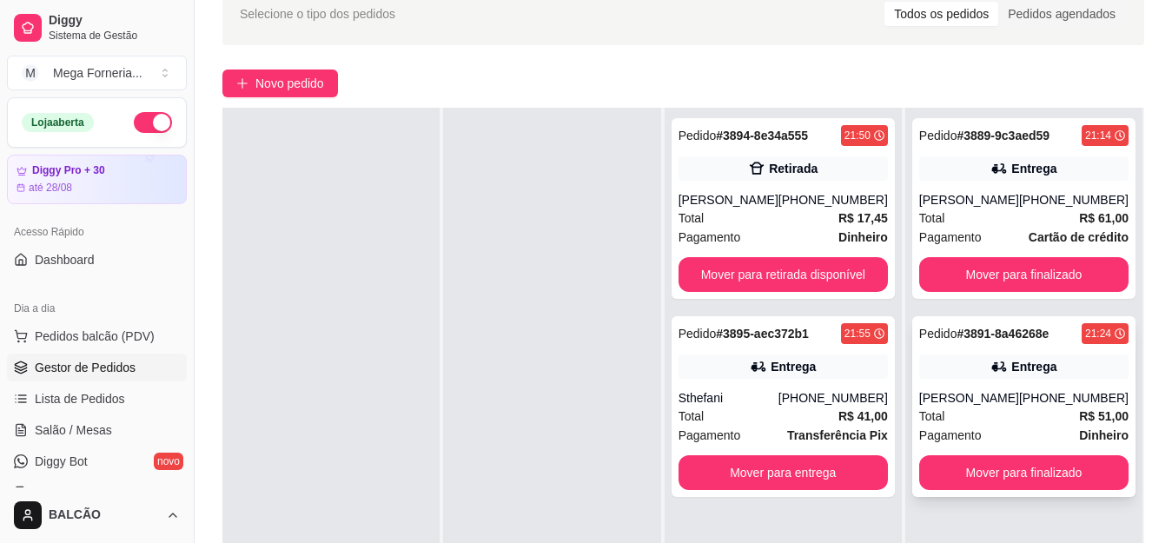
click at [986, 379] on div "Pedido # 3891-8a46268e 21:24 Entrega [PERSON_NAME] [PHONE_NUMBER] Total R$ 51,0…" at bounding box center [1023, 406] width 223 height 181
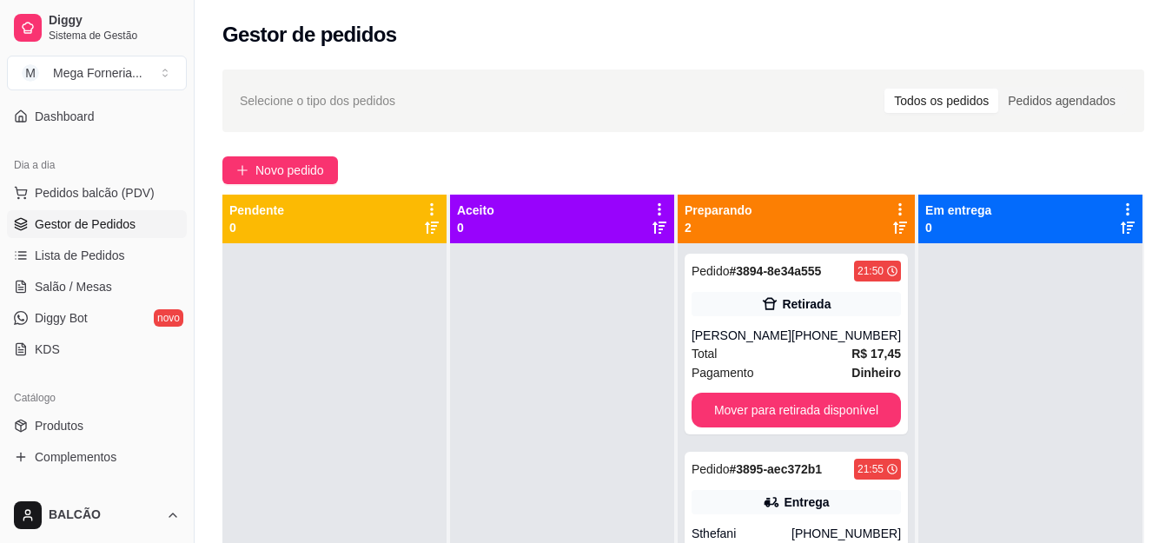
scroll to position [174, 0]
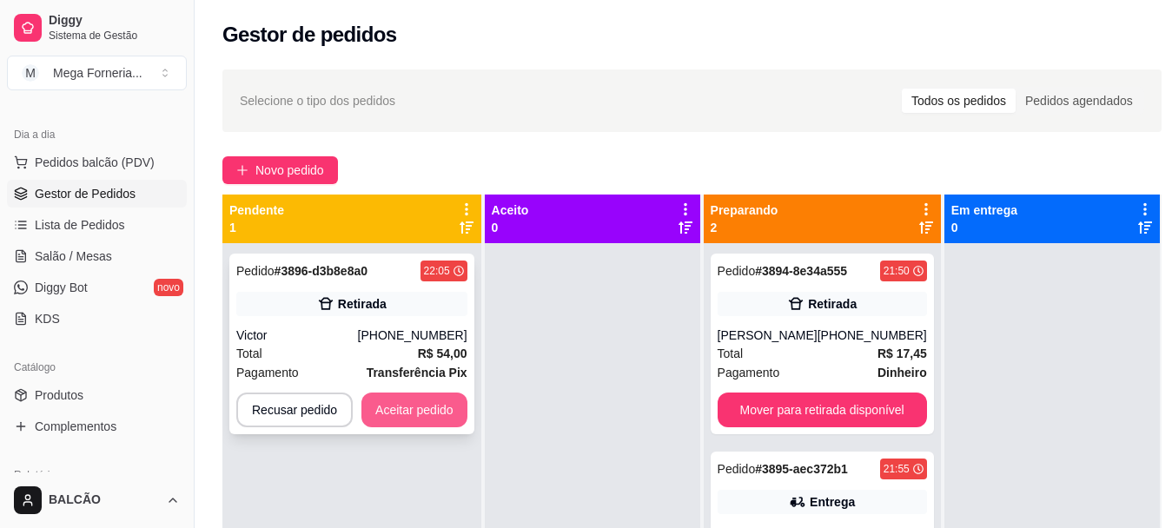
click at [430, 407] on button "Aceitar pedido" at bounding box center [414, 410] width 106 height 35
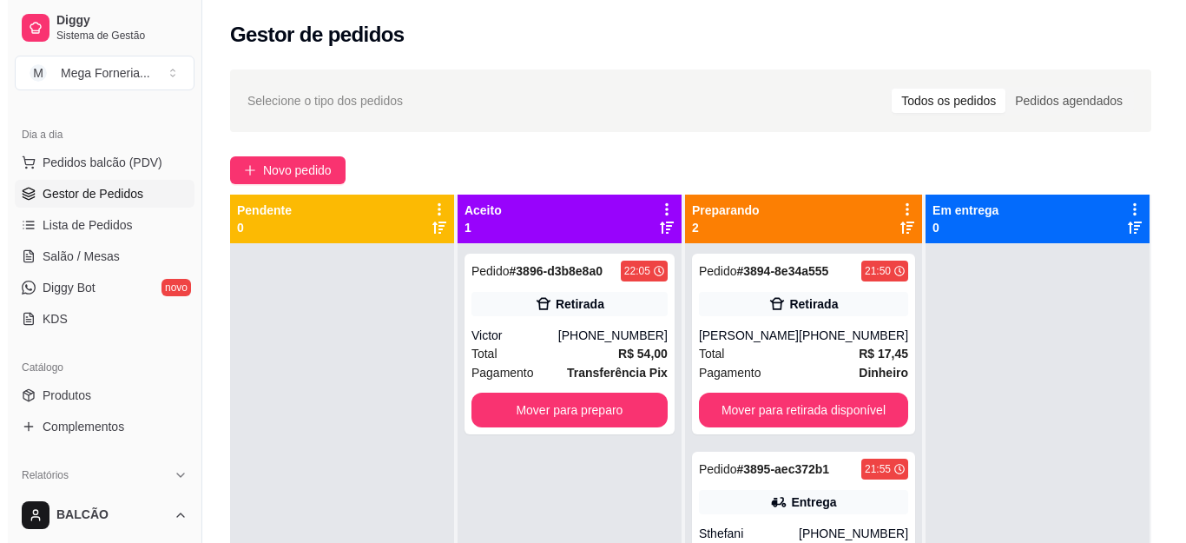
scroll to position [49, 0]
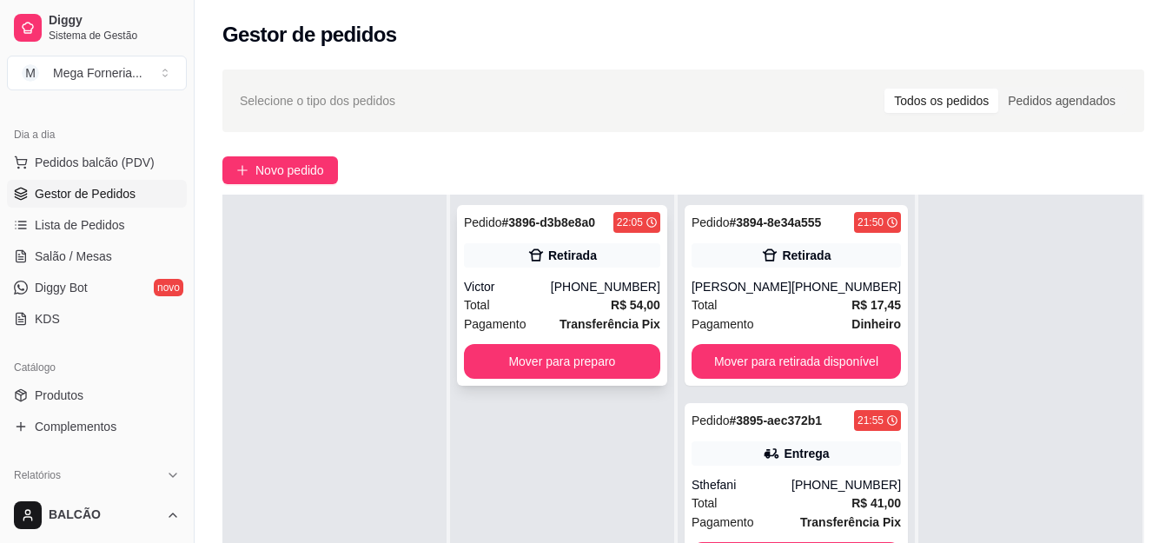
click at [576, 274] on div "Pedido # 3896-d3b8e8a0 22:05 Retirada Victor [PHONE_NUMBER] Total R$ 54,00 Paga…" at bounding box center [562, 295] width 210 height 181
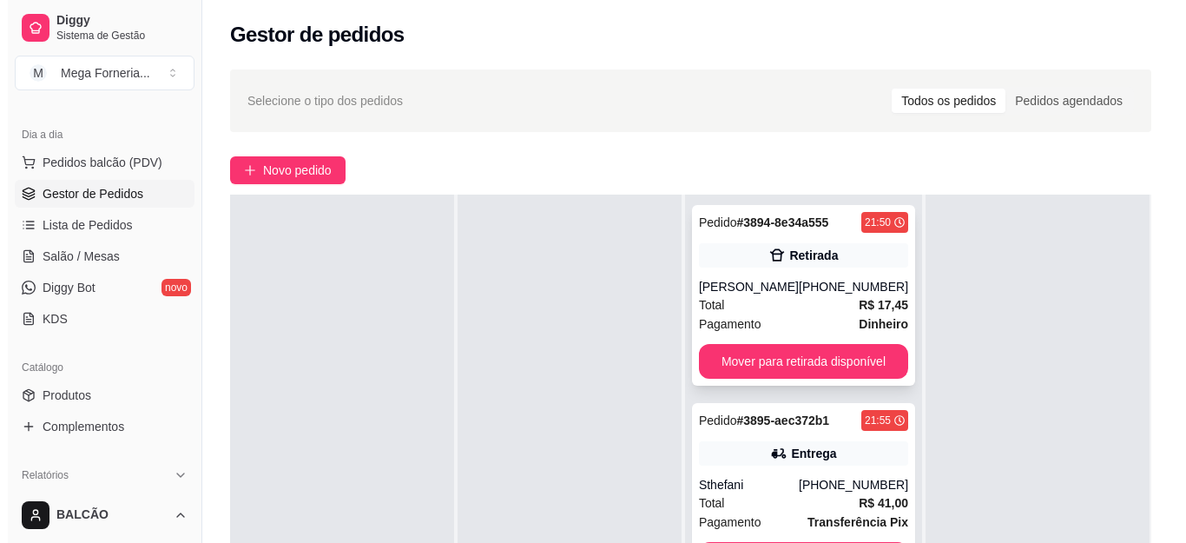
scroll to position [0, 0]
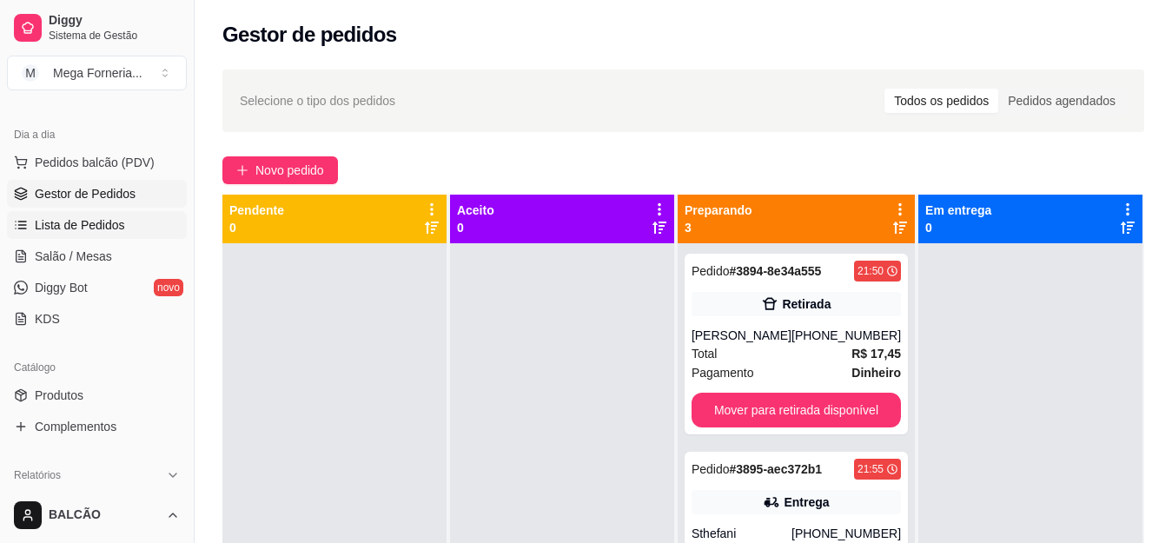
click at [38, 225] on span "Lista de Pedidos" at bounding box center [80, 224] width 90 height 17
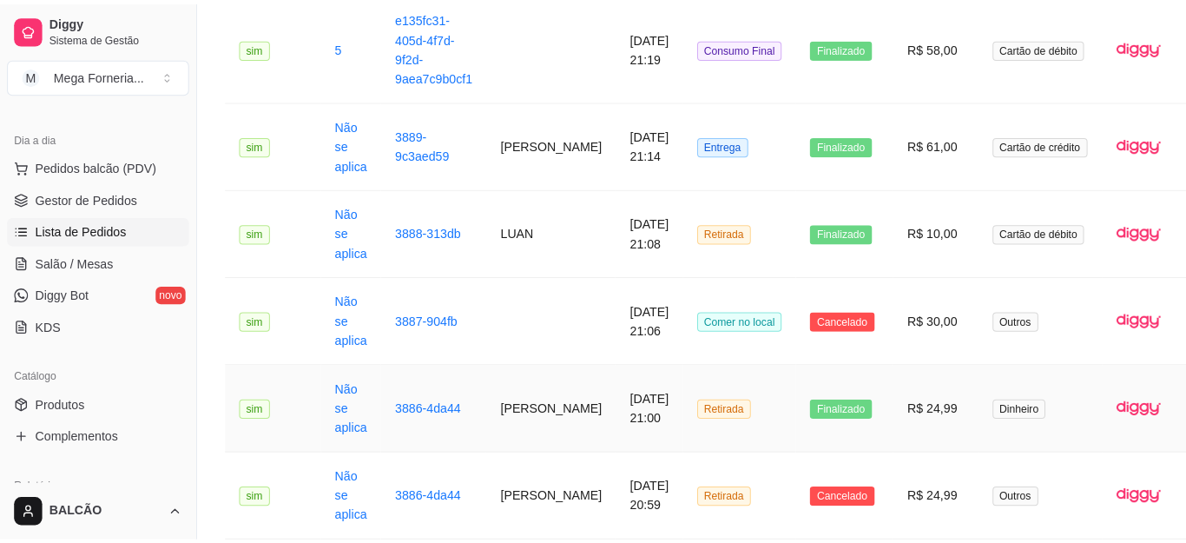
scroll to position [1129, 0]
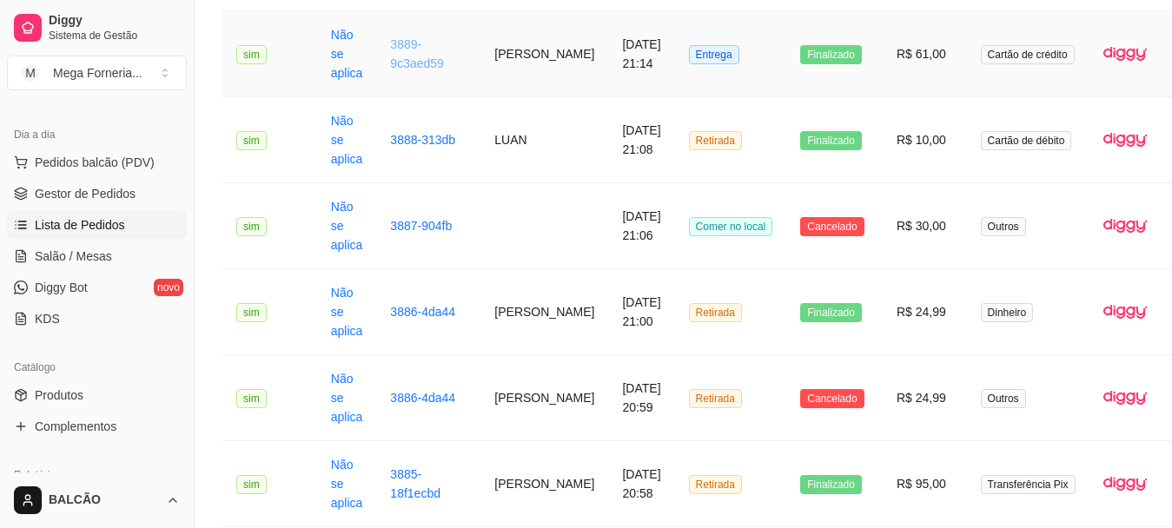
click at [399, 66] on link "3889-9c3aed59" at bounding box center [417, 53] width 54 height 33
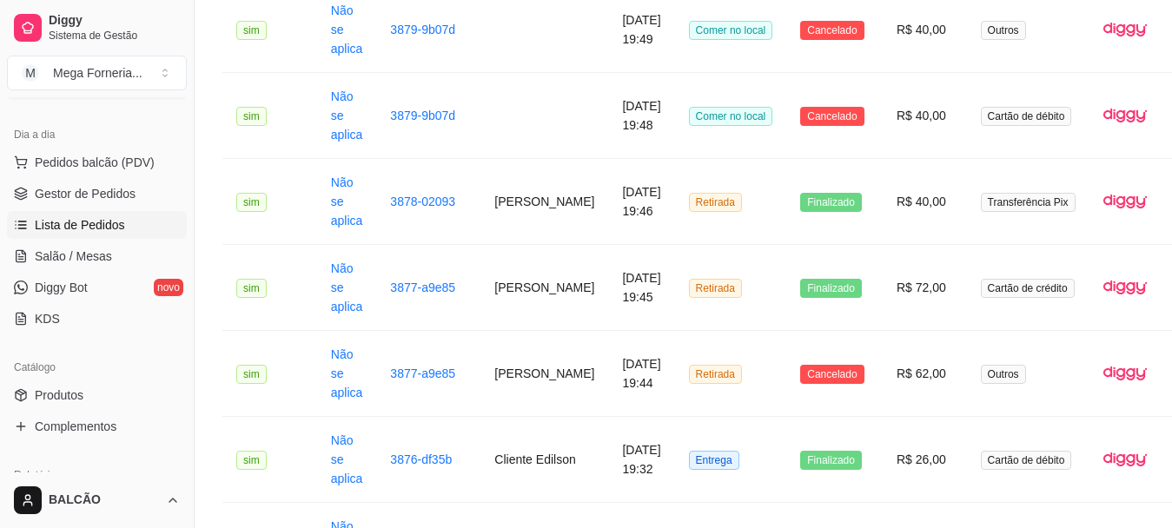
scroll to position [0, 0]
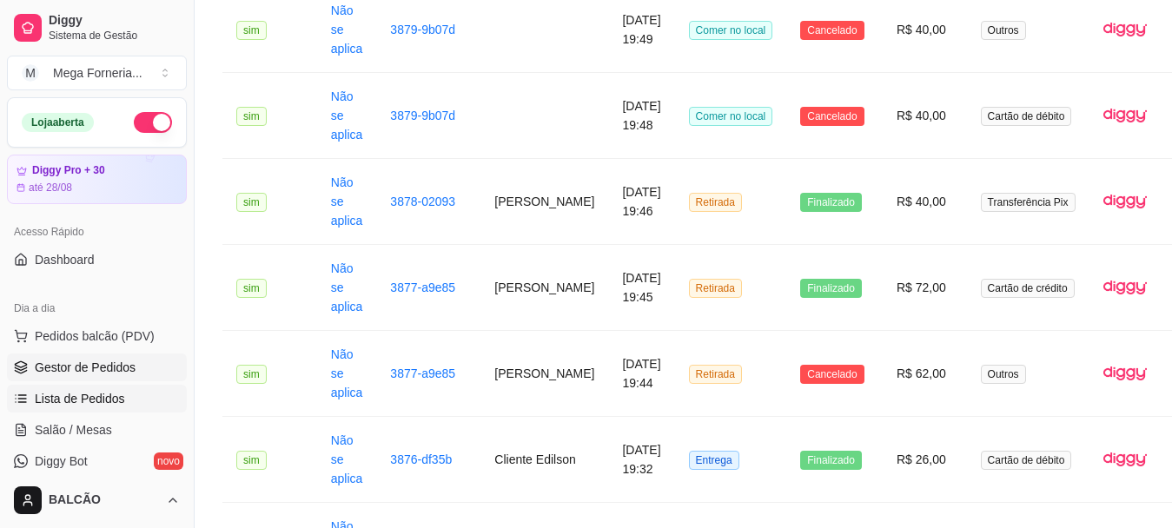
click at [81, 370] on span "Gestor de Pedidos" at bounding box center [85, 367] width 101 height 17
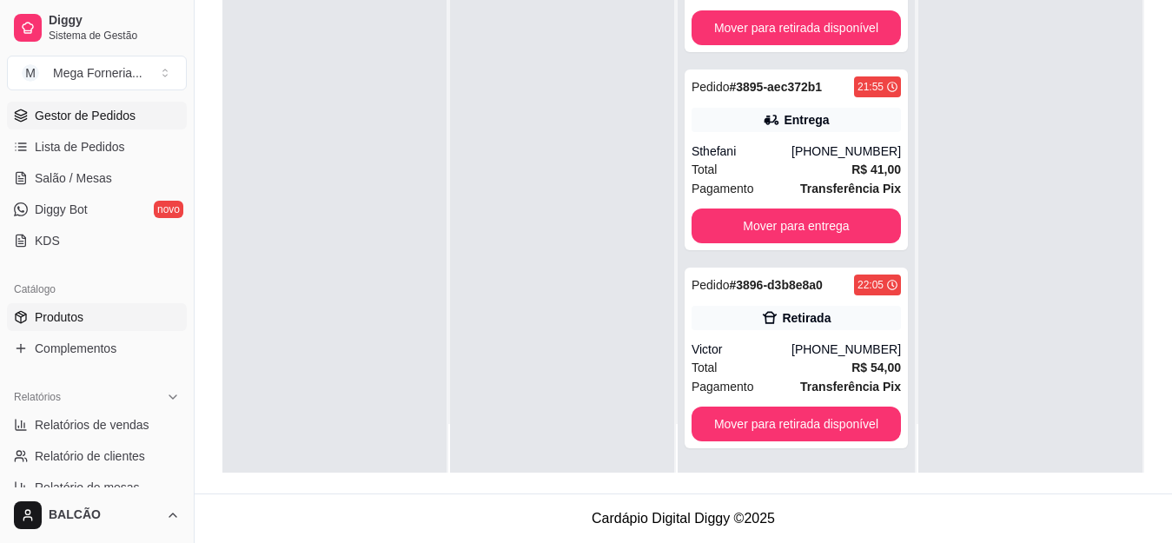
scroll to position [261, 0]
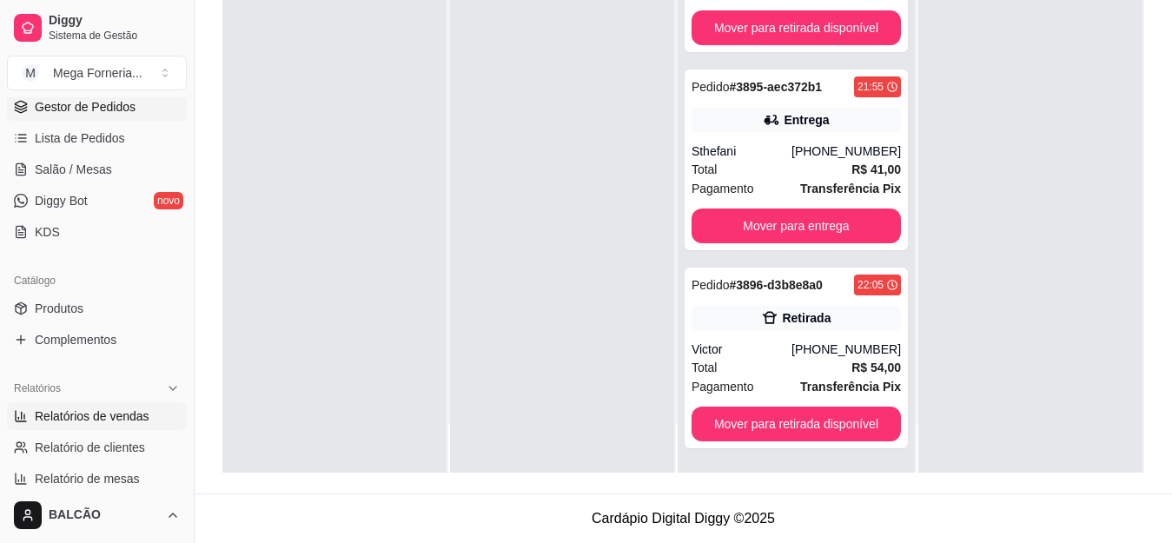
click at [101, 415] on span "Relatórios de vendas" at bounding box center [92, 415] width 115 height 17
select select "ALL"
select select "0"
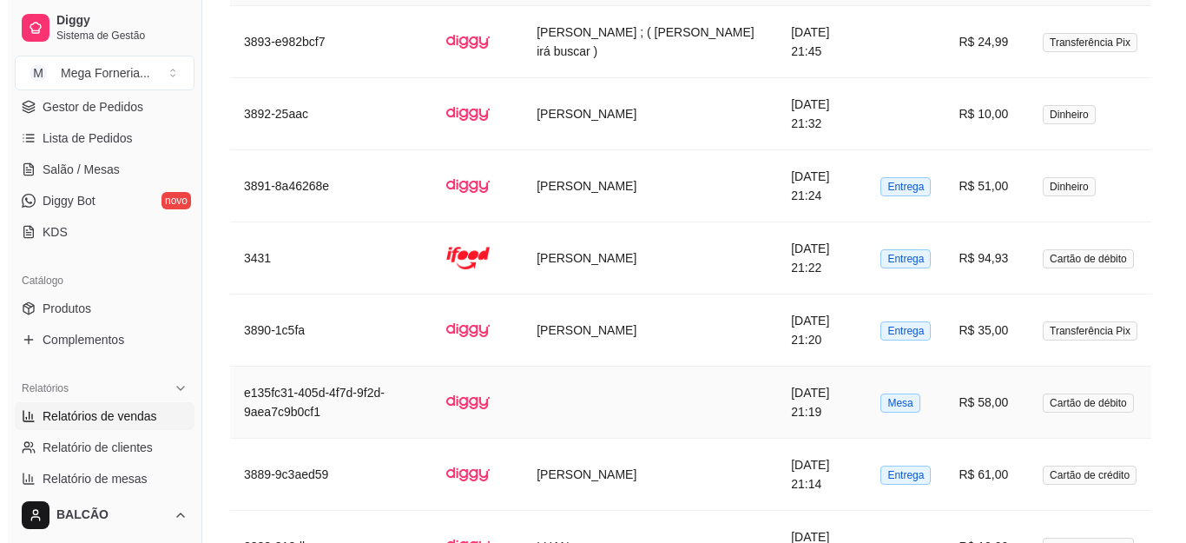
scroll to position [1998, 0]
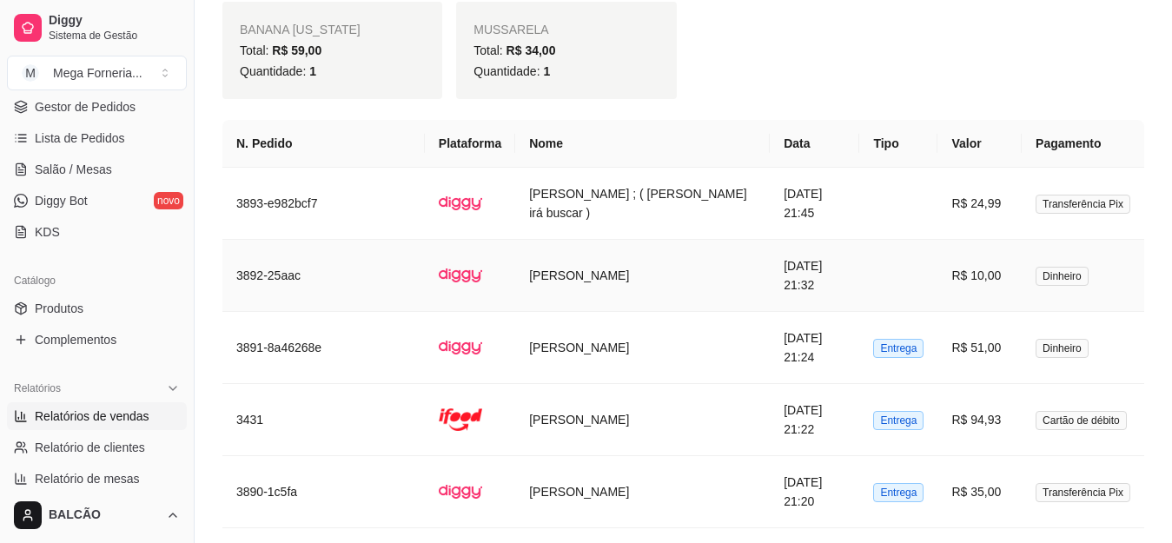
click at [645, 264] on td "[PERSON_NAME]" at bounding box center [642, 276] width 254 height 72
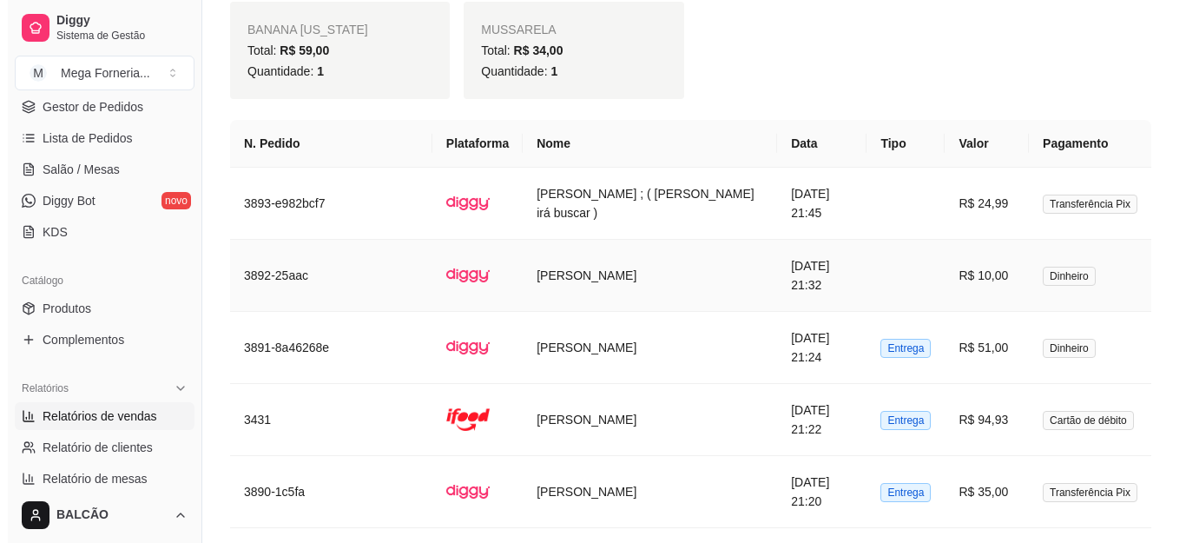
scroll to position [2171, 0]
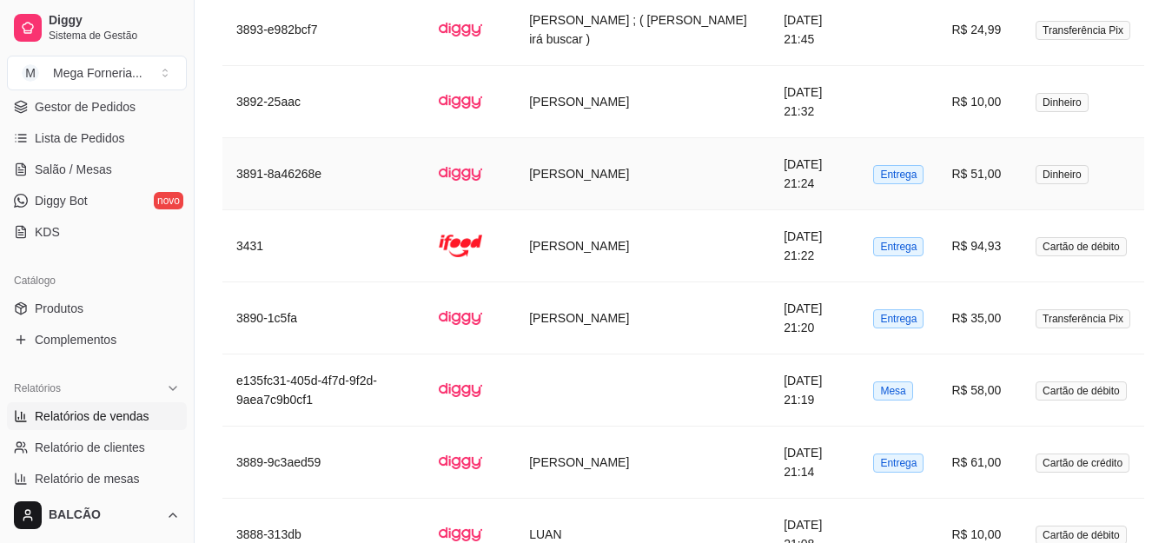
click at [573, 189] on td "[PERSON_NAME]" at bounding box center [642, 174] width 254 height 72
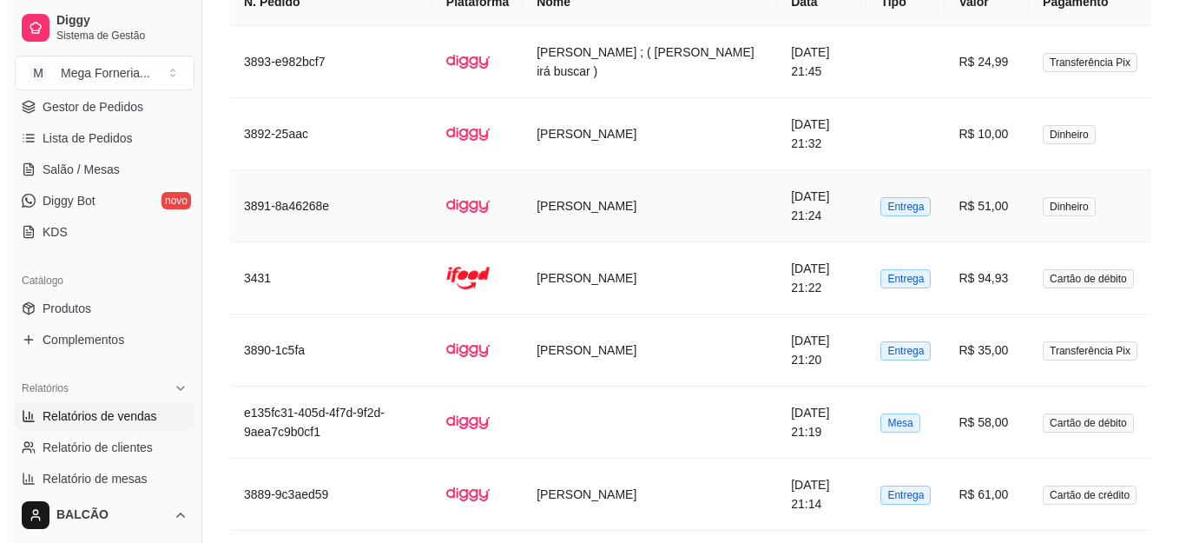
scroll to position [2084, 0]
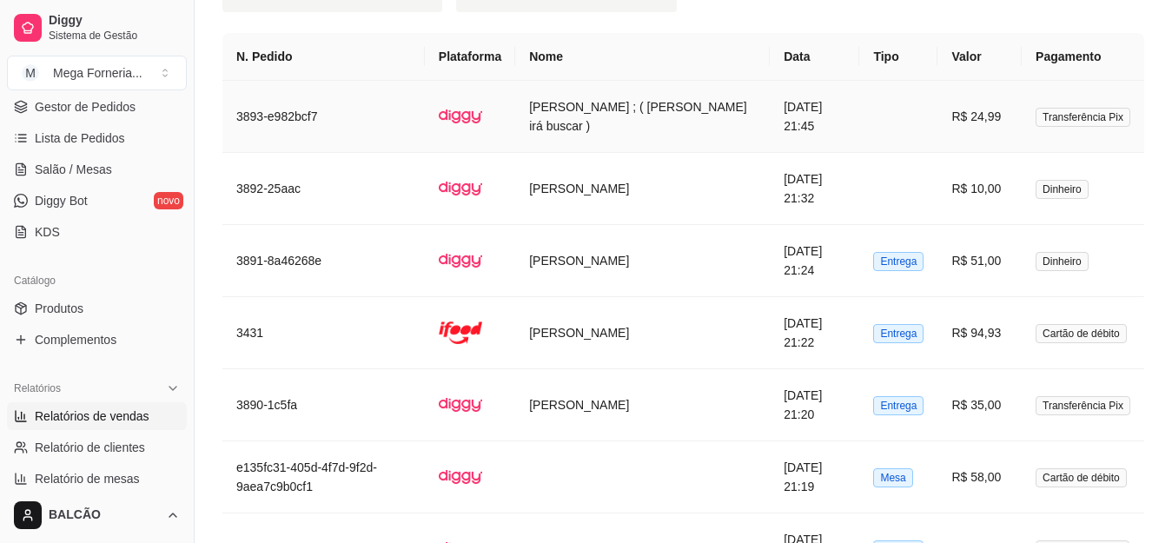
click at [599, 124] on td "[PERSON_NAME] ; ( [PERSON_NAME] irá buscar )" at bounding box center [642, 117] width 254 height 72
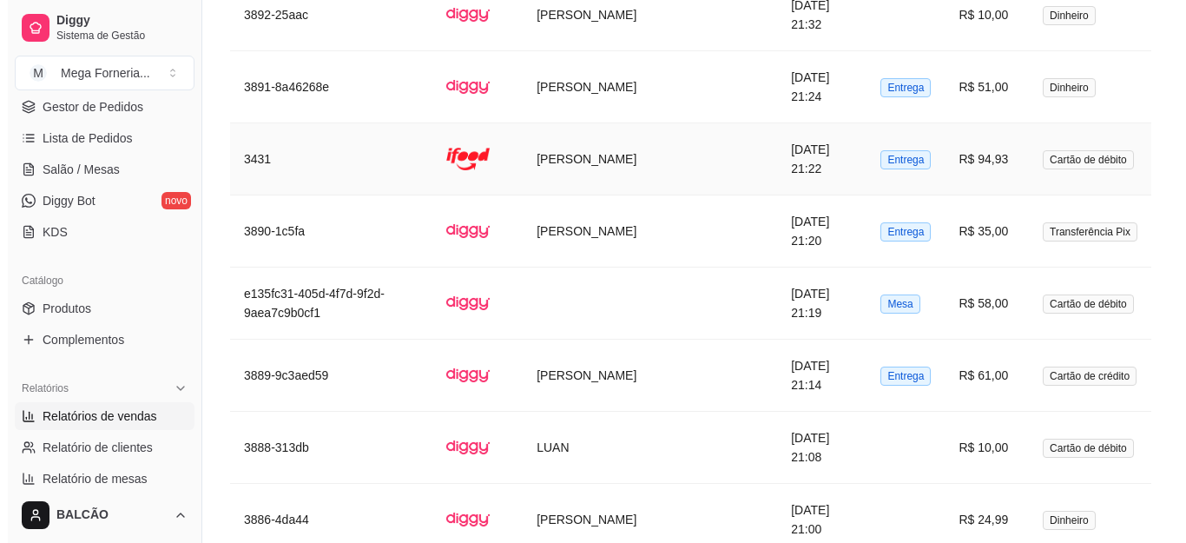
scroll to position [2345, 0]
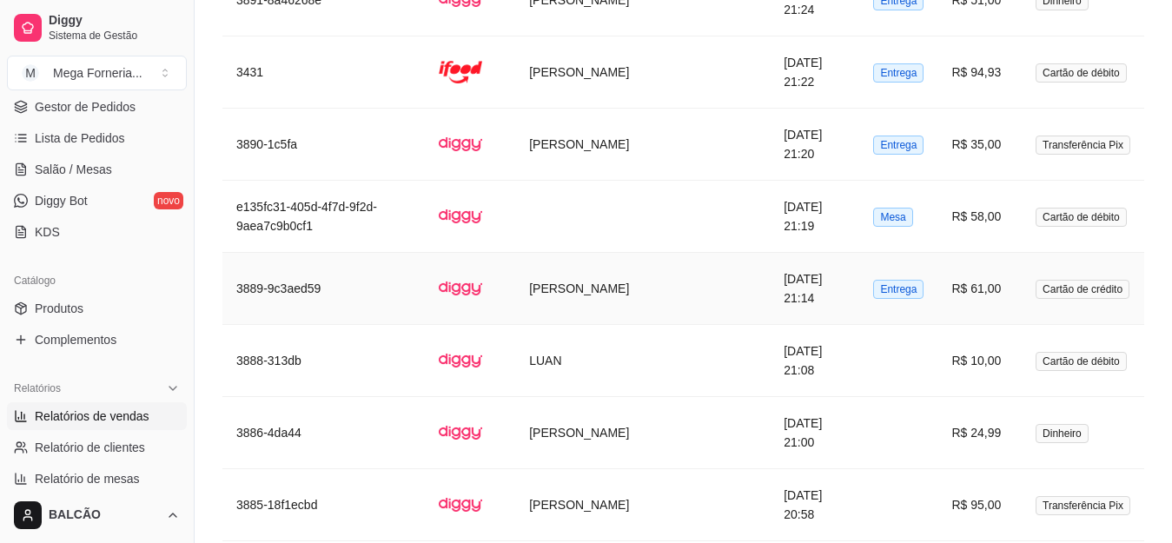
click at [515, 298] on td at bounding box center [470, 289] width 90 height 72
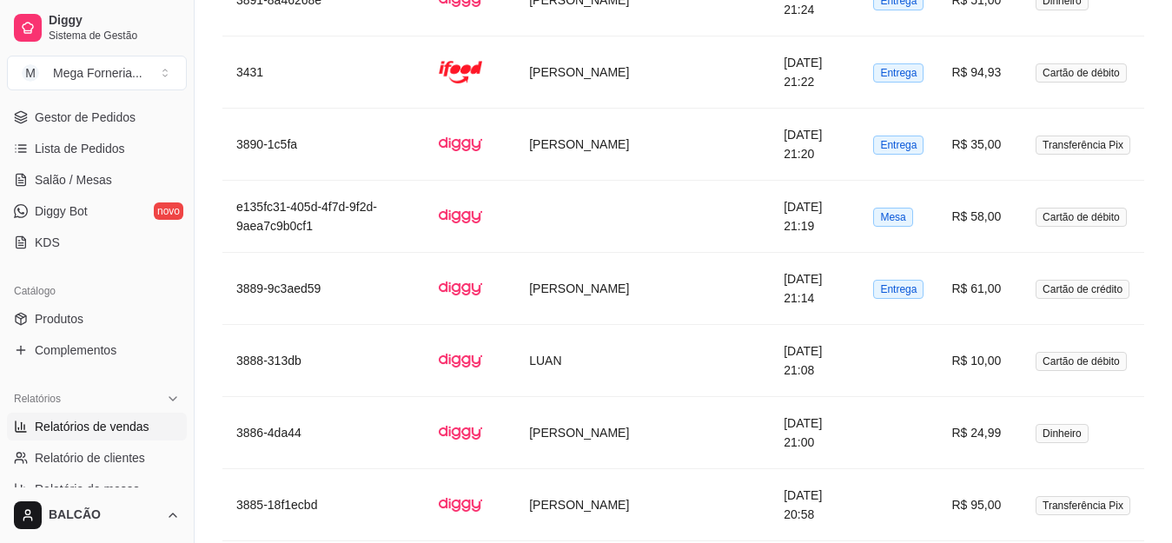
scroll to position [0, 0]
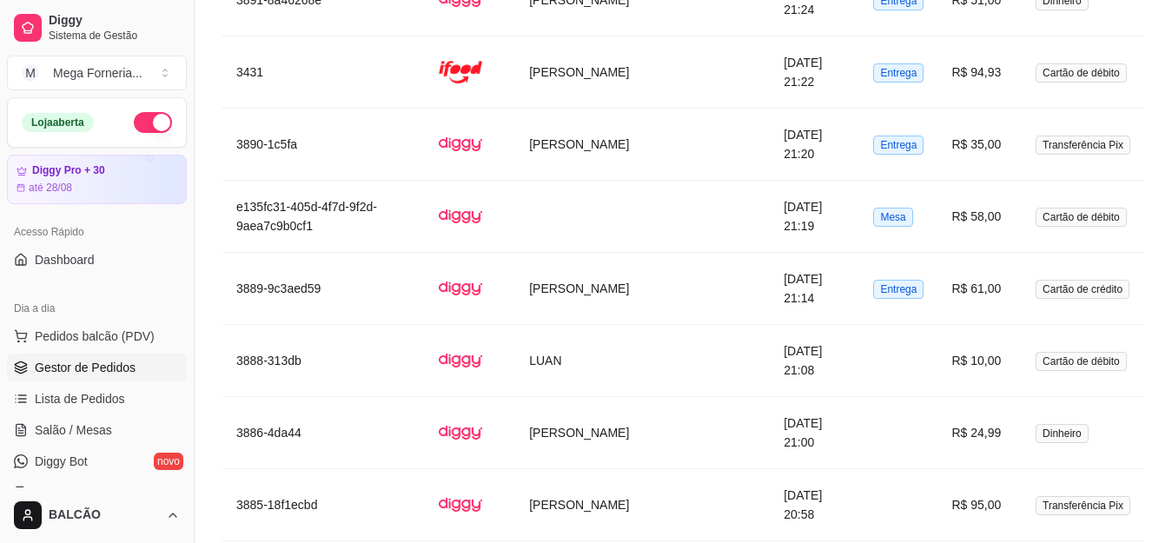
click at [84, 379] on link "Gestor de Pedidos" at bounding box center [97, 367] width 180 height 28
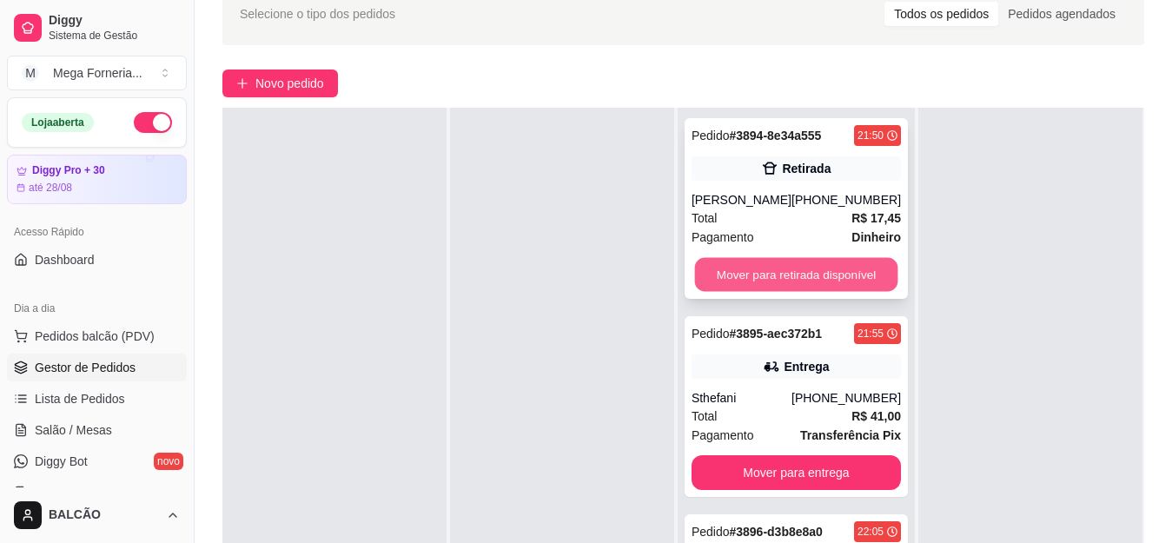
click at [791, 282] on button "Mover para retirada disponível" at bounding box center [795, 275] width 203 height 34
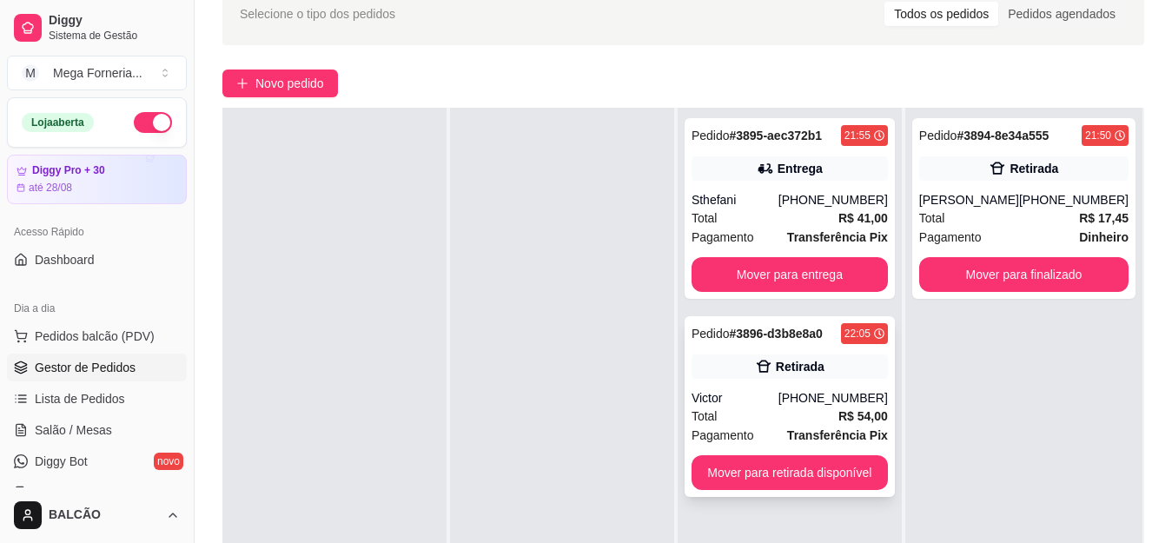
click at [814, 409] on div "Total R$ 54,00" at bounding box center [789, 415] width 196 height 19
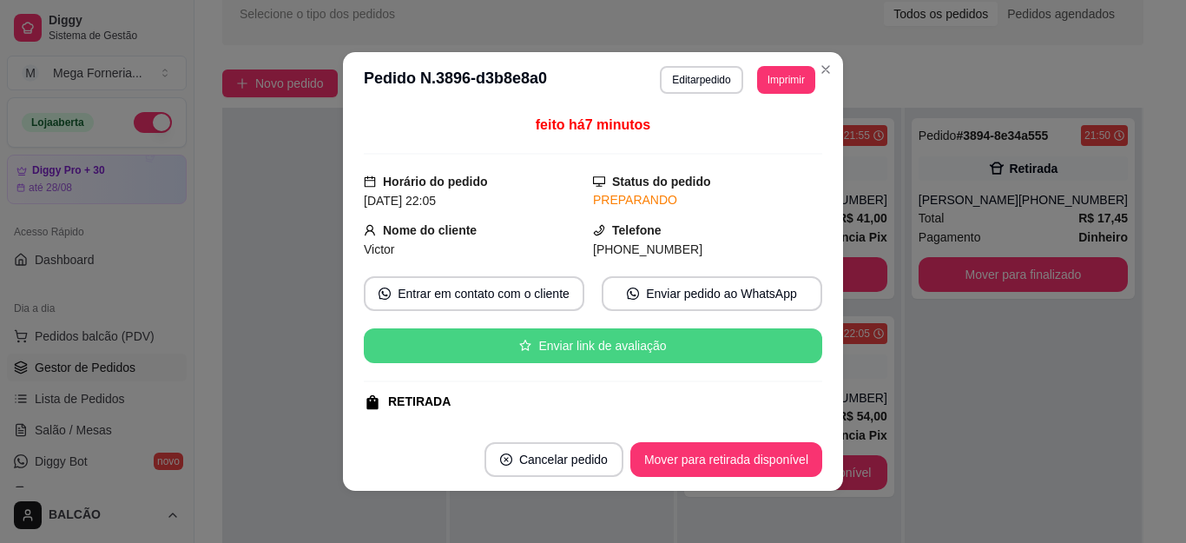
scroll to position [347, 0]
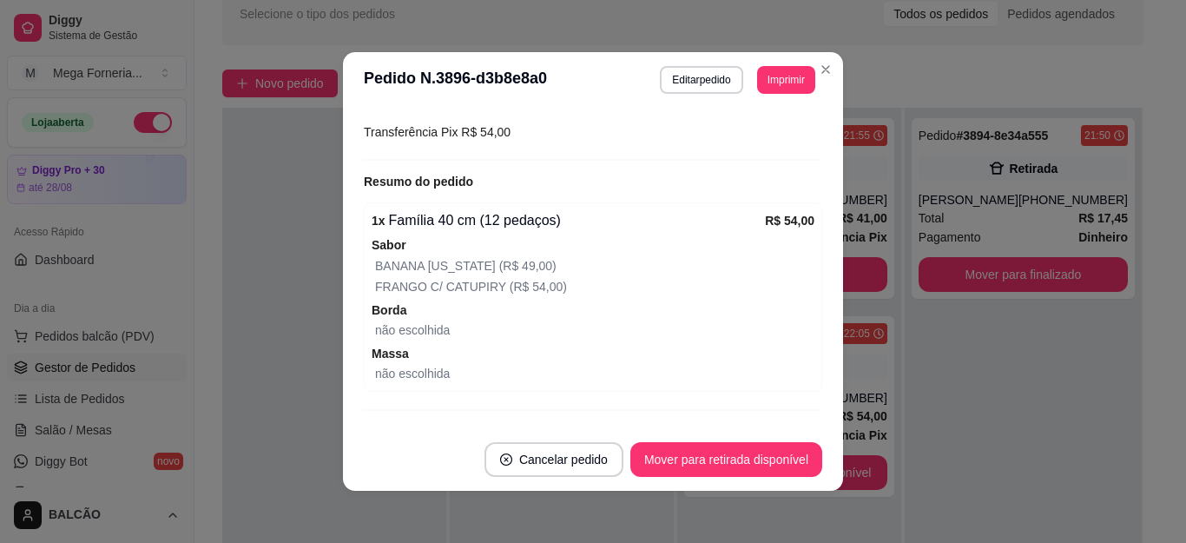
click at [749, 307] on span "Borda" at bounding box center [593, 310] width 443 height 19
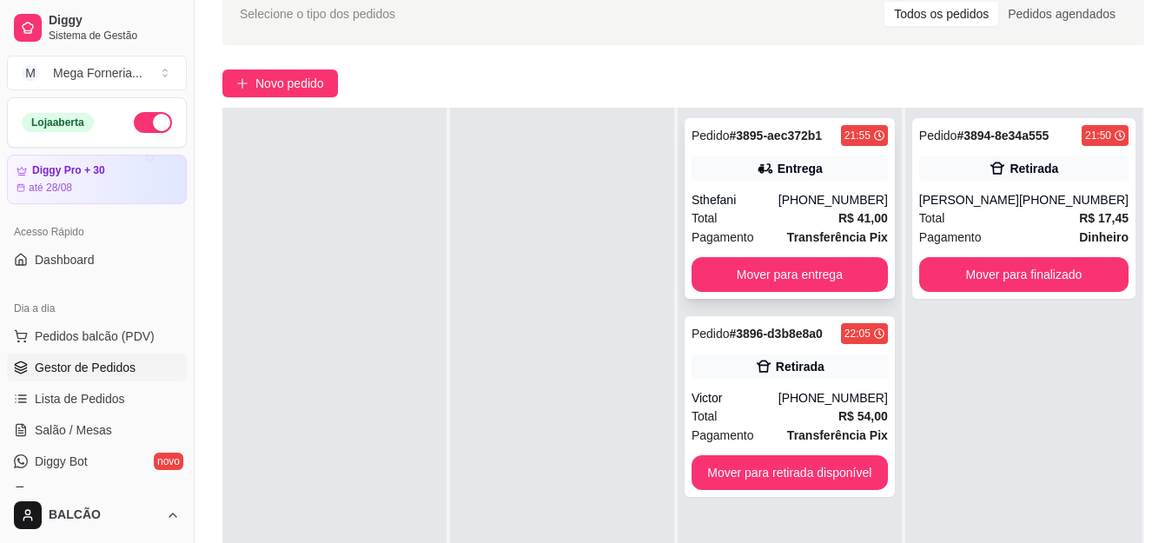
click at [778, 207] on div "Sthefani" at bounding box center [734, 199] width 87 height 17
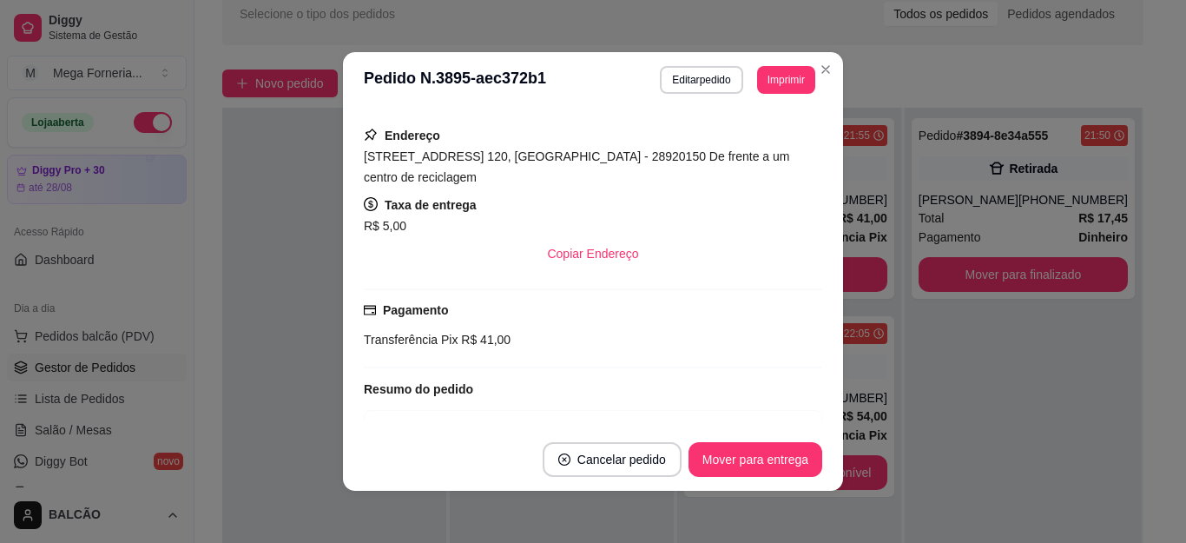
scroll to position [148, 0]
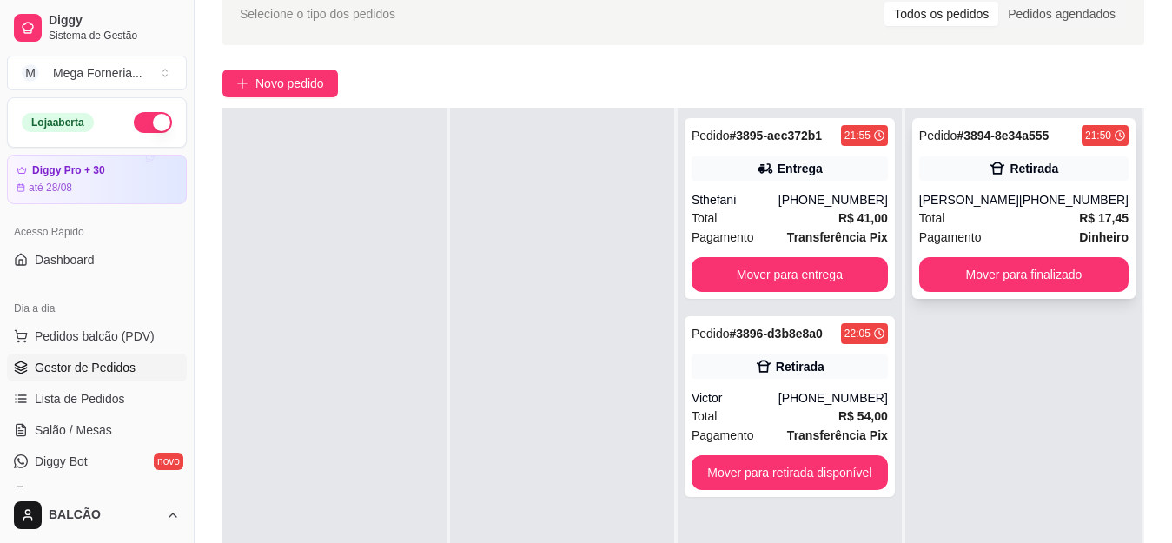
click at [1001, 193] on div "[PERSON_NAME]" at bounding box center [969, 199] width 100 height 17
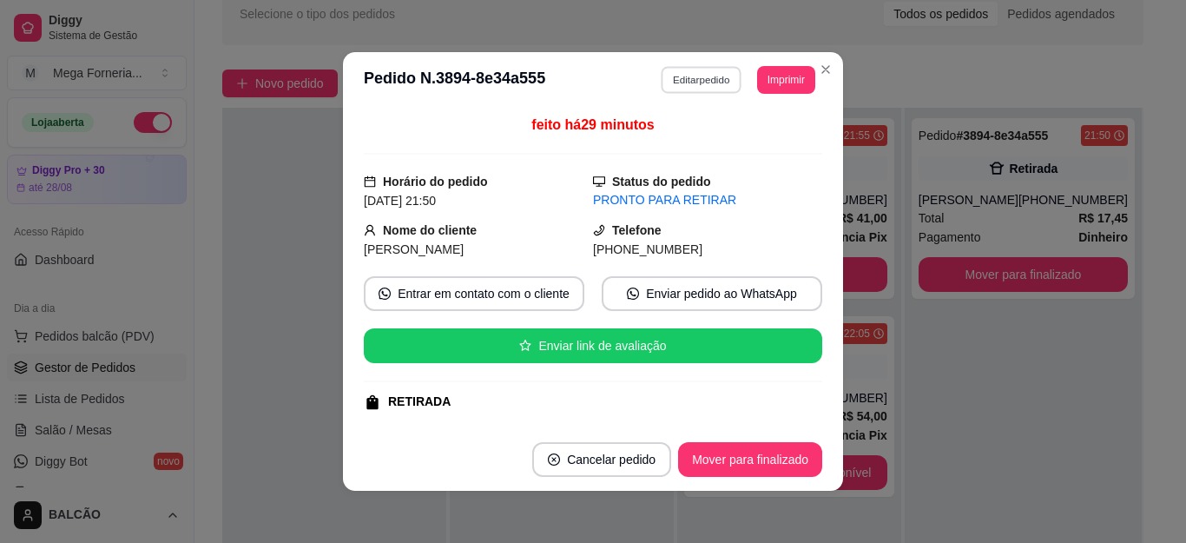
click at [706, 85] on button "Editar pedido" at bounding box center [702, 79] width 81 height 27
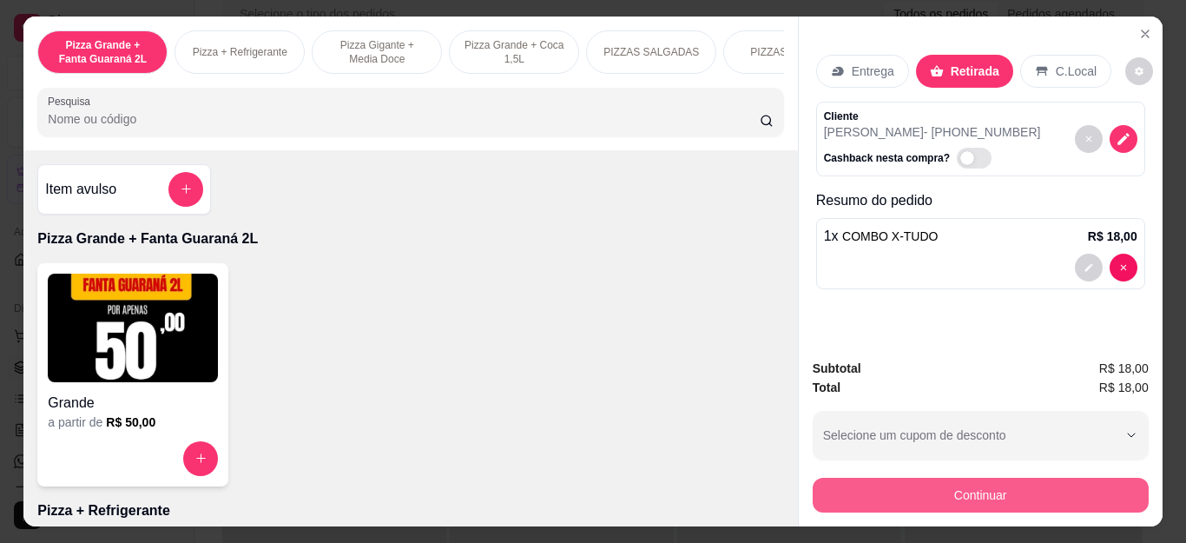
click at [1014, 496] on button "Continuar" at bounding box center [981, 495] width 336 height 35
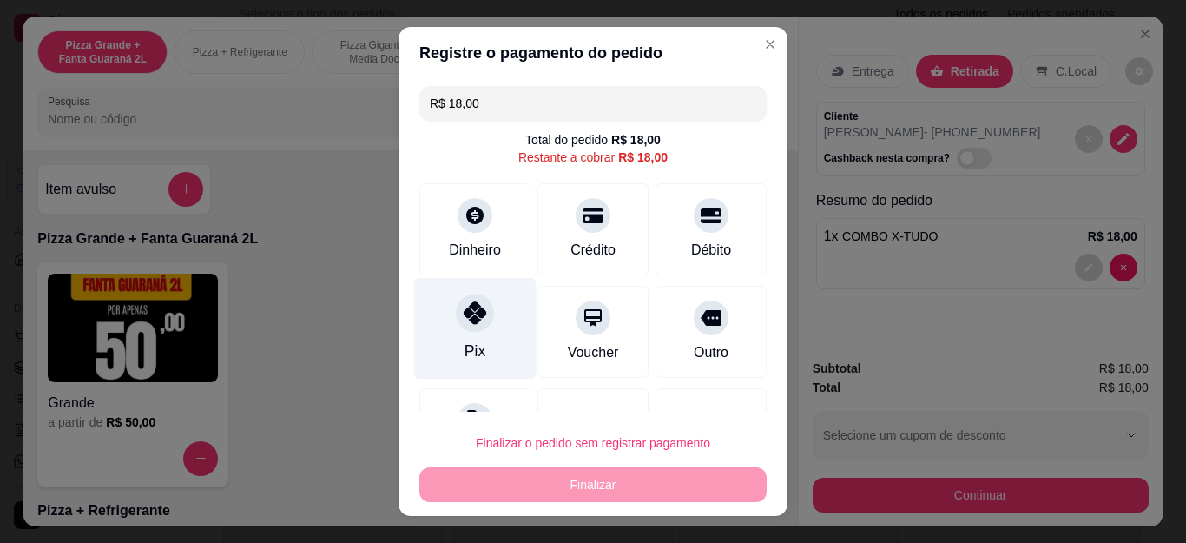
scroll to position [76, 0]
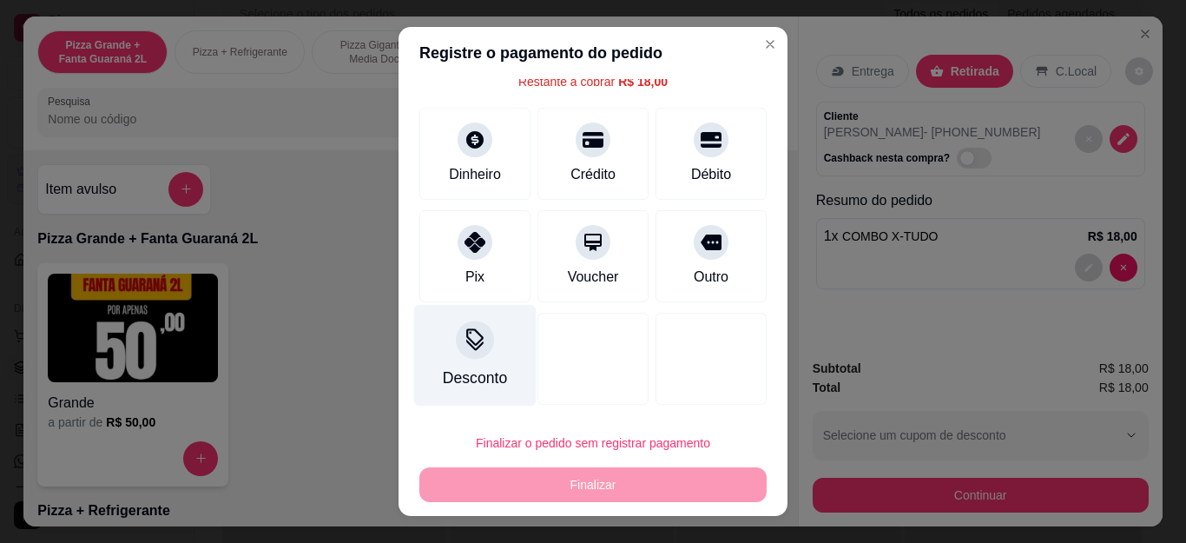
click at [484, 350] on div "Desconto" at bounding box center [475, 356] width 122 height 102
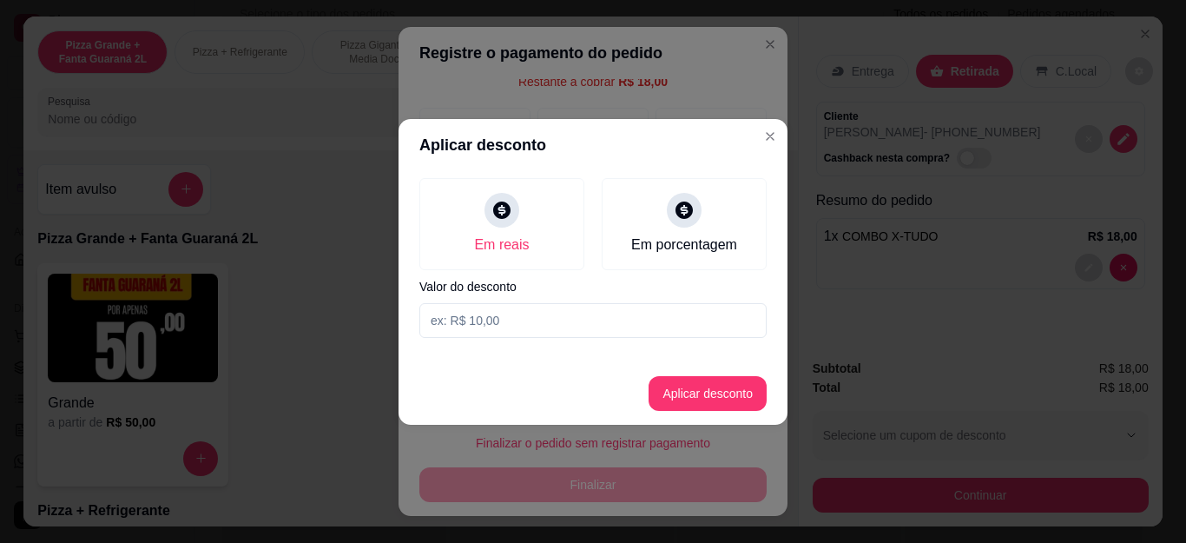
click at [516, 320] on input at bounding box center [592, 320] width 347 height 35
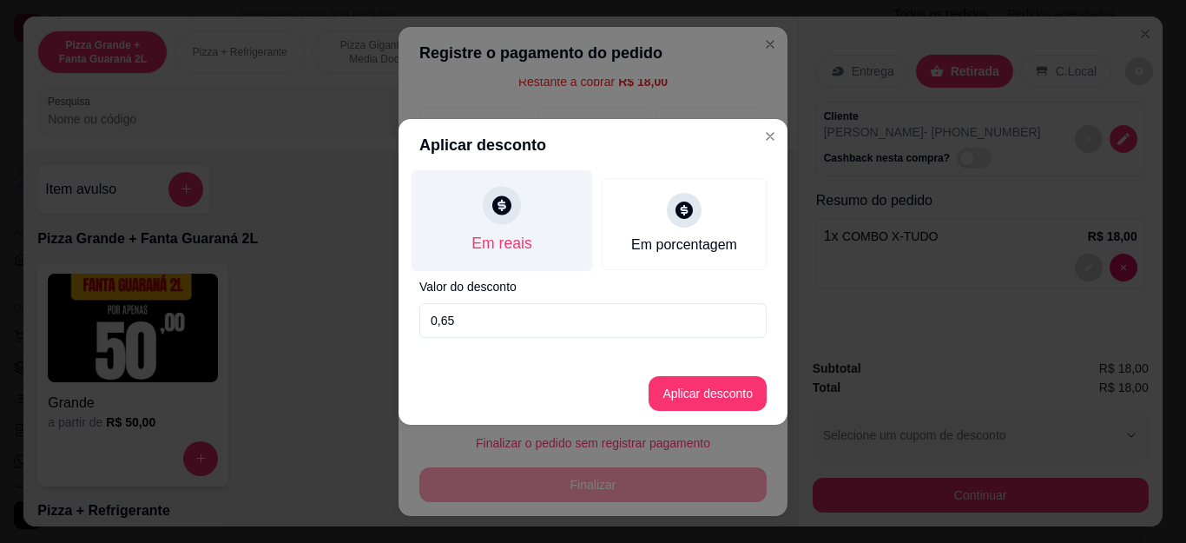
type input "0,65"
click at [507, 207] on icon at bounding box center [501, 204] width 19 height 19
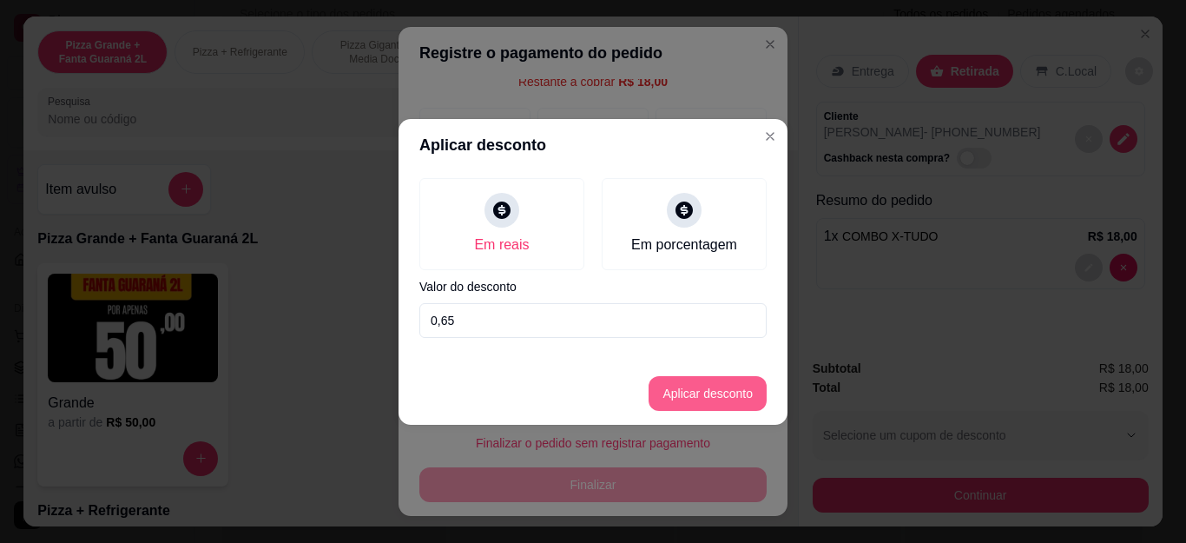
click at [688, 400] on button "Aplicar desconto" at bounding box center [708, 393] width 118 height 35
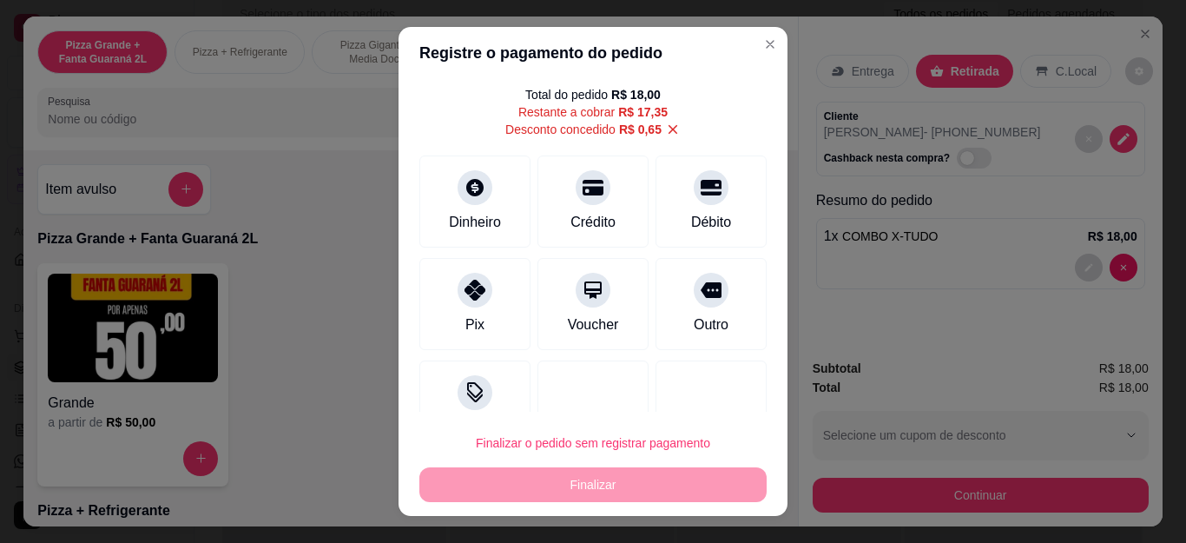
scroll to position [0, 0]
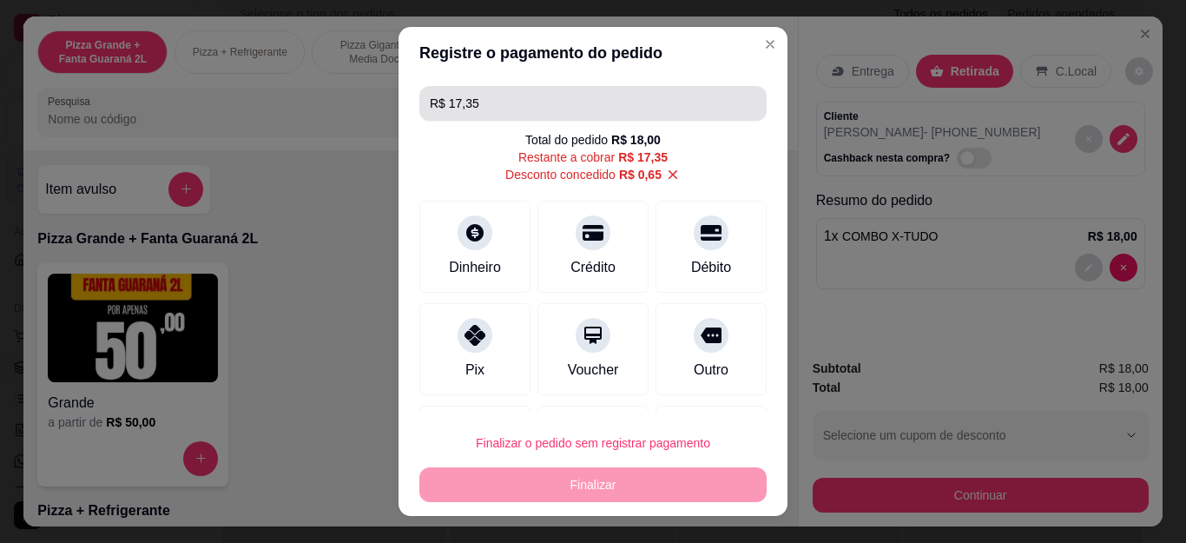
click at [462, 107] on input "R$ 17,35" at bounding box center [593, 103] width 327 height 35
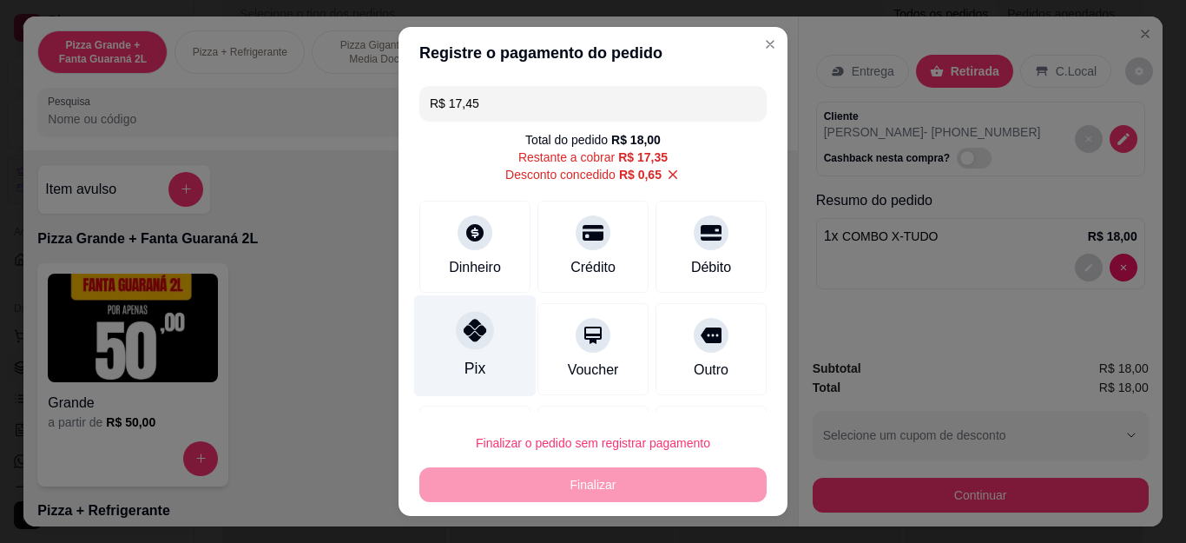
type input "R$ 17,45"
click at [468, 336] on icon at bounding box center [475, 330] width 23 height 23
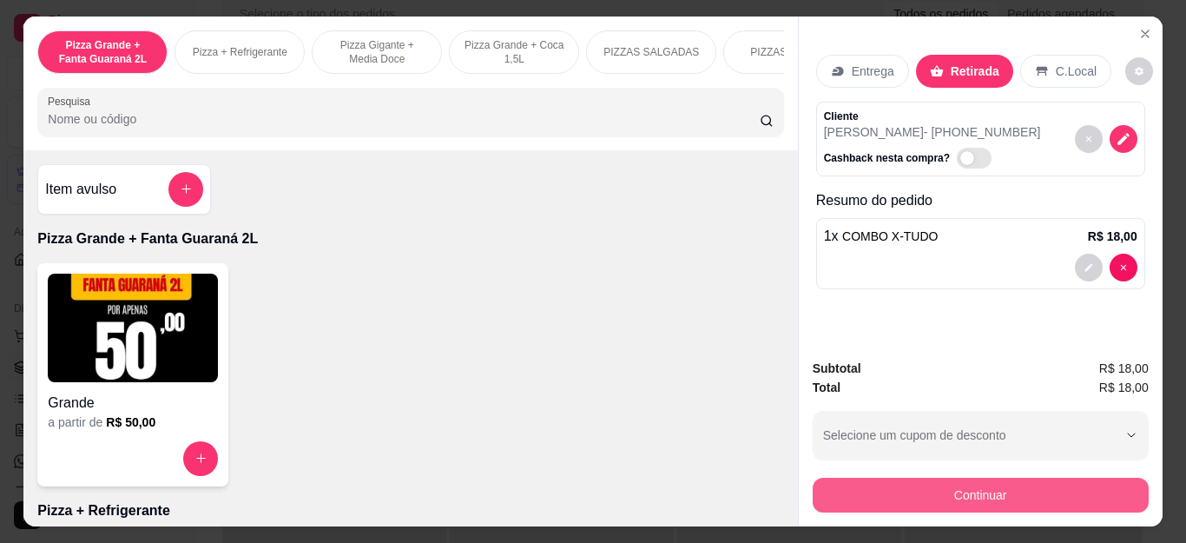
click at [955, 478] on button "Continuar" at bounding box center [981, 495] width 336 height 35
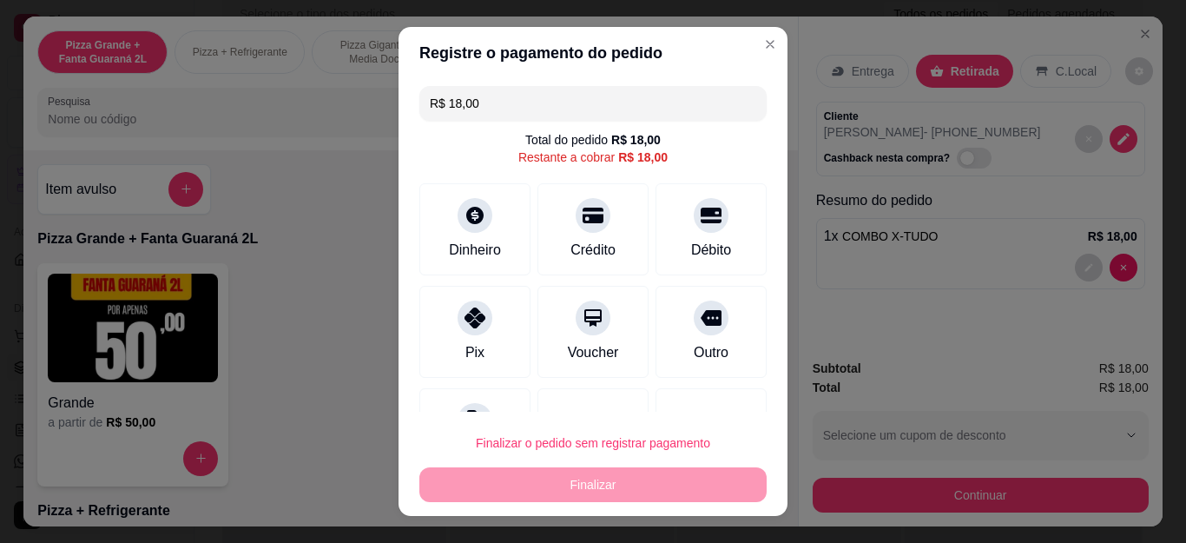
click at [467, 105] on input "R$ 18,00" at bounding box center [593, 103] width 327 height 35
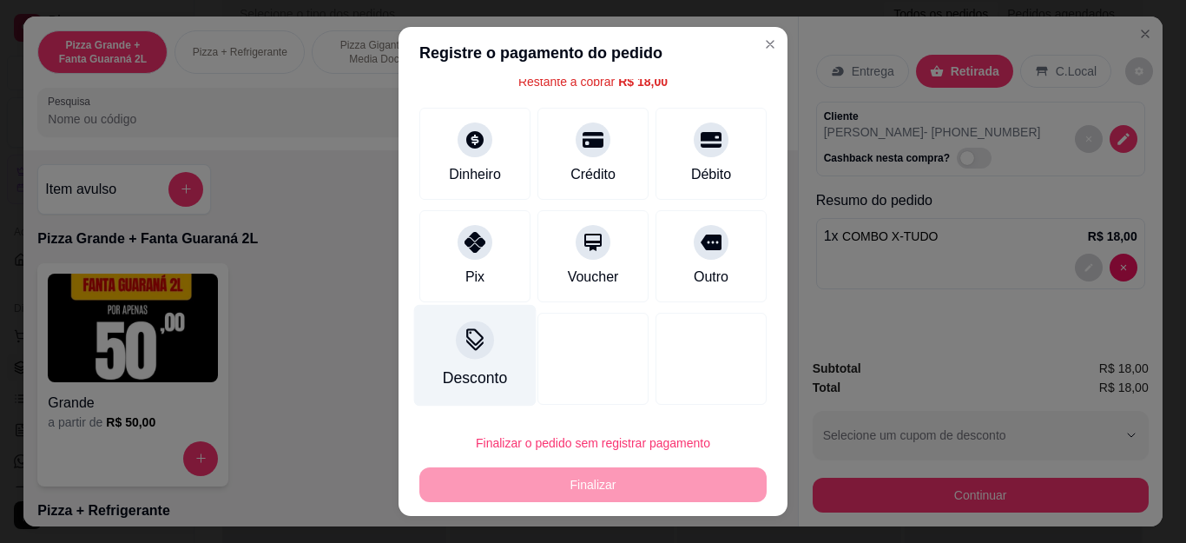
click at [444, 367] on div "Desconto" at bounding box center [475, 378] width 64 height 23
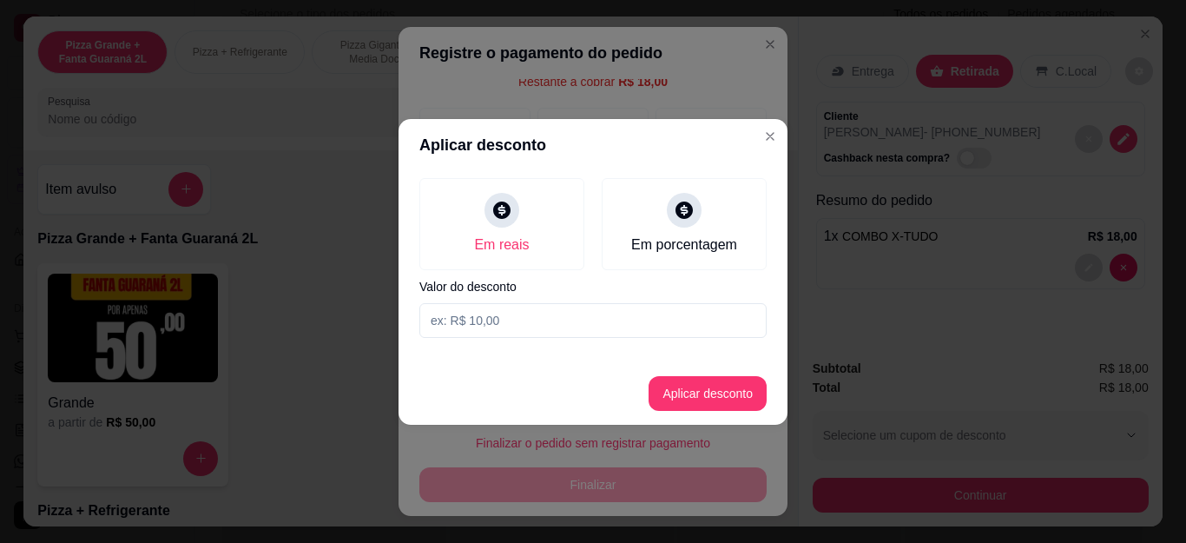
click at [504, 329] on input at bounding box center [592, 320] width 347 height 35
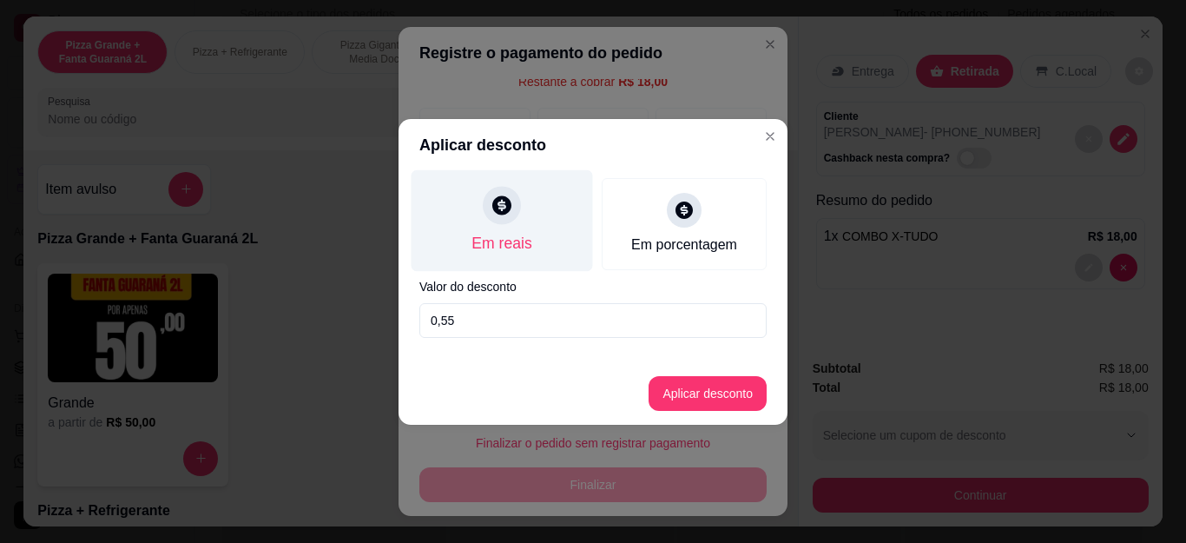
type input "0,55"
click at [516, 215] on div at bounding box center [502, 205] width 38 height 38
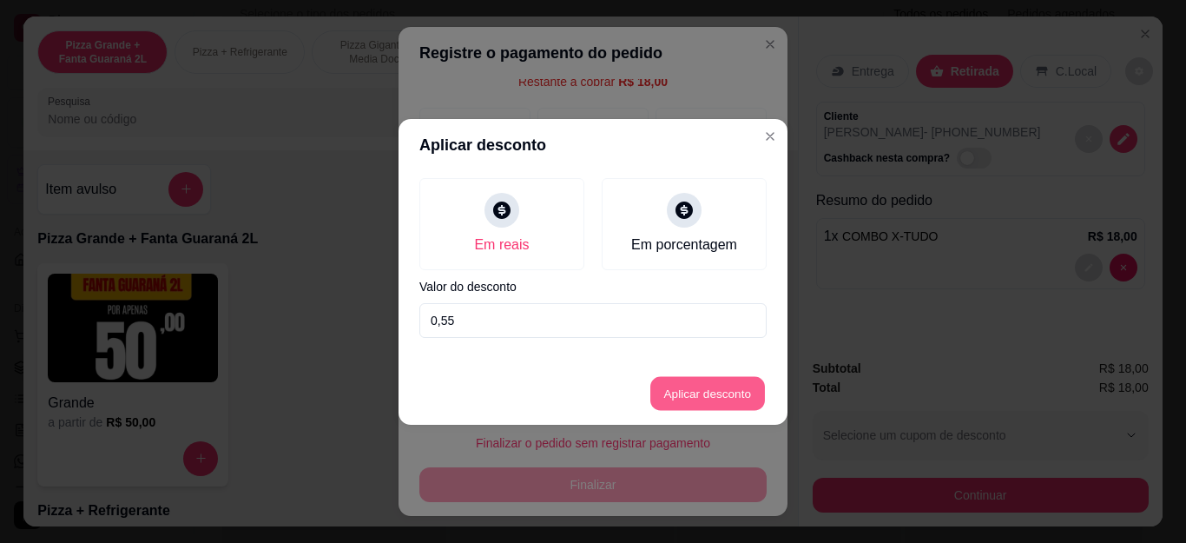
click at [732, 386] on button "Aplicar desconto" at bounding box center [708, 393] width 114 height 34
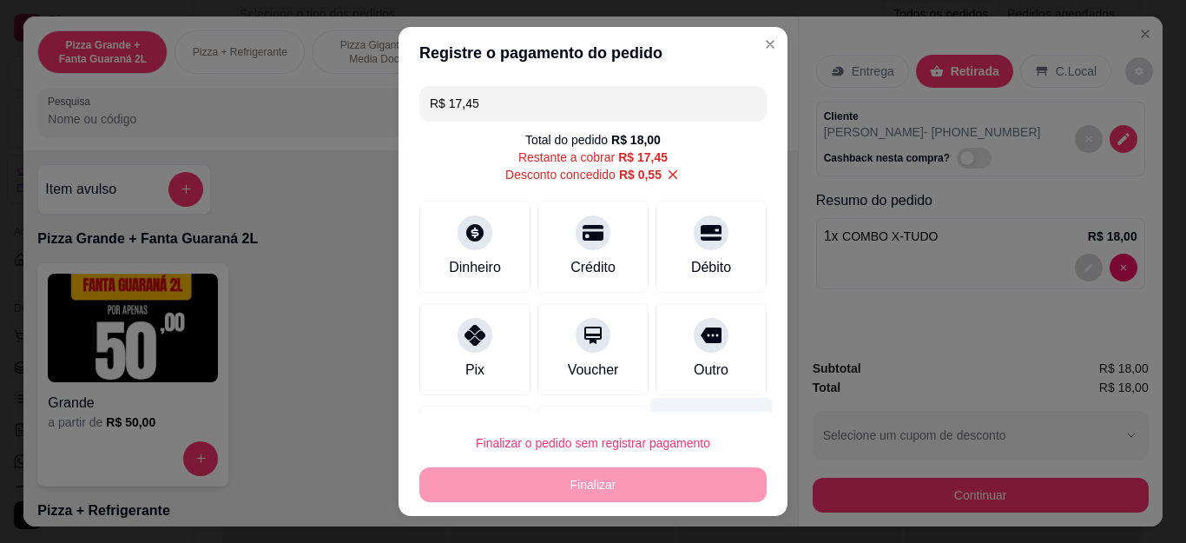
scroll to position [93, 0]
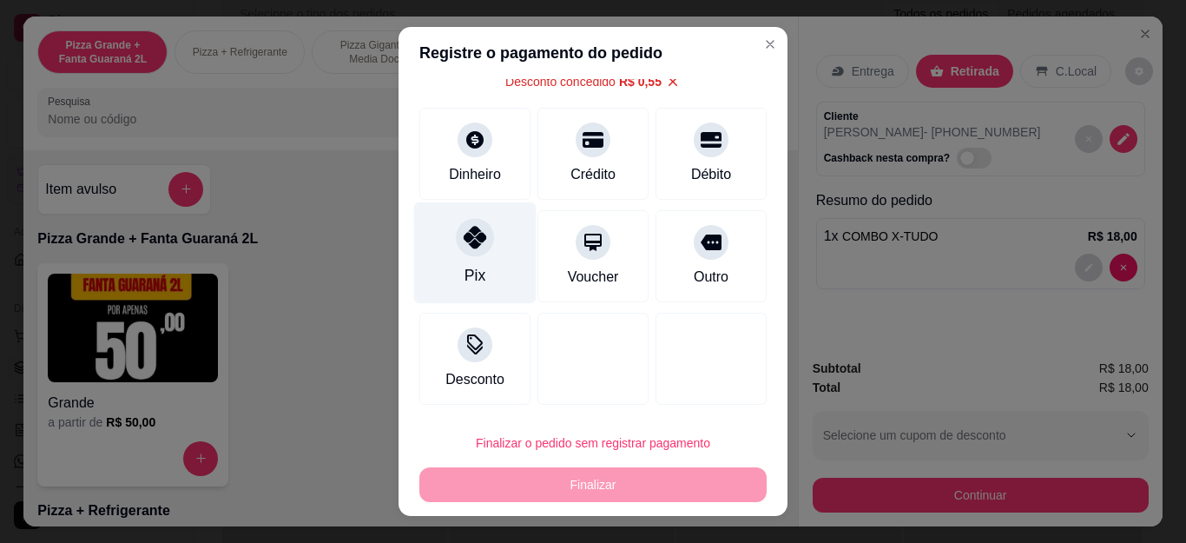
click at [457, 256] on div "Pix" at bounding box center [475, 253] width 122 height 102
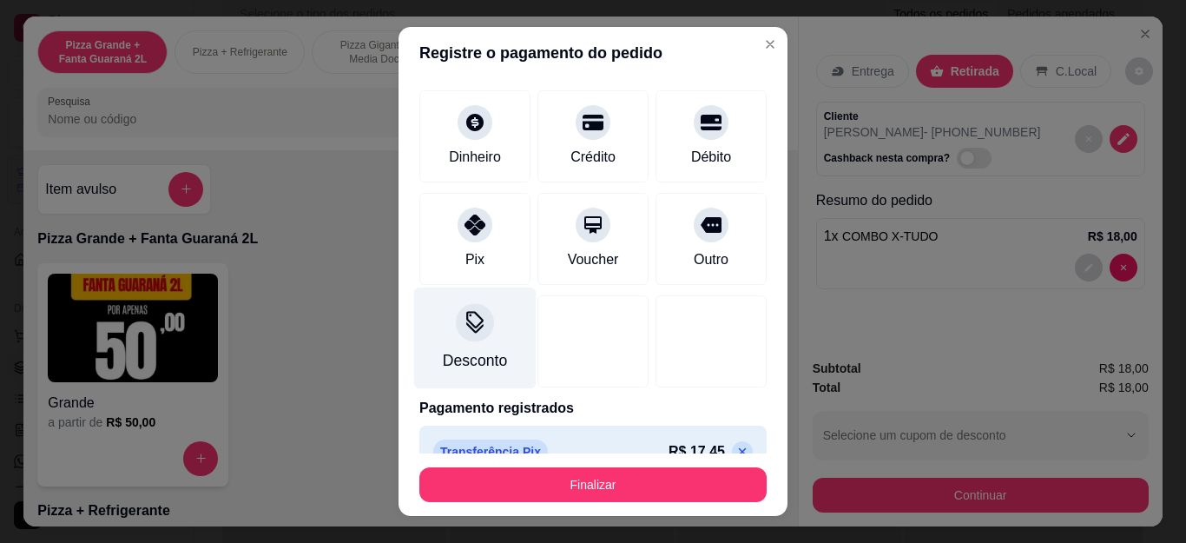
type input "R$ 0,00"
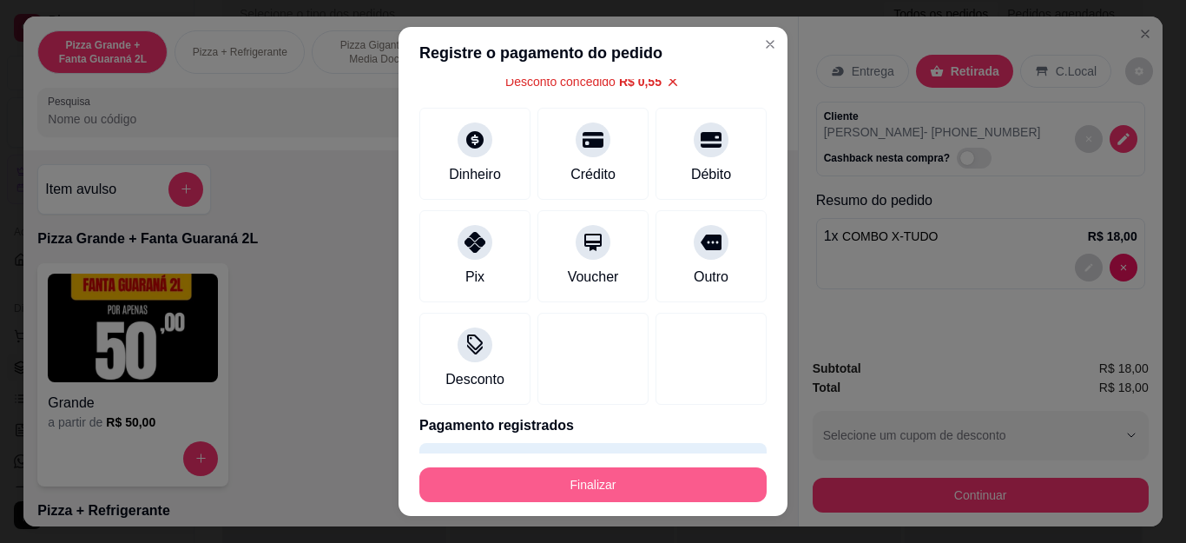
click at [644, 484] on button "Finalizar" at bounding box center [592, 484] width 347 height 35
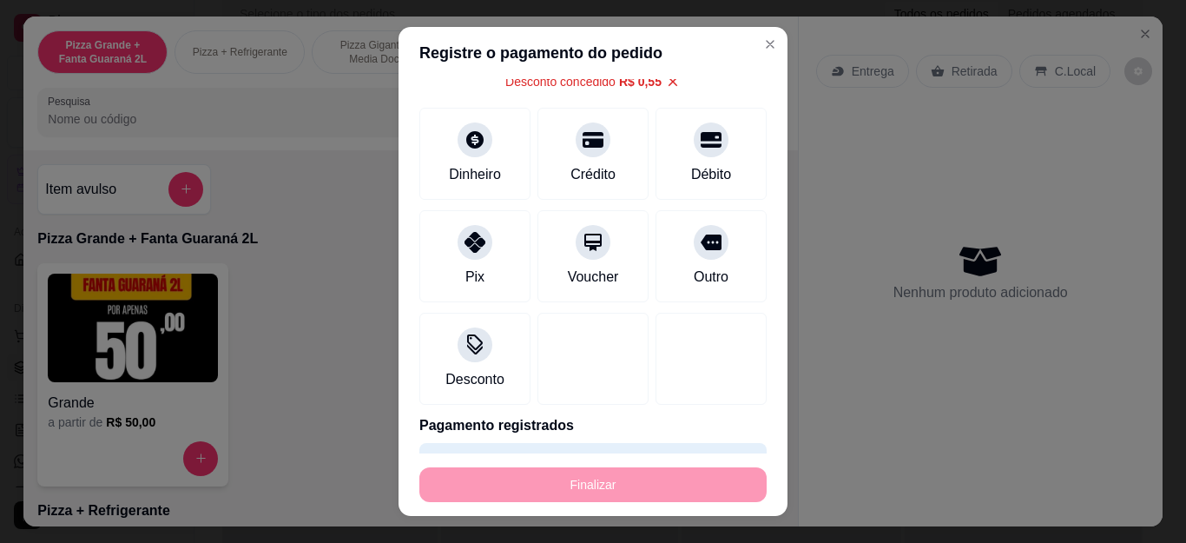
type input "0"
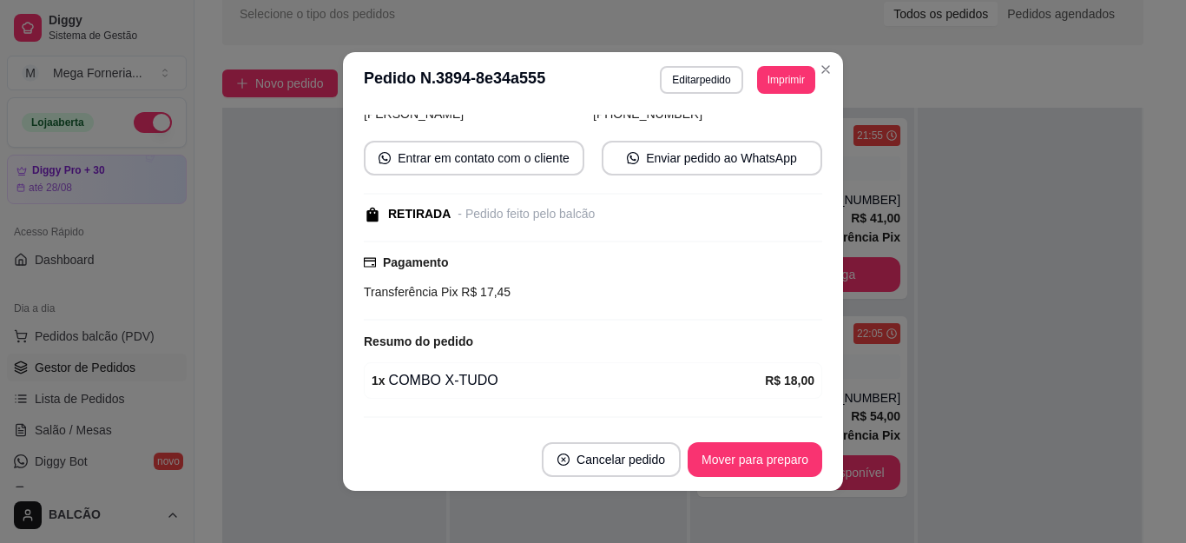
scroll to position [238, 0]
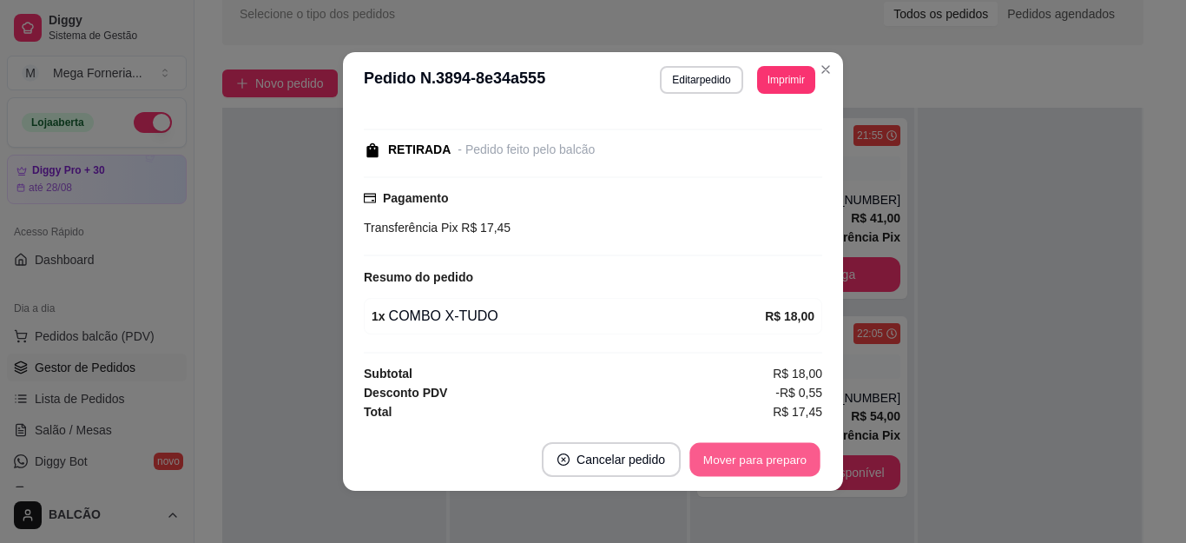
click at [780, 464] on button "Mover para preparo" at bounding box center [755, 460] width 130 height 34
click at [780, 466] on button "Mover para retirada disponível" at bounding box center [726, 460] width 186 height 34
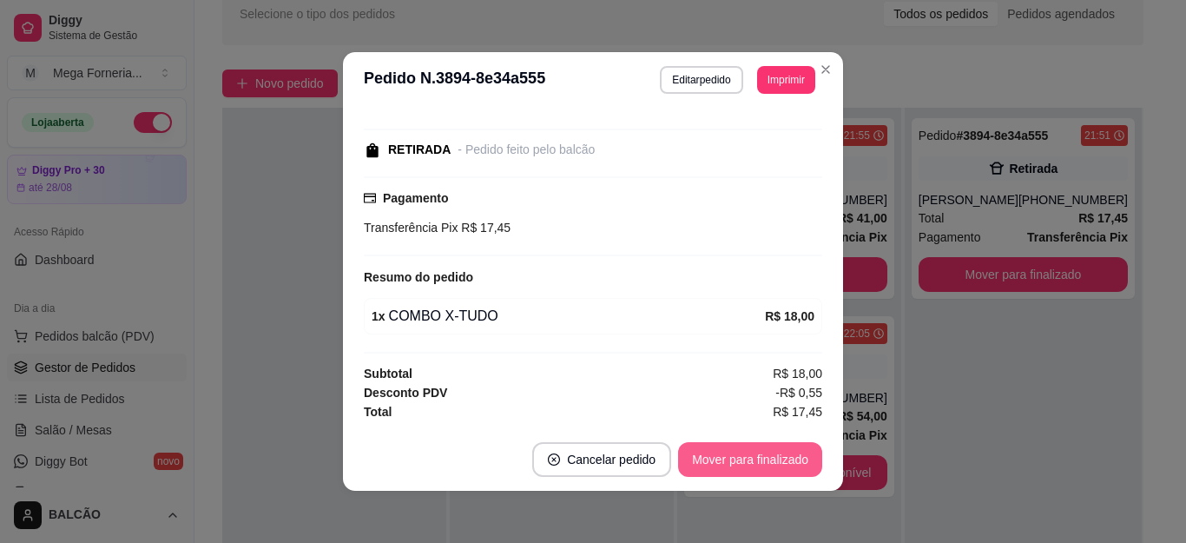
click at [780, 466] on button "Mover para finalizado" at bounding box center [750, 459] width 144 height 35
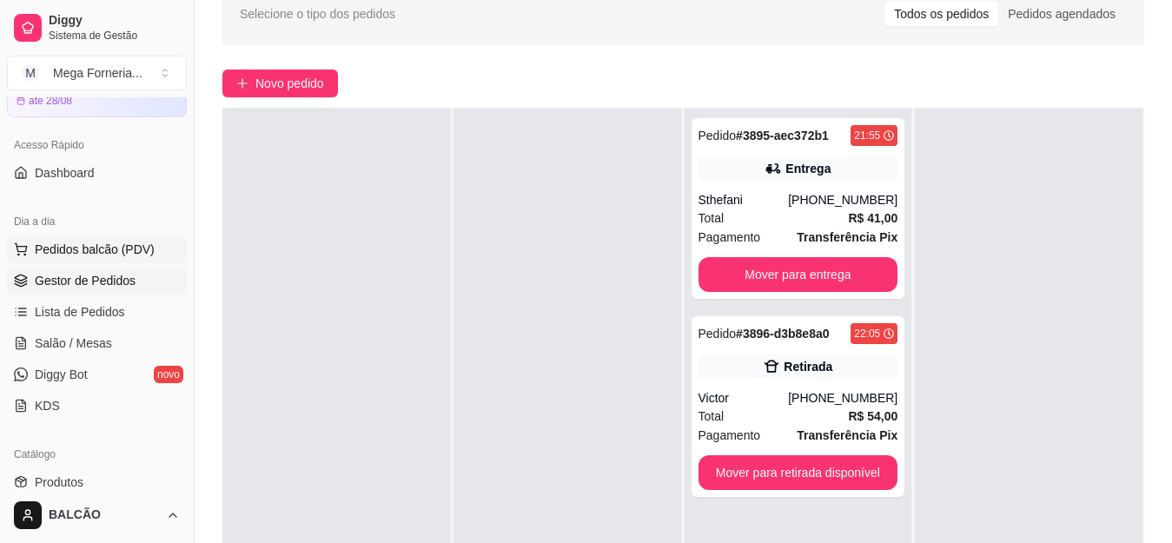
scroll to position [174, 0]
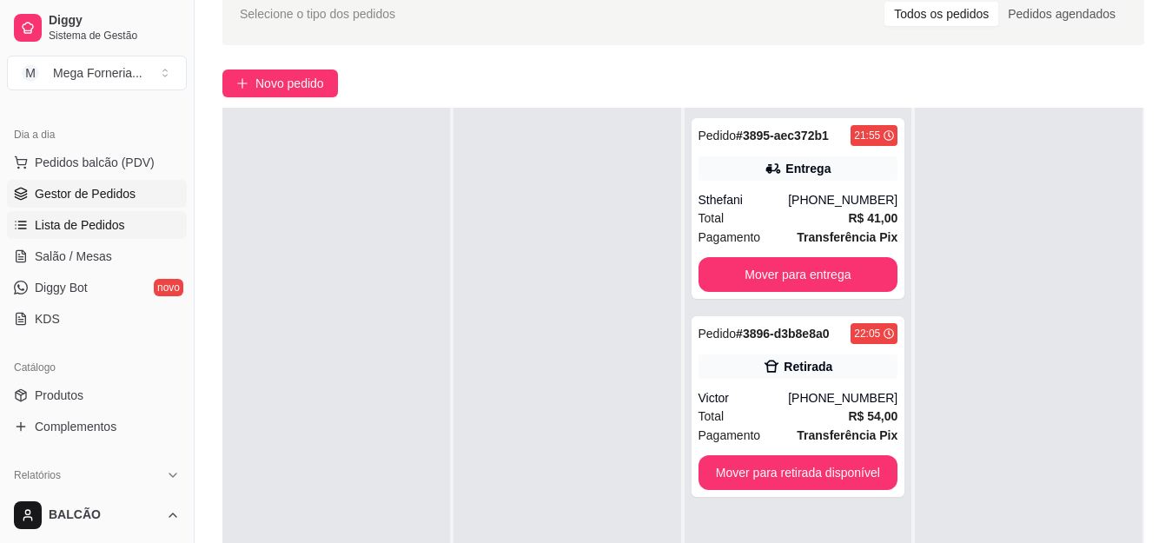
click at [155, 234] on link "Lista de Pedidos" at bounding box center [97, 225] width 180 height 28
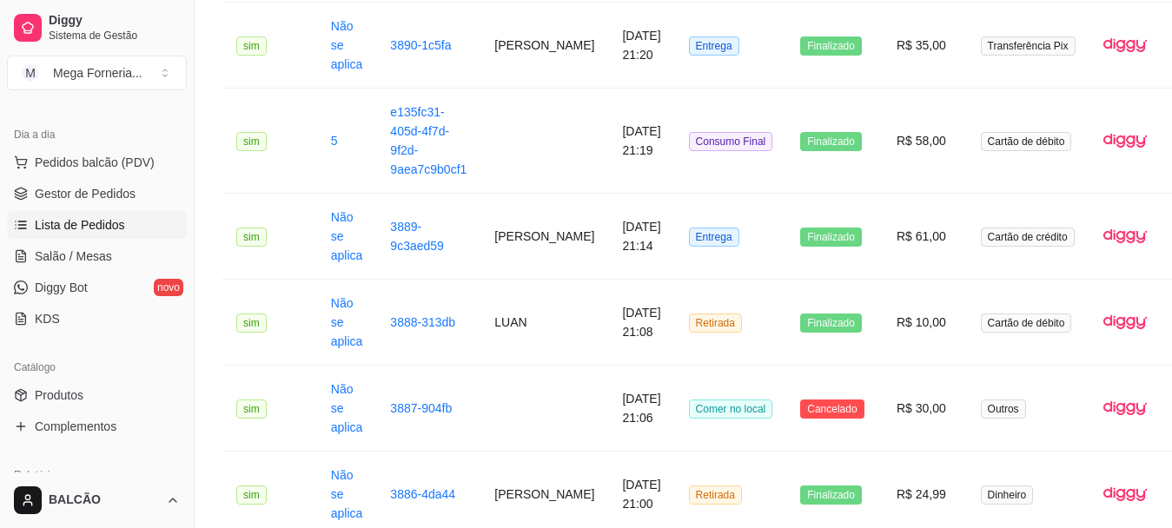
scroll to position [1042, 0]
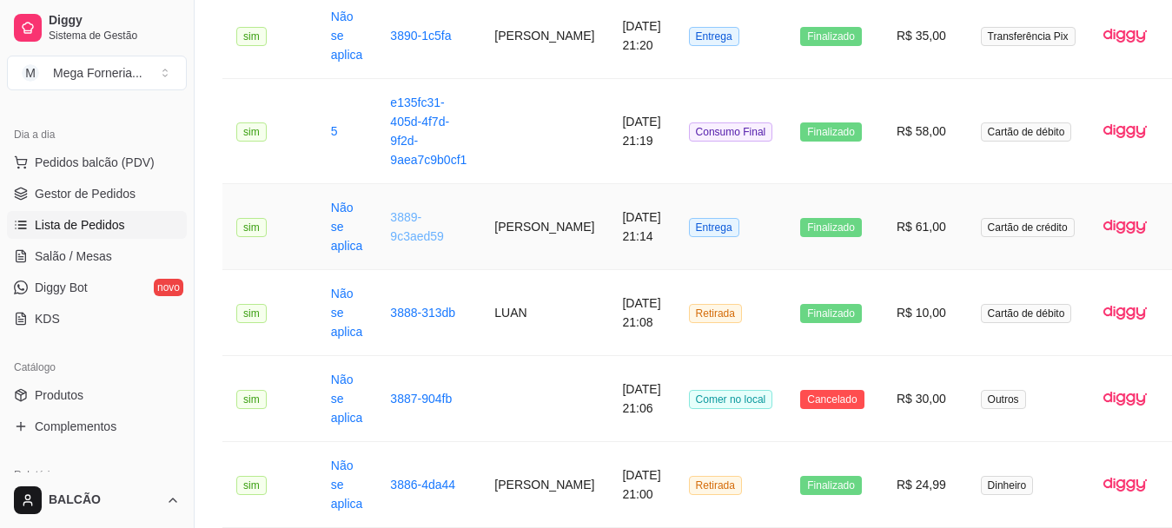
click at [418, 243] on link "3889-9c3aed59" at bounding box center [417, 226] width 54 height 33
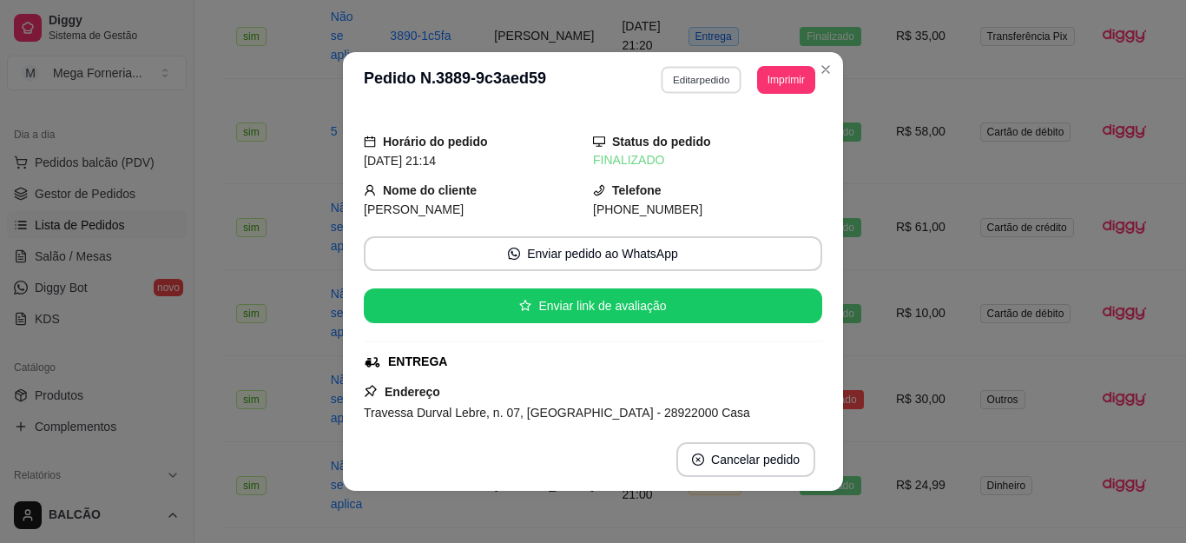
click at [720, 76] on button "Editar pedido" at bounding box center [702, 79] width 81 height 27
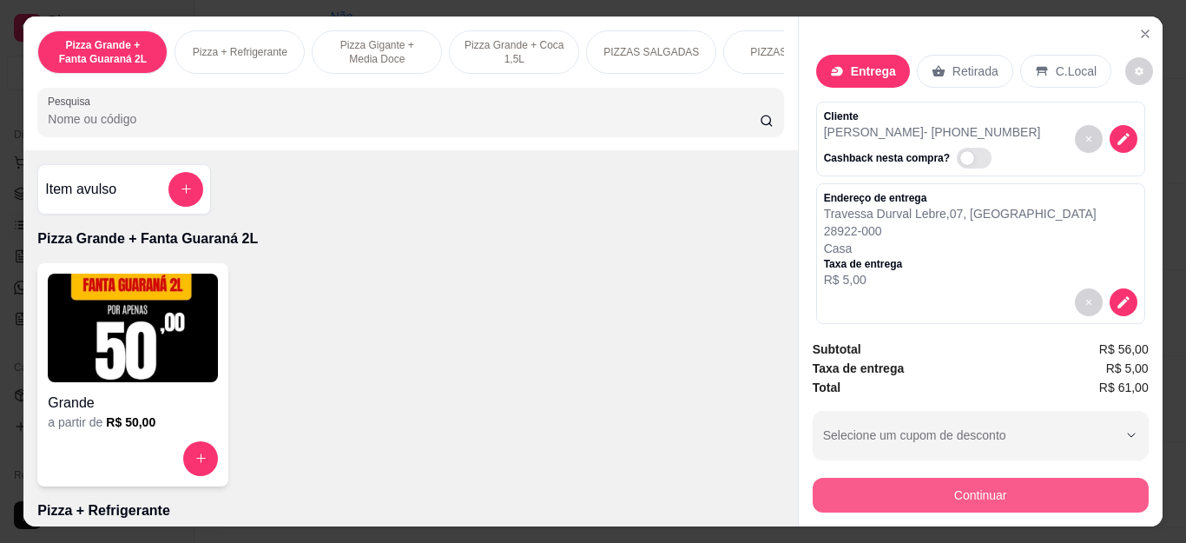
click at [874, 481] on button "Continuar" at bounding box center [981, 495] width 336 height 35
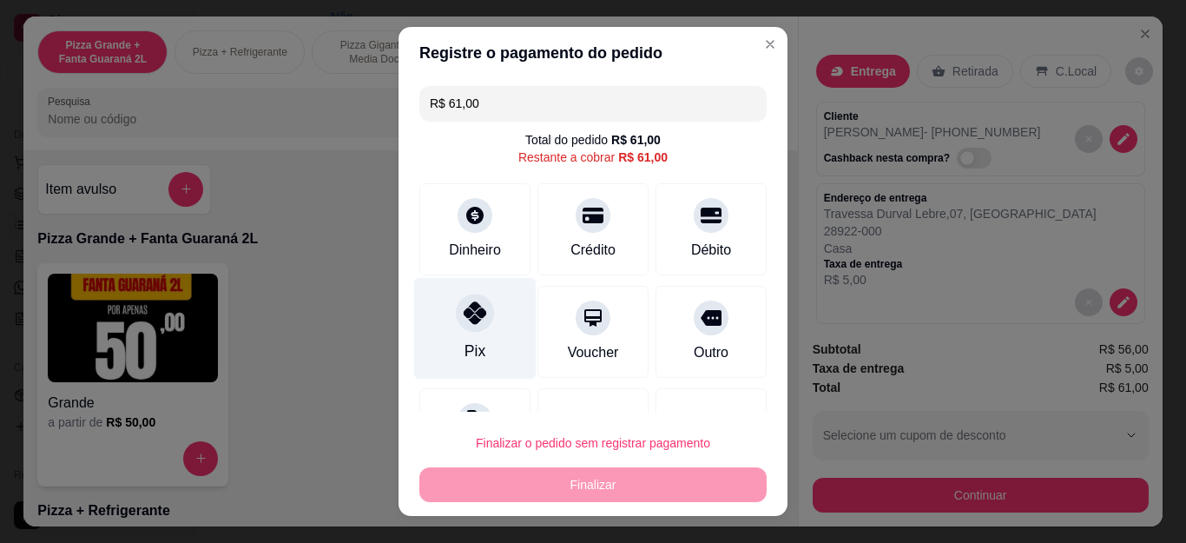
click at [465, 344] on div "Pix" at bounding box center [475, 351] width 21 height 23
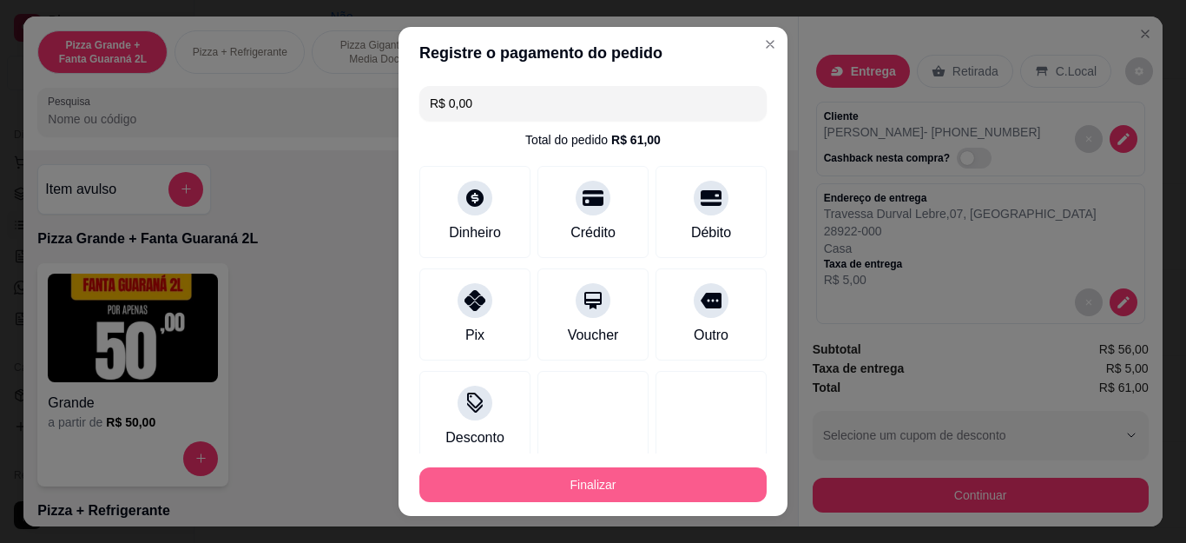
click at [606, 488] on button "Finalizar" at bounding box center [592, 484] width 347 height 35
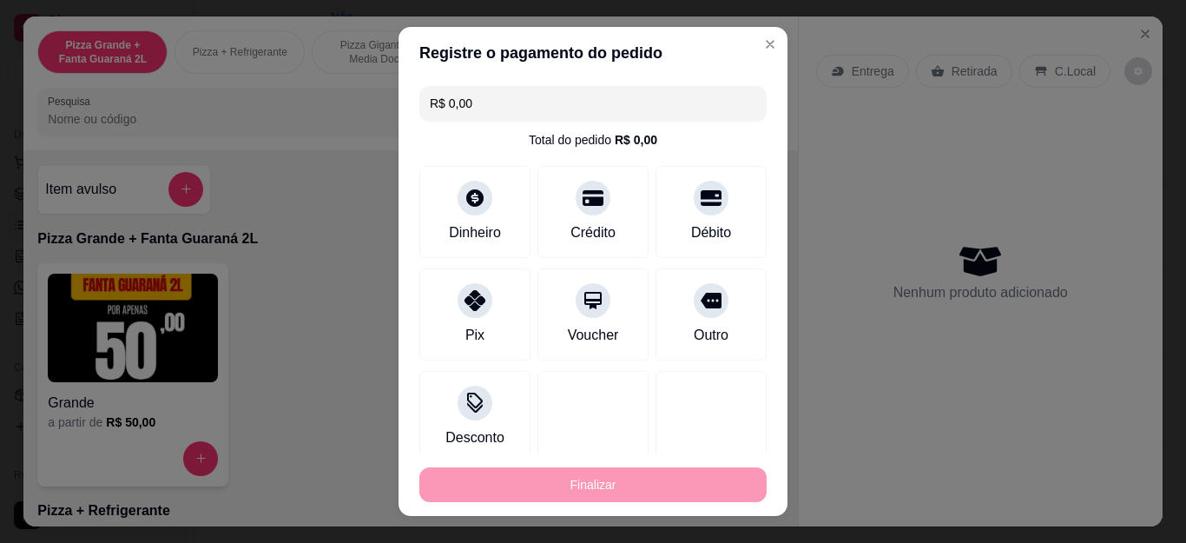
type input "-R$ 61,00"
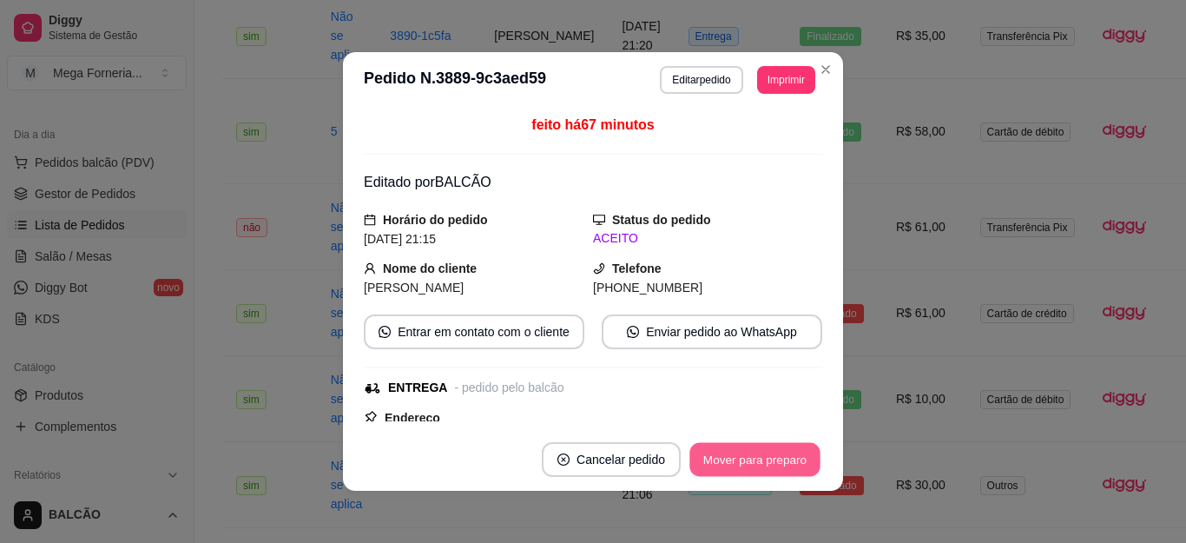
click at [779, 471] on button "Mover para preparo" at bounding box center [755, 460] width 130 height 34
click at [779, 471] on button "Mover para entrega" at bounding box center [755, 460] width 130 height 34
click at [779, 471] on button "Mover para finalizado" at bounding box center [750, 459] width 144 height 35
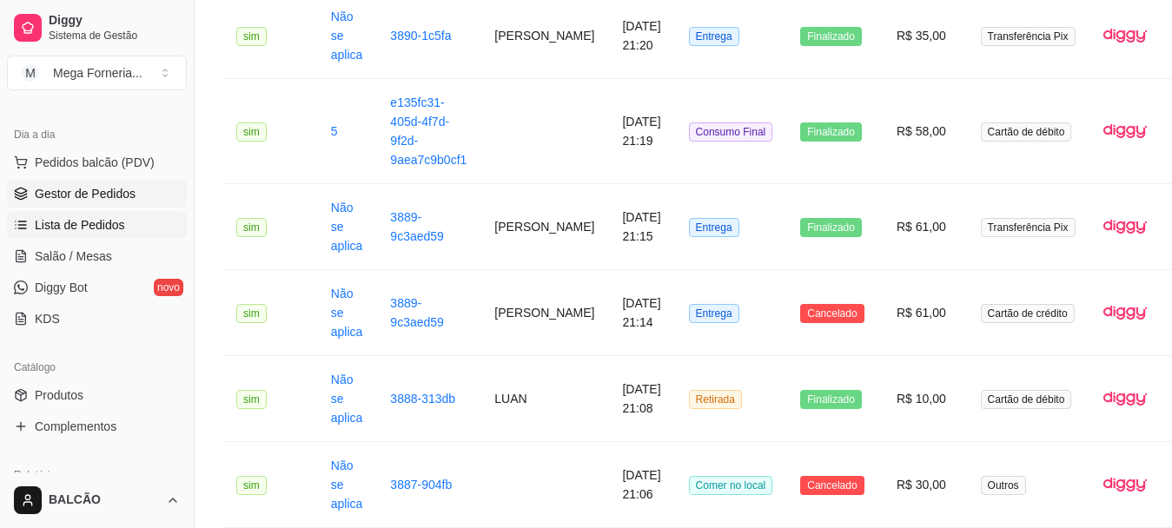
click at [66, 200] on span "Gestor de Pedidos" at bounding box center [85, 193] width 101 height 17
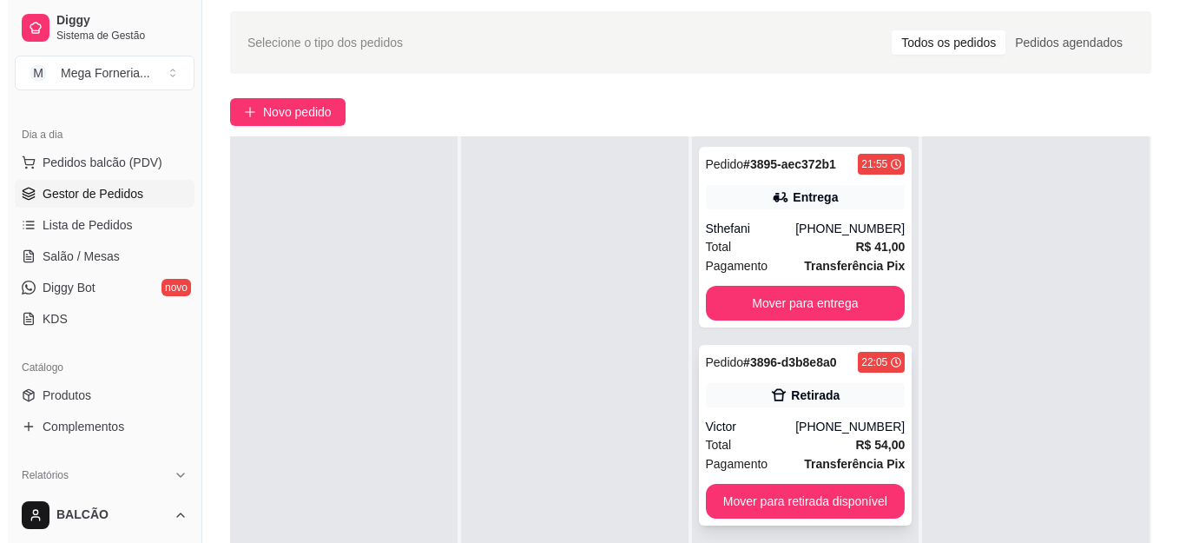
scroll to position [87, 0]
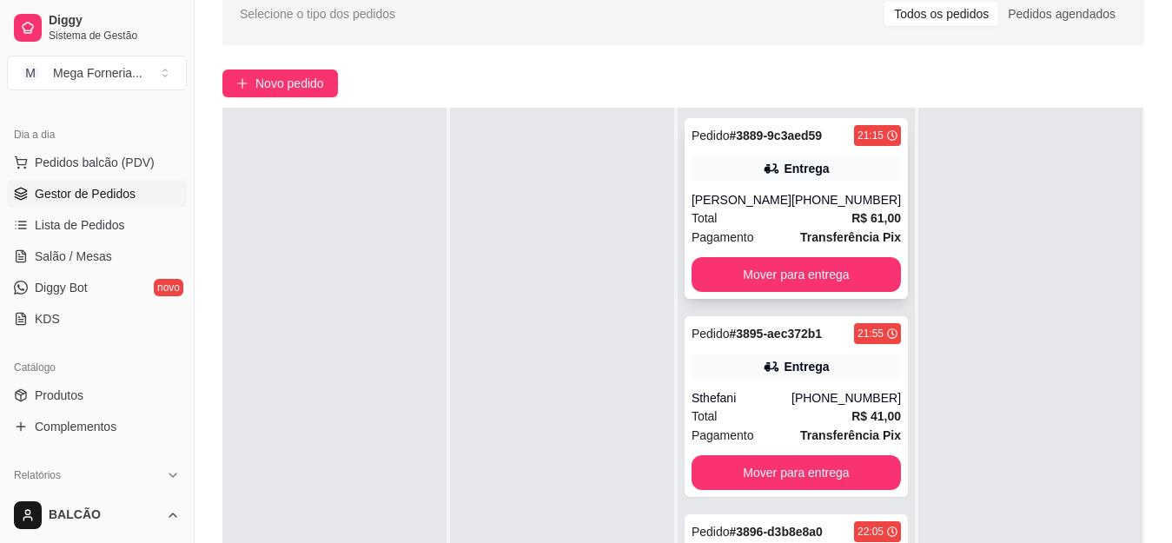
click at [744, 194] on div "[PERSON_NAME]" at bounding box center [741, 199] width 100 height 17
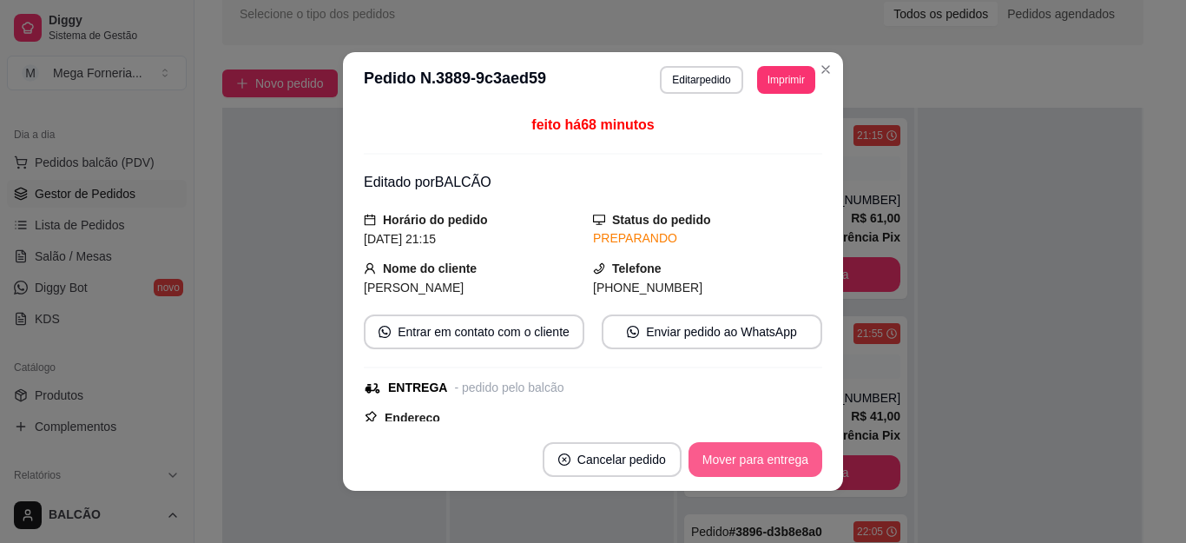
click at [743, 460] on button "Mover para entrega" at bounding box center [756, 459] width 134 height 35
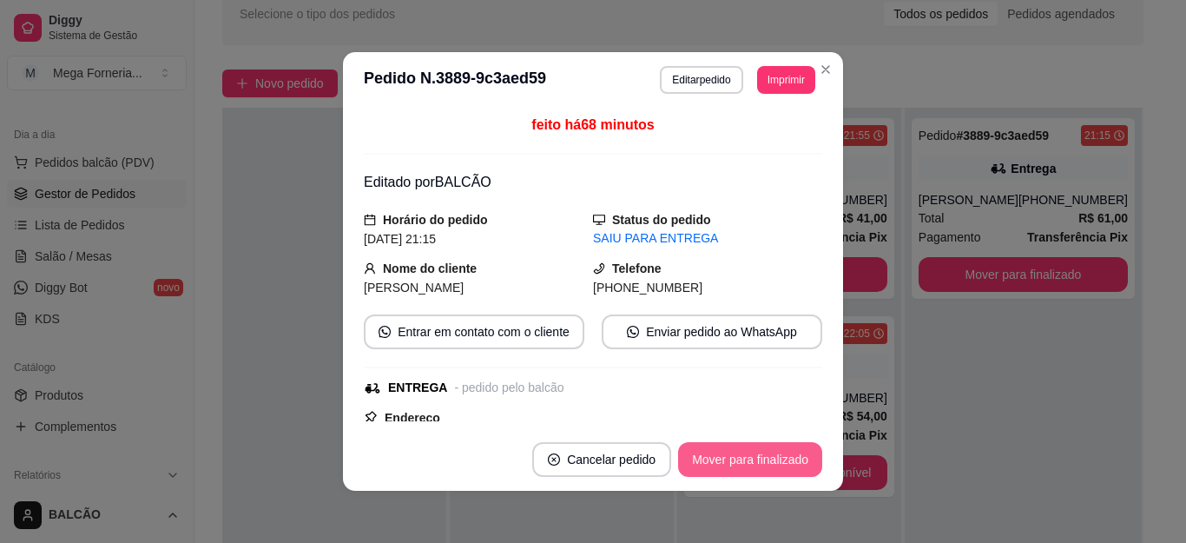
click at [743, 460] on button "Mover para finalizado" at bounding box center [750, 459] width 144 height 35
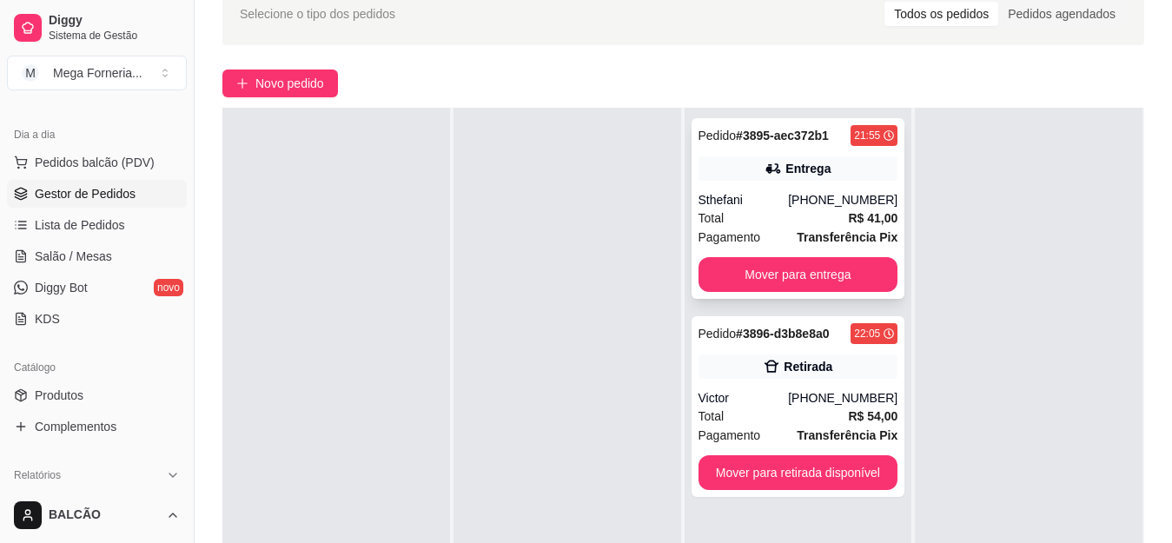
click at [825, 207] on div "[PHONE_NUMBER]" at bounding box center [842, 199] width 109 height 17
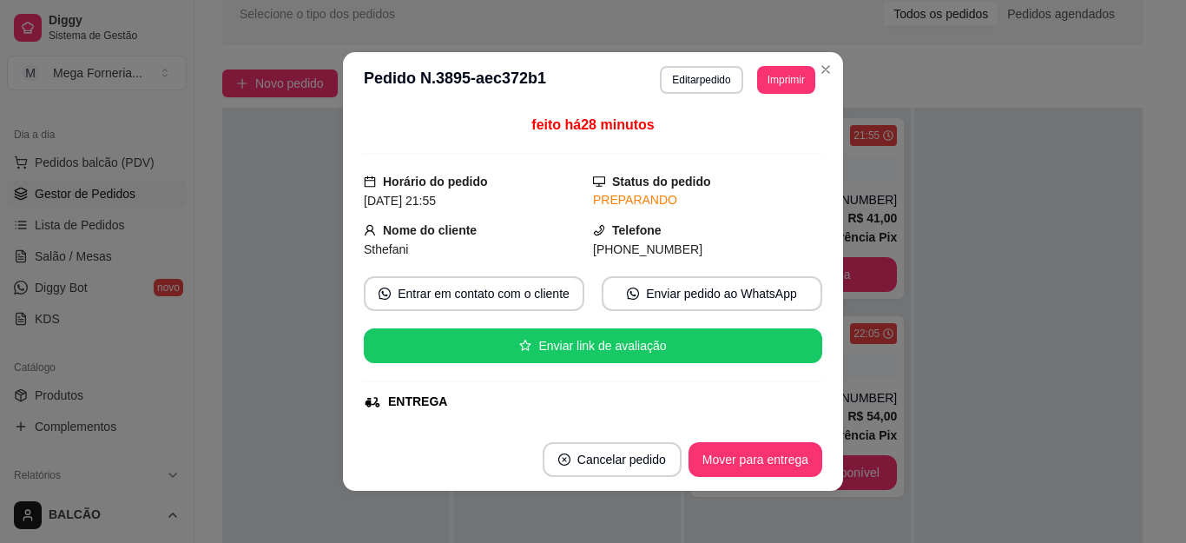
click at [617, 248] on span "[PHONE_NUMBER]" at bounding box center [647, 249] width 109 height 14
copy div "[PHONE_NUMBER] Entrar em contato com o cliente Enviar pedido ao WhatsApp Enviar…"
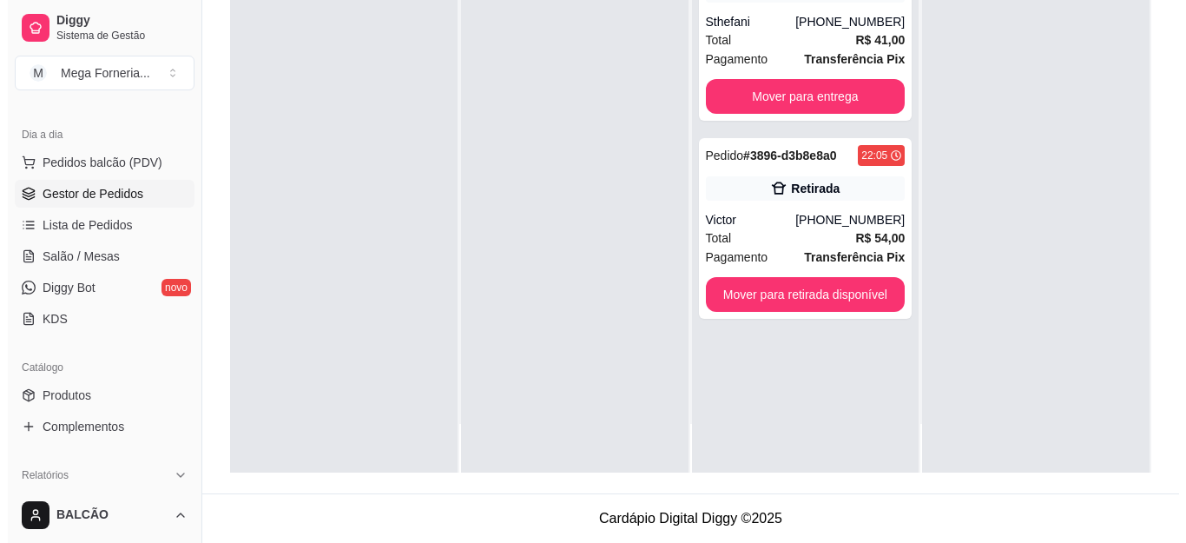
scroll to position [0, 0]
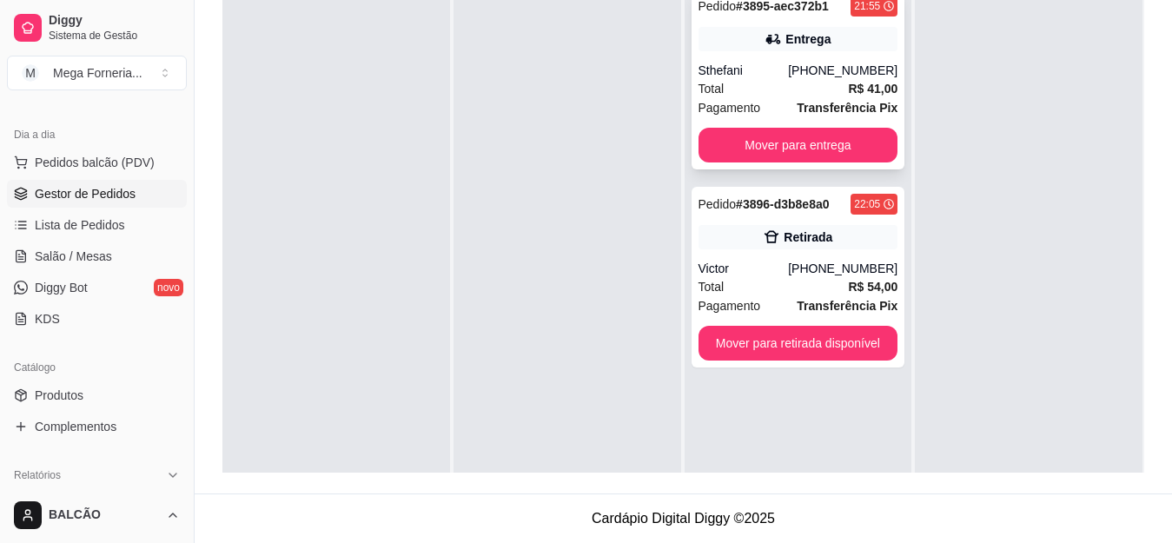
click at [764, 44] on icon at bounding box center [772, 38] width 17 height 17
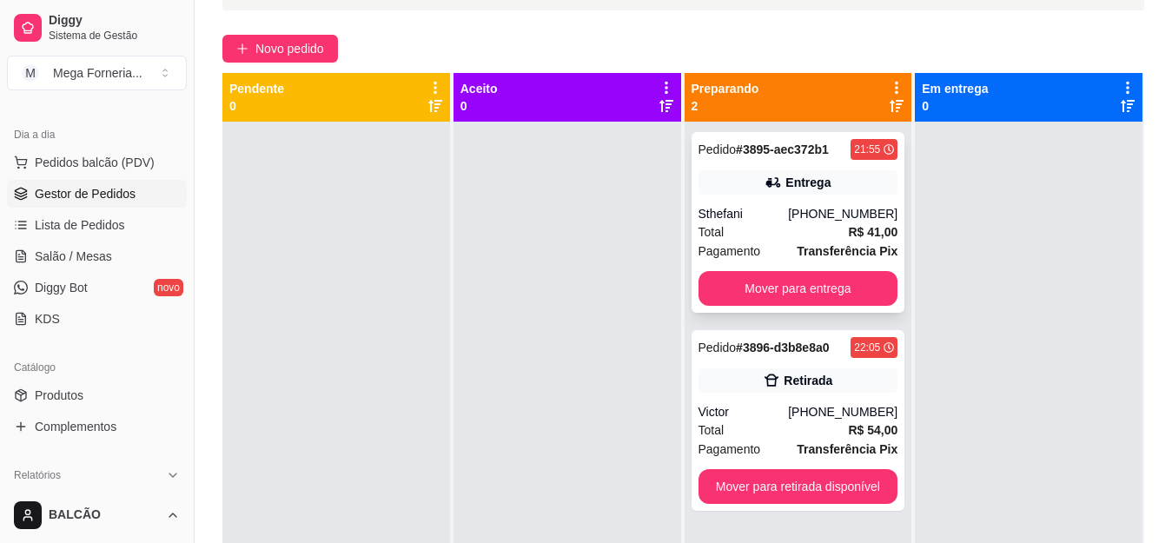
scroll to position [91, 0]
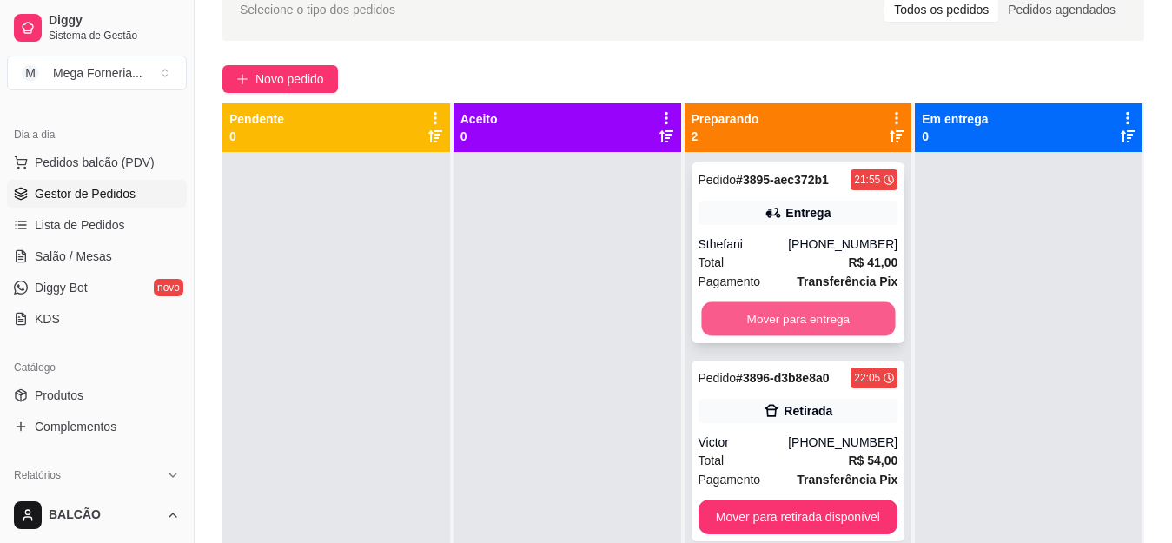
click at [824, 332] on button "Mover para entrega" at bounding box center [798, 319] width 194 height 34
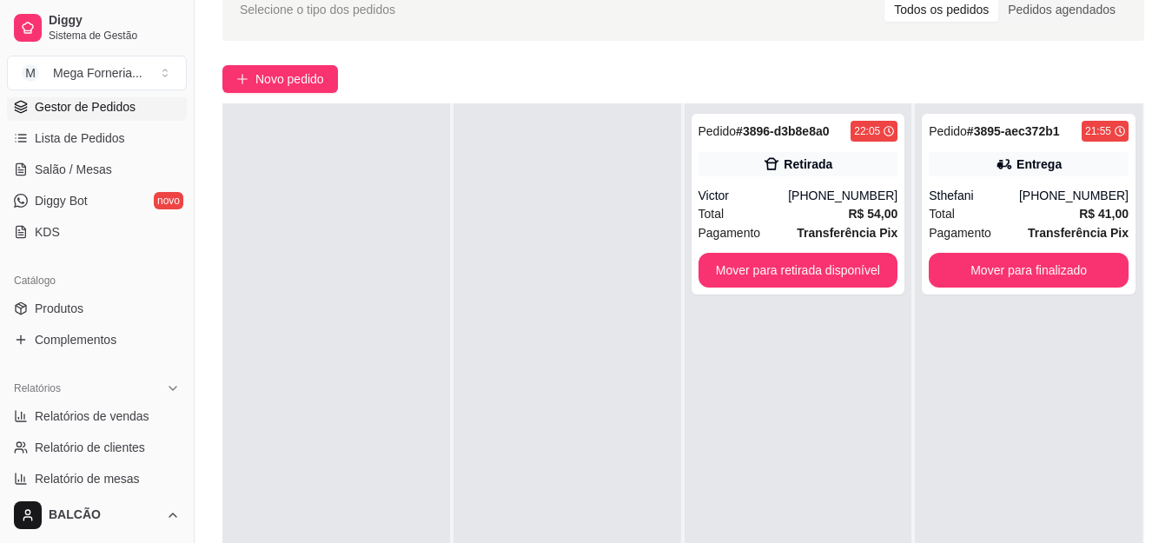
scroll to position [434, 0]
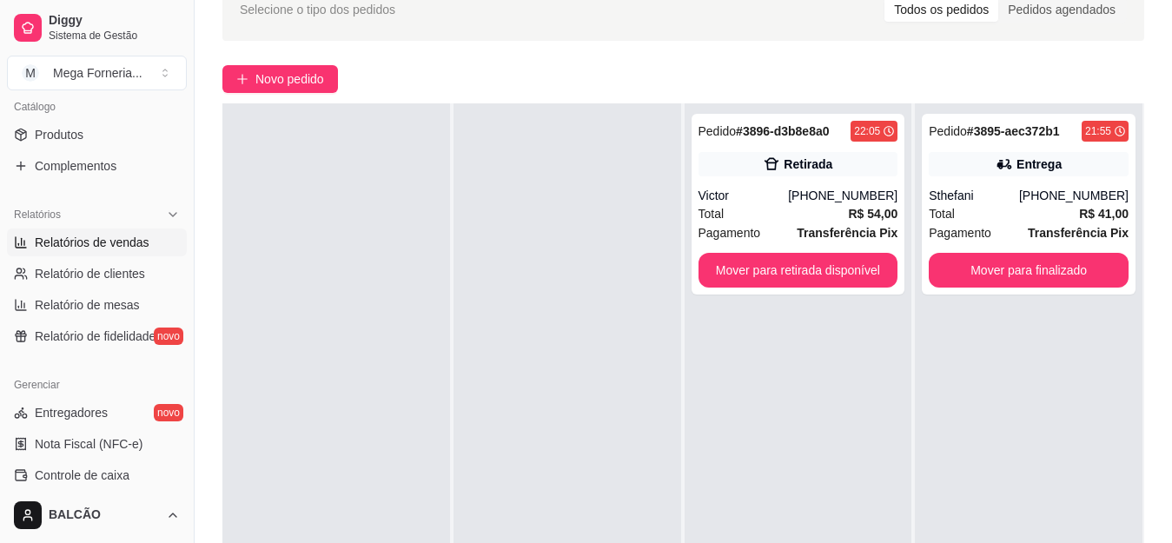
click at [89, 253] on link "Relatórios de vendas" at bounding box center [97, 242] width 180 height 28
select select "ALL"
select select "0"
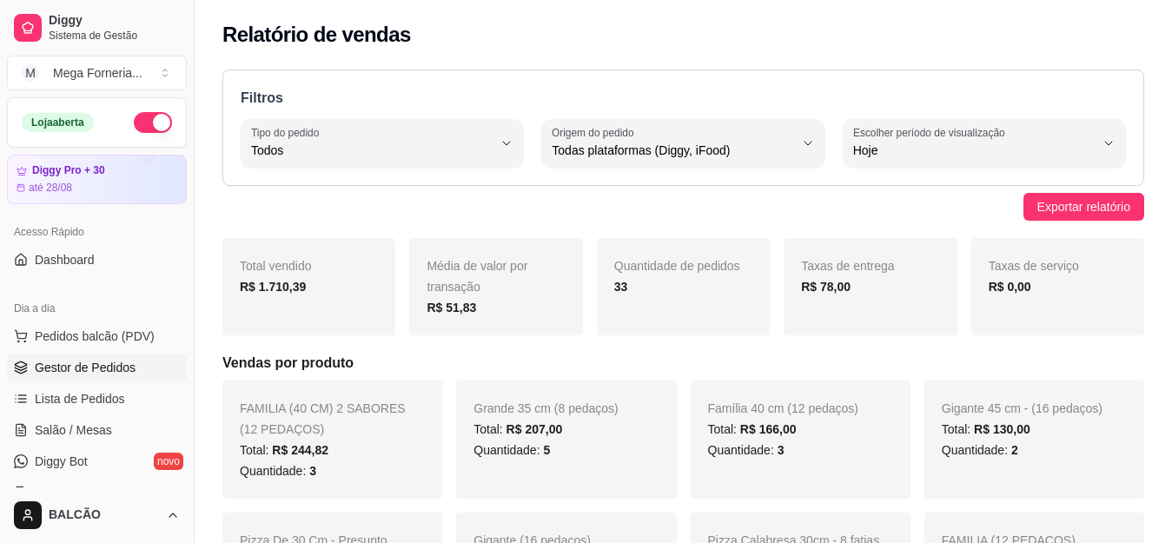
click at [84, 367] on span "Gestor de Pedidos" at bounding box center [85, 367] width 101 height 17
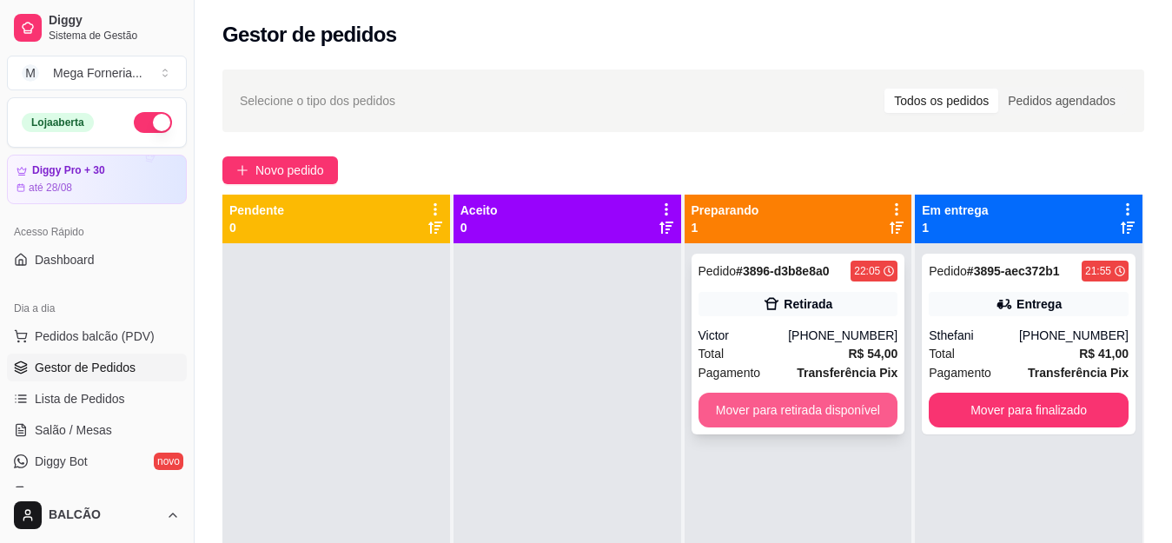
click at [790, 419] on button "Mover para retirada disponível" at bounding box center [798, 410] width 200 height 35
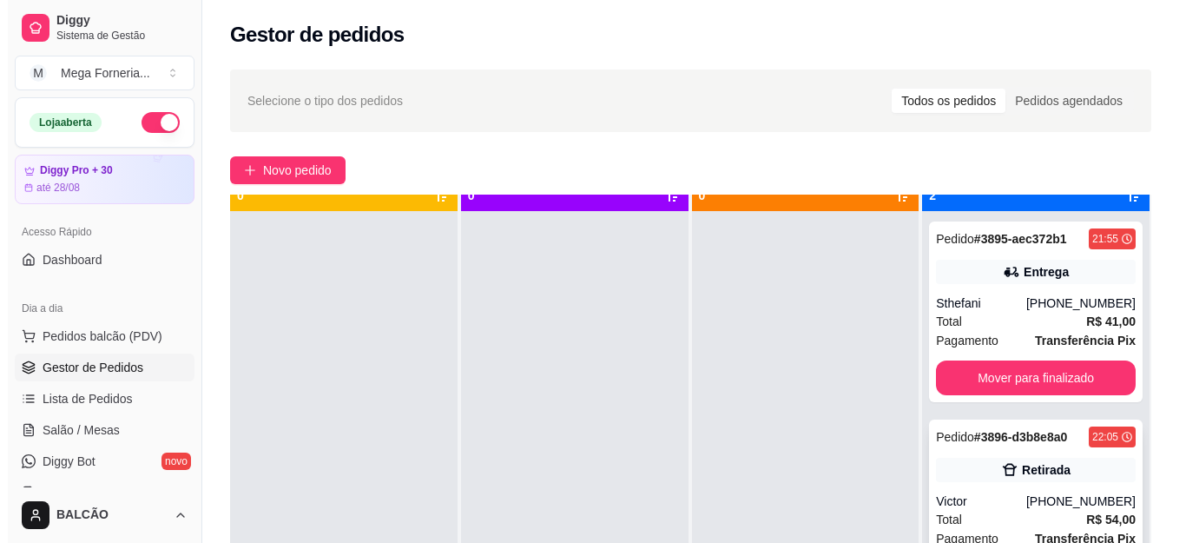
scroll to position [49, 0]
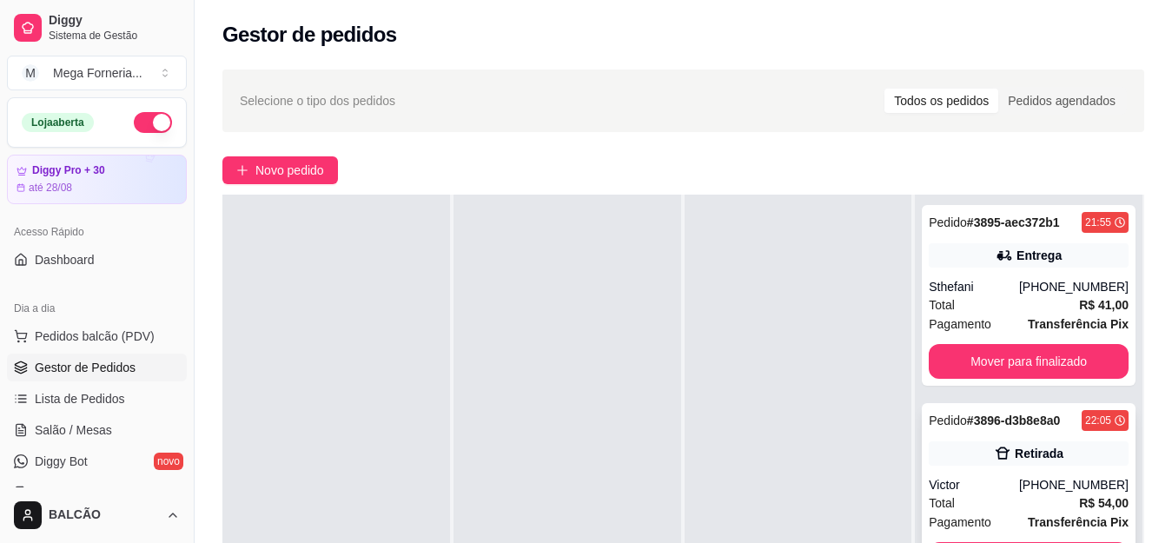
click at [958, 434] on div "Pedido # 3896-d3b8e8a0 22:05 Retirada Victor [PHONE_NUMBER] Total R$ 54,00 Paga…" at bounding box center [1028, 493] width 214 height 181
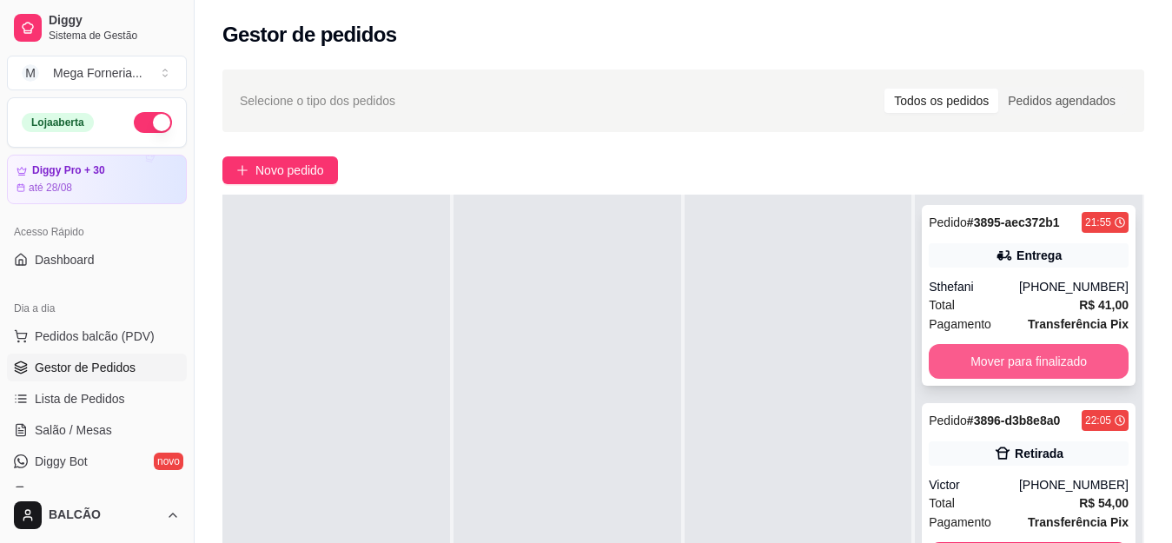
click at [1008, 368] on button "Mover para finalizado" at bounding box center [1028, 361] width 200 height 35
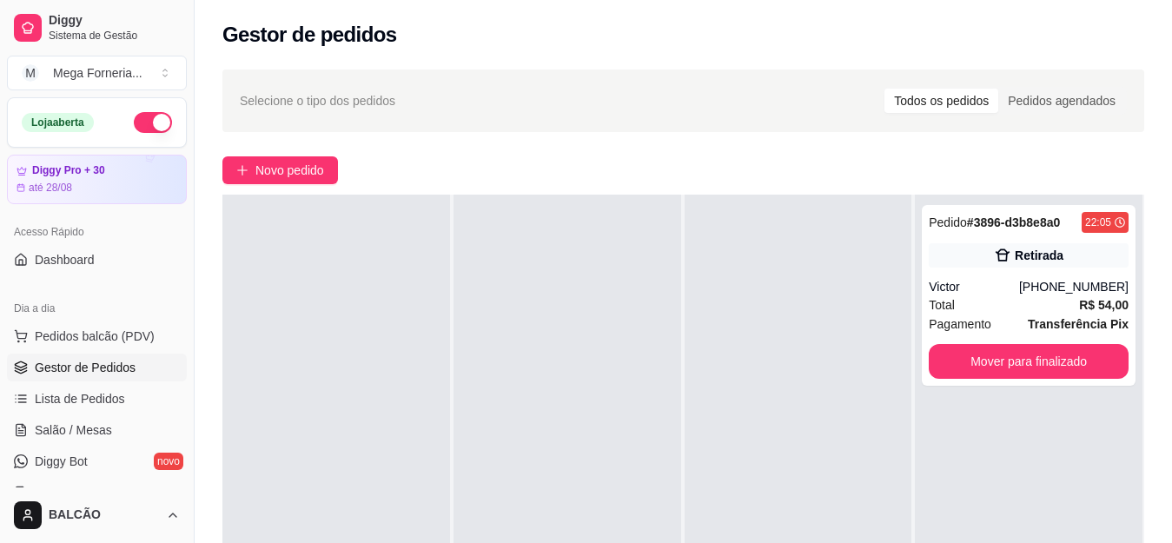
scroll to position [434, 0]
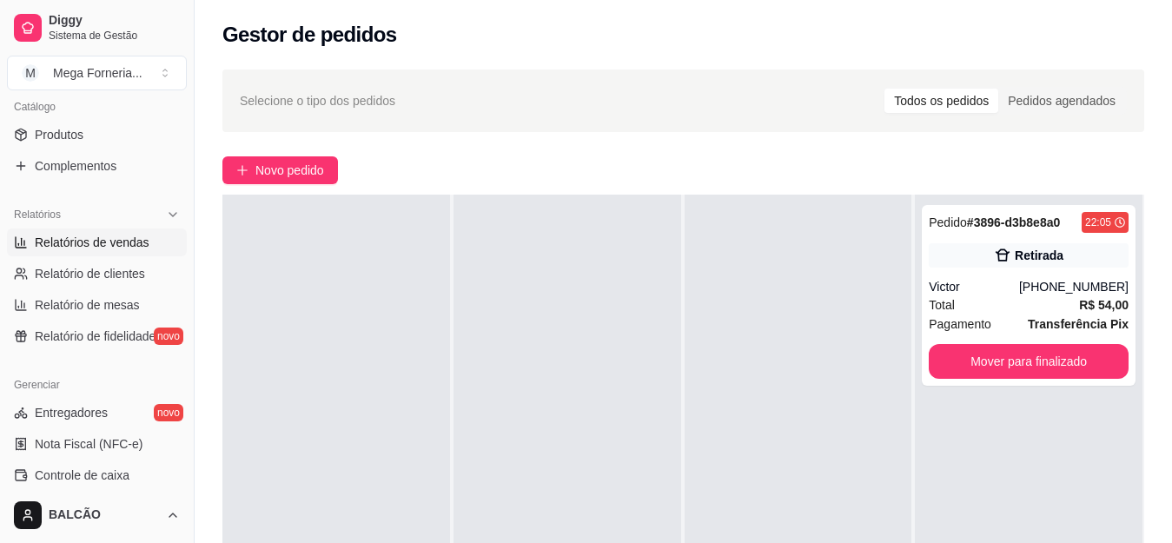
click at [63, 247] on span "Relatórios de vendas" at bounding box center [92, 242] width 115 height 17
select select "ALL"
select select "0"
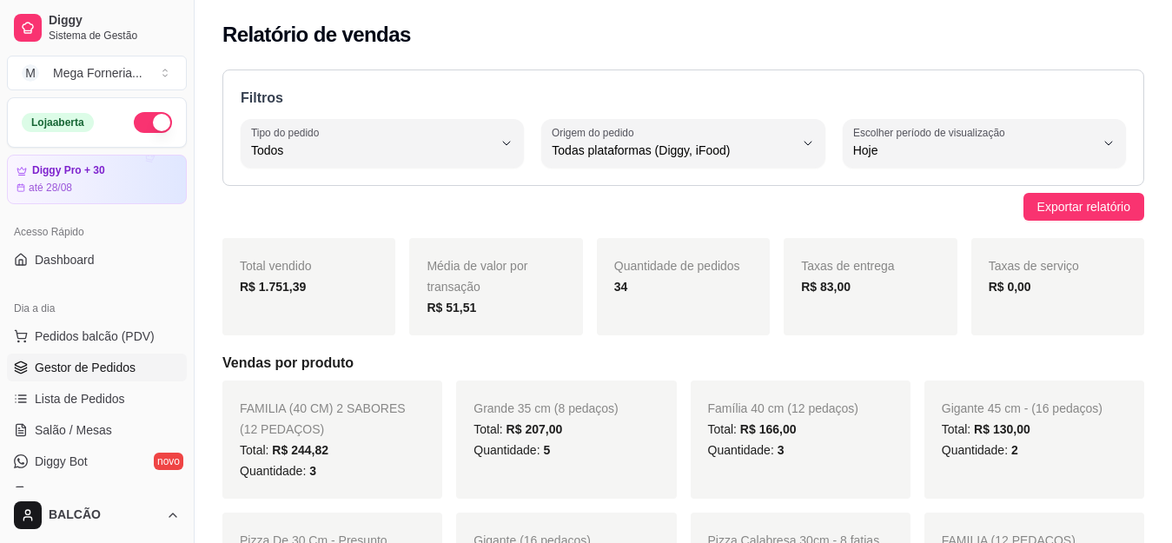
click at [82, 364] on span "Gestor de Pedidos" at bounding box center [85, 367] width 101 height 17
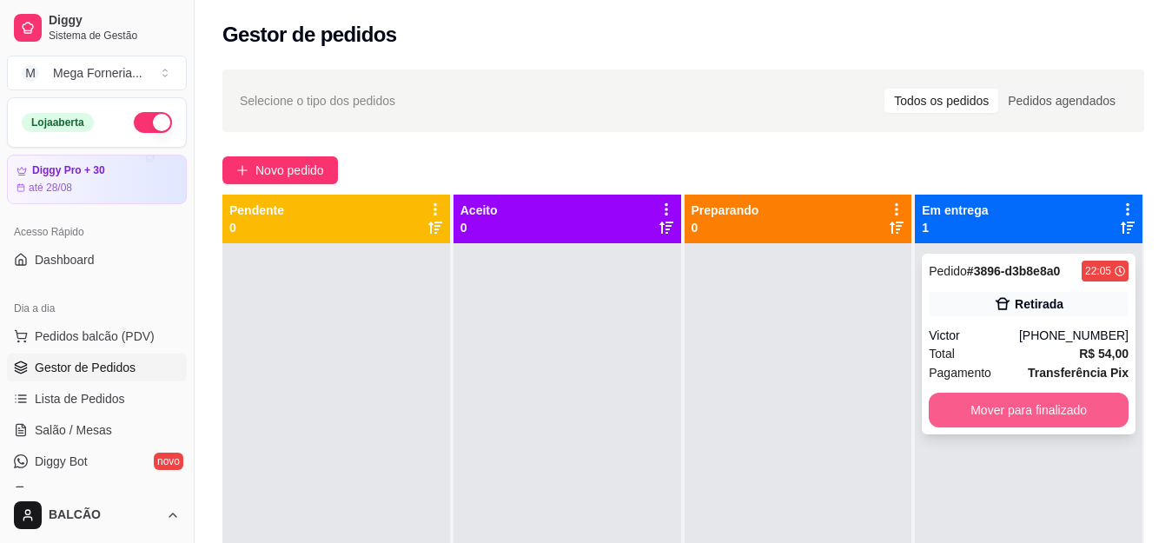
click at [1006, 395] on button "Mover para finalizado" at bounding box center [1028, 410] width 200 height 35
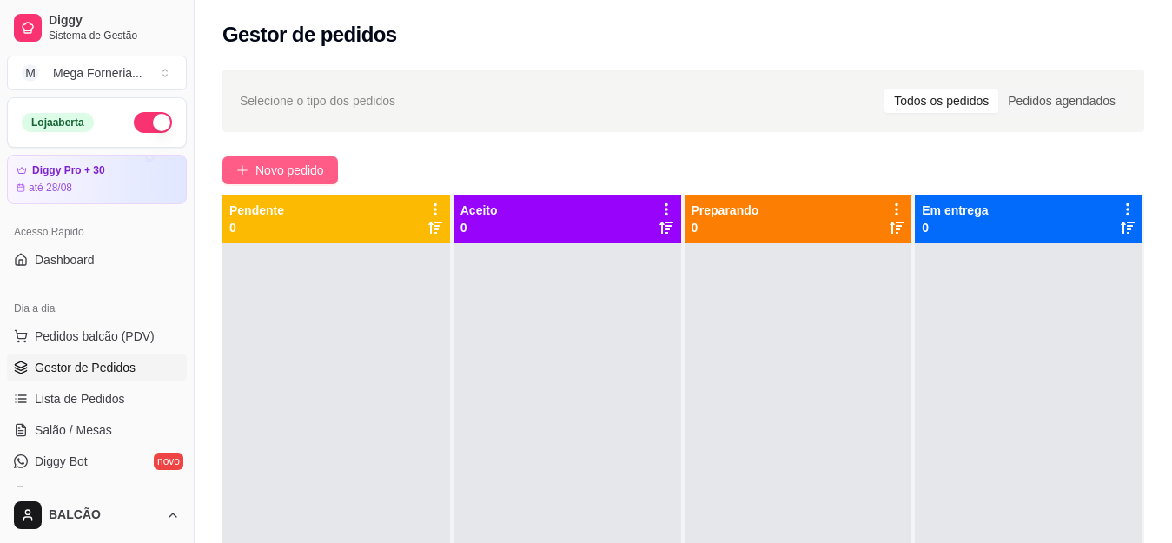
click at [277, 180] on button "Novo pedido" at bounding box center [280, 170] width 116 height 28
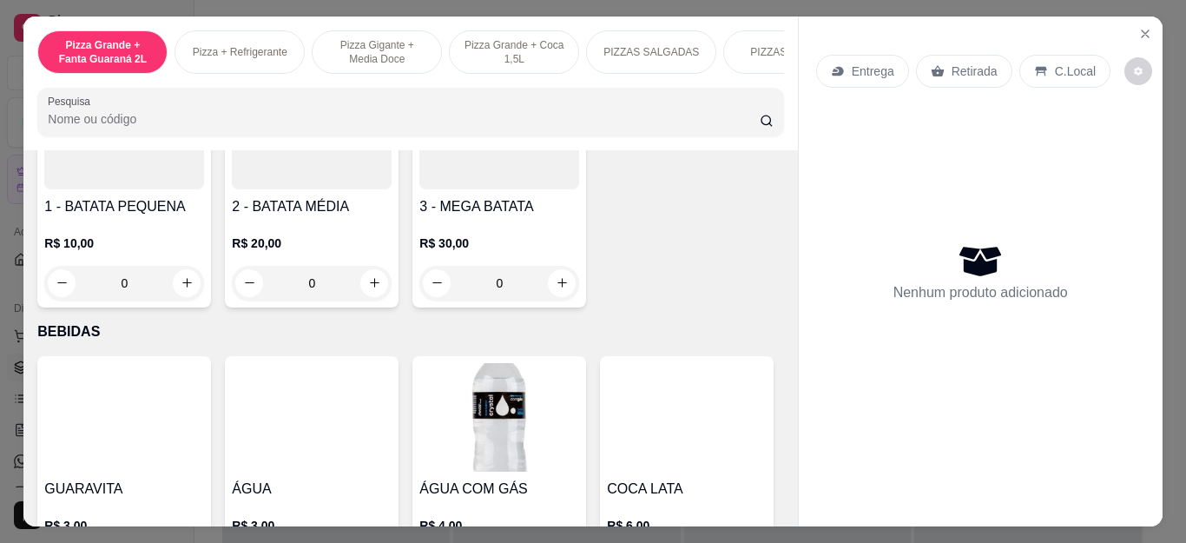
scroll to position [3561, 0]
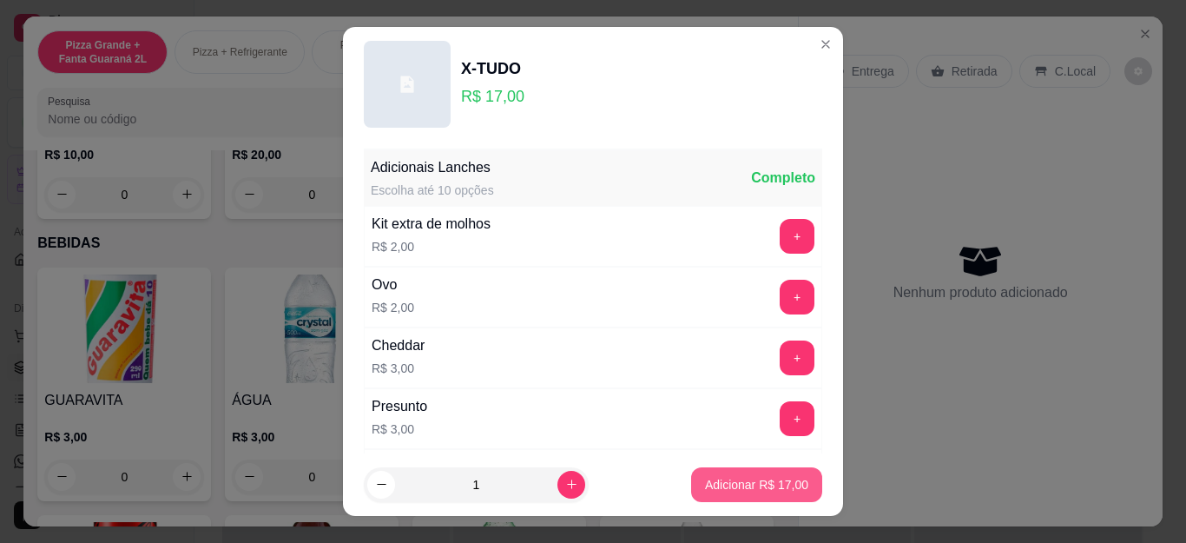
click at [776, 500] on button "Adicionar R$ 17,00" at bounding box center [756, 484] width 131 height 35
type input "1"
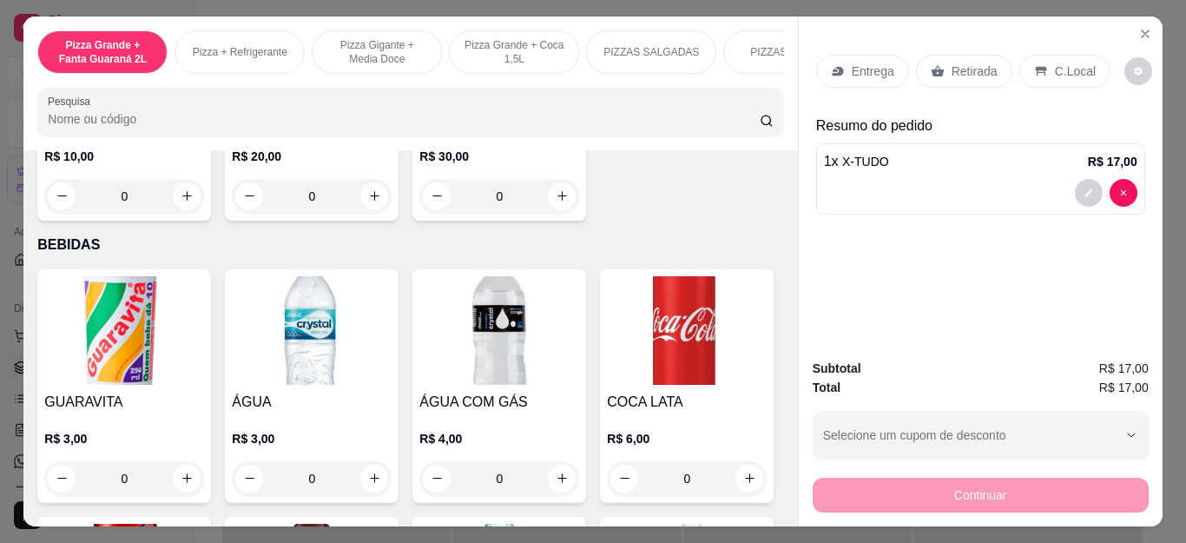
click at [952, 63] on p "Retirada" at bounding box center [975, 71] width 46 height 17
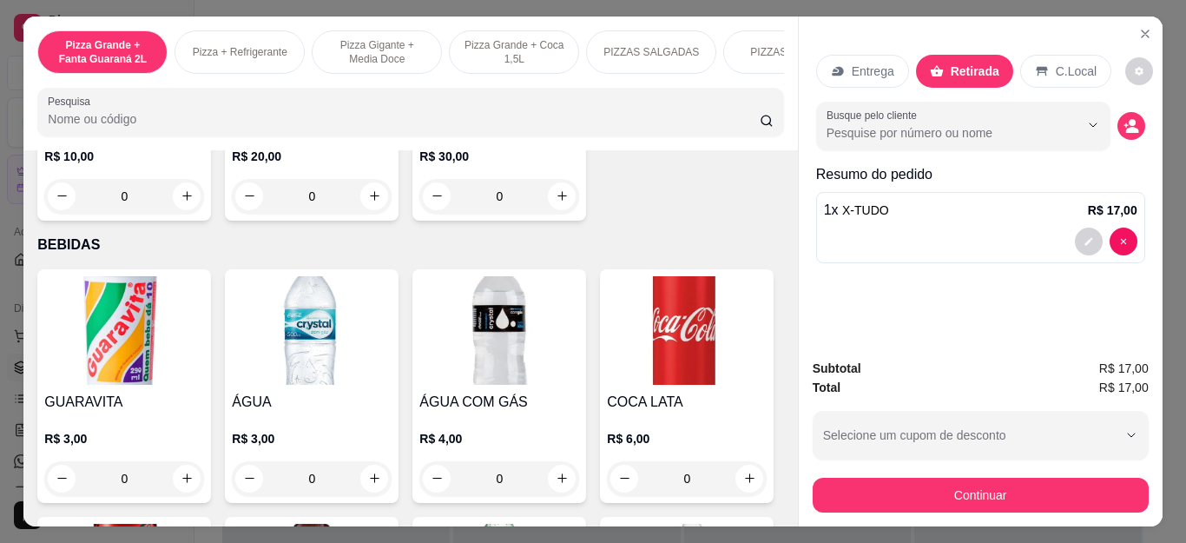
click at [942, 505] on div "Subtotal R$ 17,00 Total R$ 17,00 Selecione um cupom de desconto LISBOA5 BEMVIND…" at bounding box center [981, 436] width 364 height 182
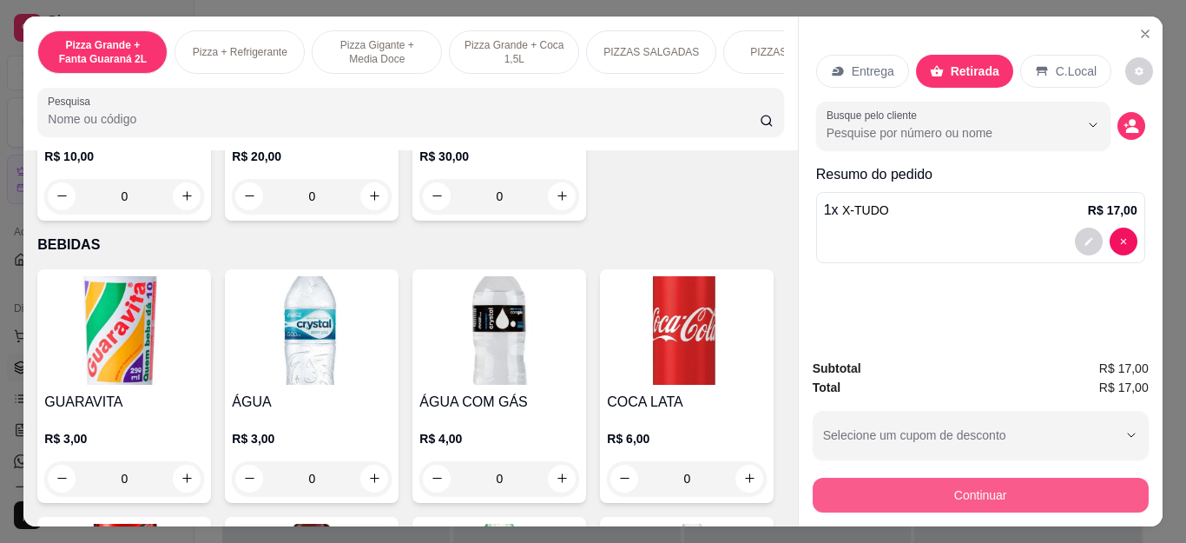
click at [940, 499] on button "Continuar" at bounding box center [981, 495] width 336 height 35
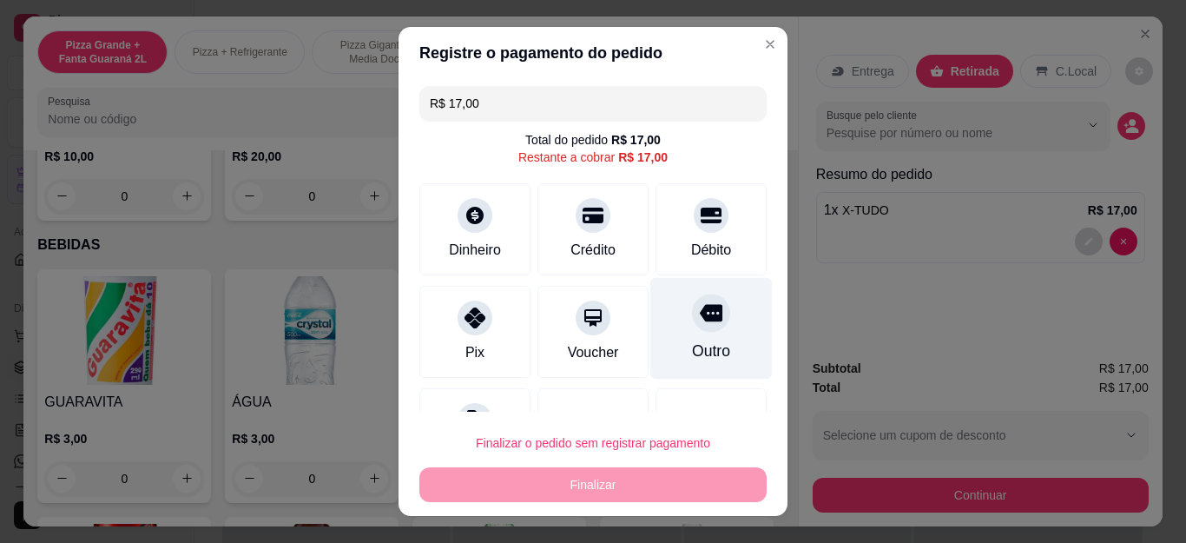
click at [692, 352] on div "Outro" at bounding box center [711, 351] width 38 height 23
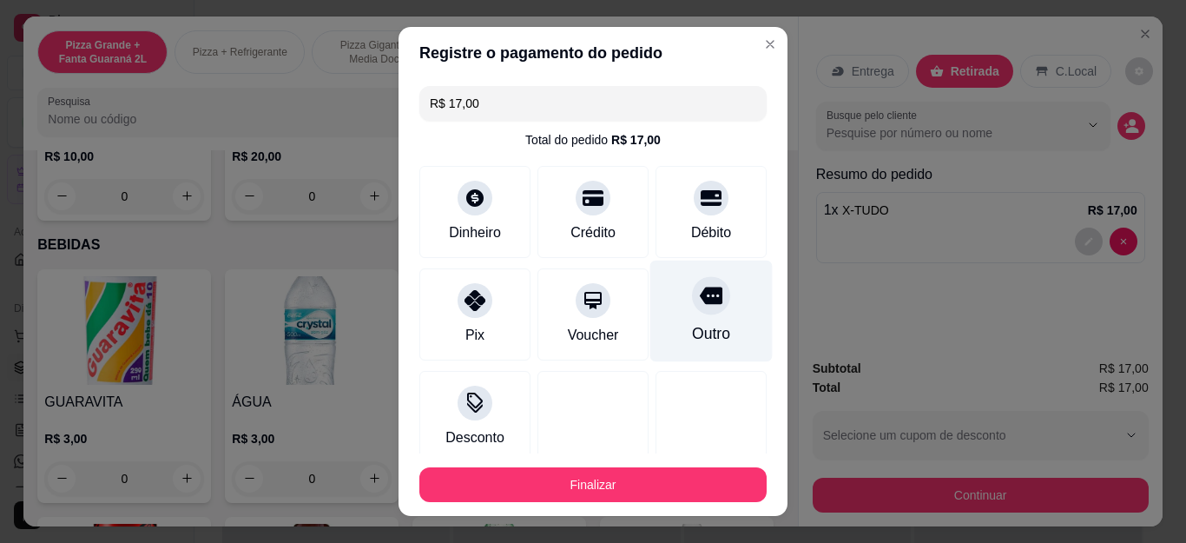
type input "R$ 0,00"
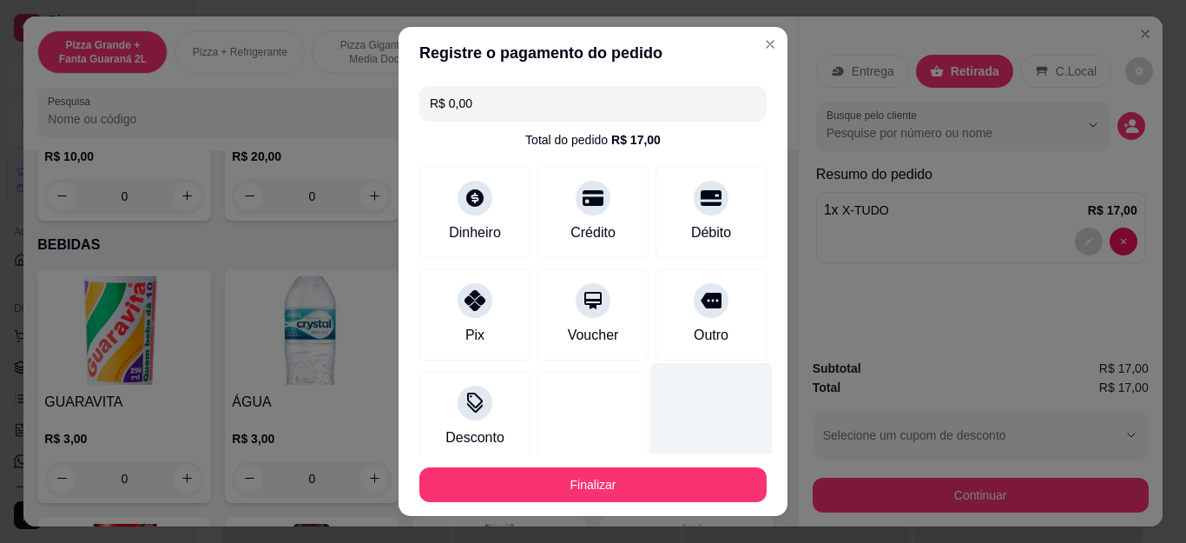
click at [656, 446] on div at bounding box center [712, 414] width 122 height 102
click at [652, 457] on footer "Finalizar" at bounding box center [593, 484] width 389 height 63
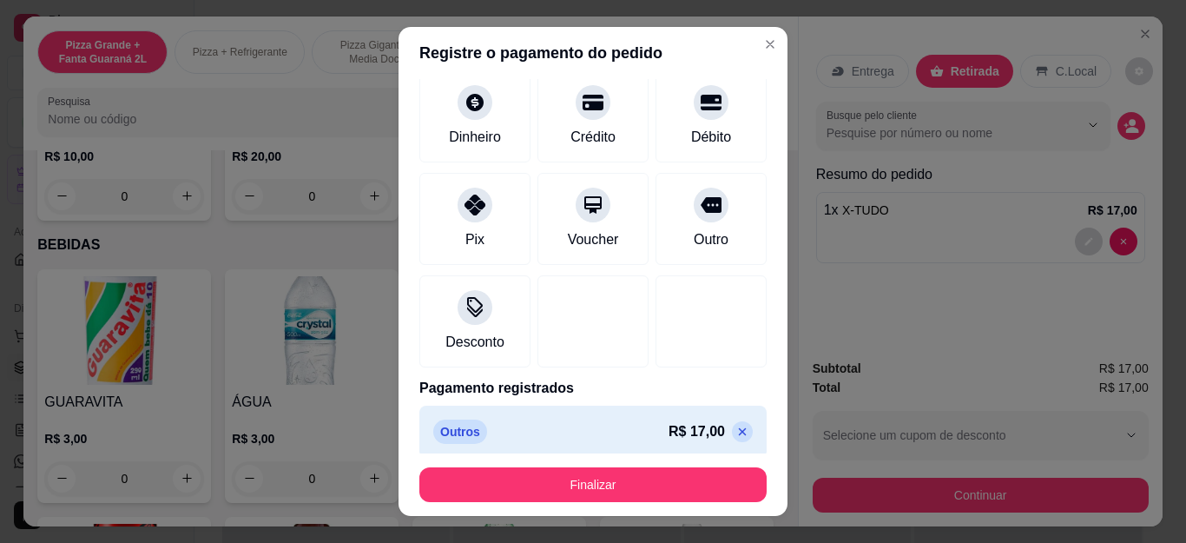
scroll to position [107, 0]
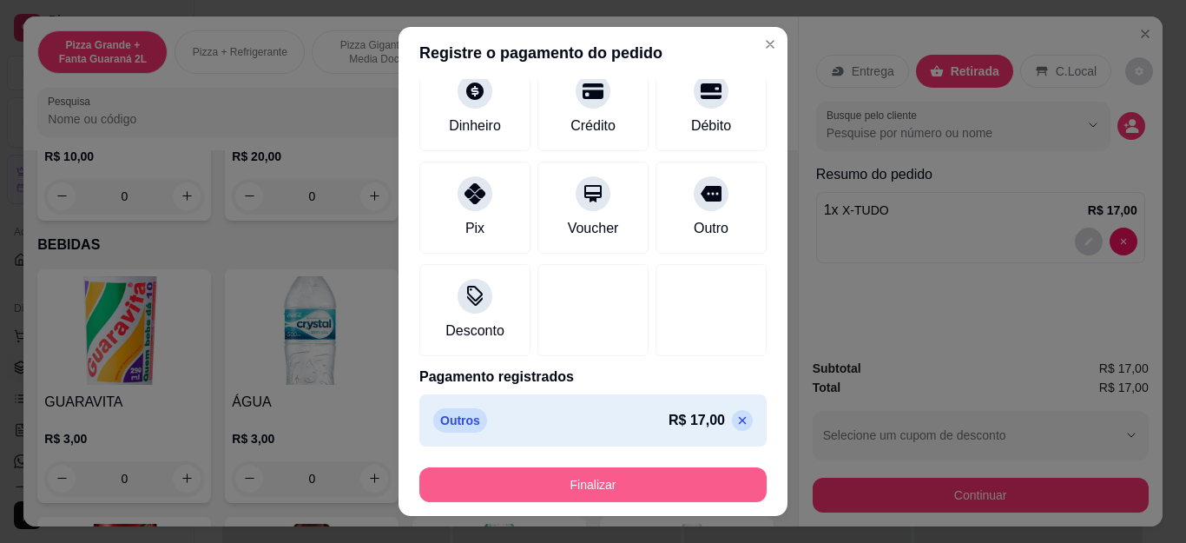
click at [667, 494] on button "Finalizar" at bounding box center [592, 484] width 347 height 35
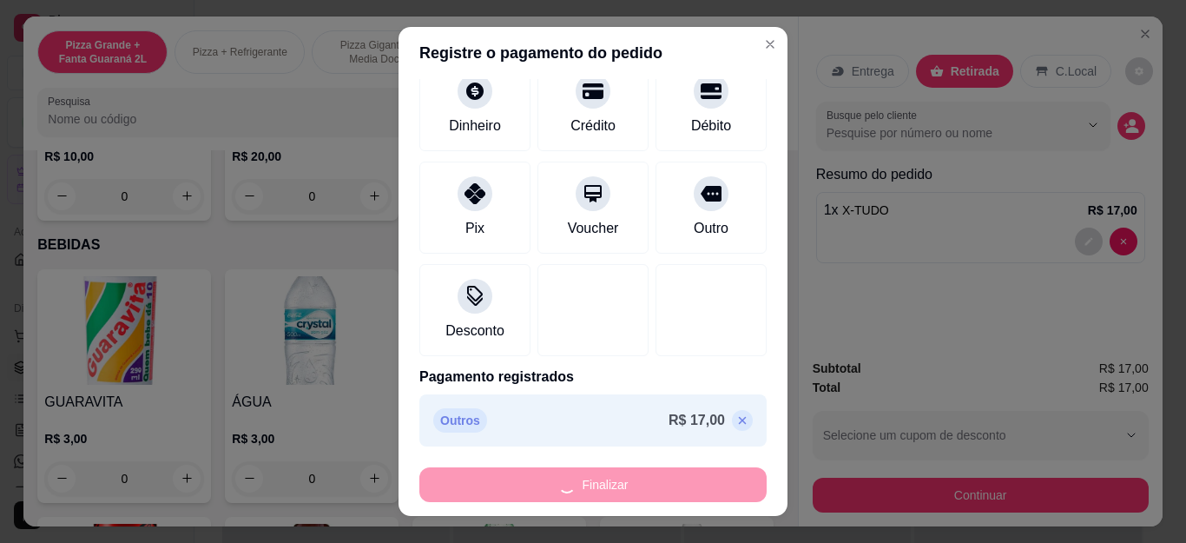
type input "0"
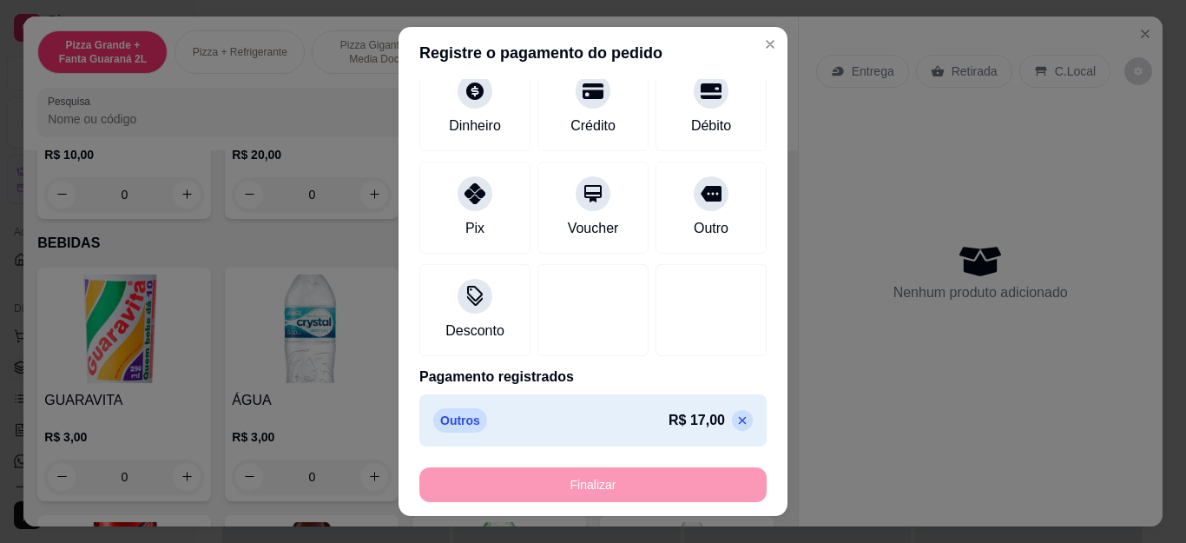
type input "-R$ 17,00"
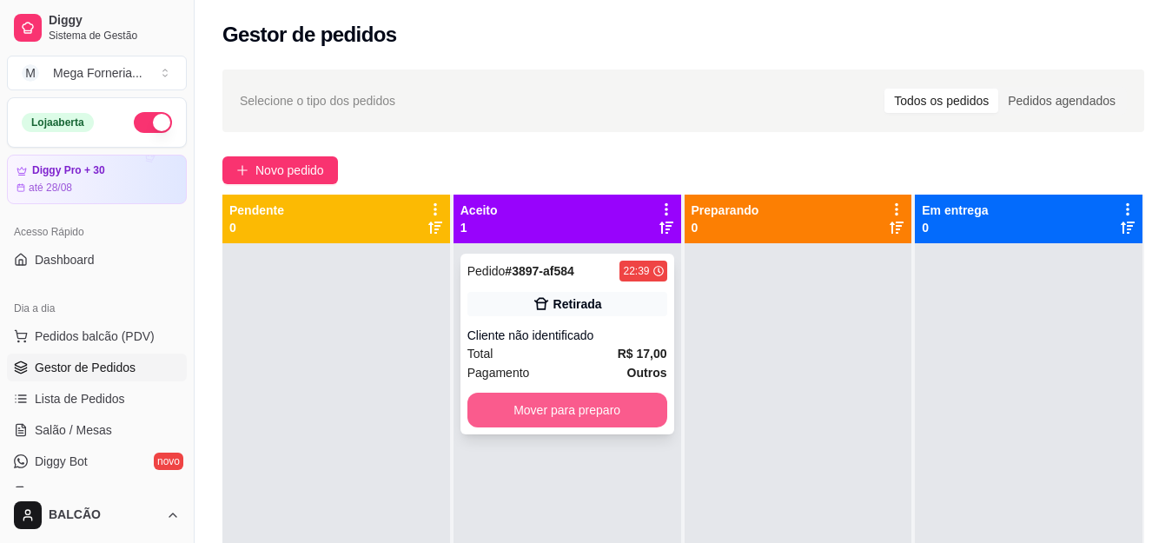
click at [604, 422] on button "Mover para preparo" at bounding box center [567, 410] width 200 height 35
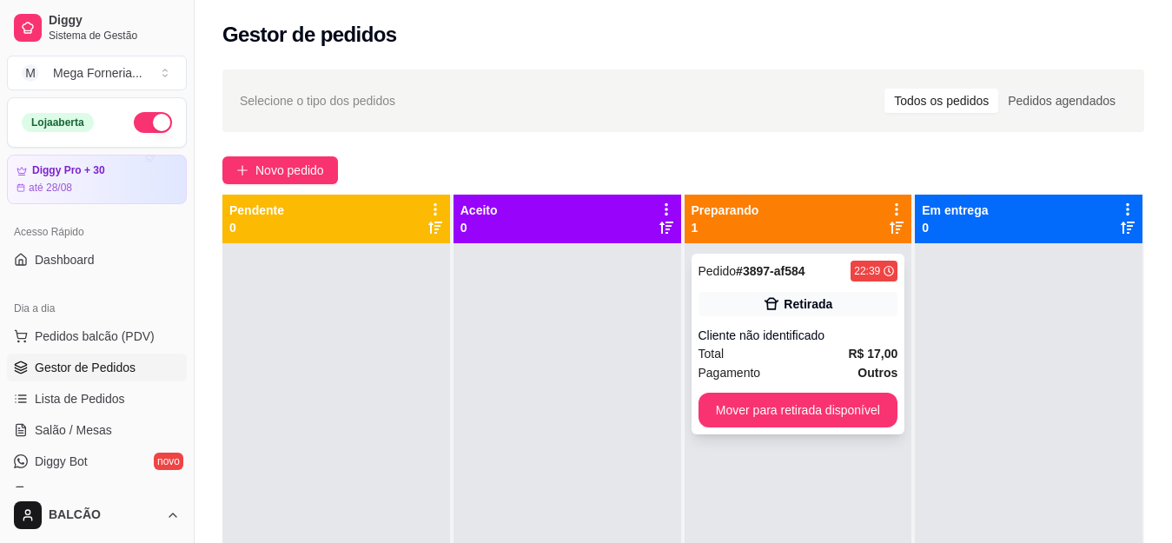
click at [743, 290] on div "Pedido # 3897-af584 22:39 Retirada Cliente não identificado Total R$ 17,00 Paga…" at bounding box center [798, 344] width 214 height 181
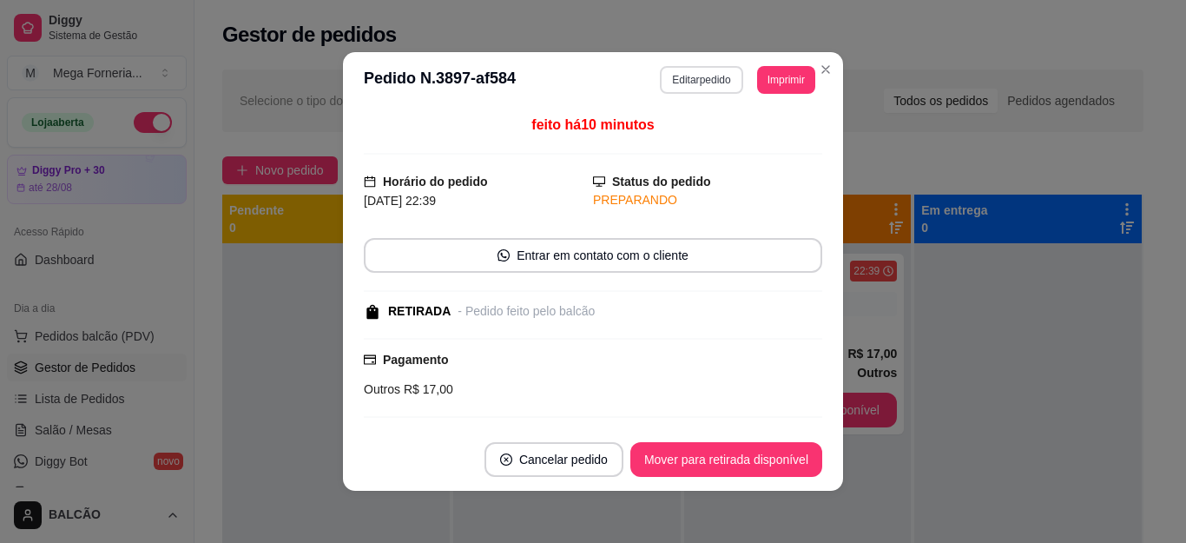
click at [680, 76] on button "Editar pedido" at bounding box center [701, 80] width 83 height 28
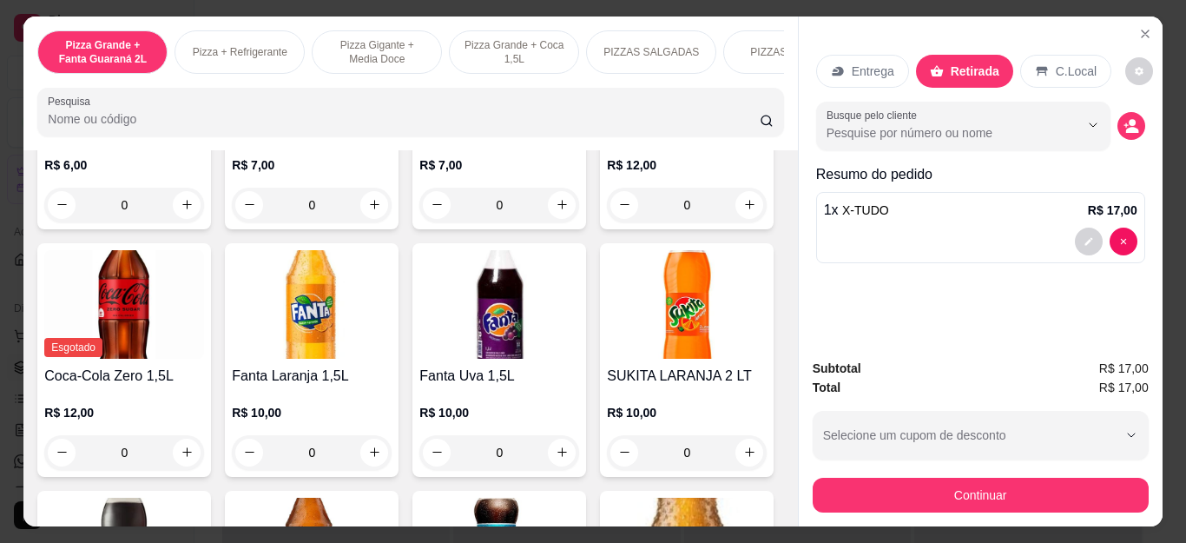
scroll to position [4169, 0]
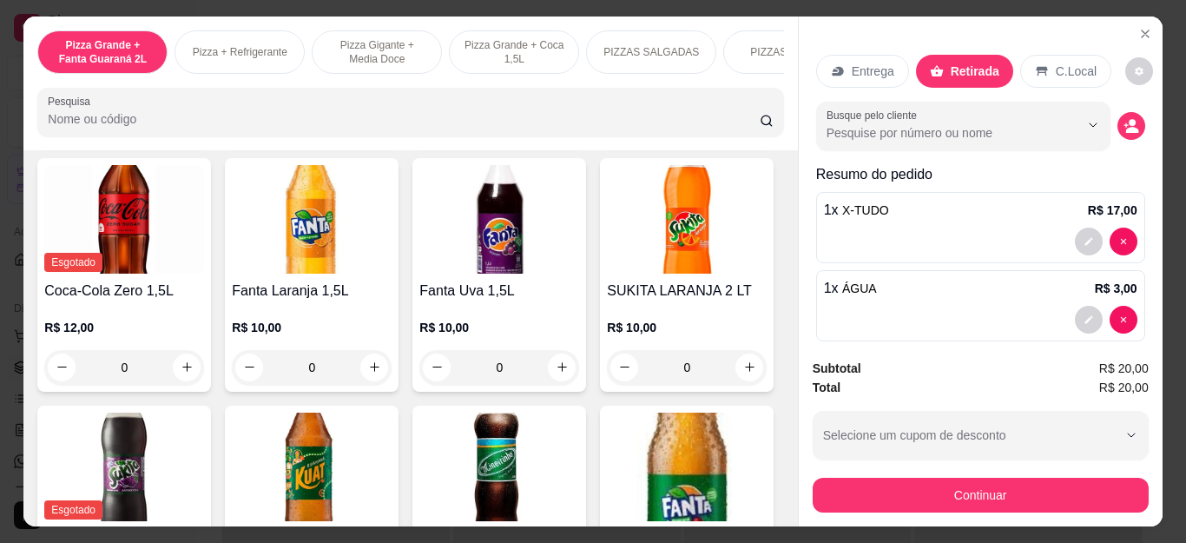
type input "1"
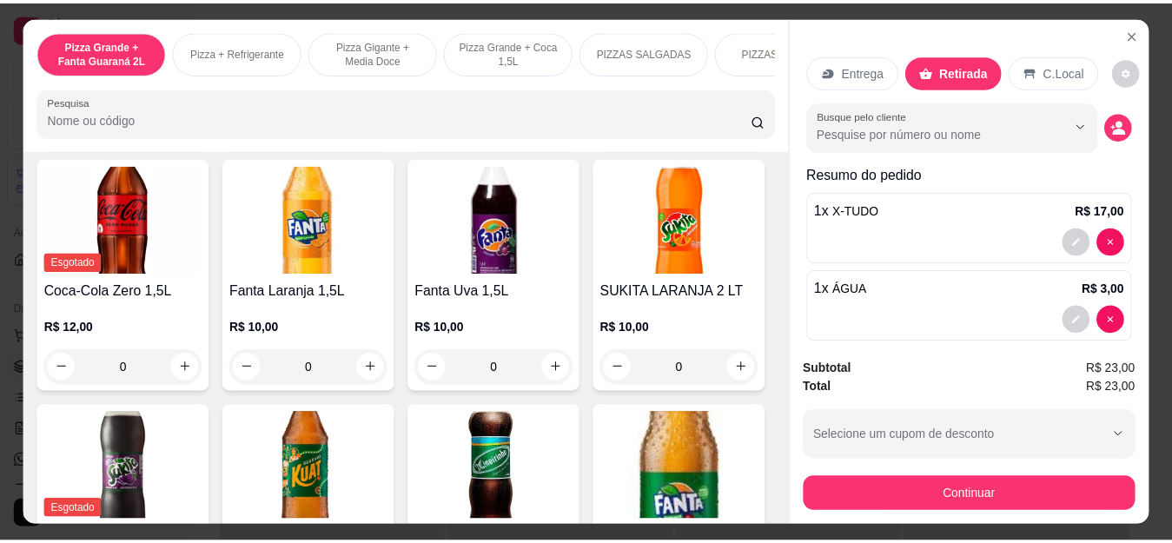
scroll to position [4170, 0]
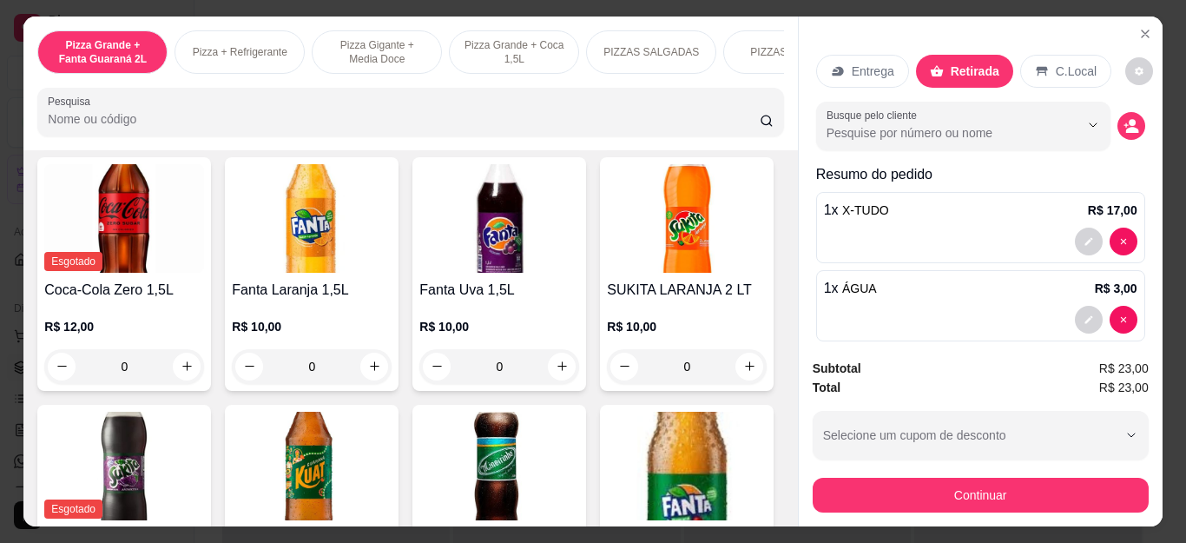
click at [891, 459] on div "Subtotal R$ 23,00 Total R$ 23,00 Selecione um cupom de desconto LISBOA5 BEMVIND…" at bounding box center [981, 436] width 336 height 154
click at [916, 484] on button "Continuar" at bounding box center [981, 495] width 336 height 35
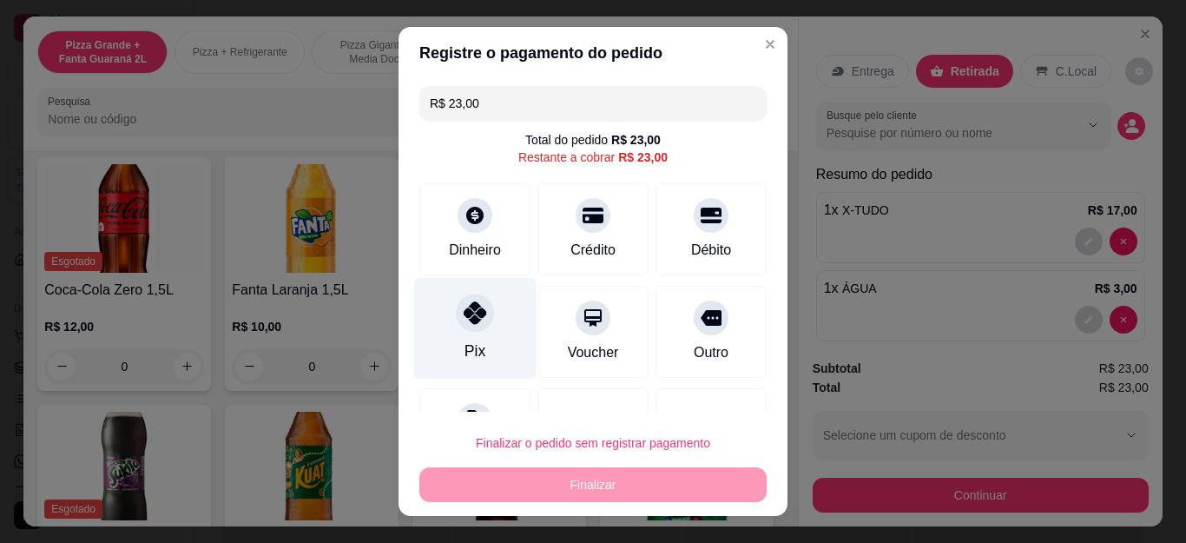
click at [465, 325] on div at bounding box center [475, 313] width 38 height 38
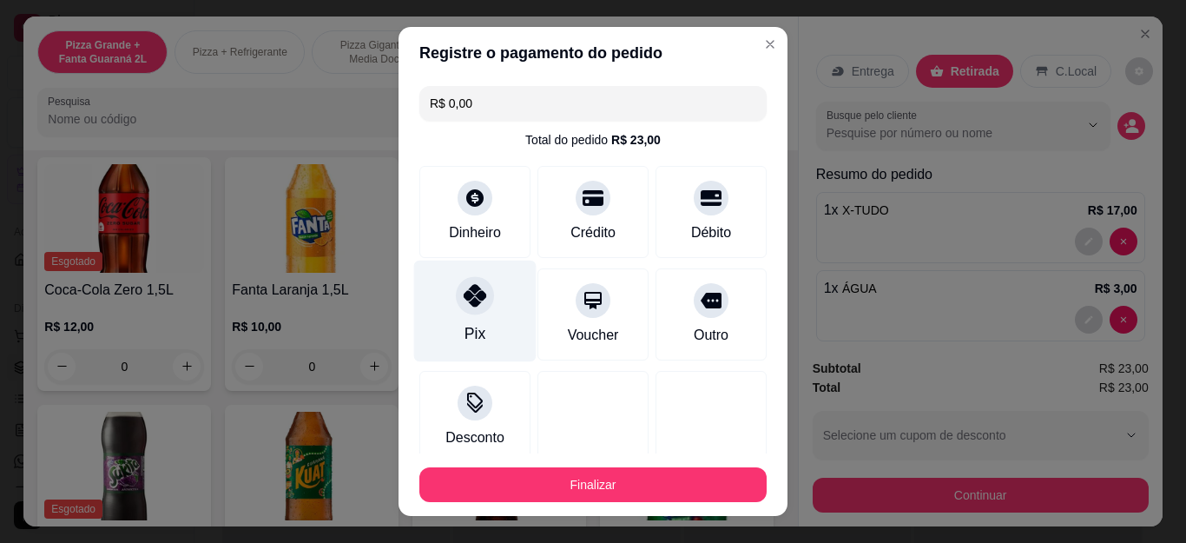
type input "R$ 0,00"
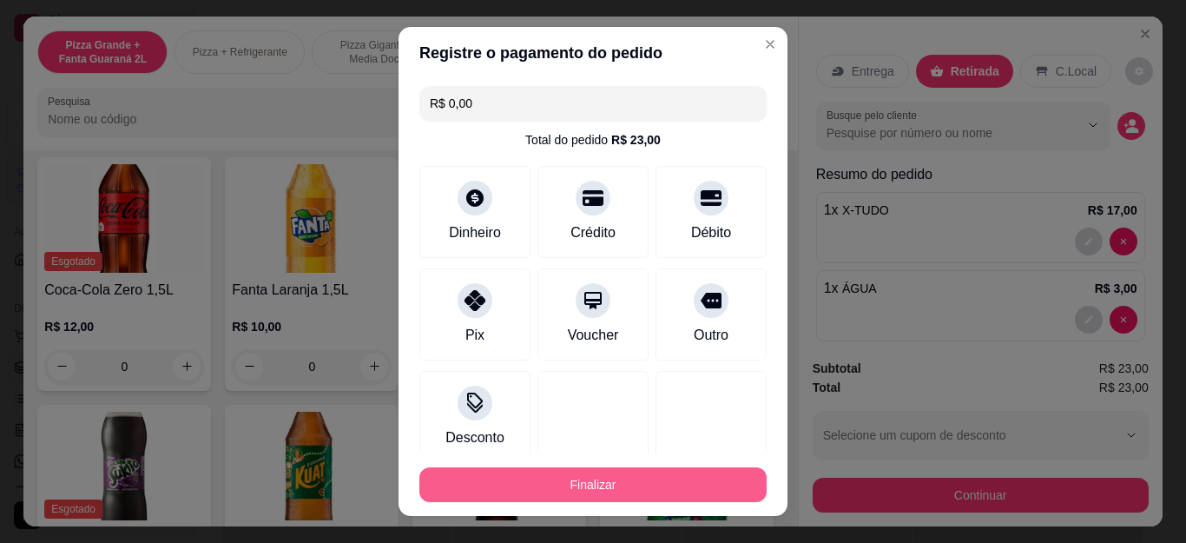
click at [619, 473] on button "Finalizar" at bounding box center [592, 484] width 347 height 35
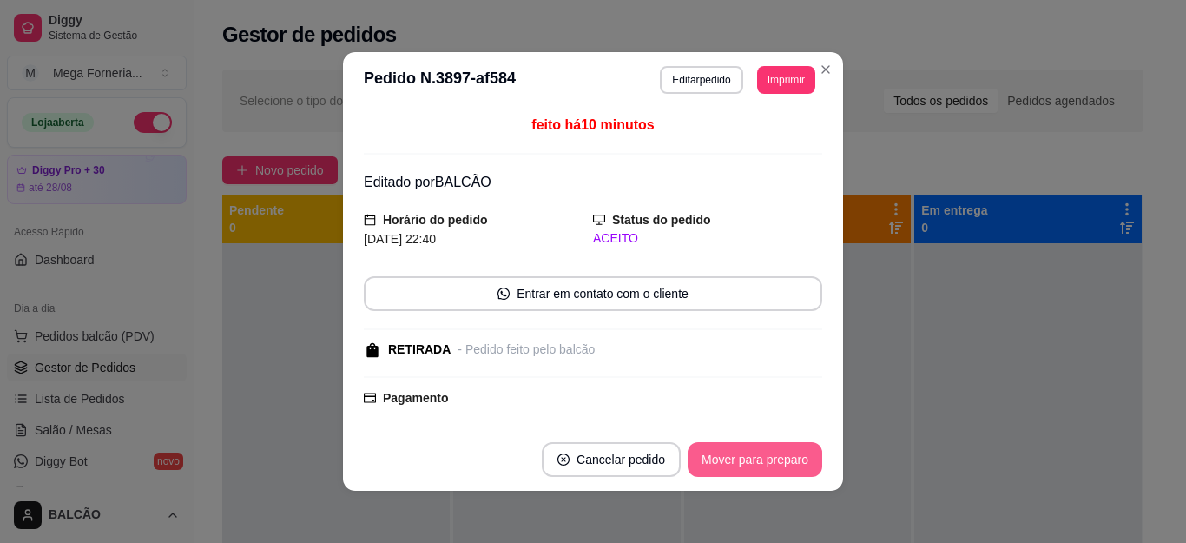
click at [784, 454] on button "Mover para preparo" at bounding box center [755, 459] width 135 height 35
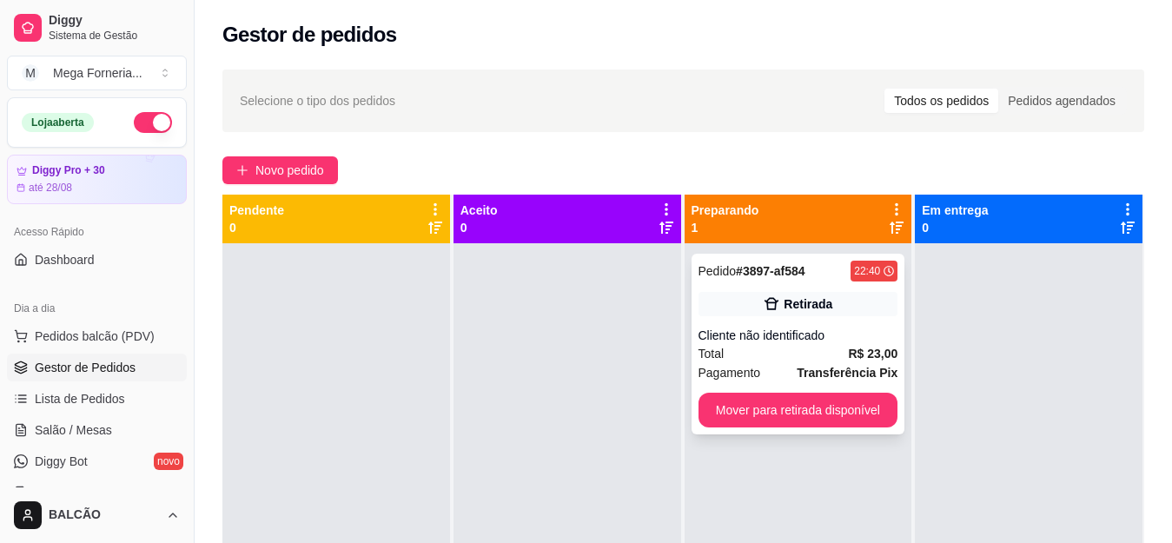
click at [789, 415] on button "Mover para retirada disponível" at bounding box center [798, 410] width 200 height 35
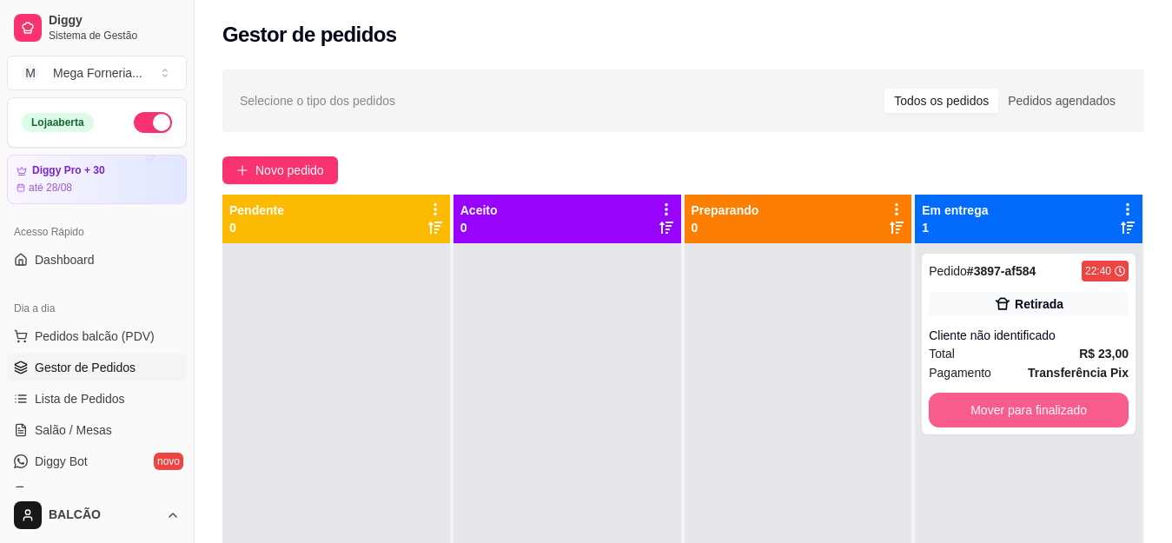
click at [964, 406] on button "Mover para finalizado" at bounding box center [1028, 410] width 200 height 35
